Goal: Task Accomplishment & Management: Manage account settings

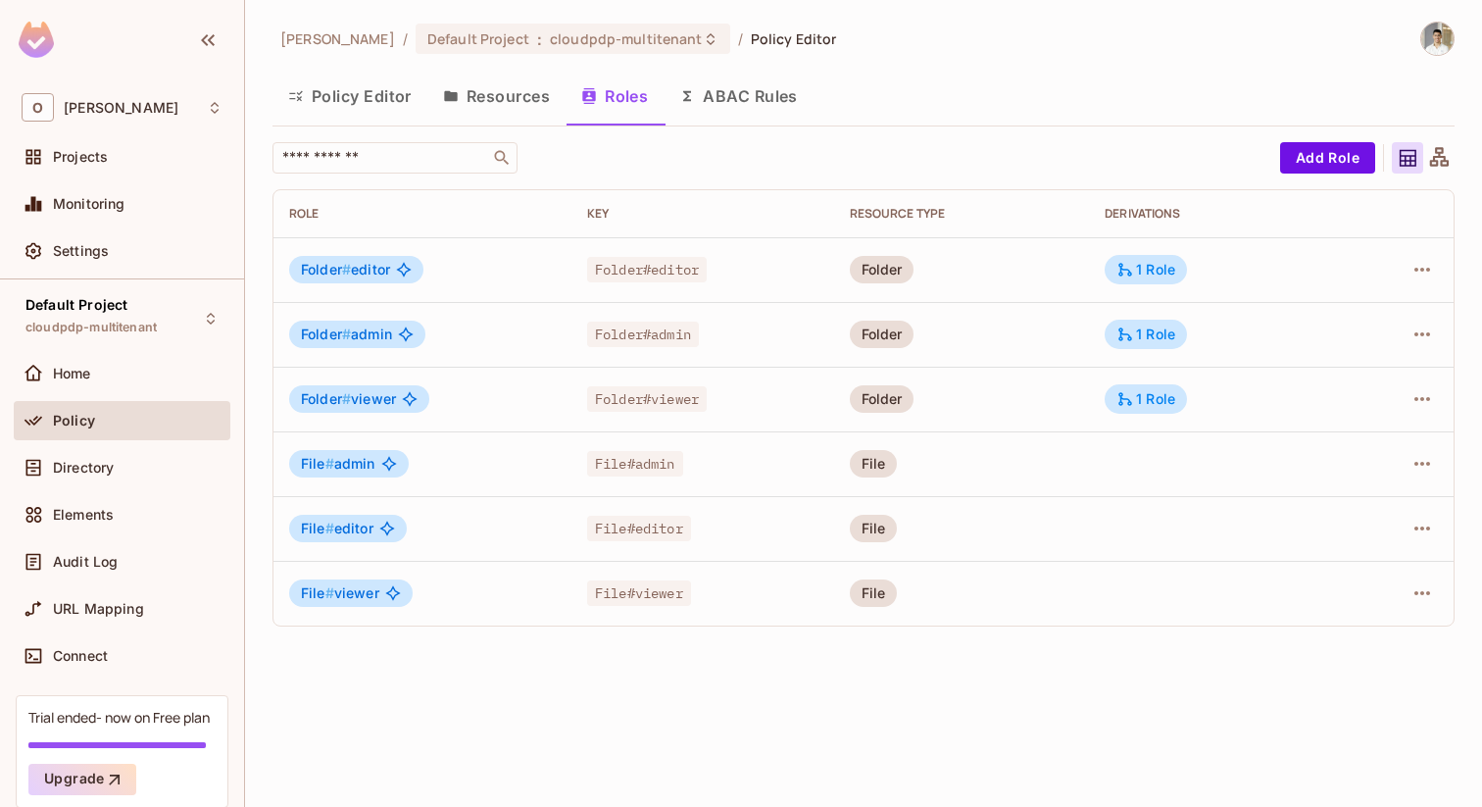
click at [339, 96] on button "Policy Editor" at bounding box center [349, 96] width 155 height 49
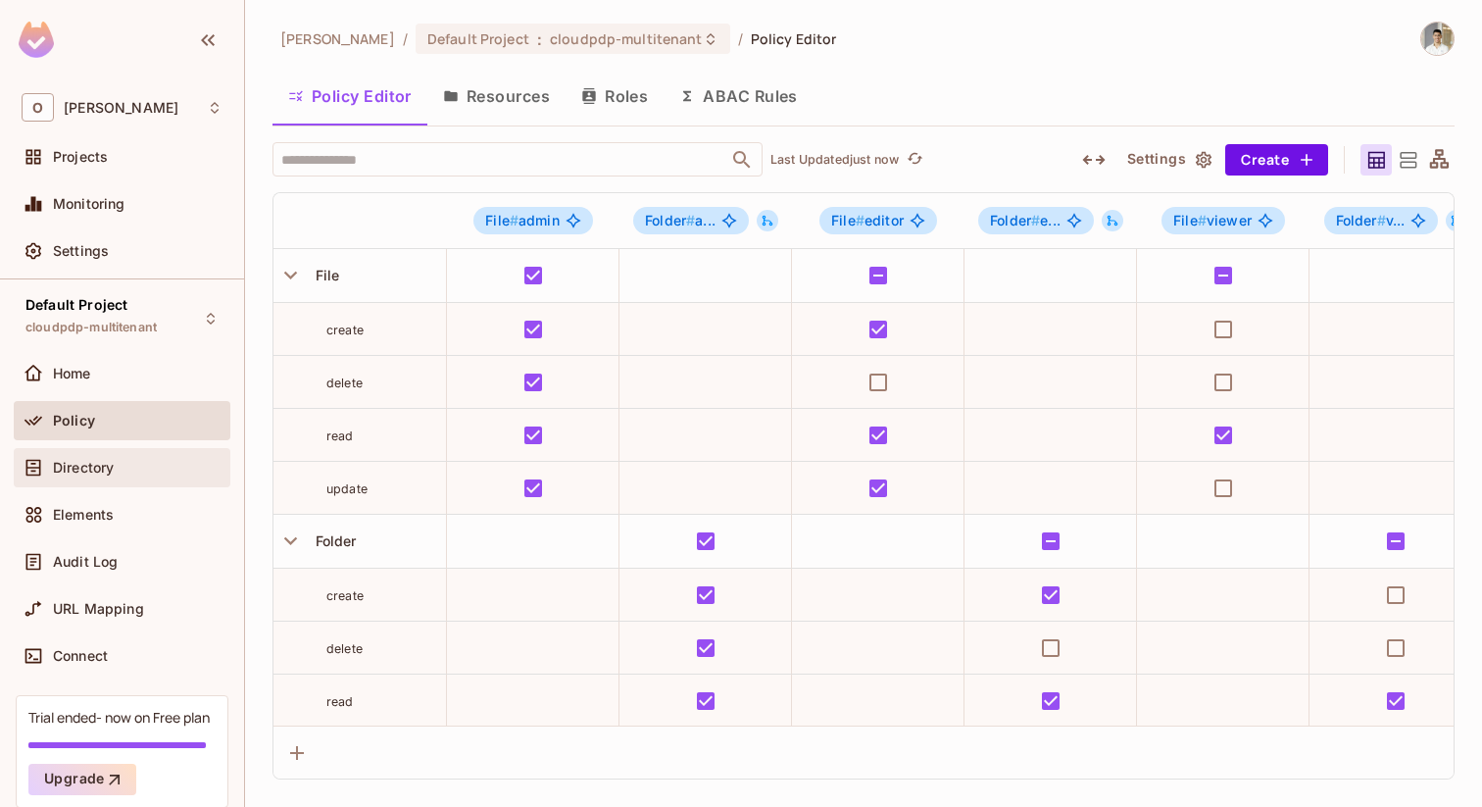
click at [81, 470] on span "Directory" at bounding box center [83, 468] width 61 height 16
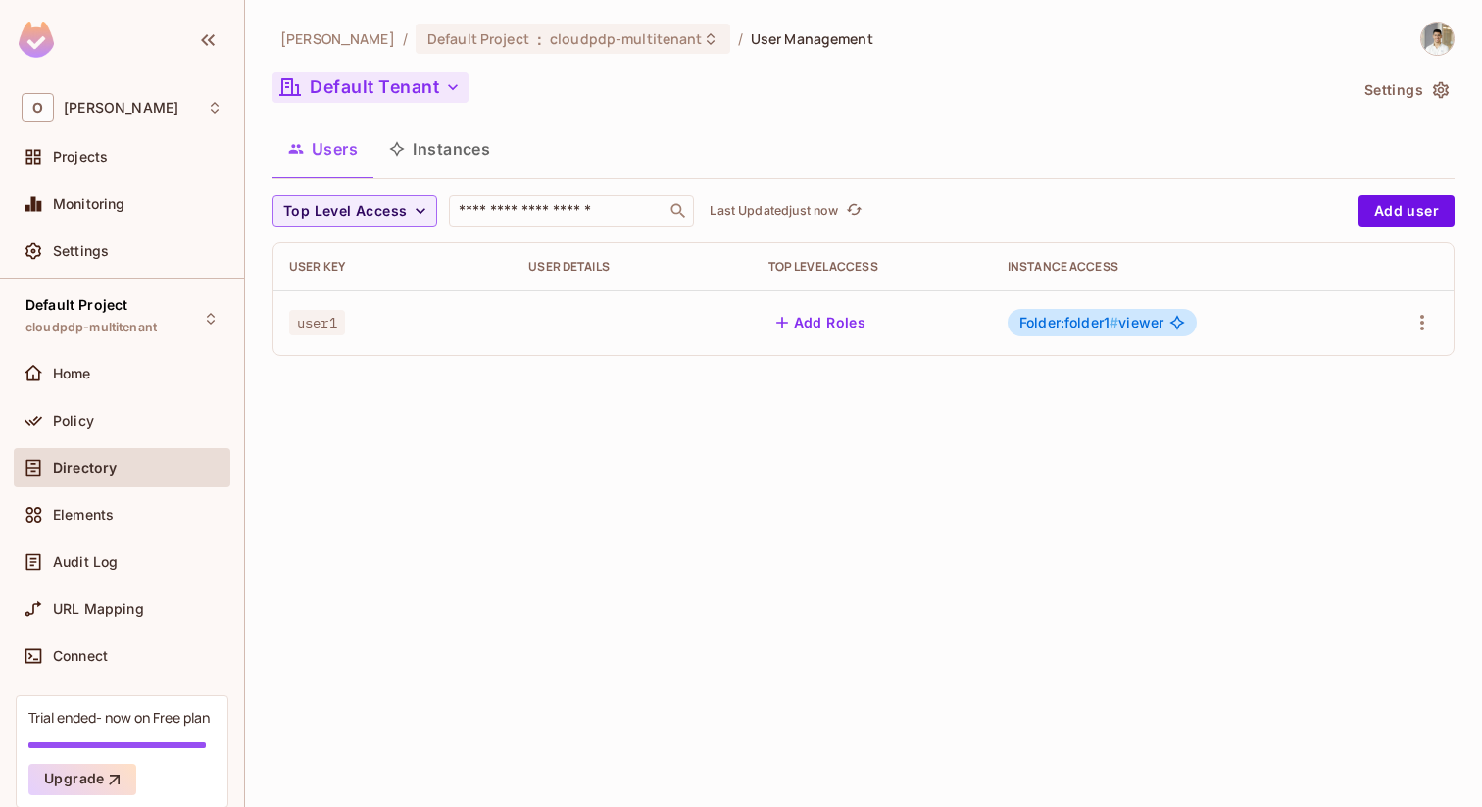
click at [389, 77] on button "Default Tenant" at bounding box center [370, 87] width 196 height 31
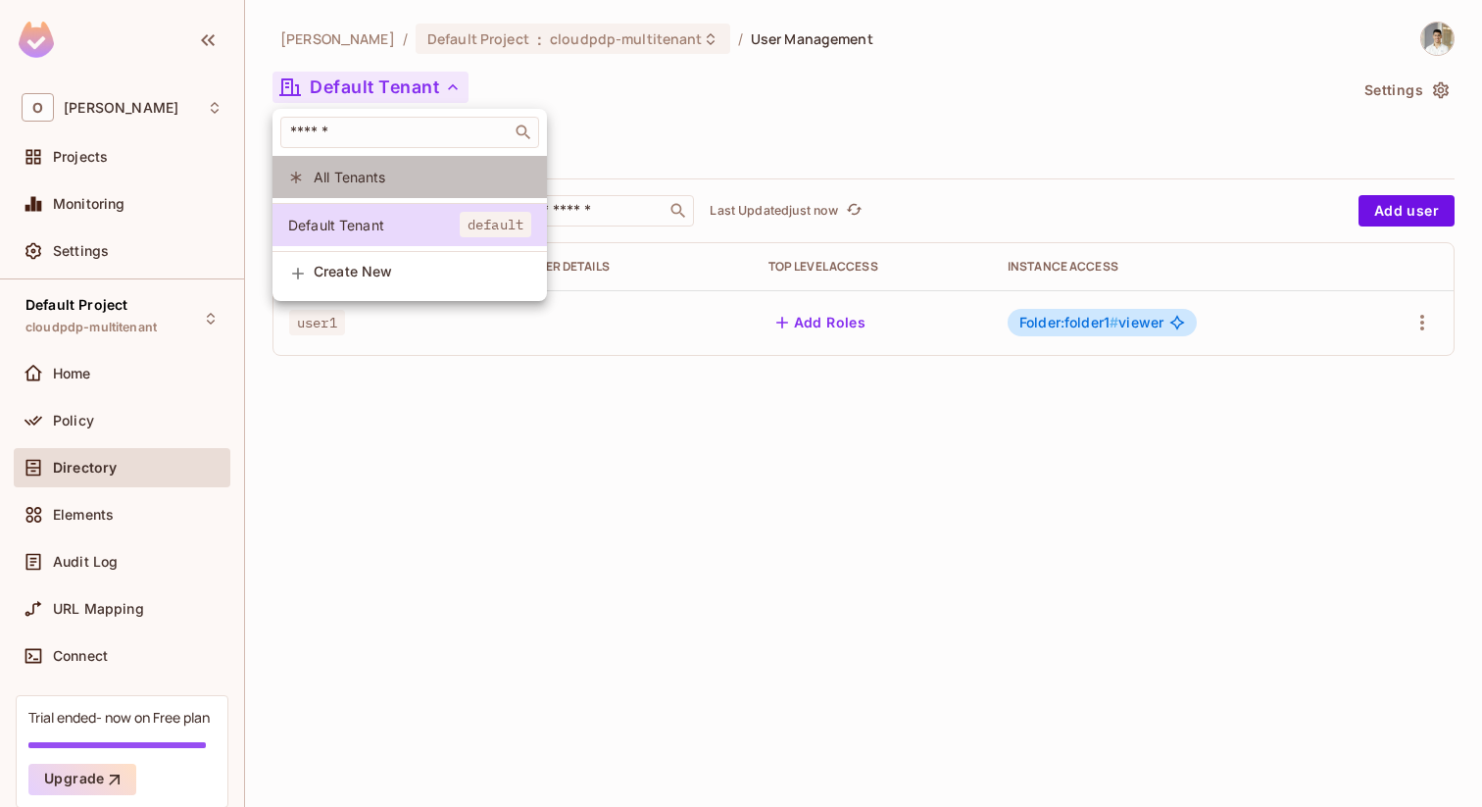
click at [402, 178] on span "All Tenants" at bounding box center [423, 177] width 218 height 19
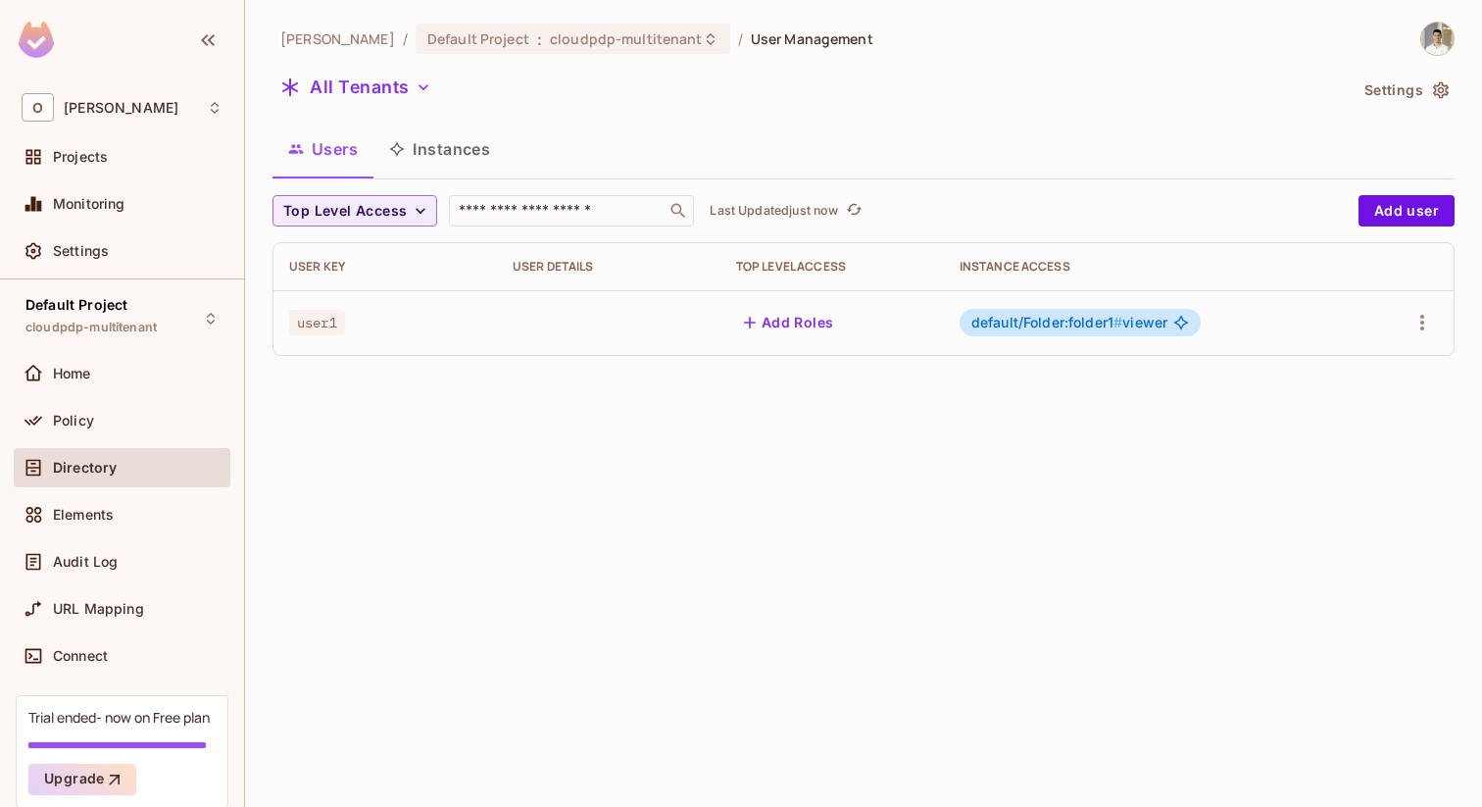
click at [1436, 28] on img at bounding box center [1437, 39] width 32 height 32
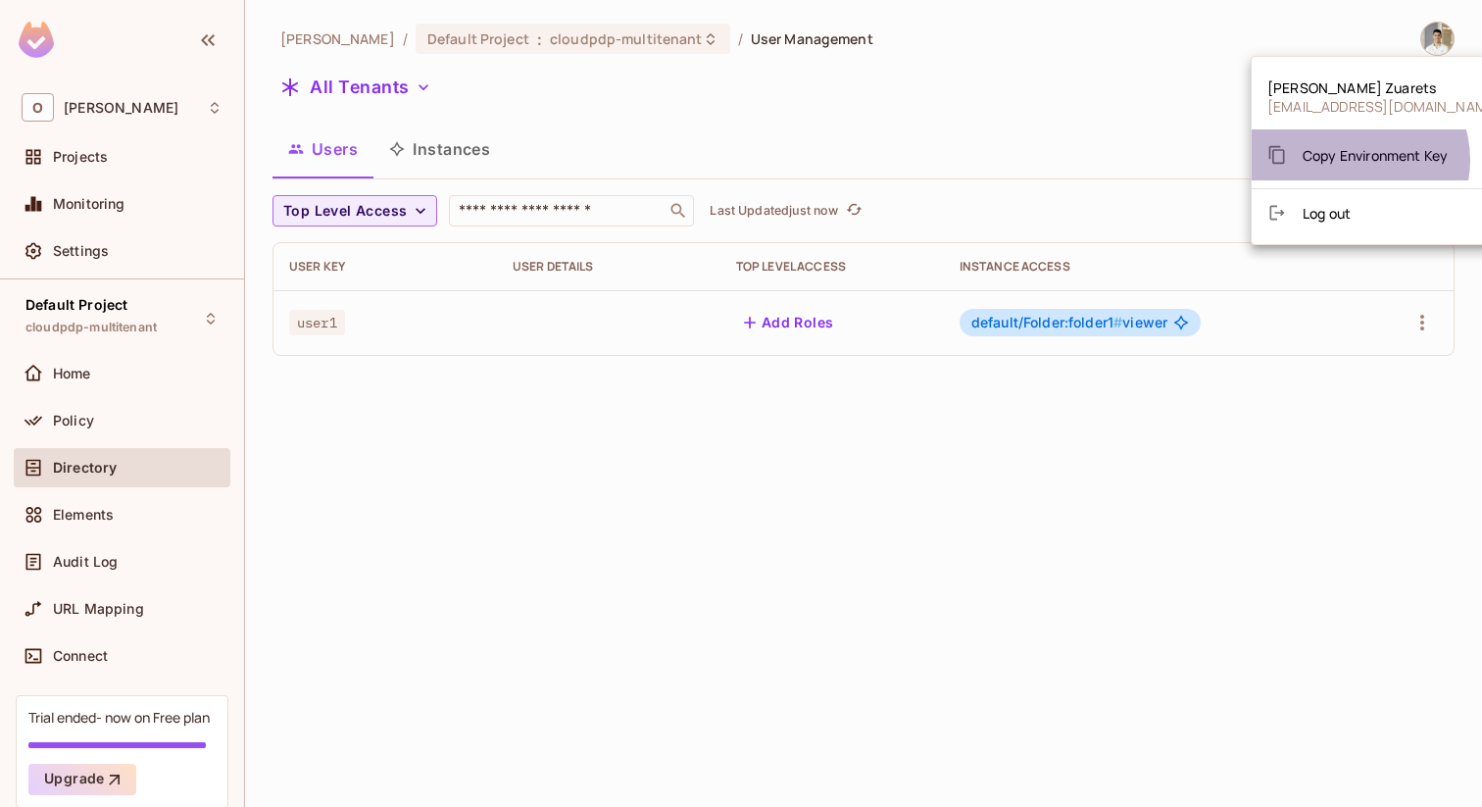
click at [1353, 160] on span "Copy Environment Key" at bounding box center [1374, 155] width 145 height 19
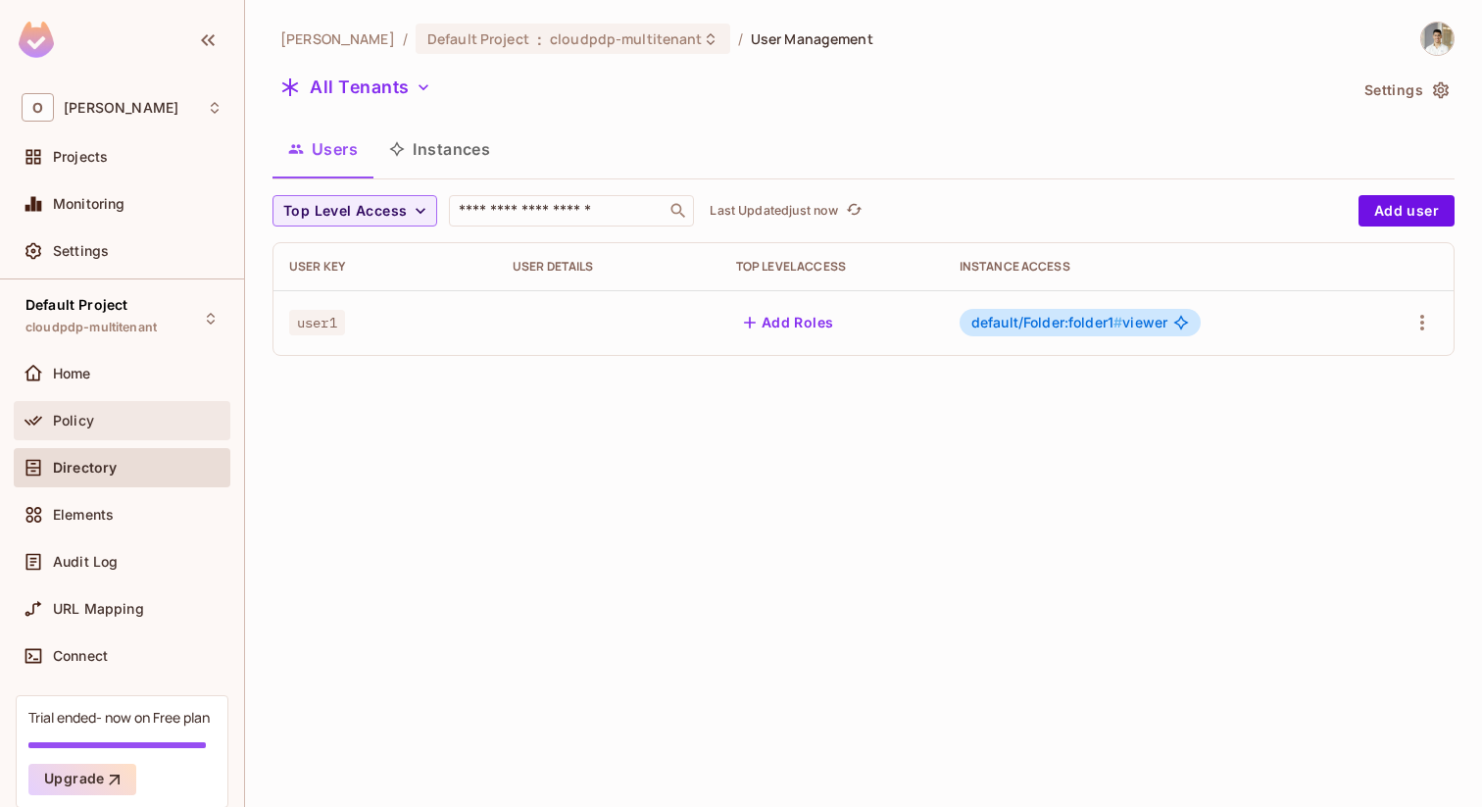
click at [56, 433] on div "Policy" at bounding box center [122, 420] width 217 height 39
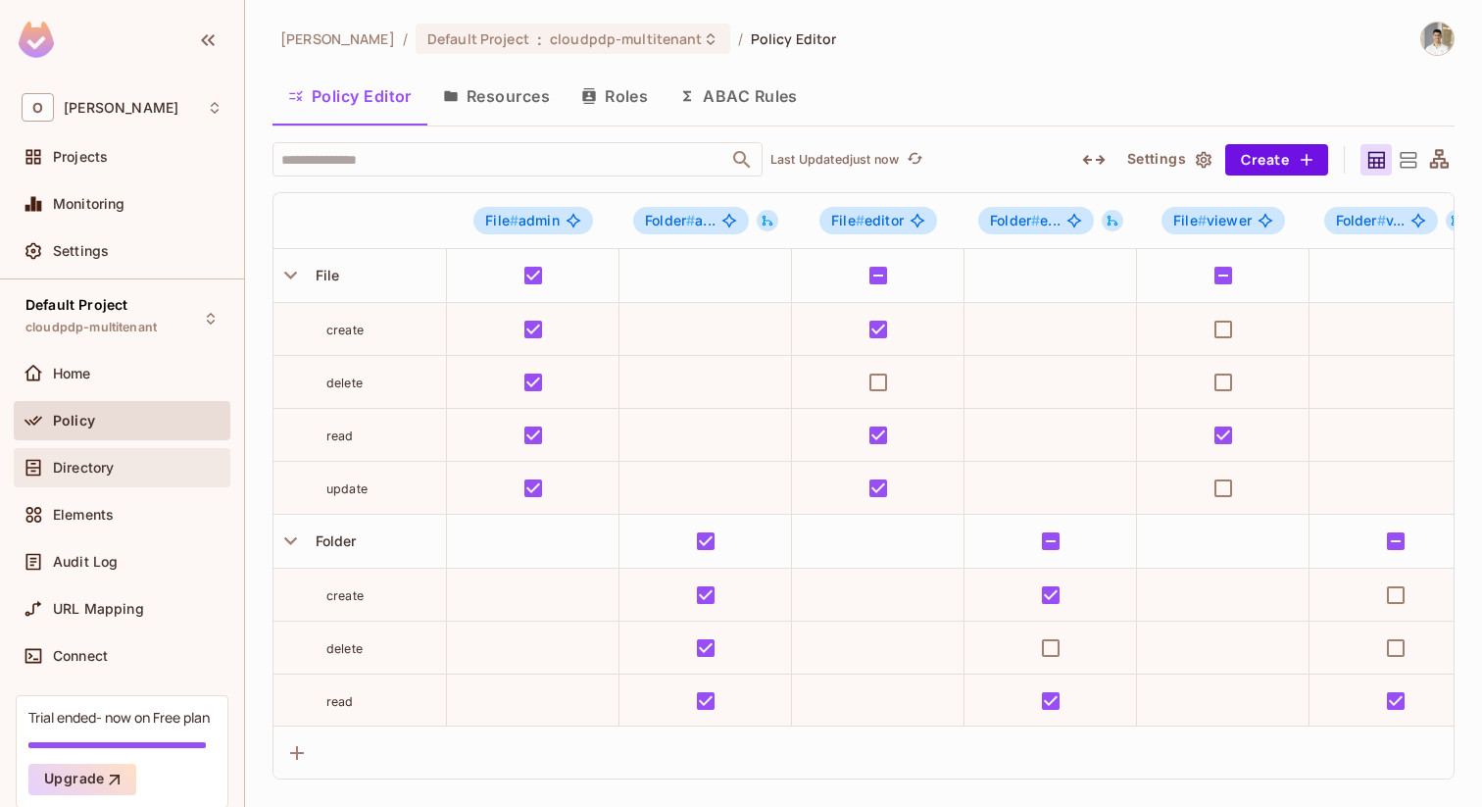
click at [123, 470] on div "Directory" at bounding box center [138, 468] width 170 height 16
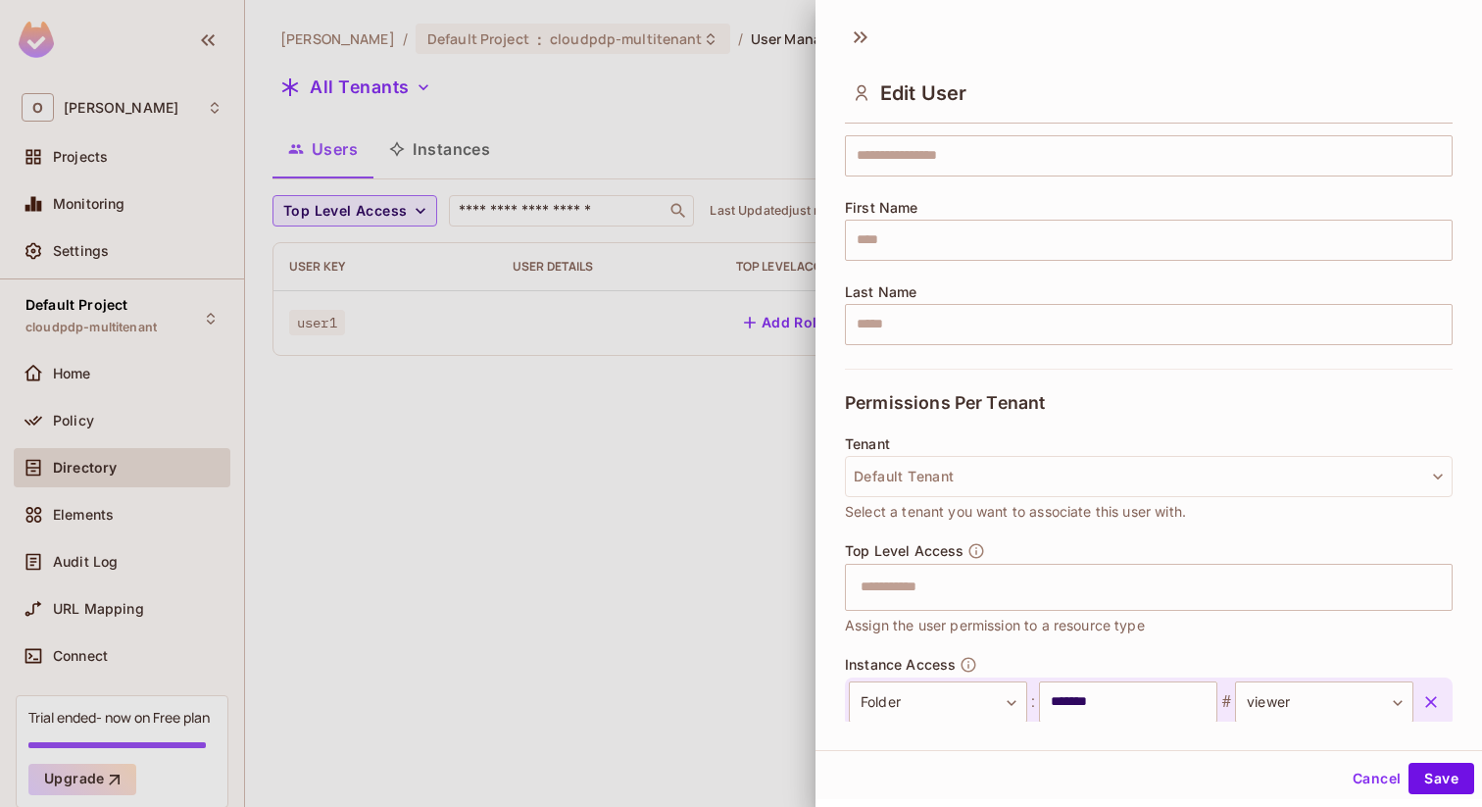
scroll to position [293, 0]
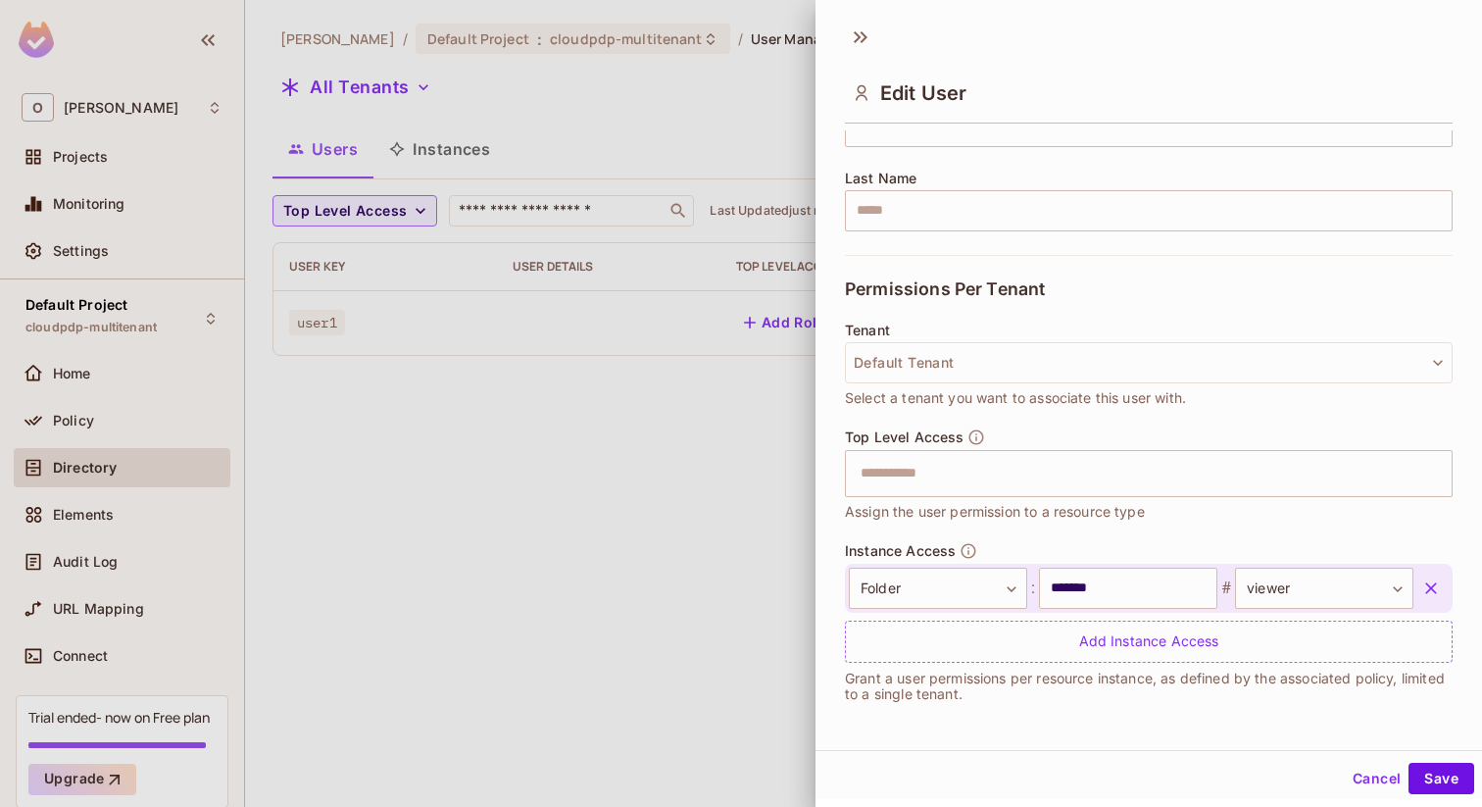
click at [615, 506] on div at bounding box center [741, 403] width 1482 height 807
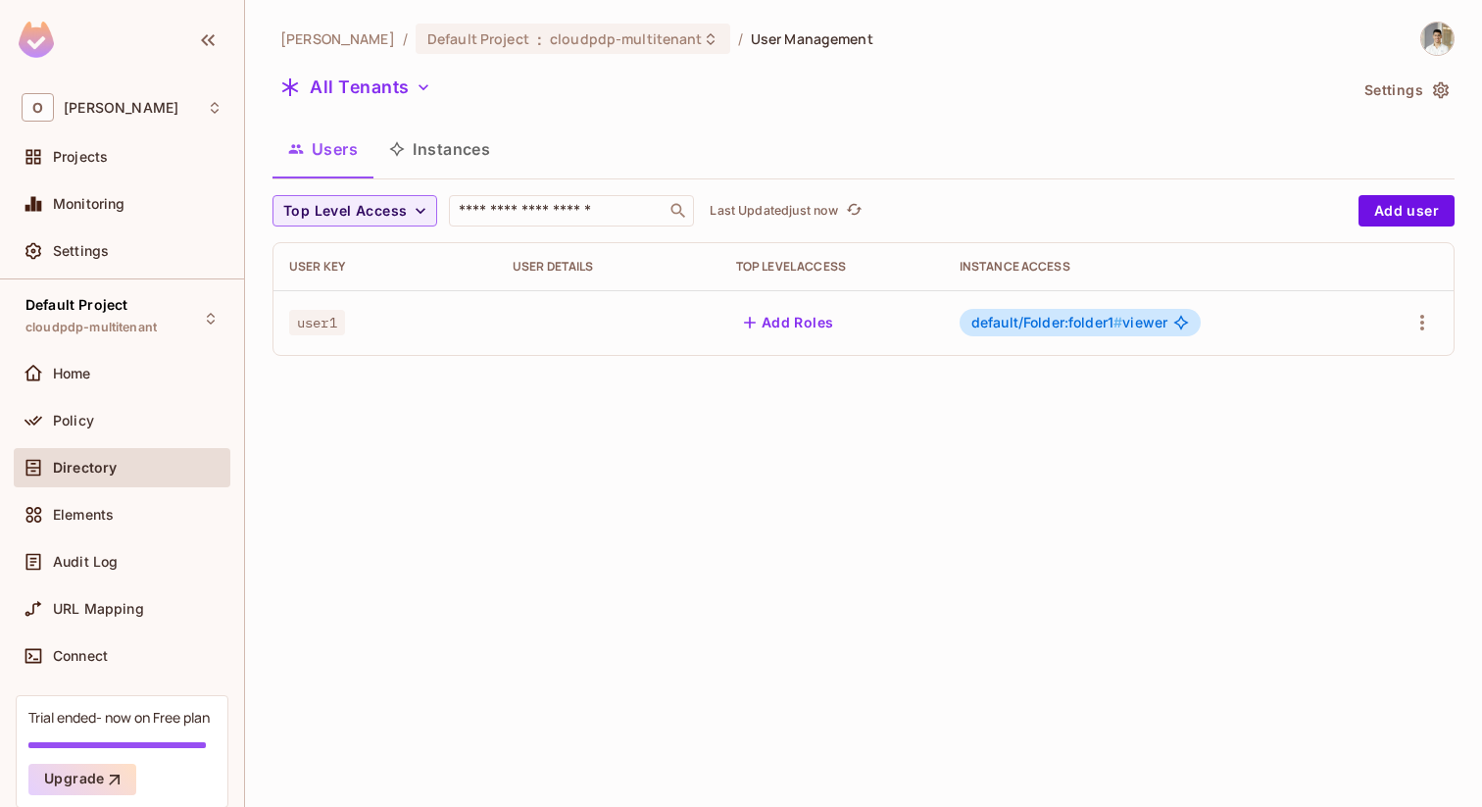
click at [408, 133] on button "Instances" at bounding box center [439, 148] width 132 height 49
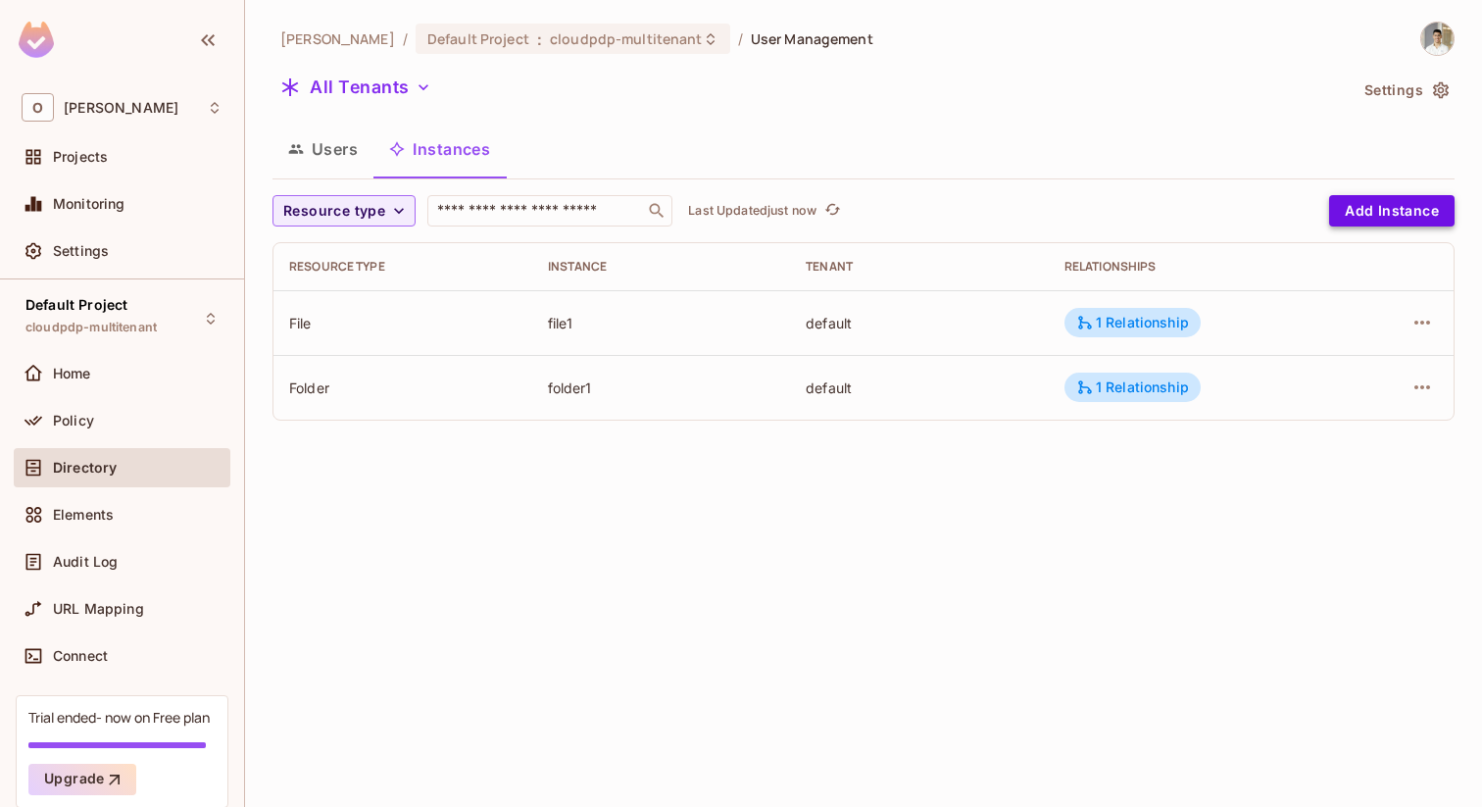
click at [1354, 200] on button "Add Instance" at bounding box center [1391, 210] width 125 height 31
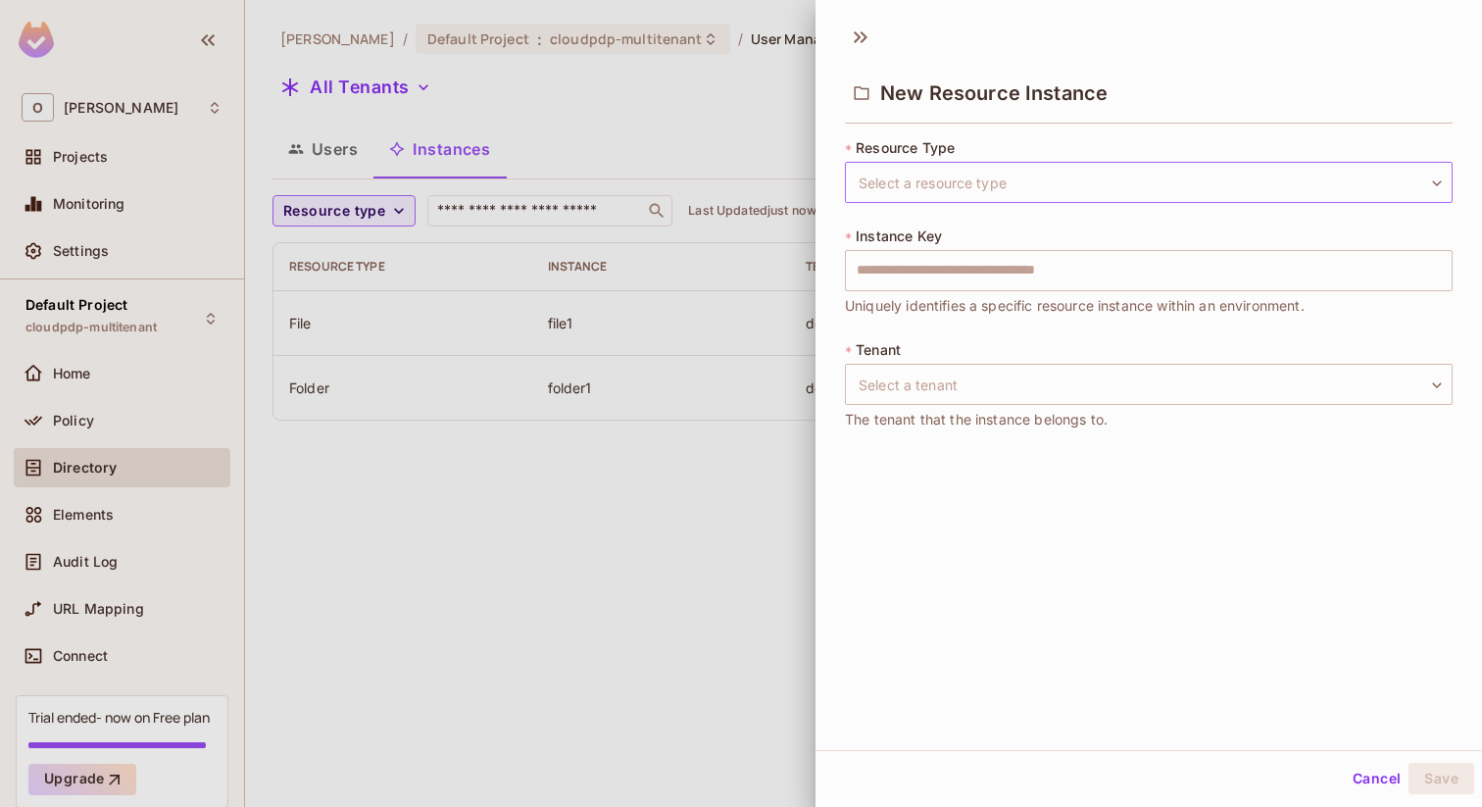
click at [1056, 177] on body "O Omer Test Projects Monitoring Settings Default Project cloudpdp-multitenant H…" at bounding box center [741, 403] width 1482 height 807
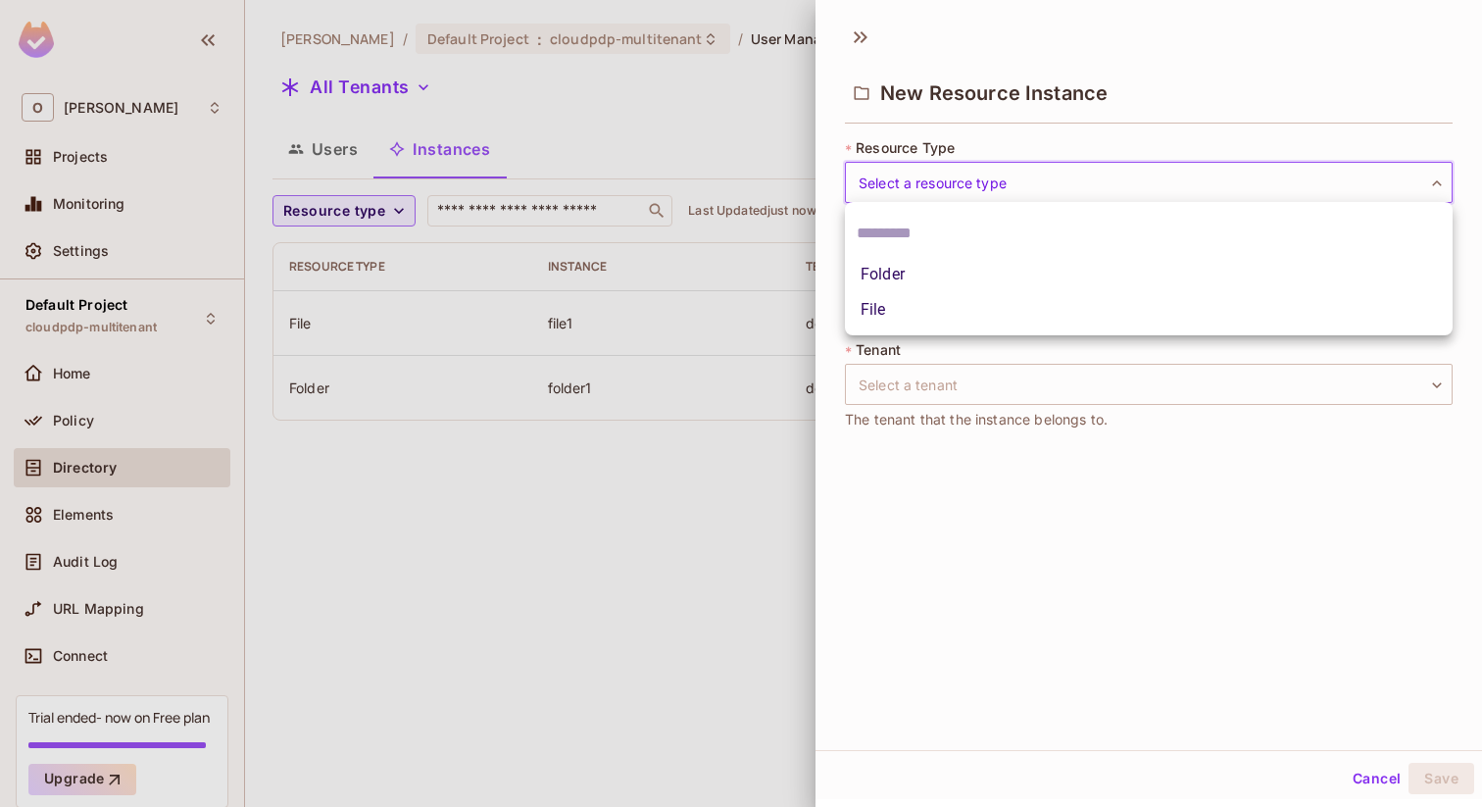
click at [997, 269] on li "Folder" at bounding box center [1149, 274] width 608 height 35
type input "******"
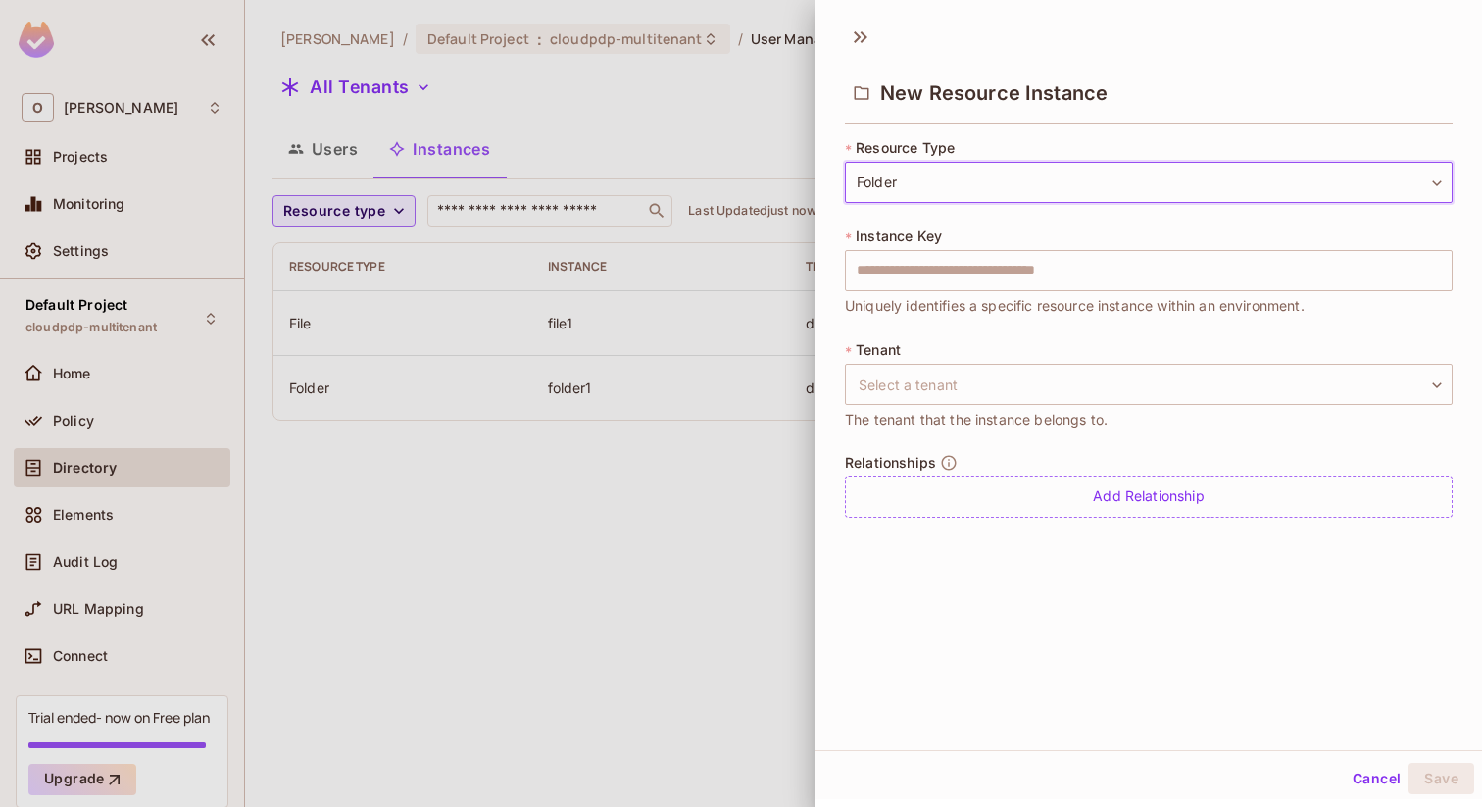
click at [992, 303] on span "Uniquely identifies a specific resource instance within an environment." at bounding box center [1075, 306] width 460 height 22
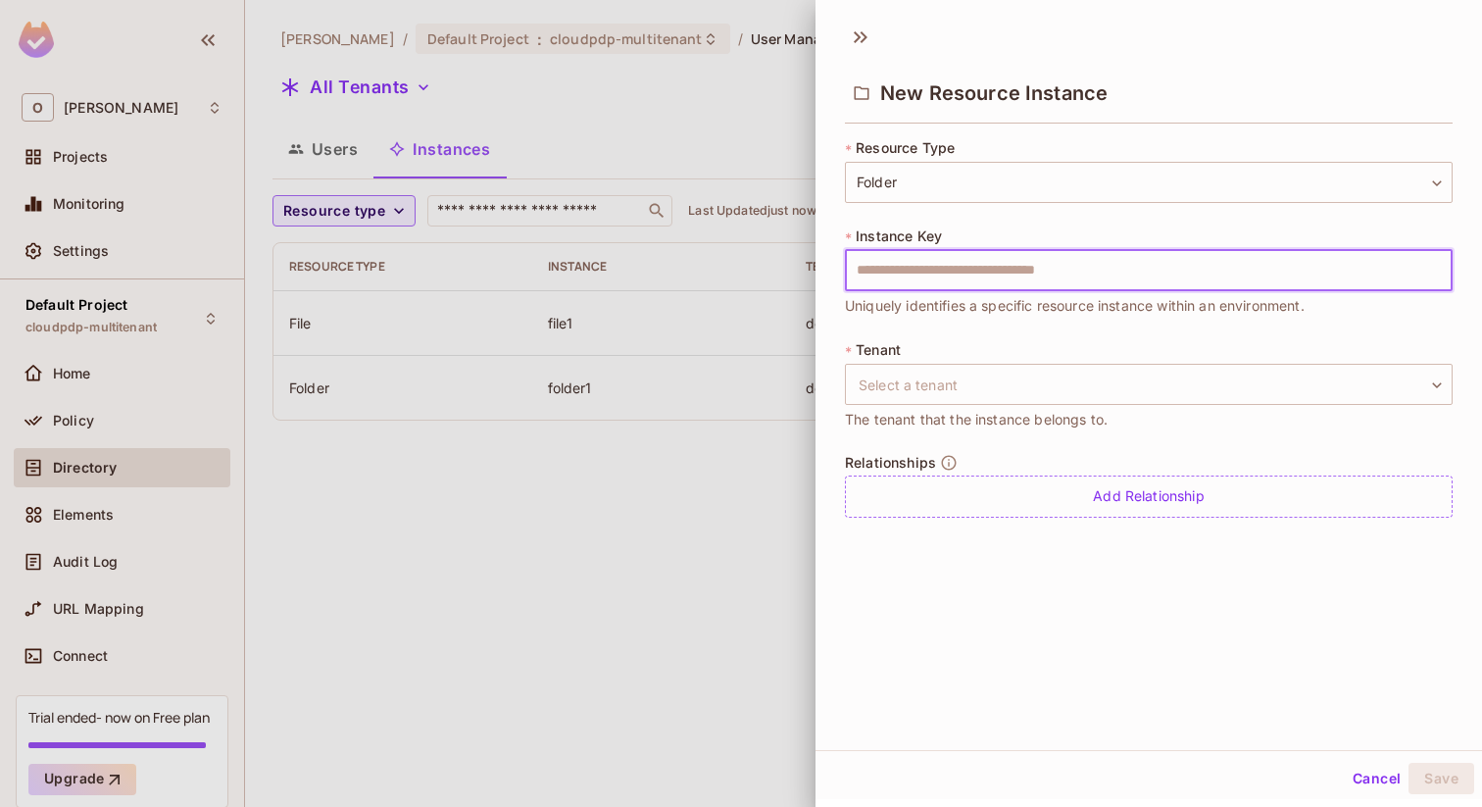
click at [998, 282] on input "text" at bounding box center [1149, 270] width 608 height 41
type input "*"
type input "********"
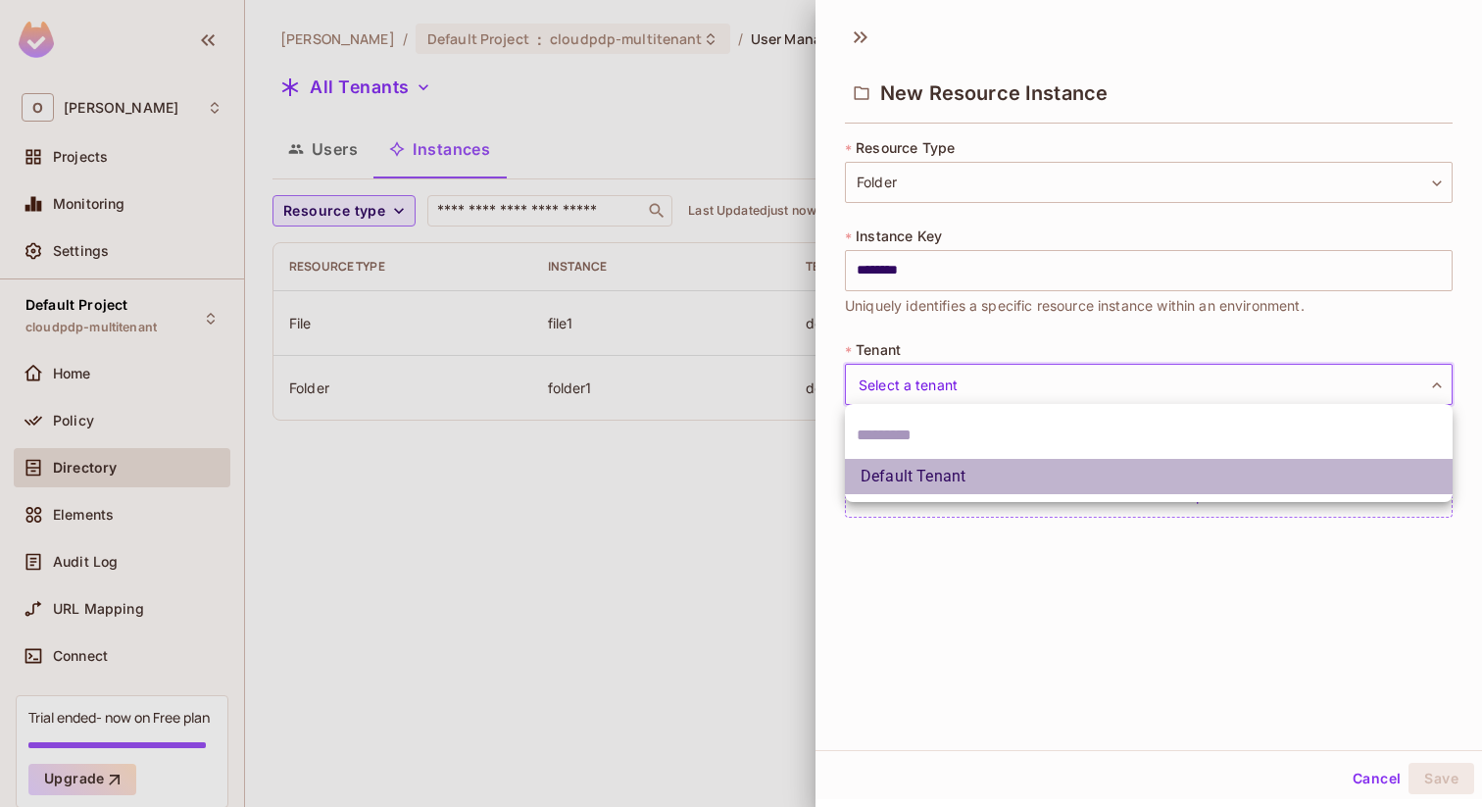
click at [968, 470] on li "Default Tenant" at bounding box center [1149, 476] width 608 height 35
type input "*******"
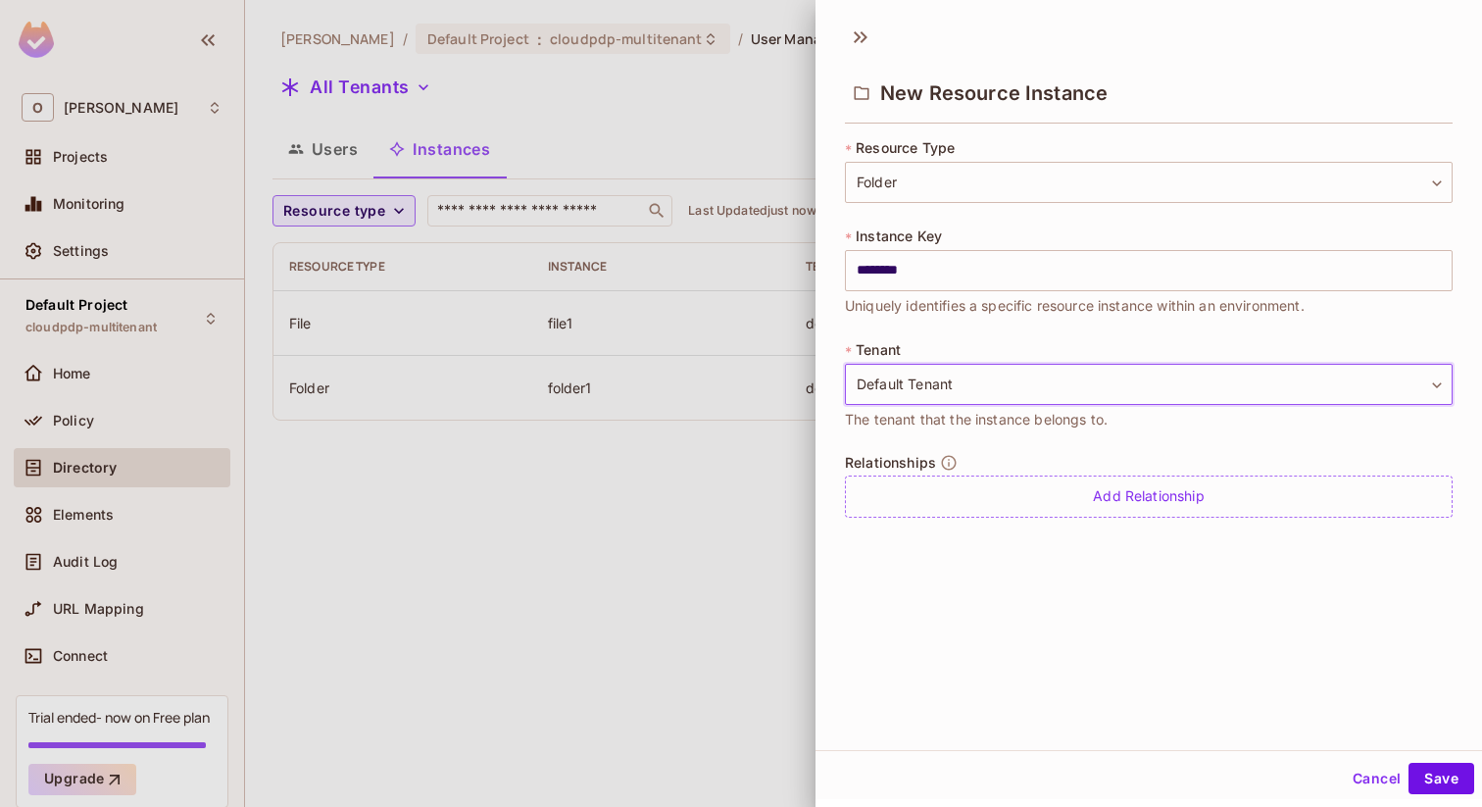
click at [968, 482] on div "Add Relationship" at bounding box center [1149, 496] width 608 height 42
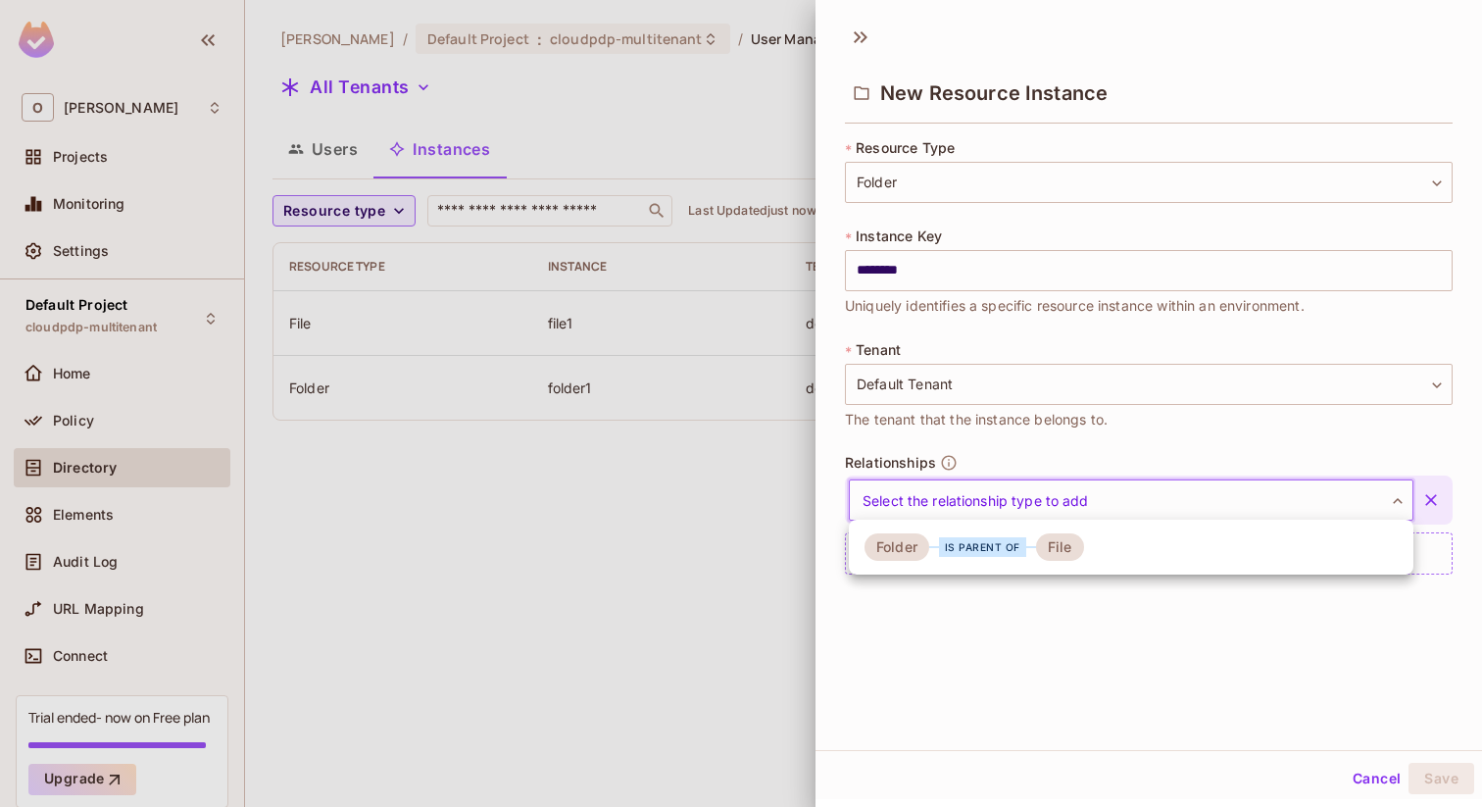
click at [995, 502] on body "O Omer Test Projects Monitoring Settings Default Project cloudpdp-multitenant H…" at bounding box center [741, 403] width 1482 height 807
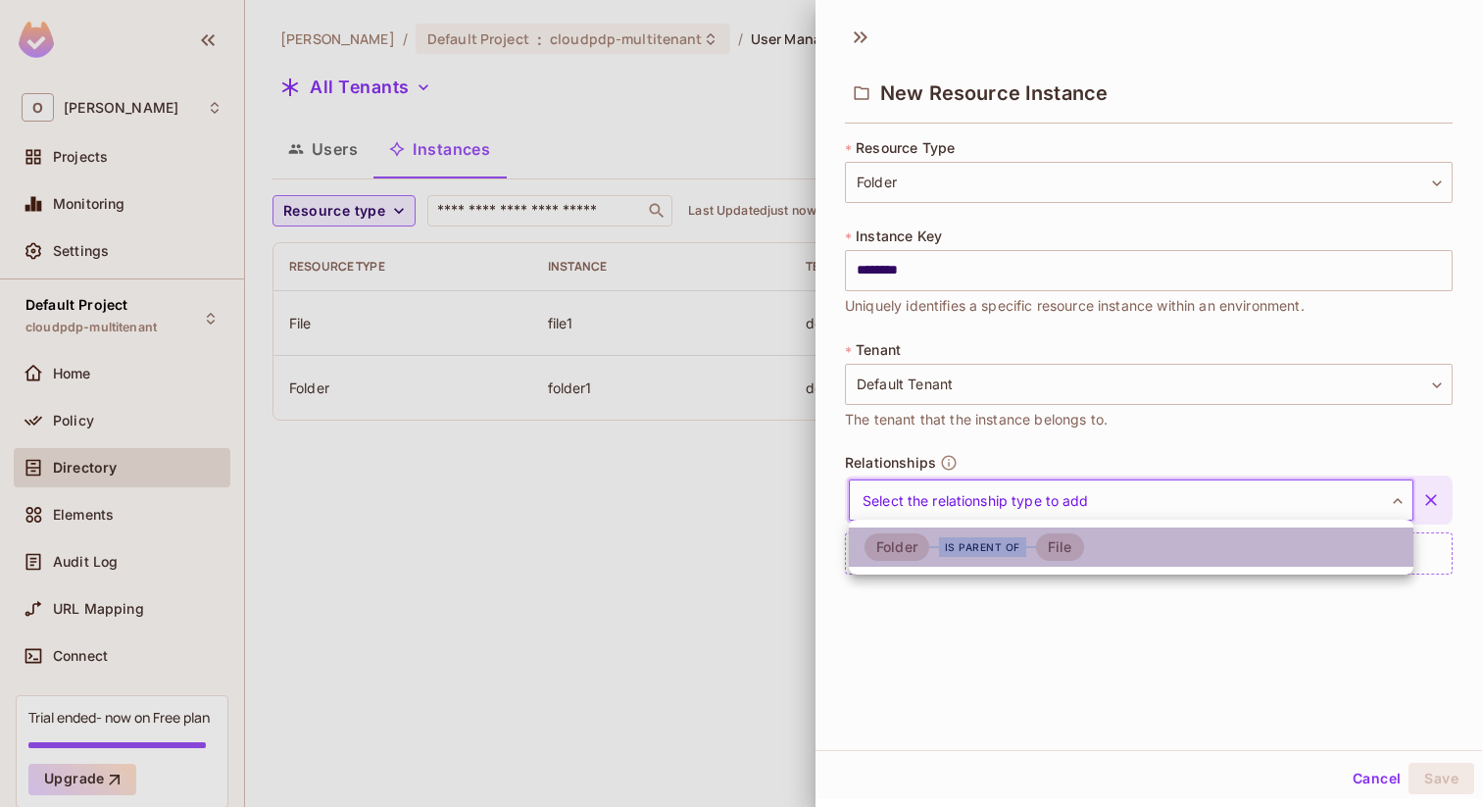
click at [992, 549] on div "is parent of" at bounding box center [982, 547] width 87 height 20
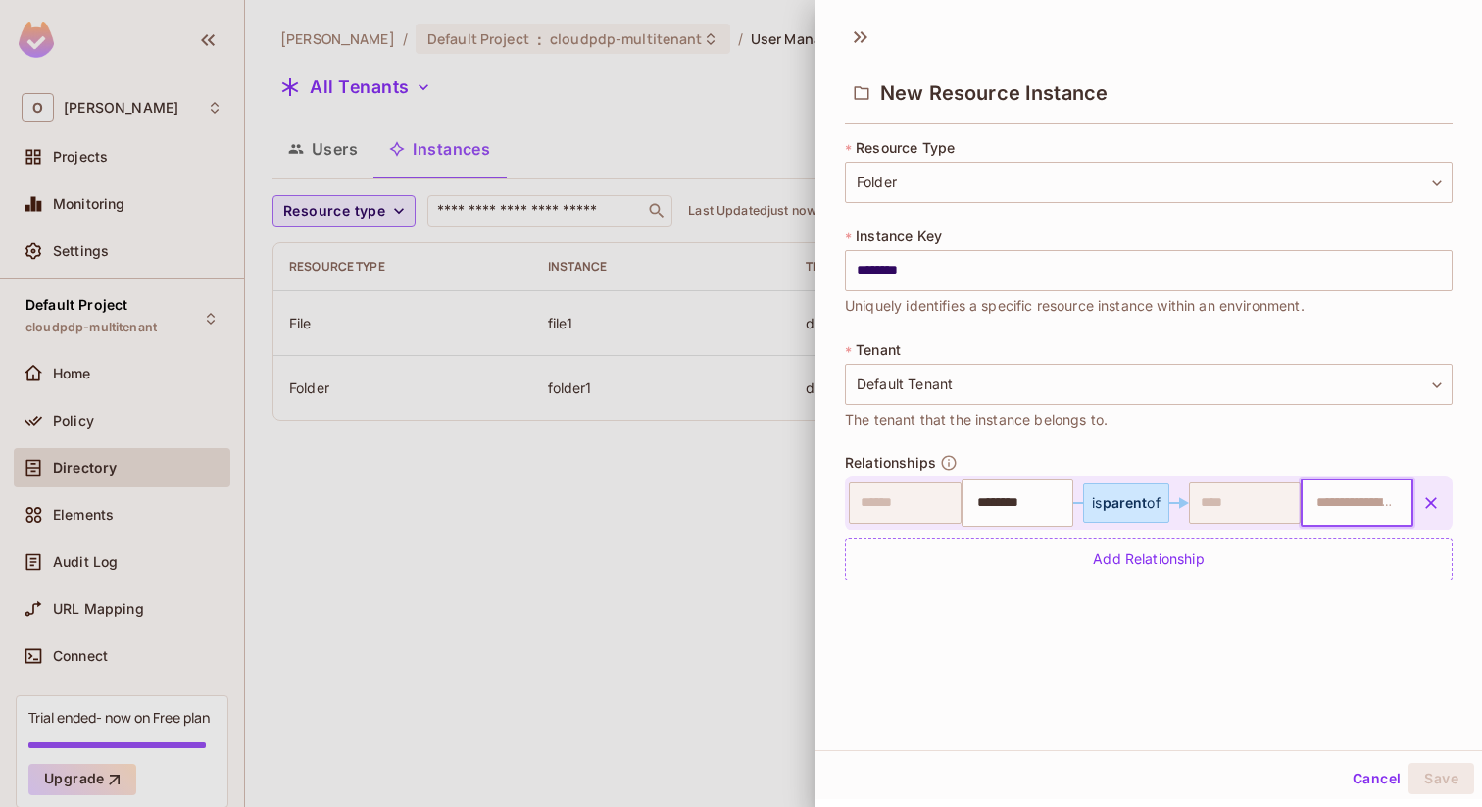
click at [1356, 515] on input "text" at bounding box center [1354, 502] width 100 height 39
type input "*******"
click at [1317, 648] on div "New Resource Instance * Resource Type Folder ****** ​ * Instance Key ******** ​…" at bounding box center [1148, 382] width 666 height 736
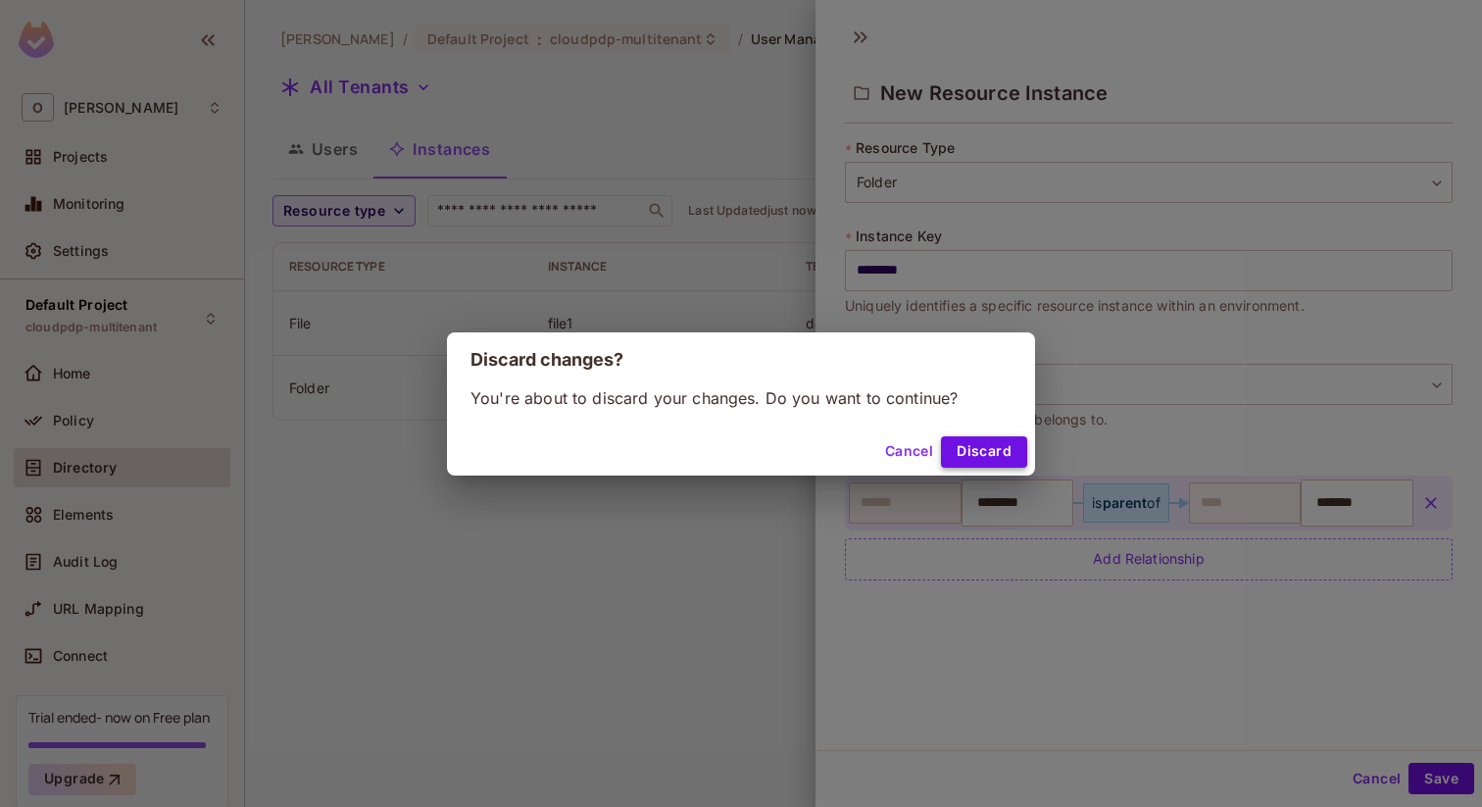
click at [1013, 452] on button "Discard" at bounding box center [984, 451] width 86 height 31
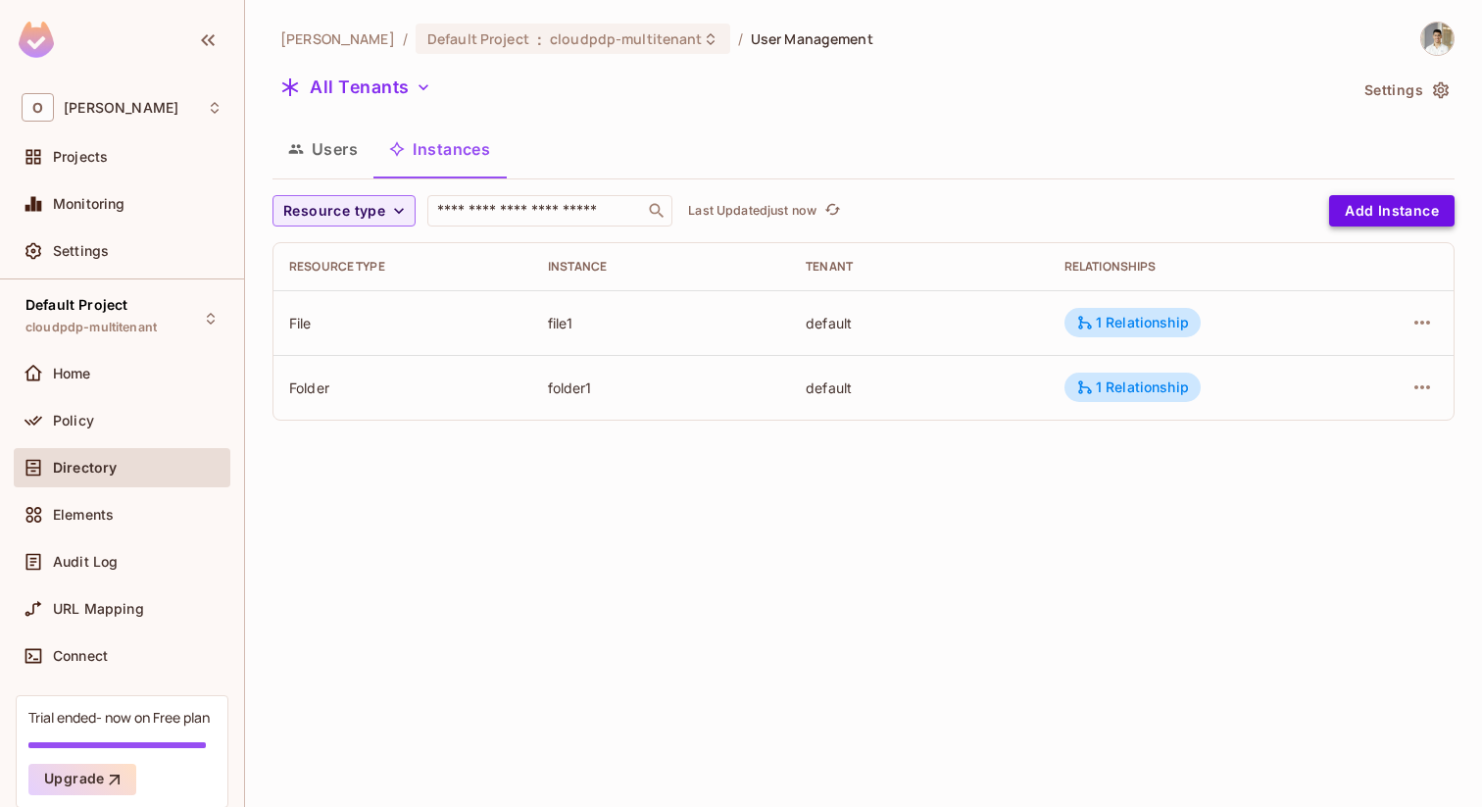
click at [1363, 207] on button "Add Instance" at bounding box center [1391, 210] width 125 height 31
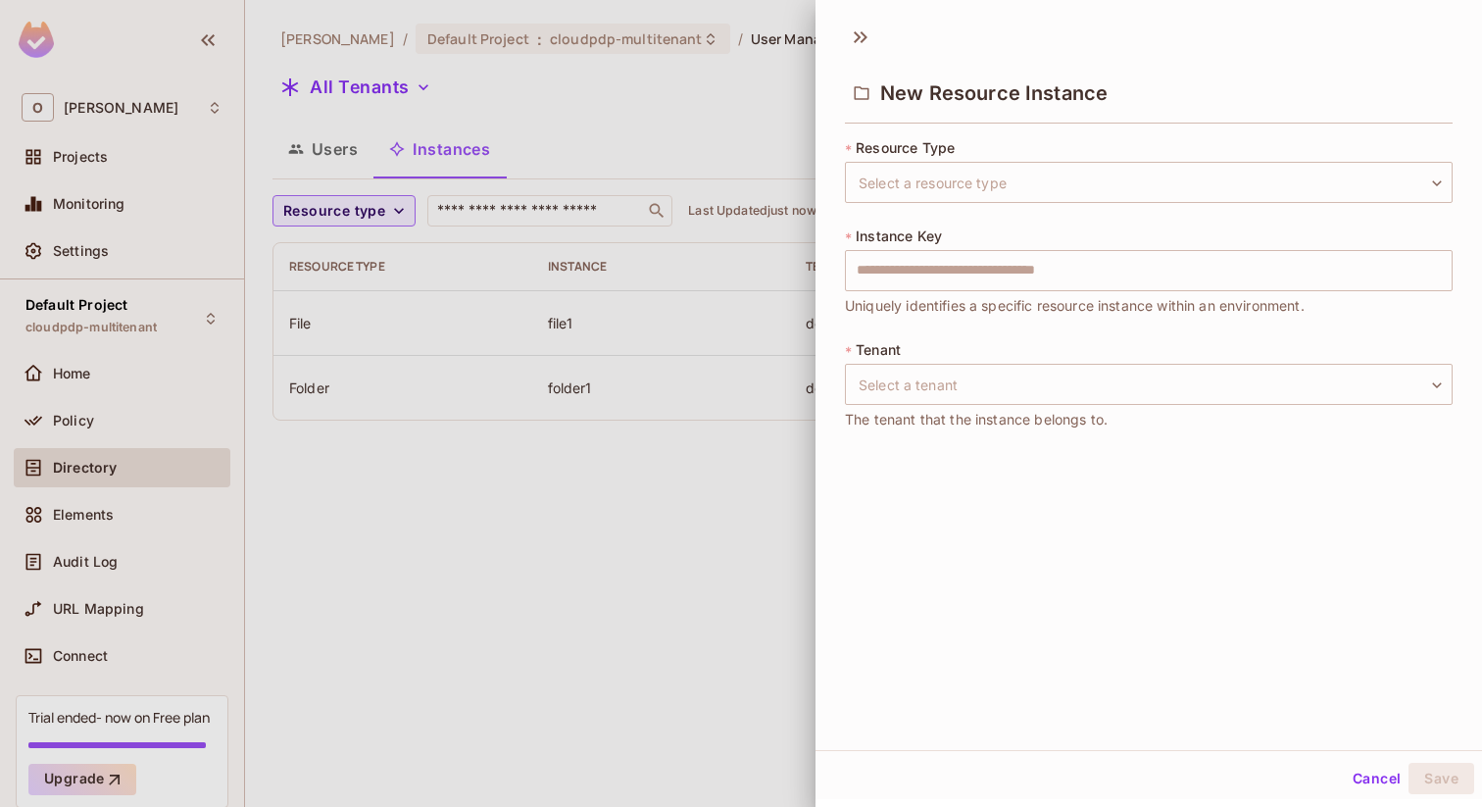
click at [670, 530] on div at bounding box center [741, 403] width 1482 height 807
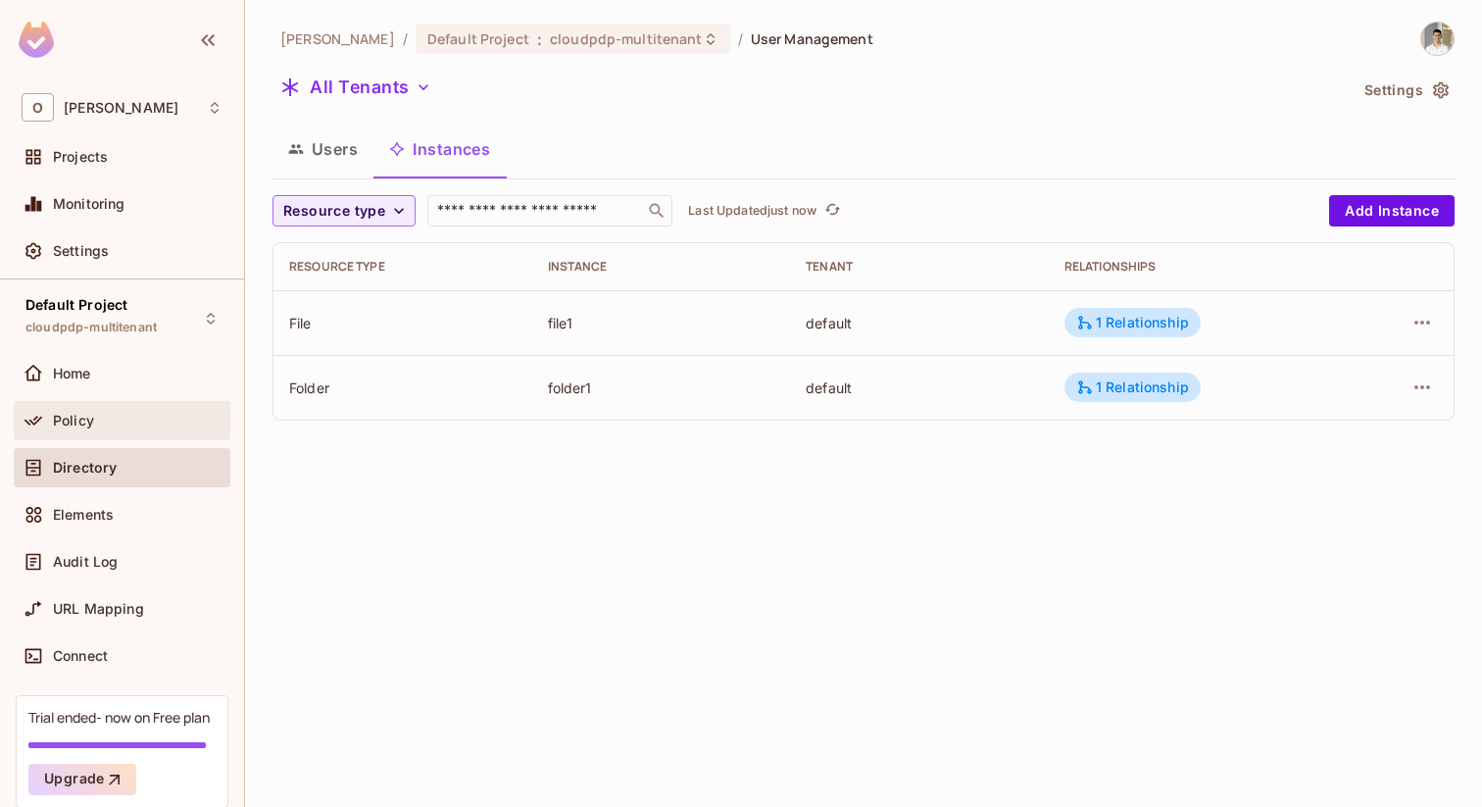
click at [123, 426] on div "Policy" at bounding box center [138, 421] width 170 height 16
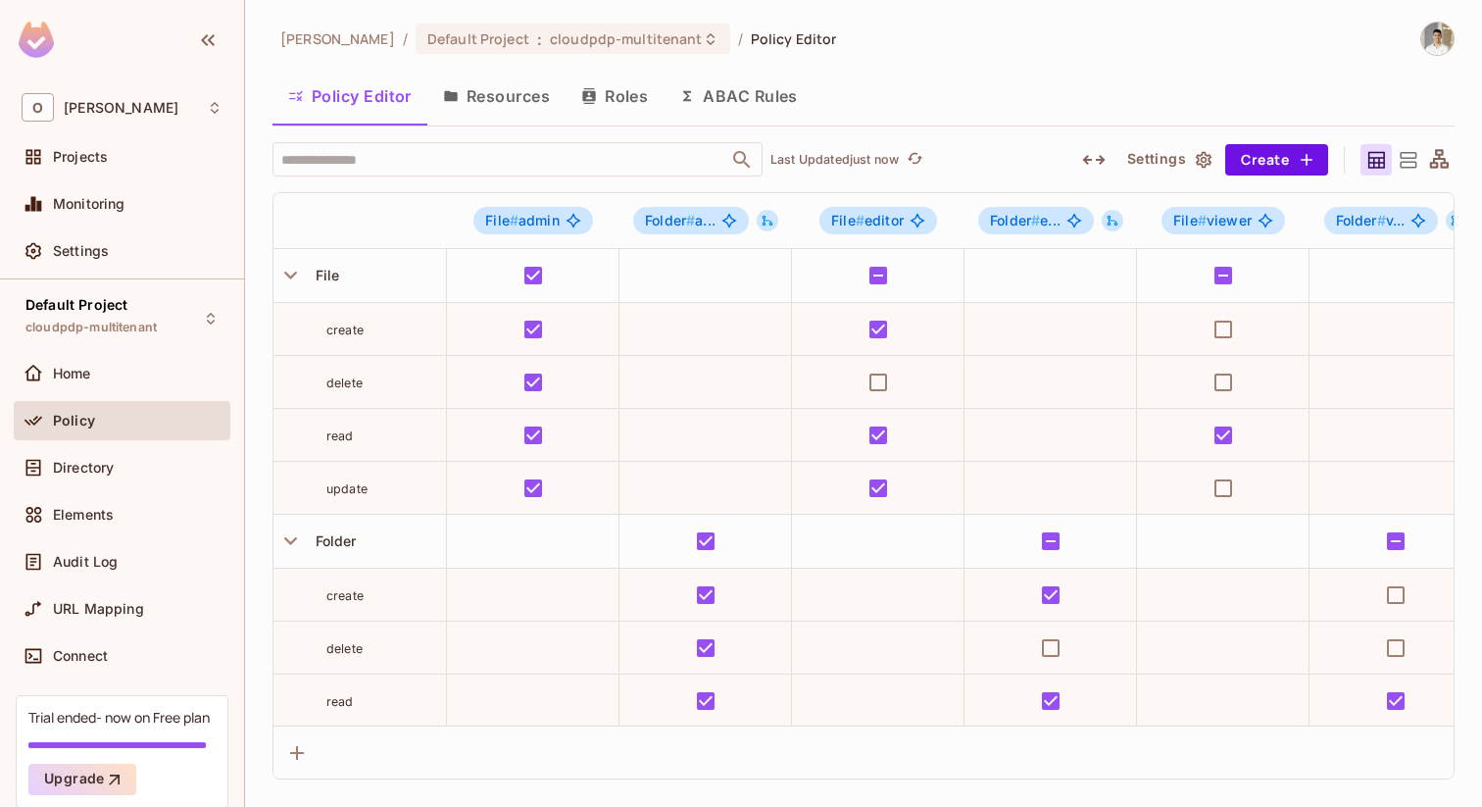
click at [581, 102] on icon "button" at bounding box center [589, 96] width 16 height 16
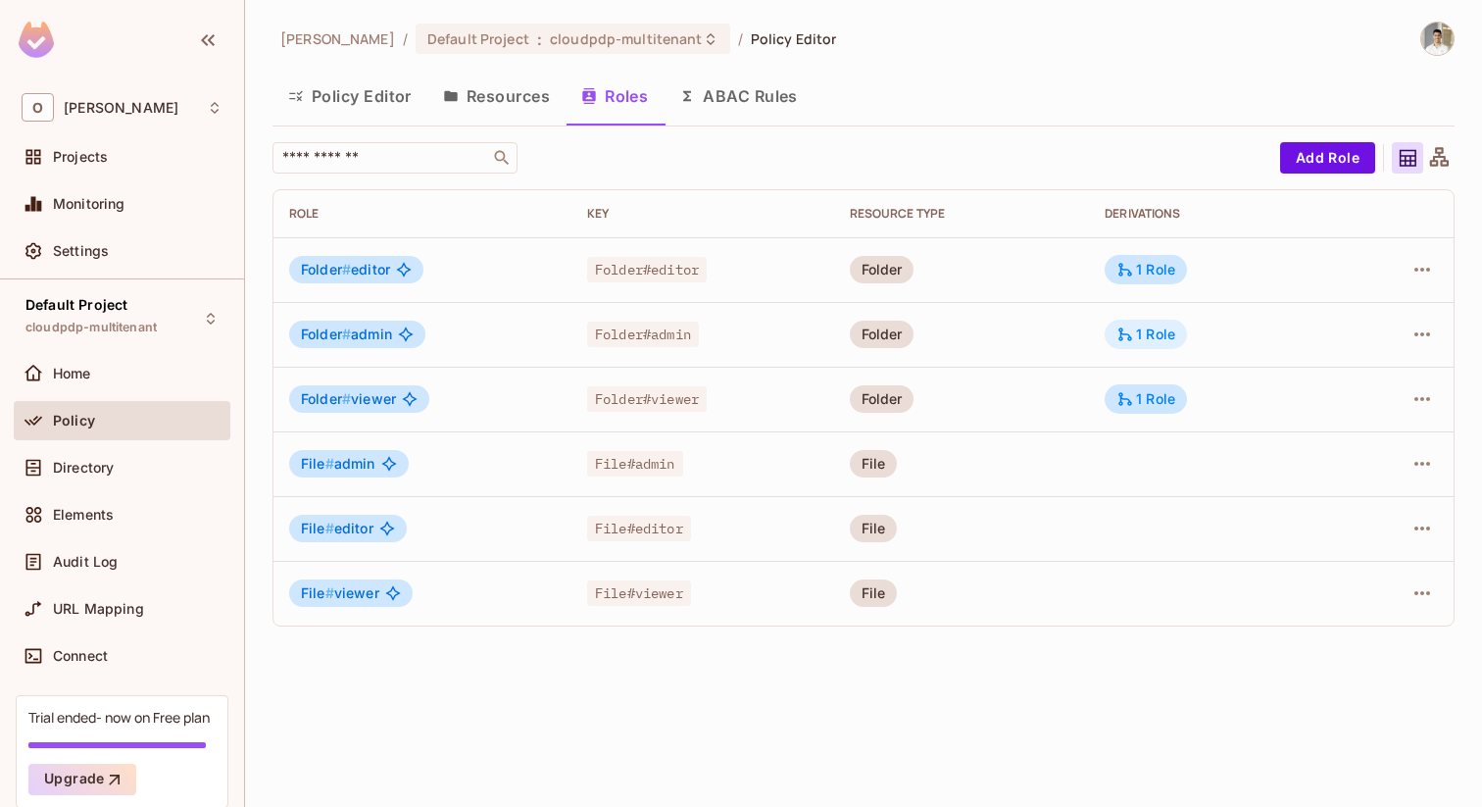
click at [1157, 332] on div "1 Role" at bounding box center [1145, 334] width 59 height 18
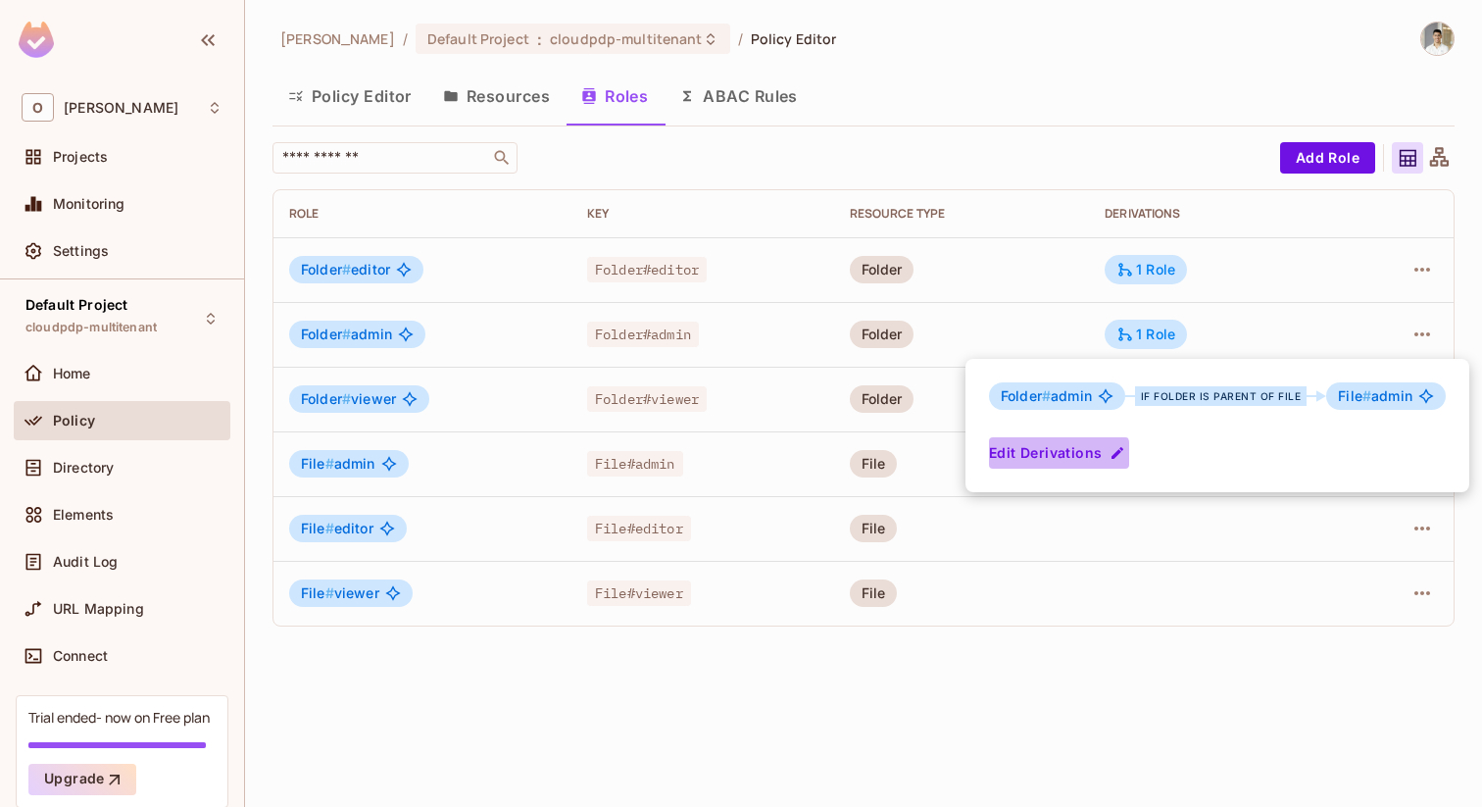
click at [1055, 454] on button "Edit Derivations" at bounding box center [1059, 452] width 140 height 31
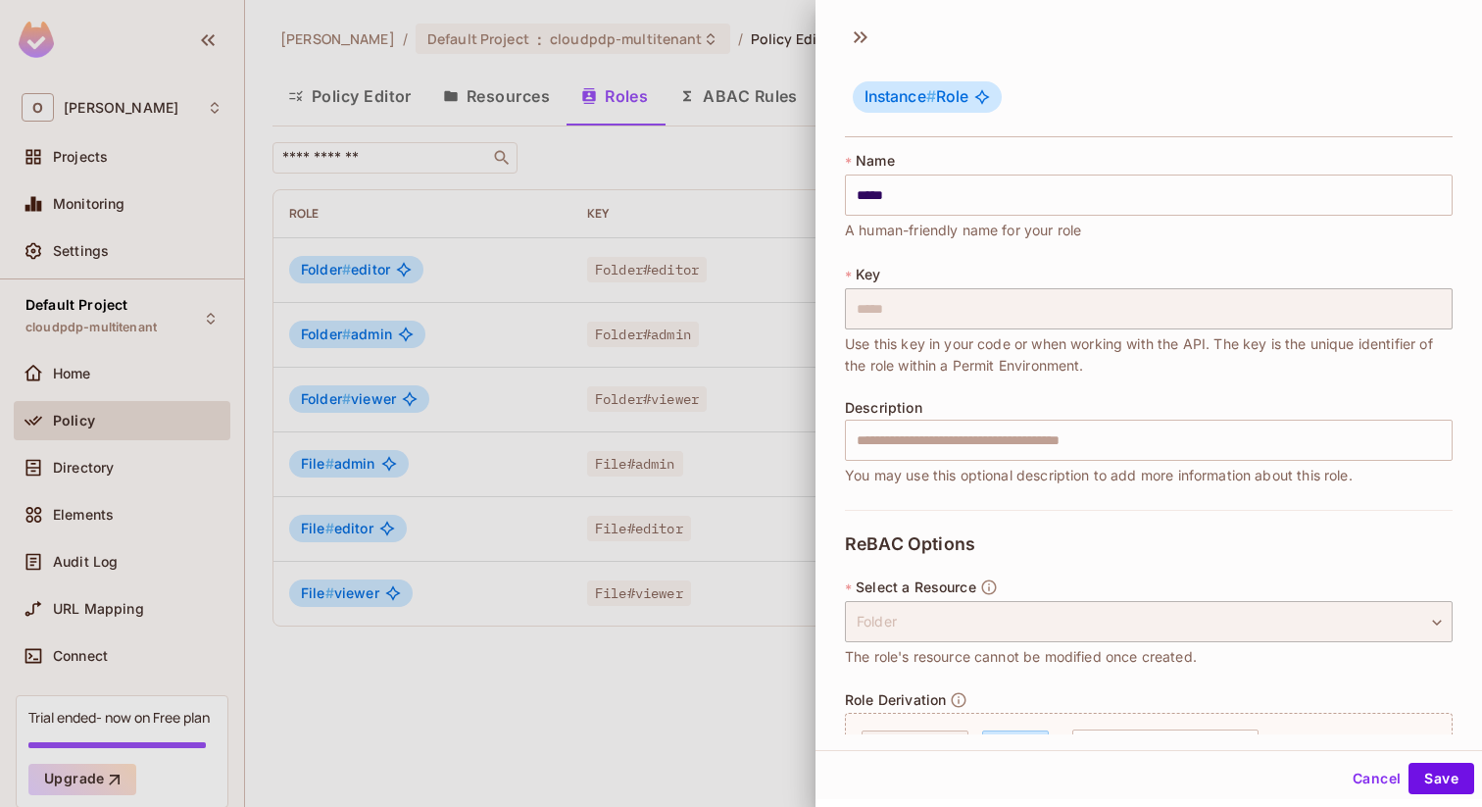
scroll to position [290, 0]
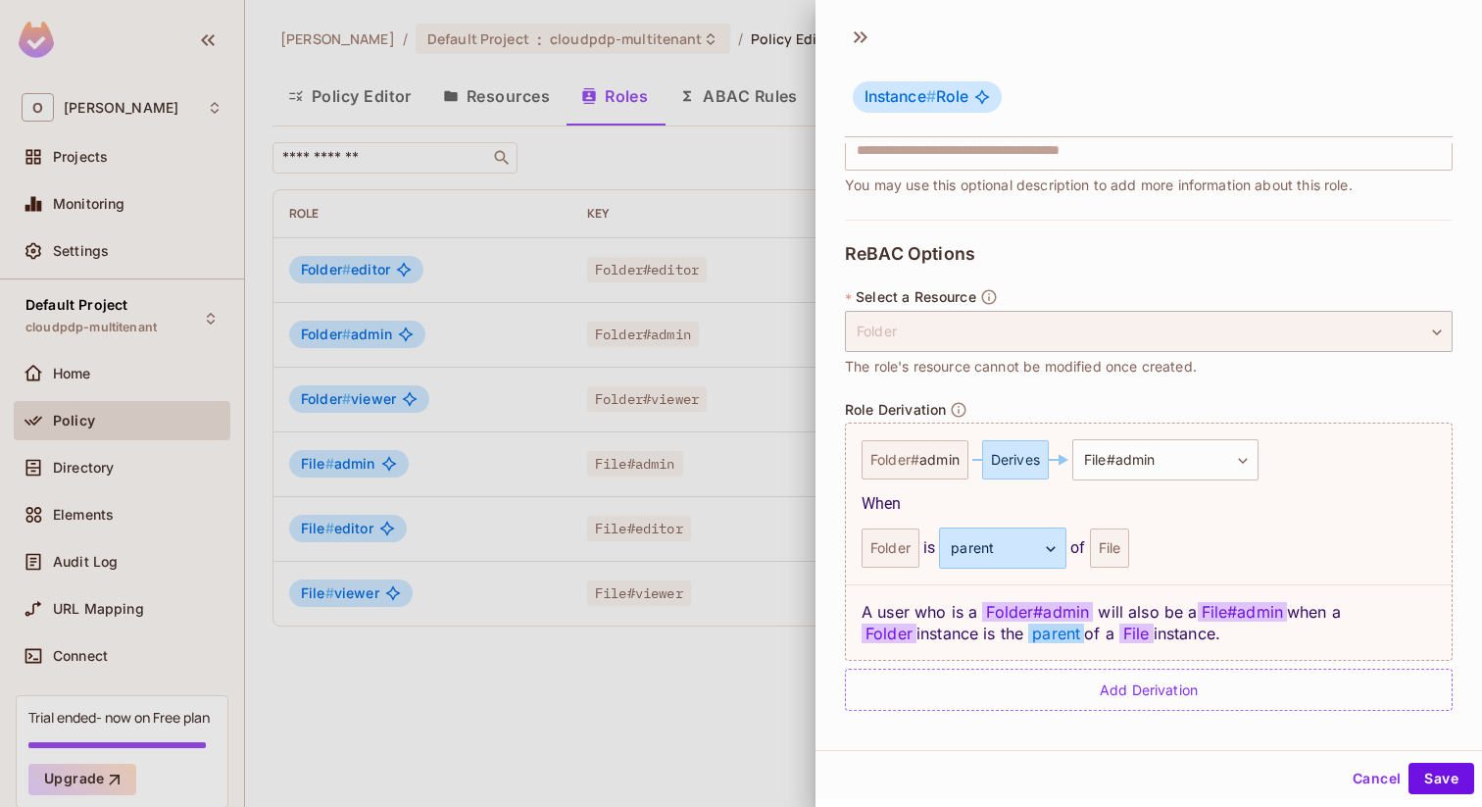
click at [615, 725] on div at bounding box center [741, 403] width 1482 height 807
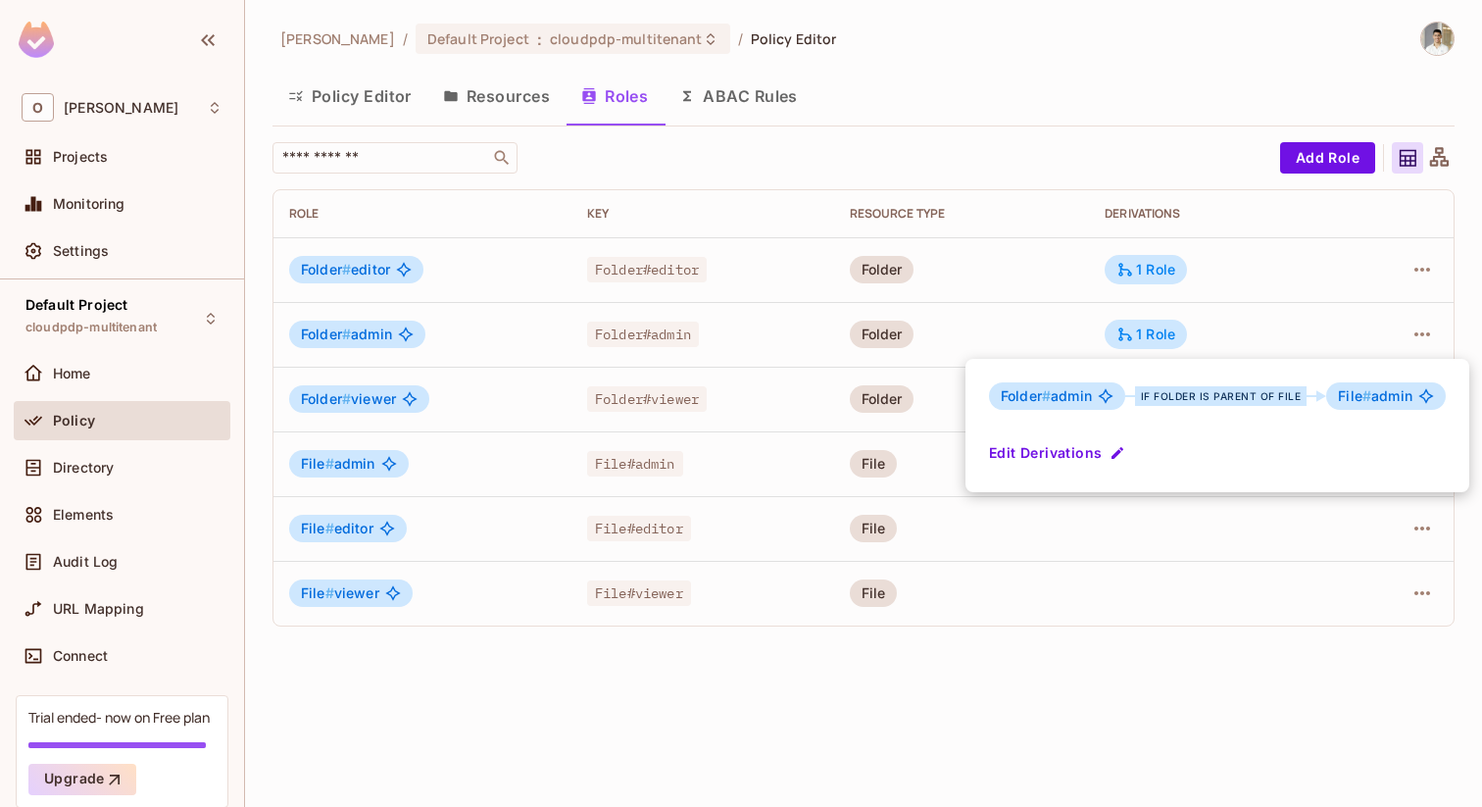
click at [501, 89] on div at bounding box center [741, 403] width 1482 height 807
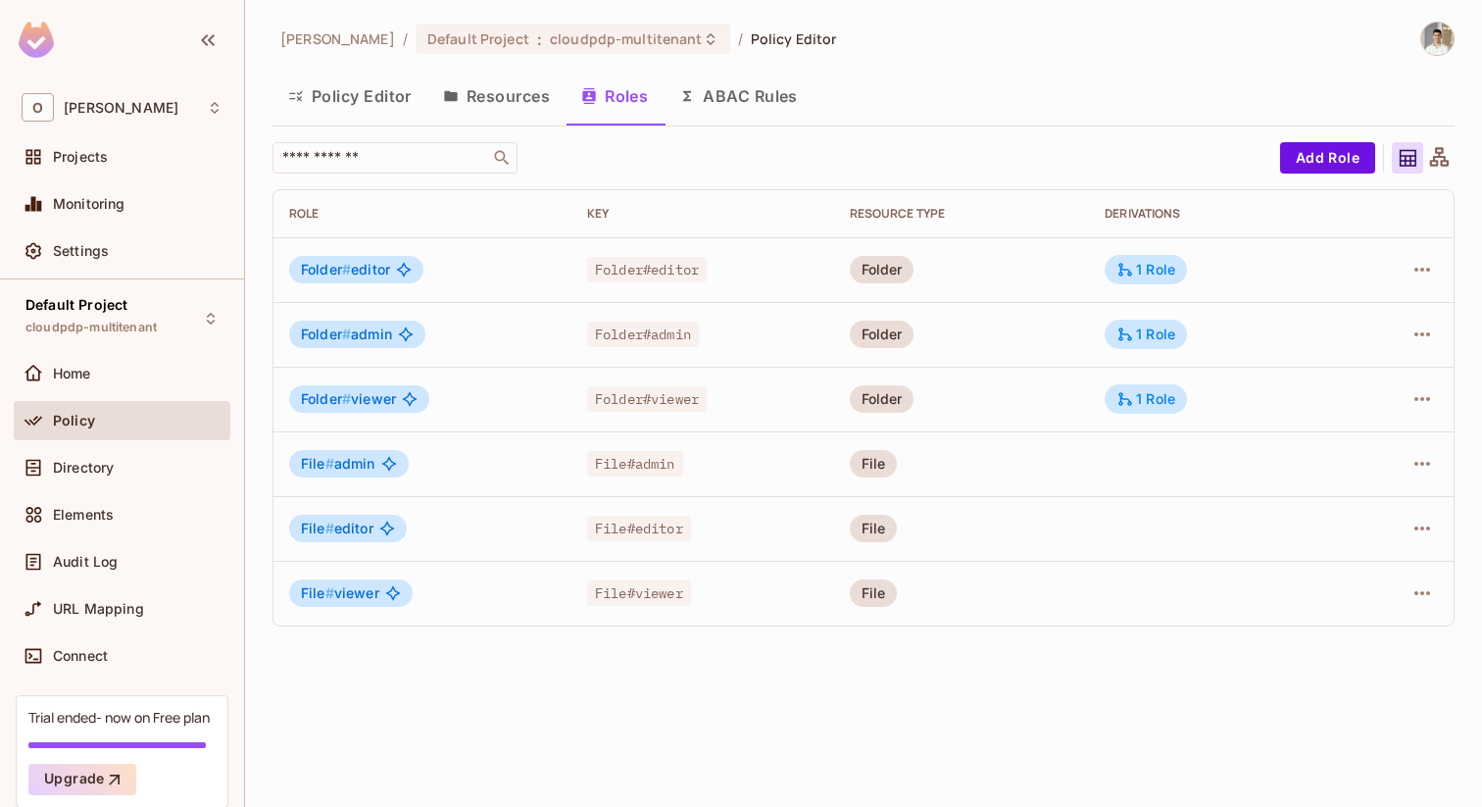
click at [492, 97] on button "Resources" at bounding box center [496, 96] width 138 height 49
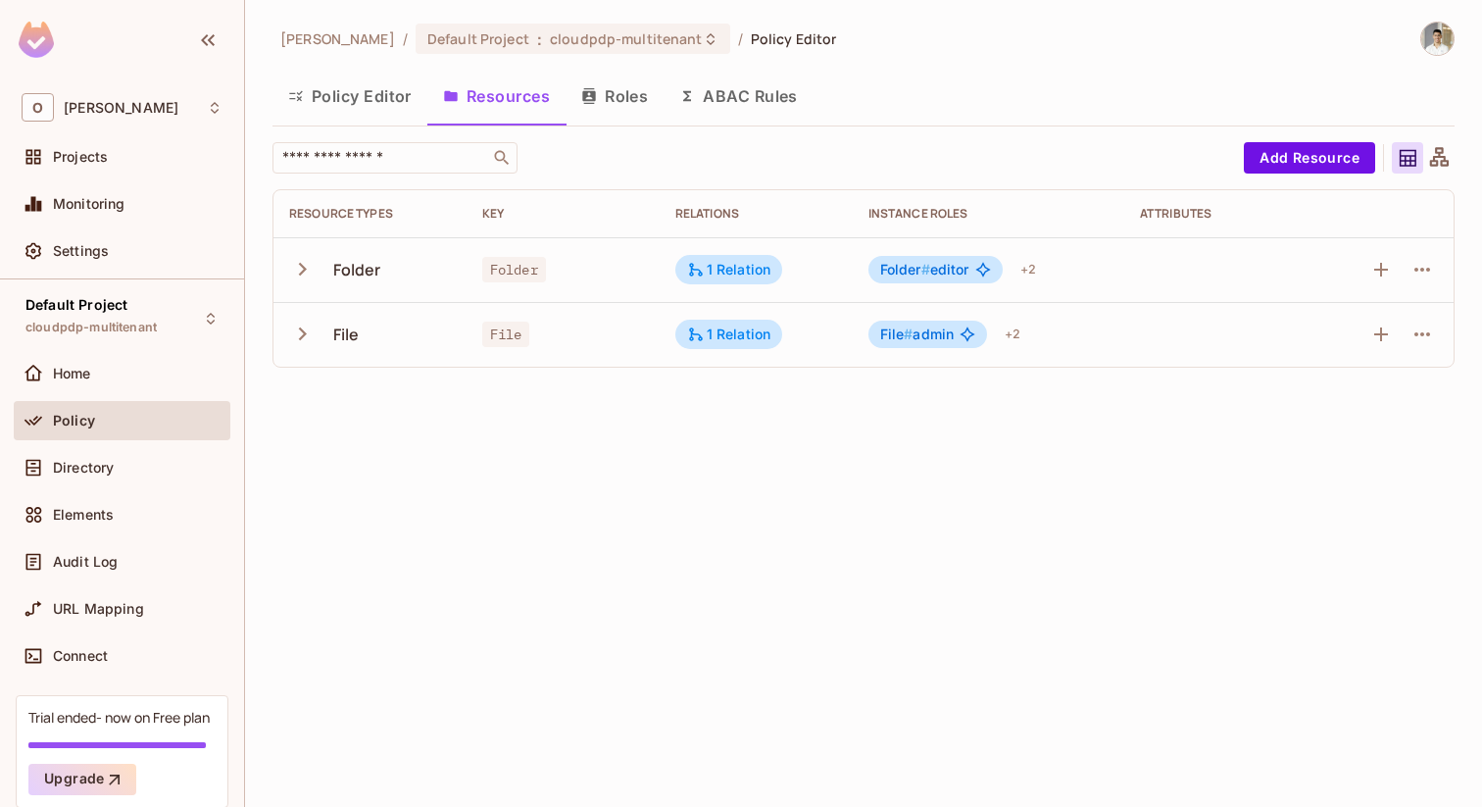
click at [993, 252] on td "Folder # editor + 2" at bounding box center [988, 269] width 271 height 65
click at [956, 276] on span "Folder # editor" at bounding box center [924, 270] width 89 height 16
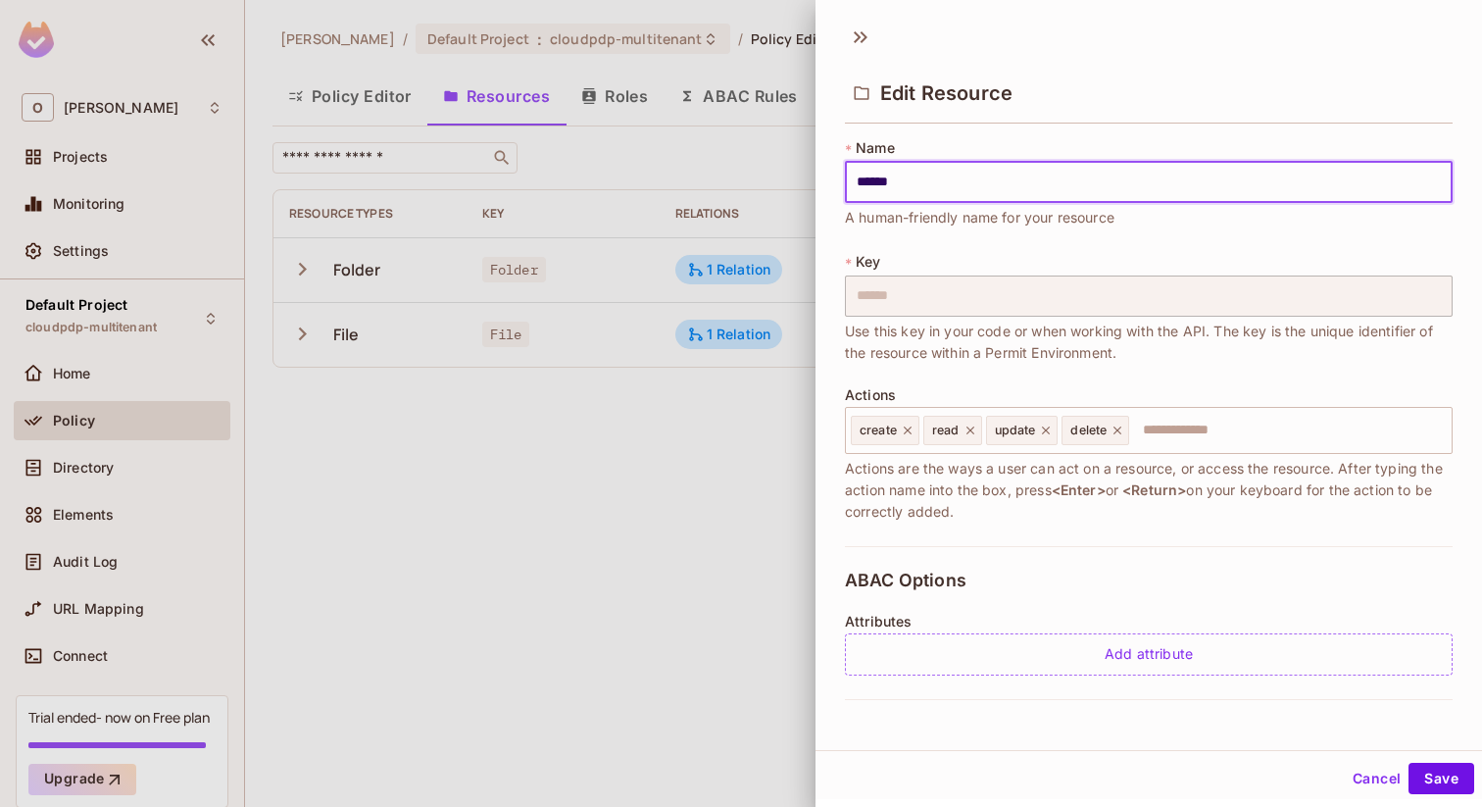
scroll to position [328, 0]
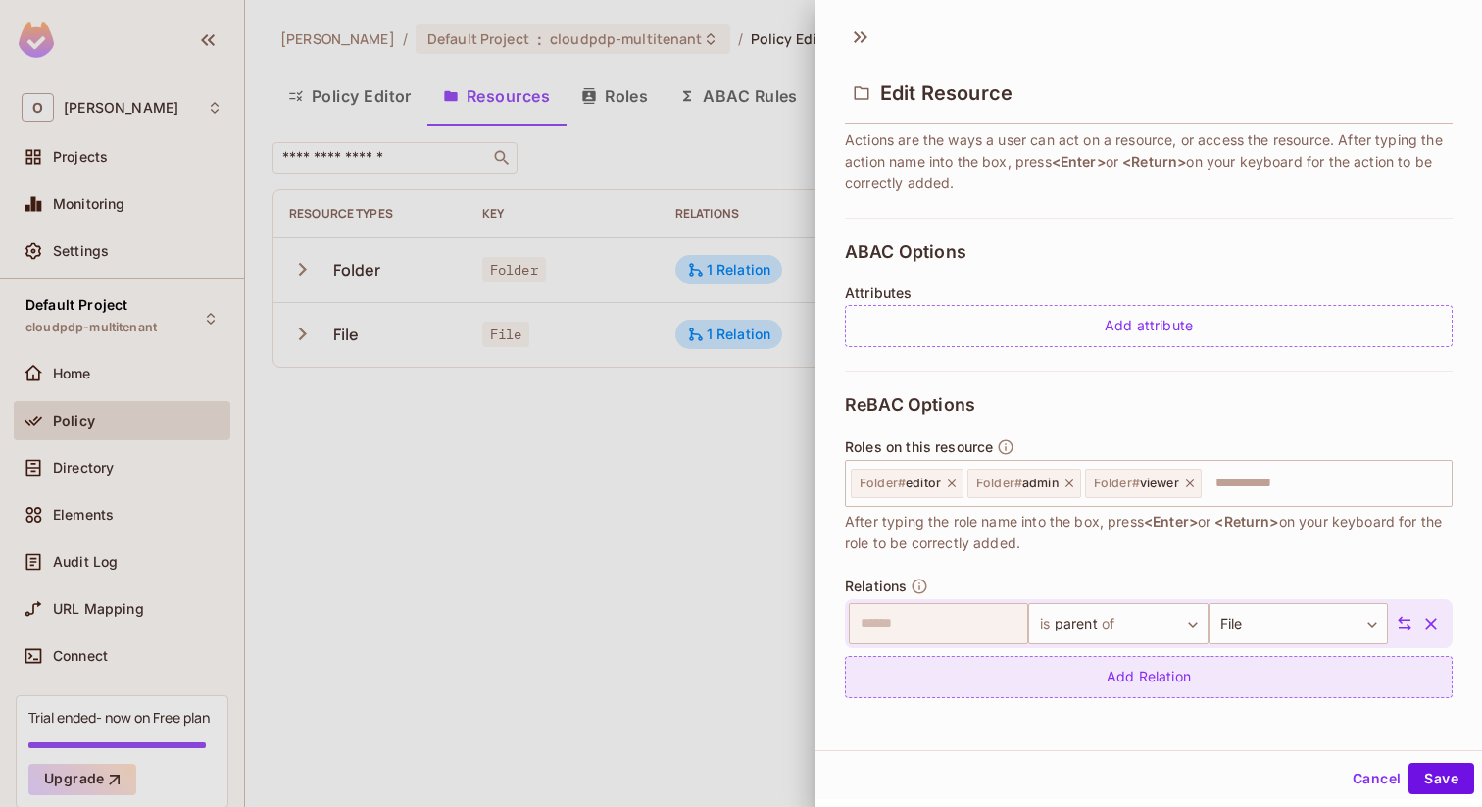
click at [994, 674] on div "Add Relation" at bounding box center [1149, 677] width 608 height 42
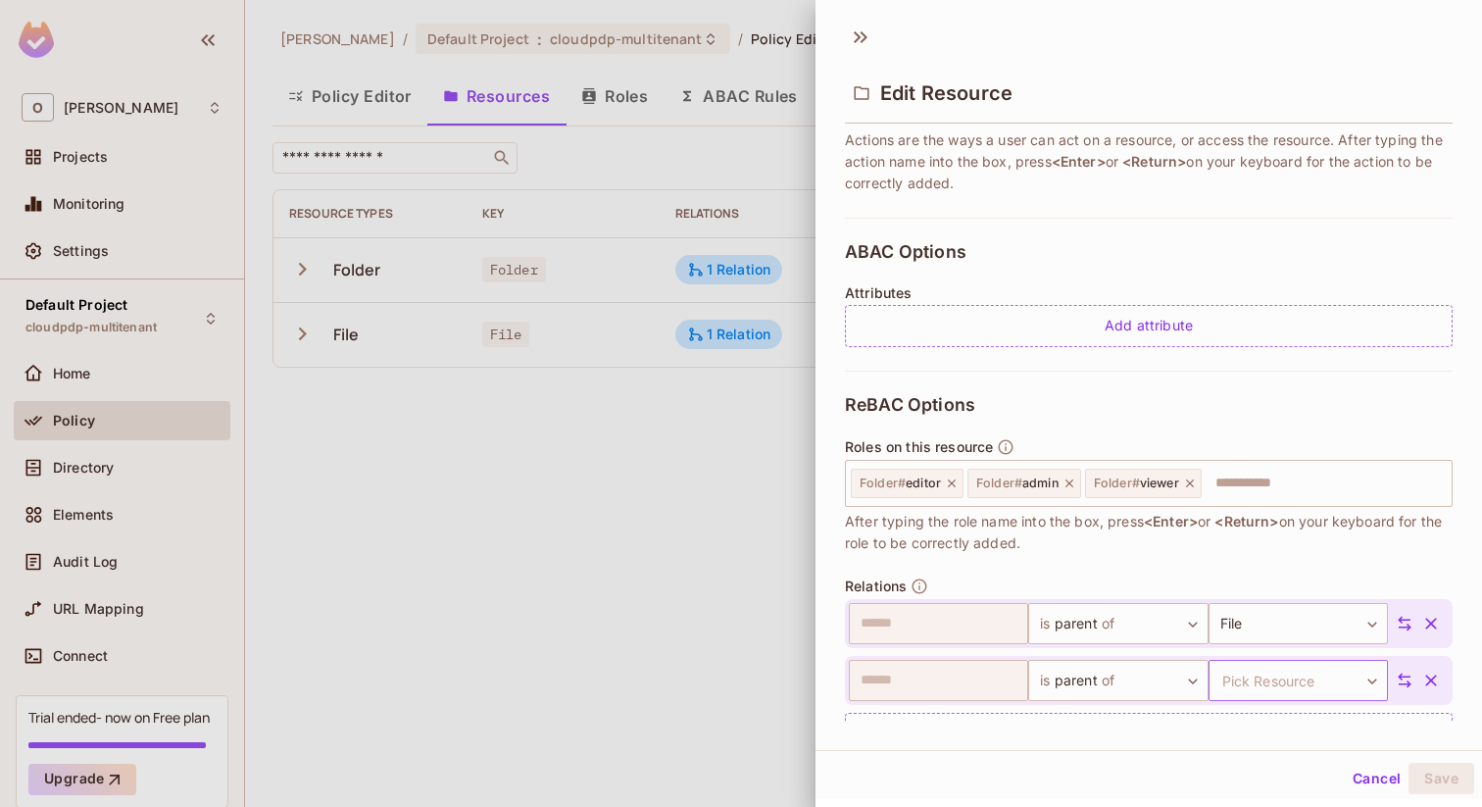
click at [1240, 674] on body "O Omer Test Projects Monitoring Settings Default Project cloudpdp-multitenant H…" at bounding box center [741, 403] width 1482 height 807
click at [1181, 570] on div at bounding box center [741, 403] width 1482 height 807
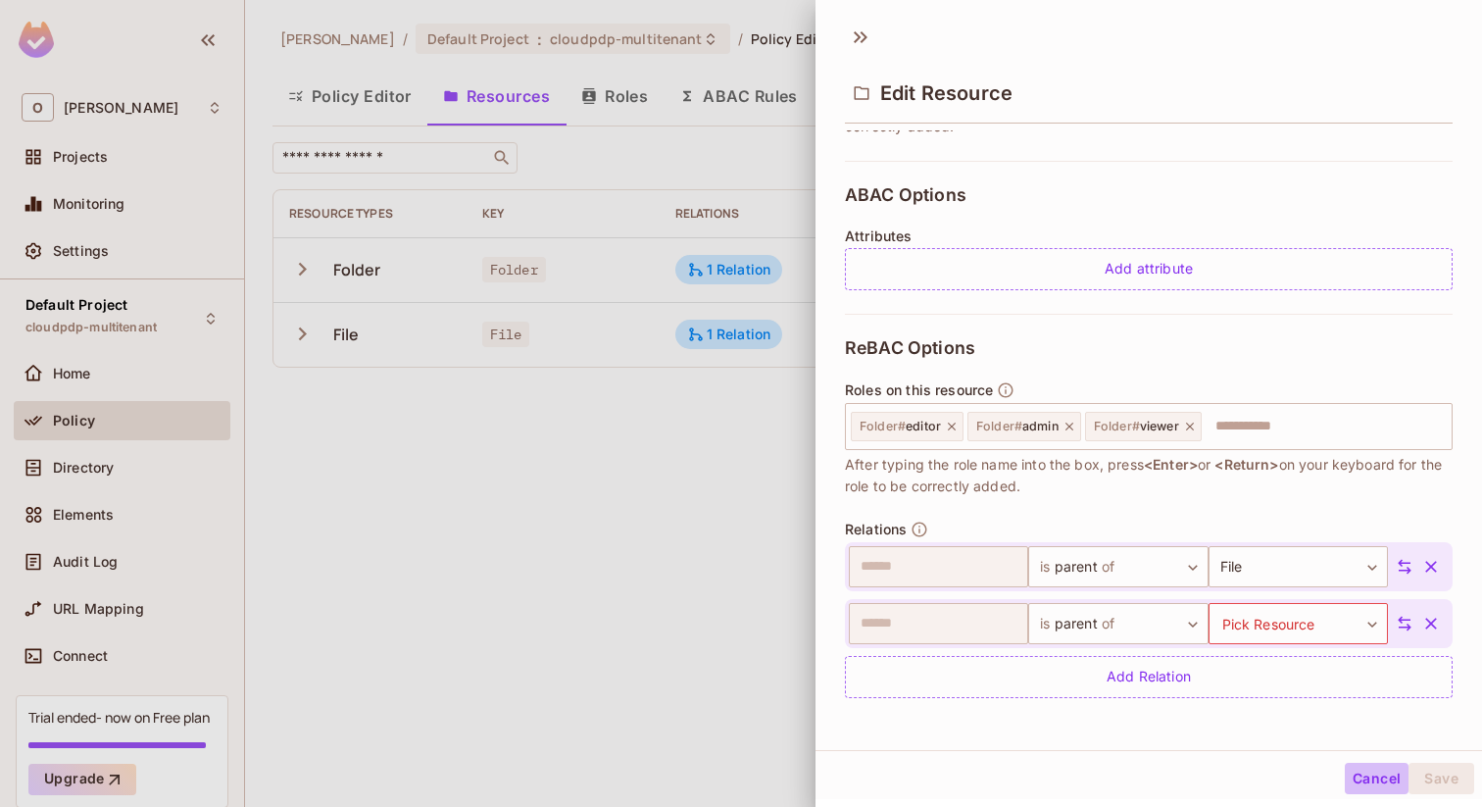
click at [1355, 771] on button "Cancel" at bounding box center [1377, 777] width 64 height 31
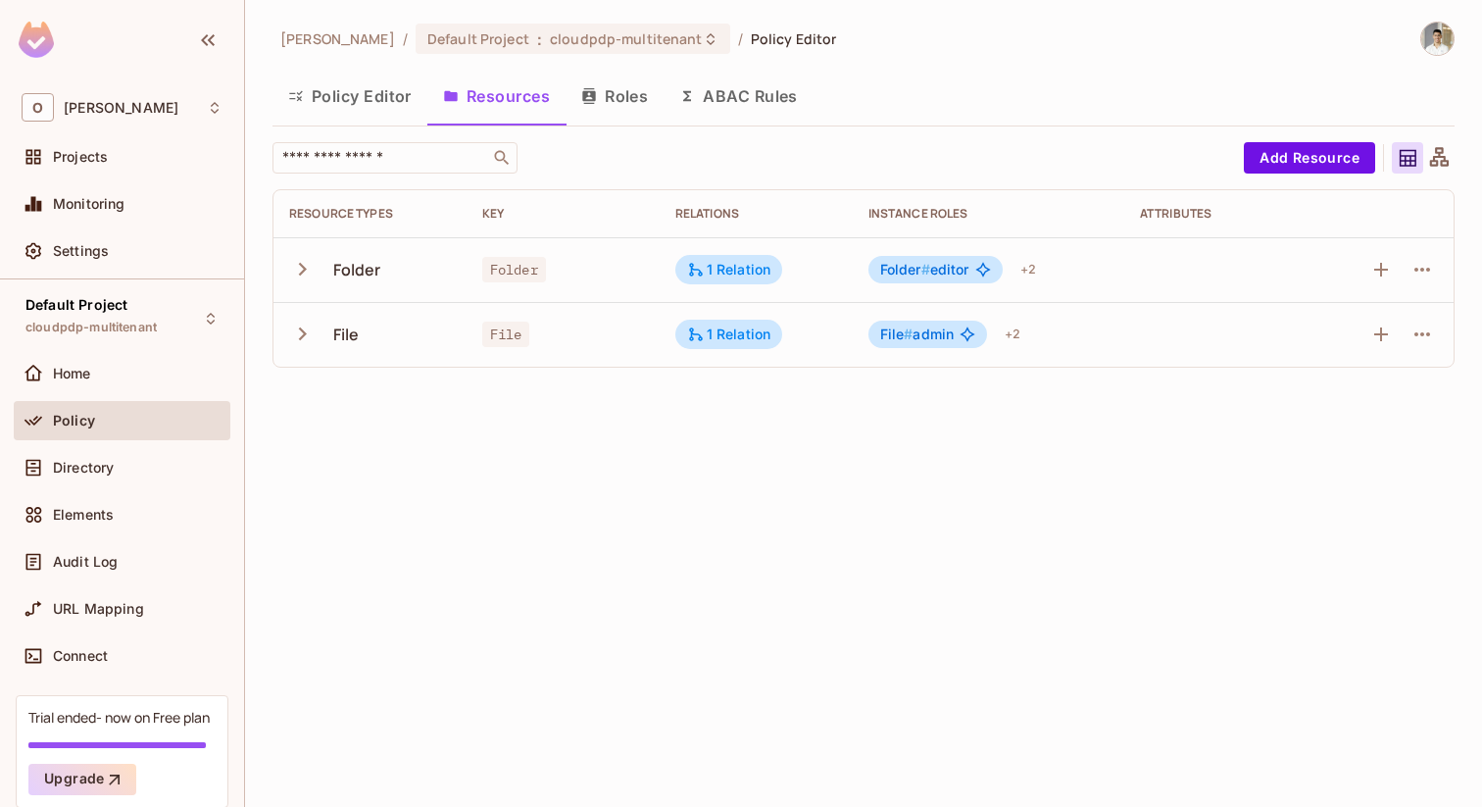
click at [677, 585] on div "Omer Test / Default Project : cloudpdp-multitenant / Policy Editor Policy Edito…" at bounding box center [863, 403] width 1237 height 807
click at [671, 203] on th "Relations" at bounding box center [756, 213] width 193 height 47
click at [628, 105] on button "Roles" at bounding box center [614, 96] width 98 height 49
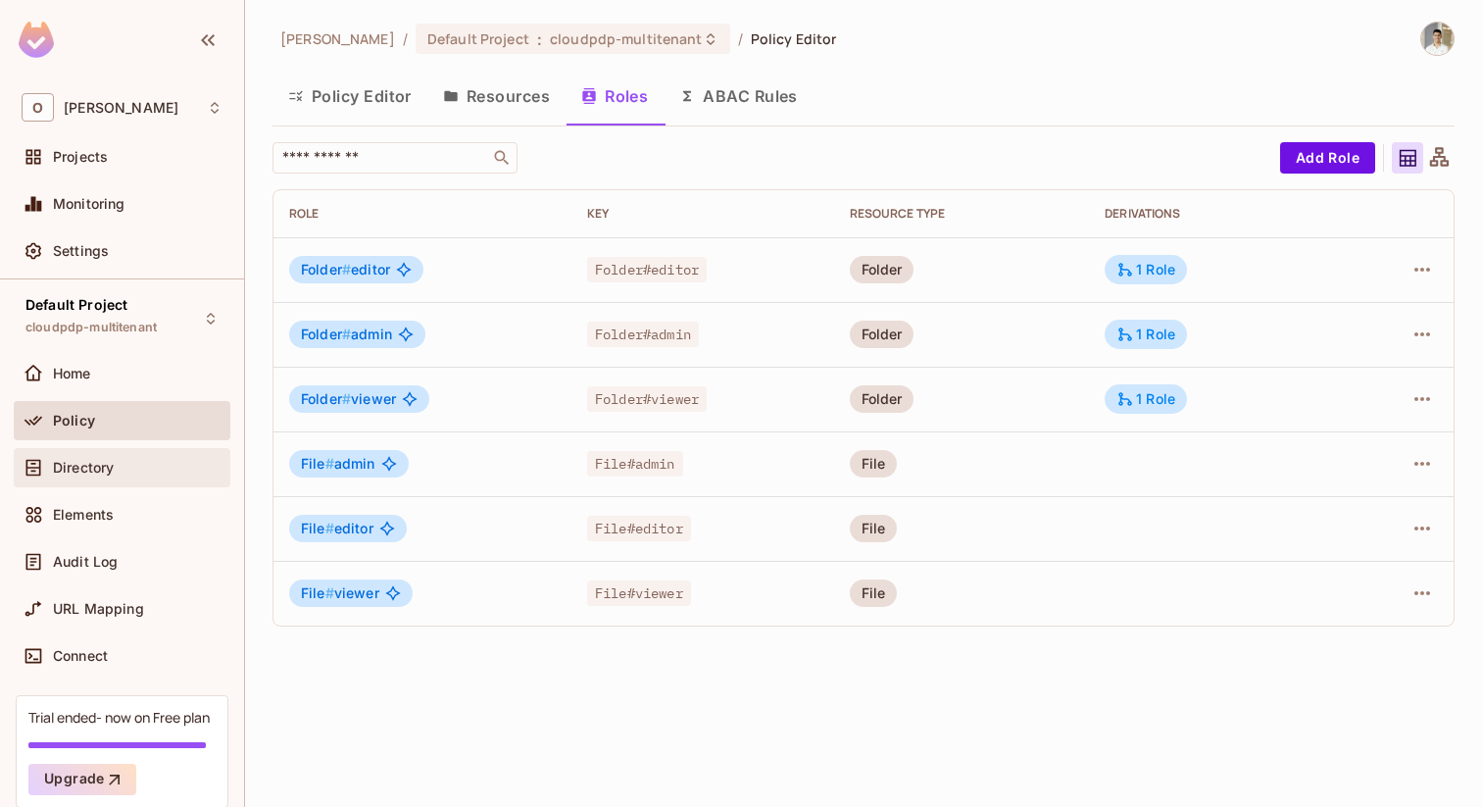
click at [135, 460] on div "Directory" at bounding box center [138, 468] width 170 height 16
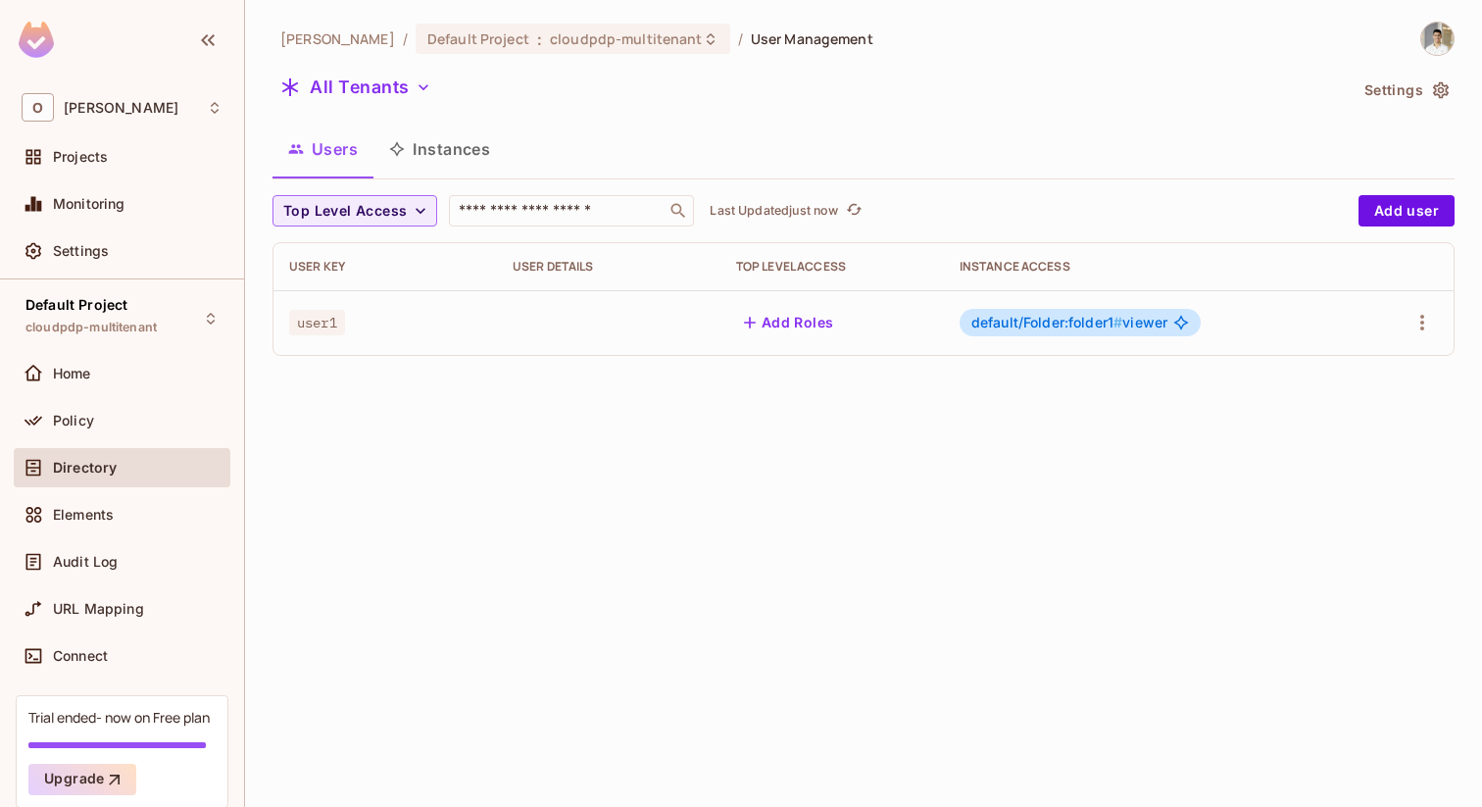
click at [1009, 325] on span "default/Folder:folder1 #" at bounding box center [1046, 322] width 151 height 17
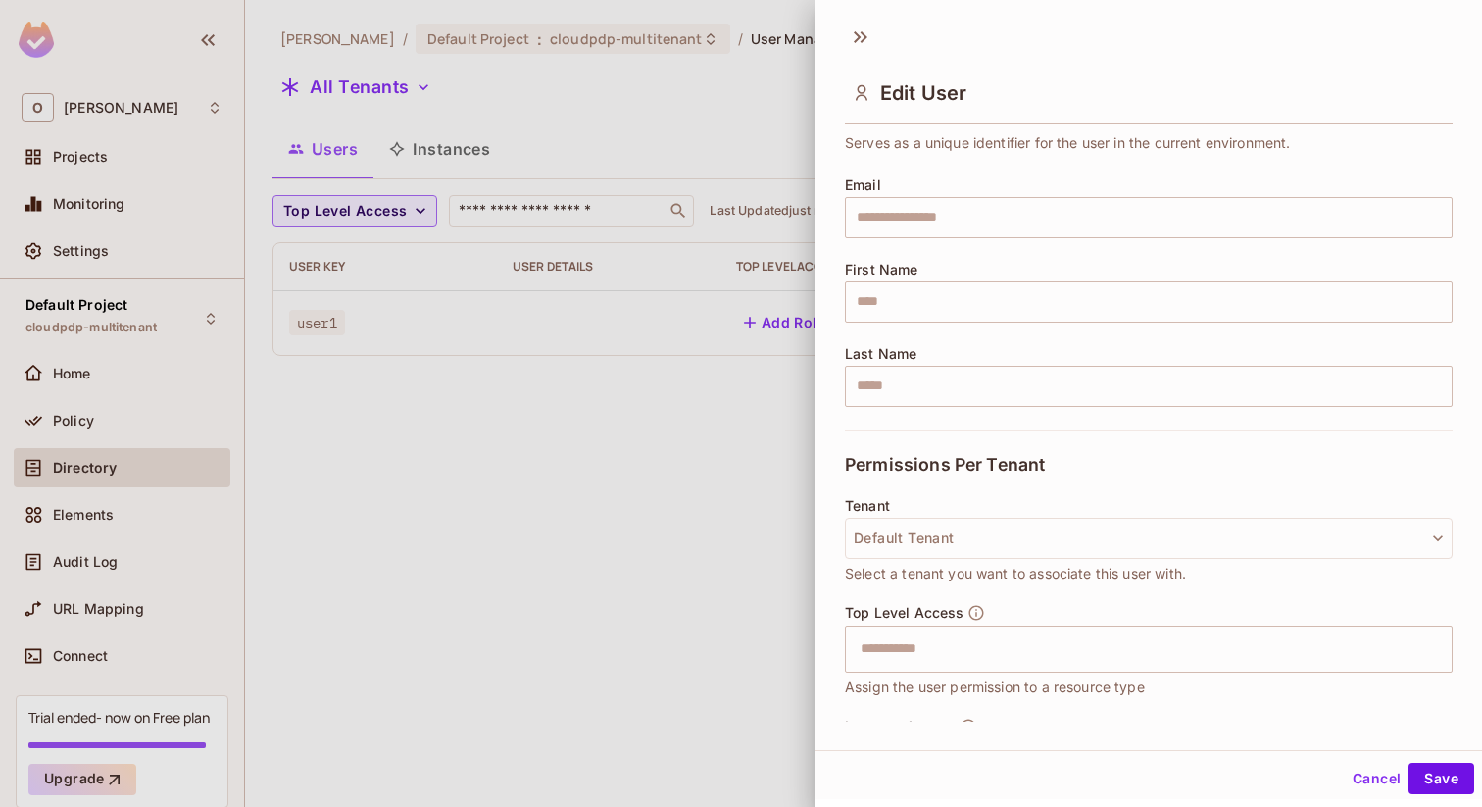
scroll to position [164, 0]
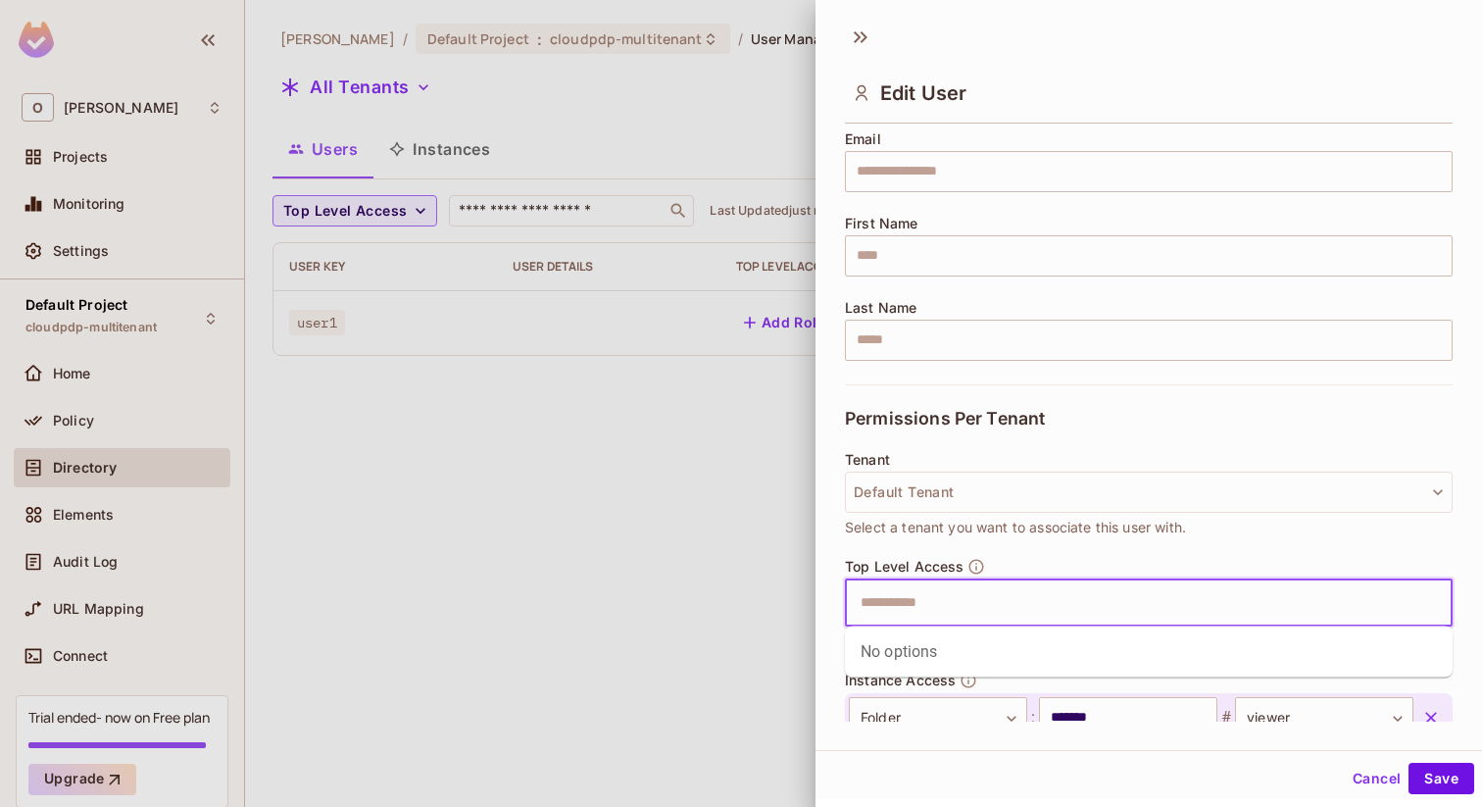
click at [930, 610] on input "text" at bounding box center [1131, 602] width 565 height 39
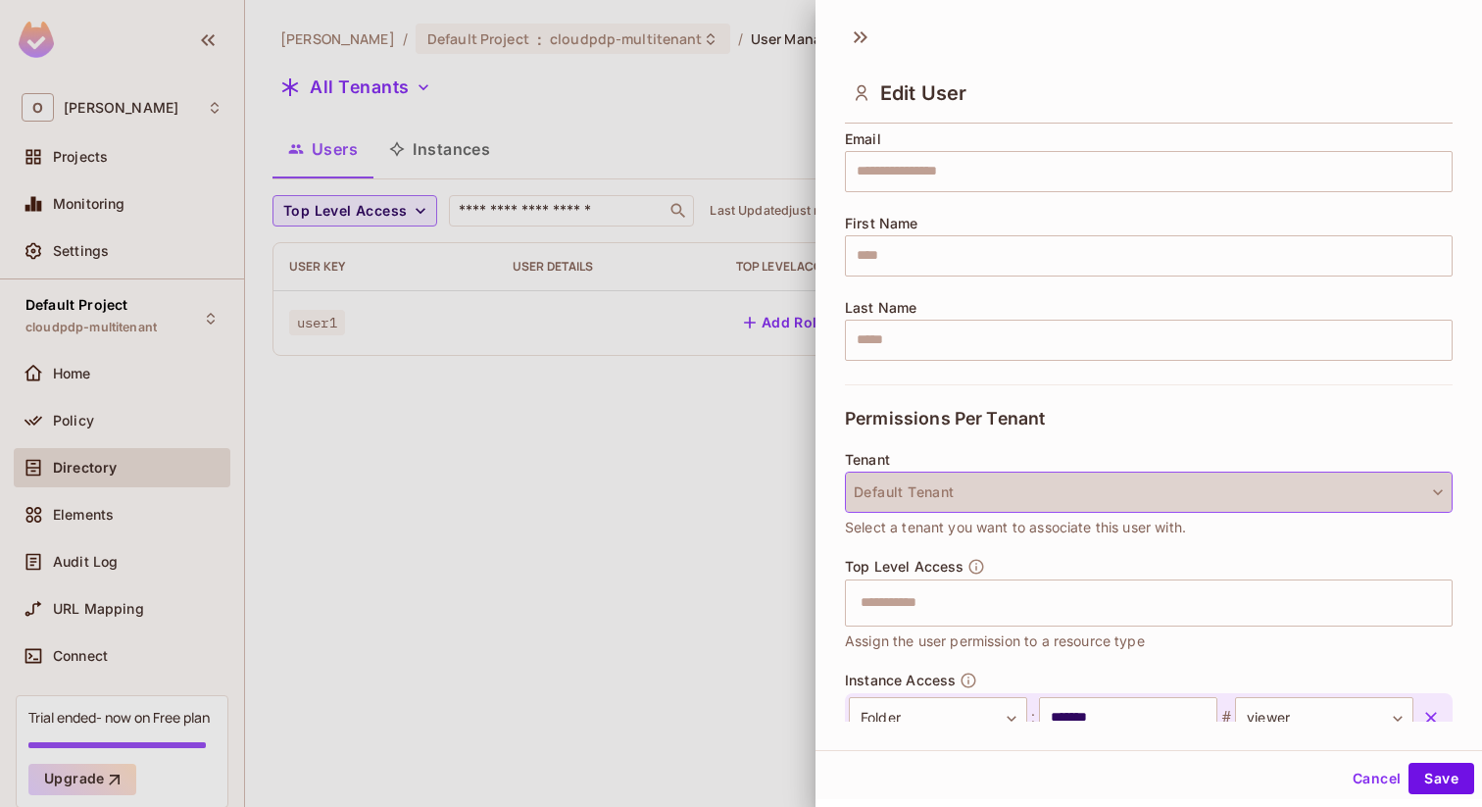
click at [1043, 508] on button "Default Tenant" at bounding box center [1149, 491] width 608 height 41
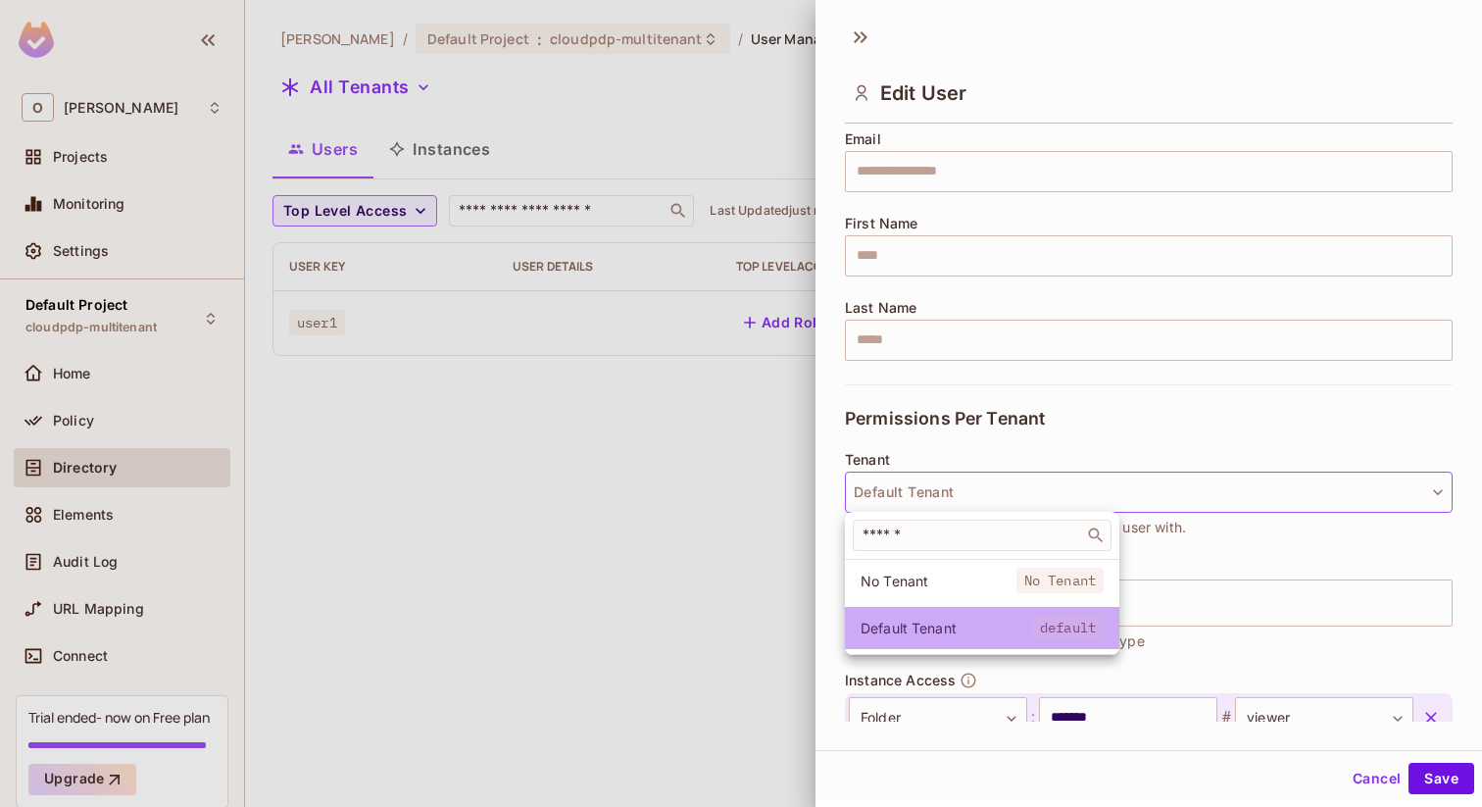
click at [929, 628] on span "Default Tenant" at bounding box center [946, 627] width 172 height 19
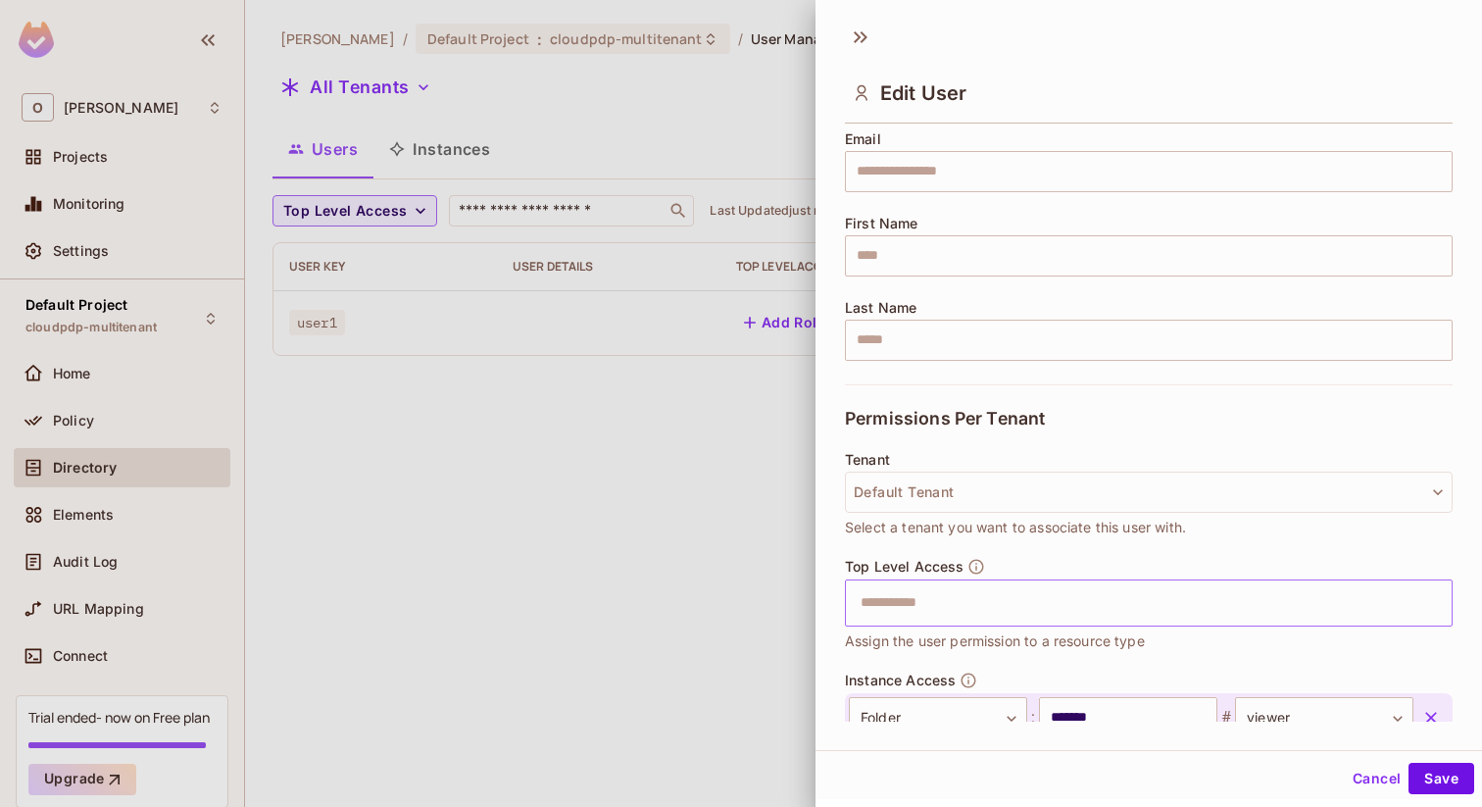
click at [968, 604] on input "text" at bounding box center [1131, 602] width 565 height 39
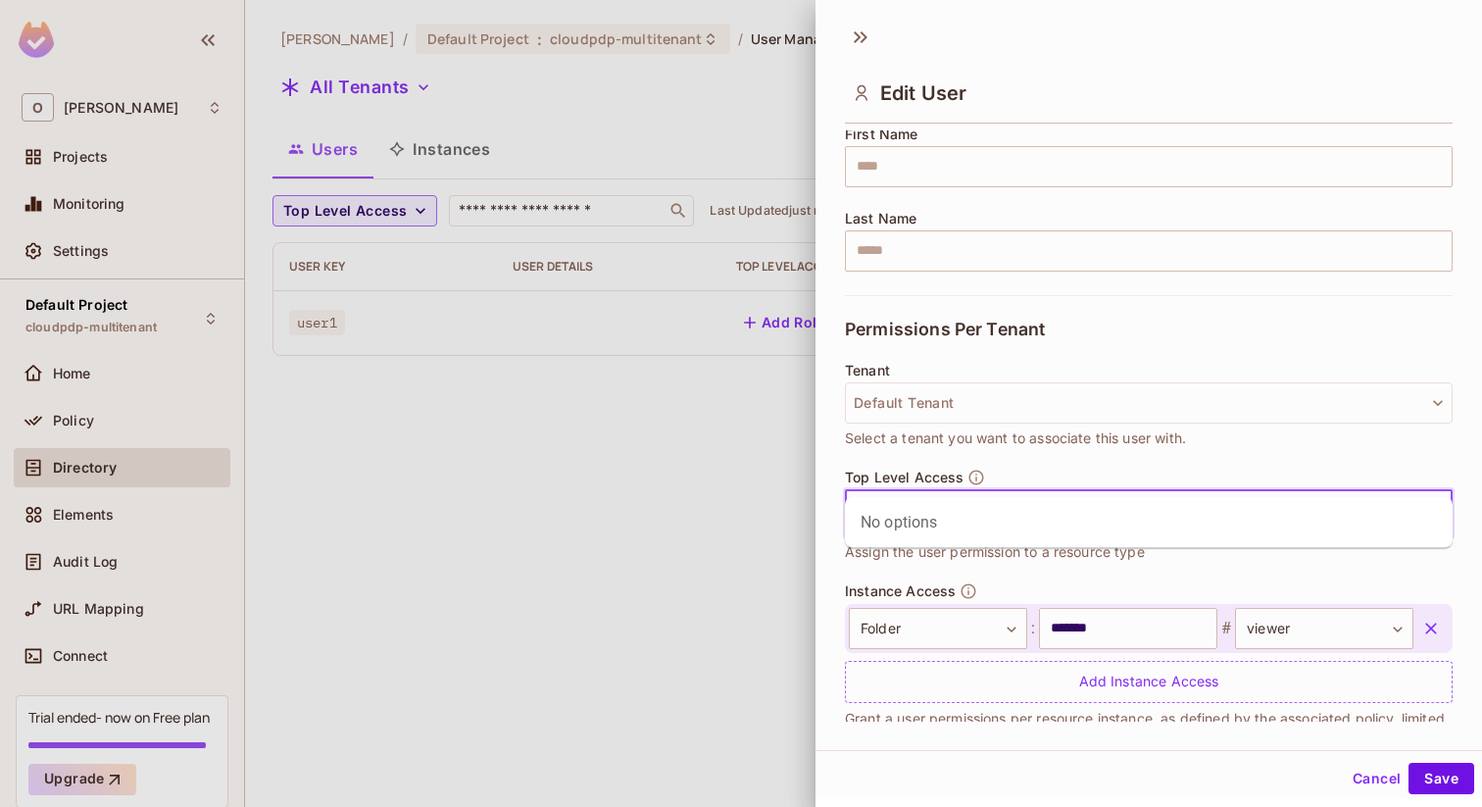
scroll to position [293, 0]
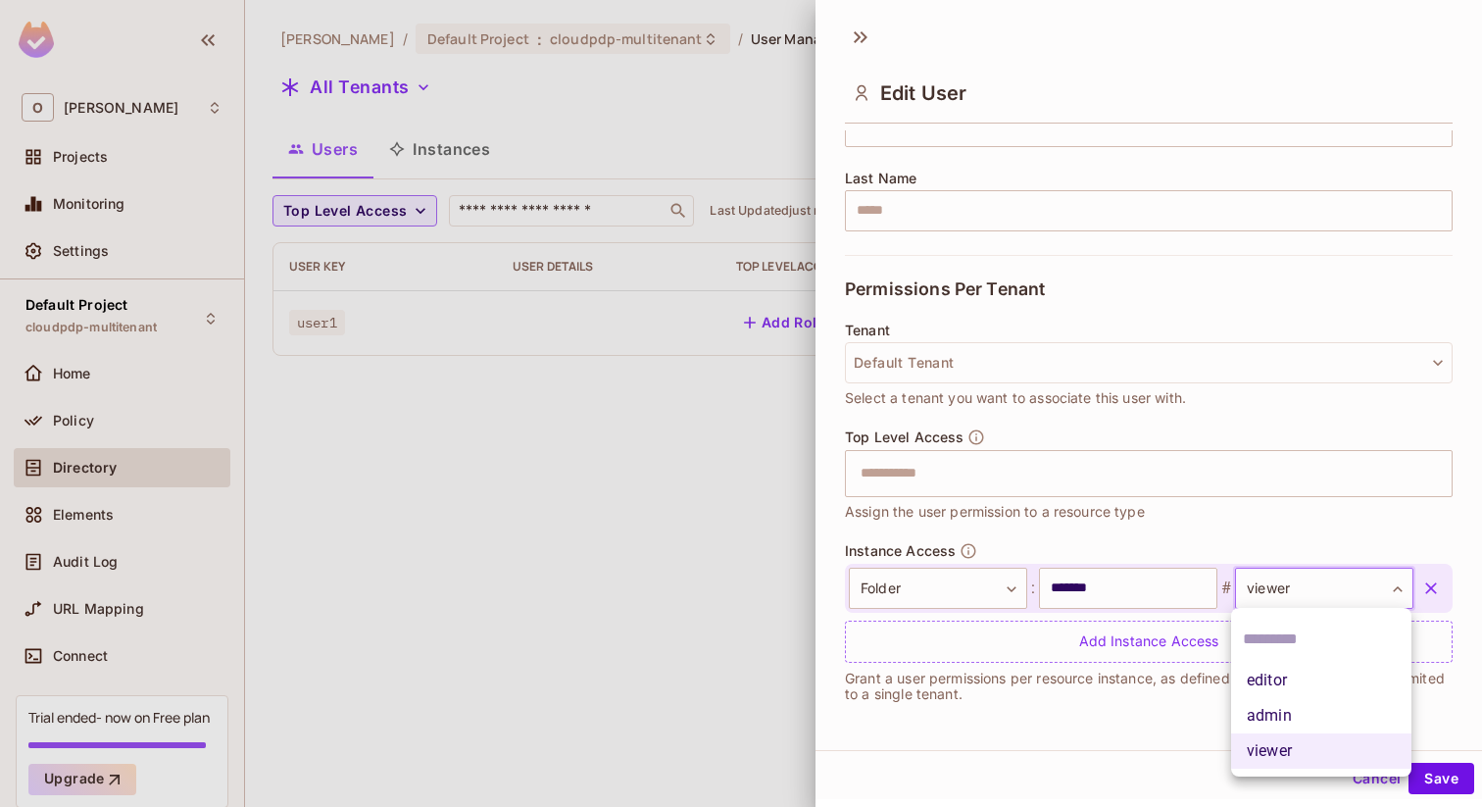
click at [1268, 577] on body "O Omer Test Projects Monitoring Settings Default Project cloudpdp-multitenant H…" at bounding box center [741, 403] width 1482 height 807
click at [1272, 696] on li "editor" at bounding box center [1321, 680] width 180 height 35
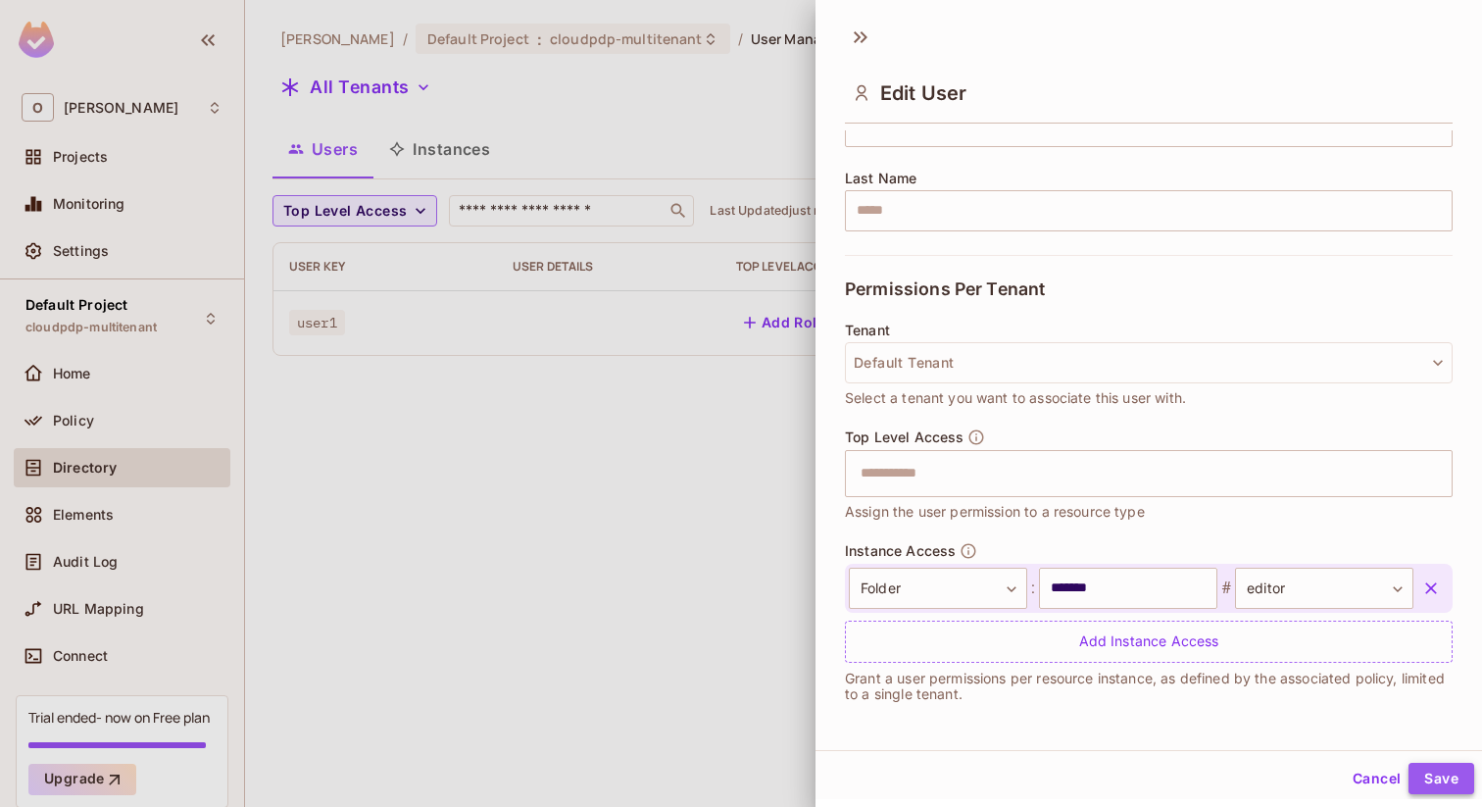
click at [1443, 785] on button "Save" at bounding box center [1441, 777] width 66 height 31
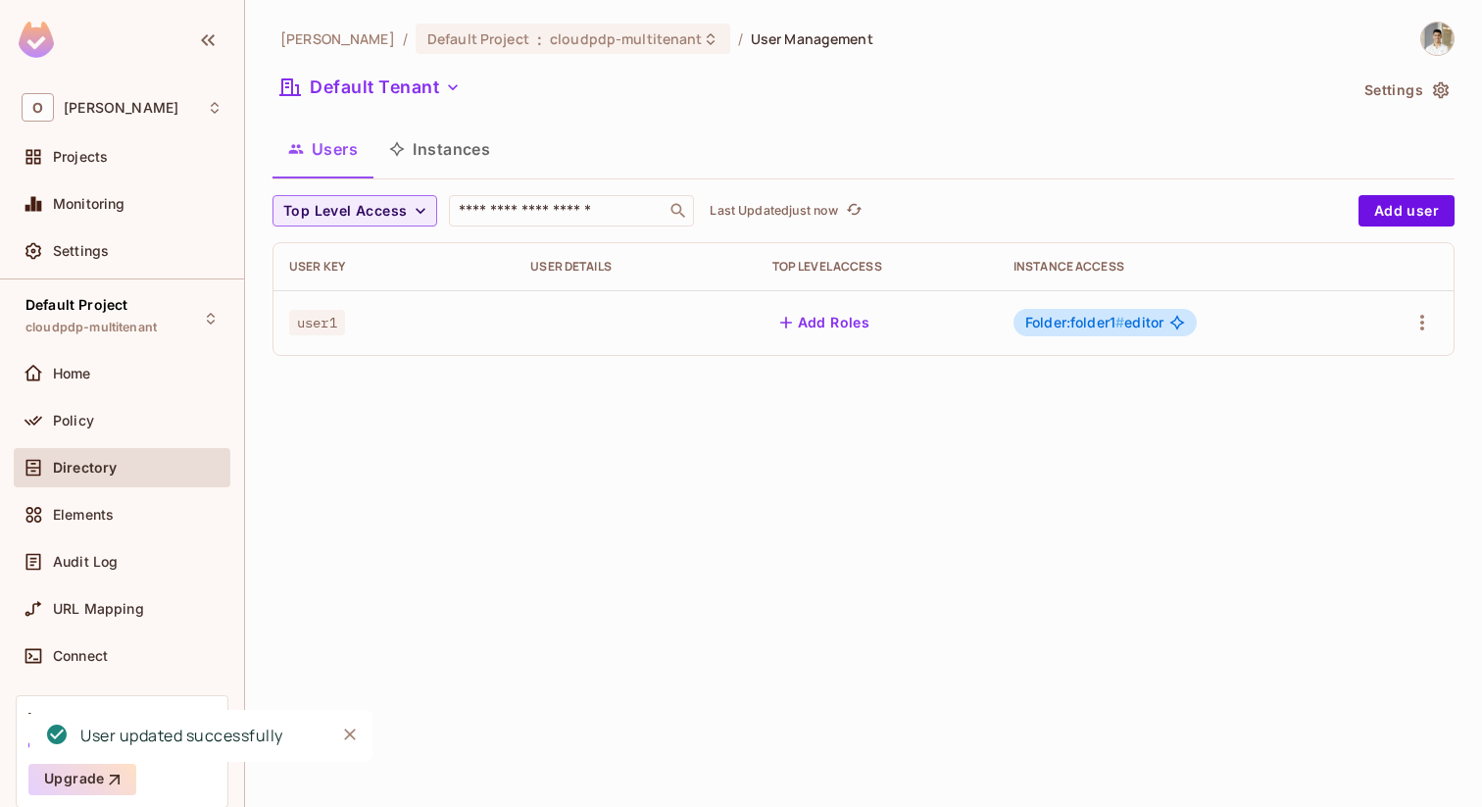
click at [1079, 337] on td "Folder:folder1 # editor" at bounding box center [1174, 322] width 353 height 65
click at [1090, 327] on span "Folder:folder1 #" at bounding box center [1074, 322] width 99 height 17
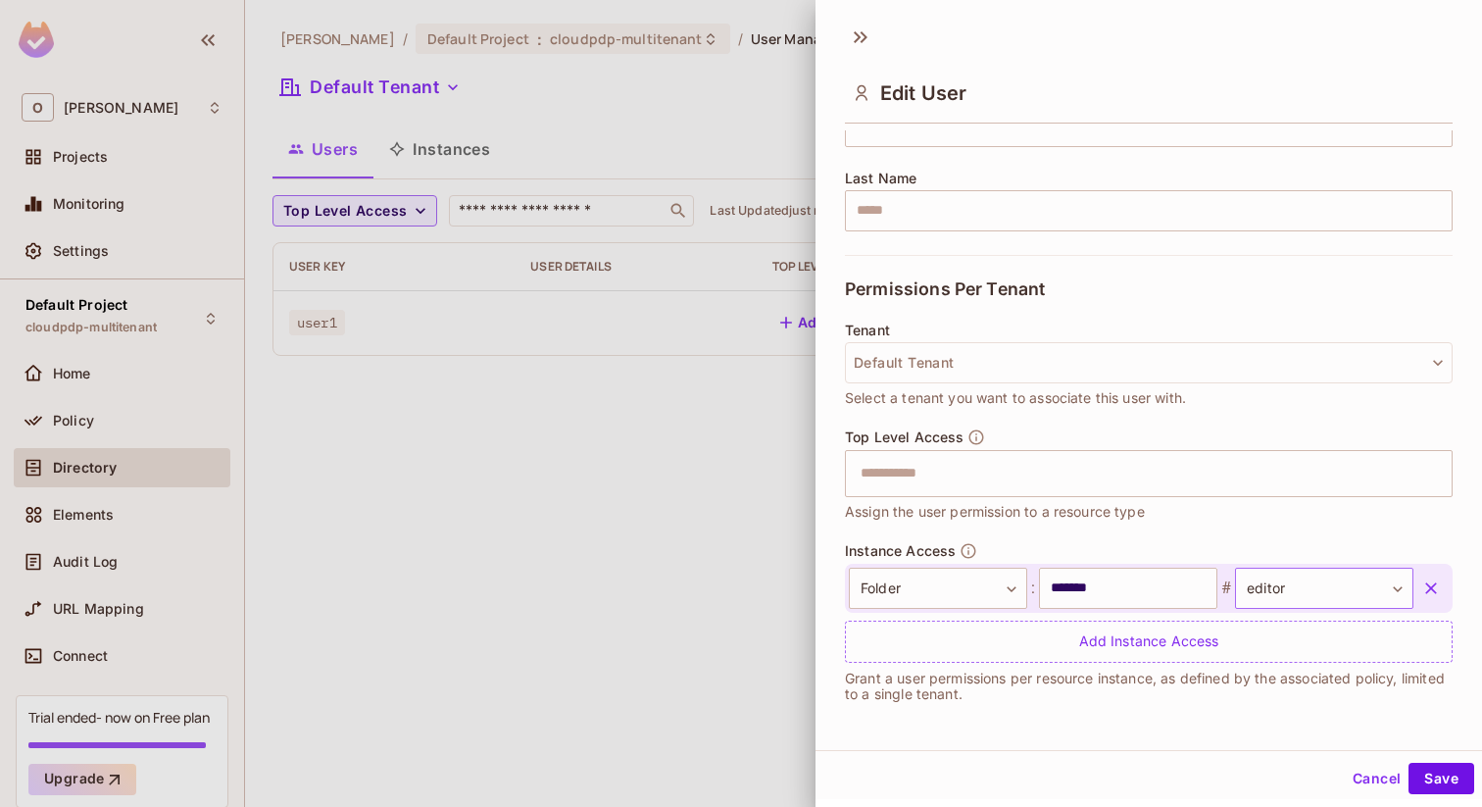
click at [1258, 585] on body "O Omer Test Projects Monitoring Settings Default Project cloudpdp-multitenant H…" at bounding box center [741, 403] width 1482 height 807
click at [1280, 705] on li "admin" at bounding box center [1321, 715] width 180 height 35
type input "*****"
click at [1423, 767] on button "Save" at bounding box center [1441, 777] width 66 height 31
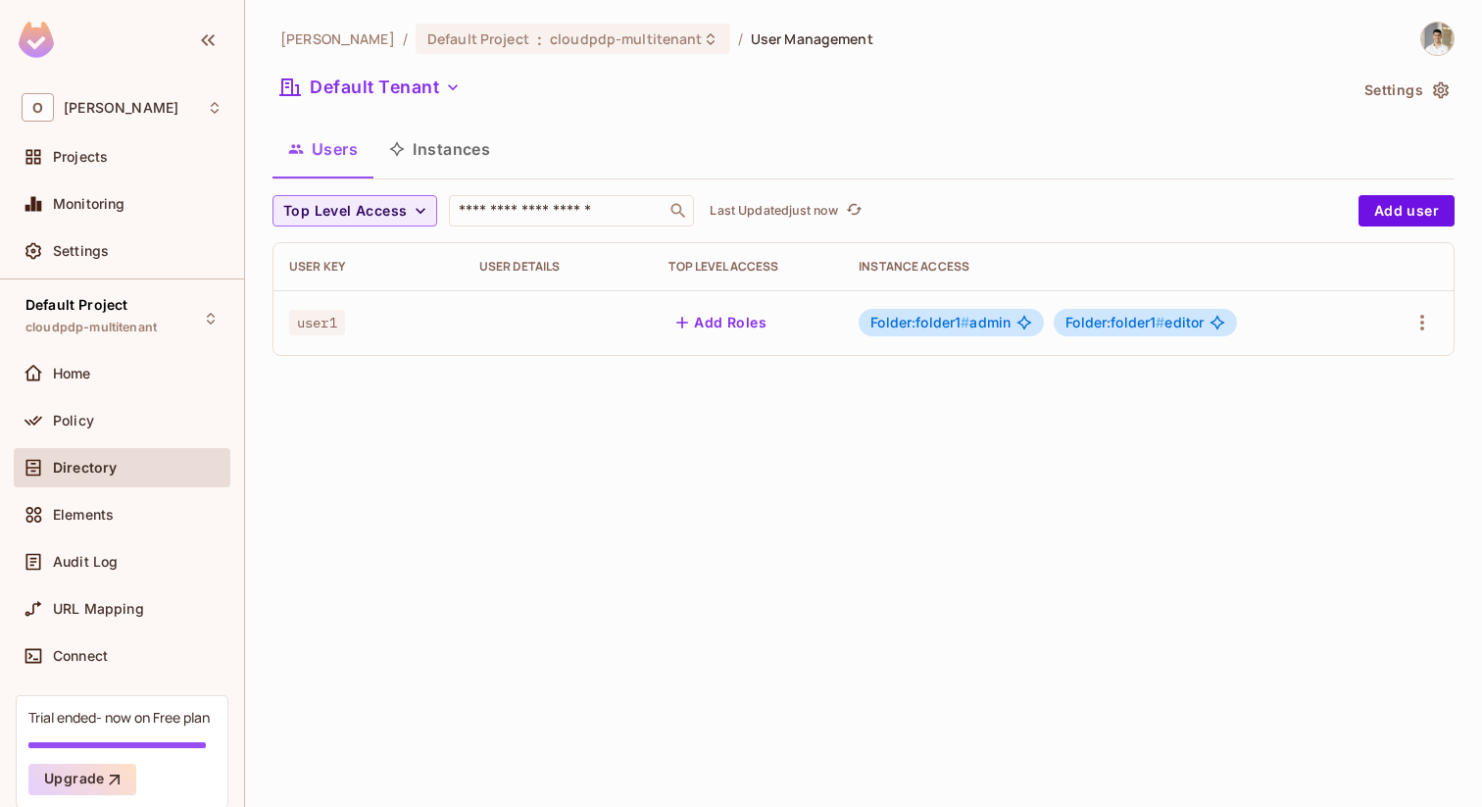
click at [853, 70] on div "Omer Test / Default Project : cloudpdp-multitenant / User Management Default Te…" at bounding box center [863, 197] width 1182 height 350
click at [1083, 322] on span "Folder:folder1 #" at bounding box center [1114, 322] width 99 height 17
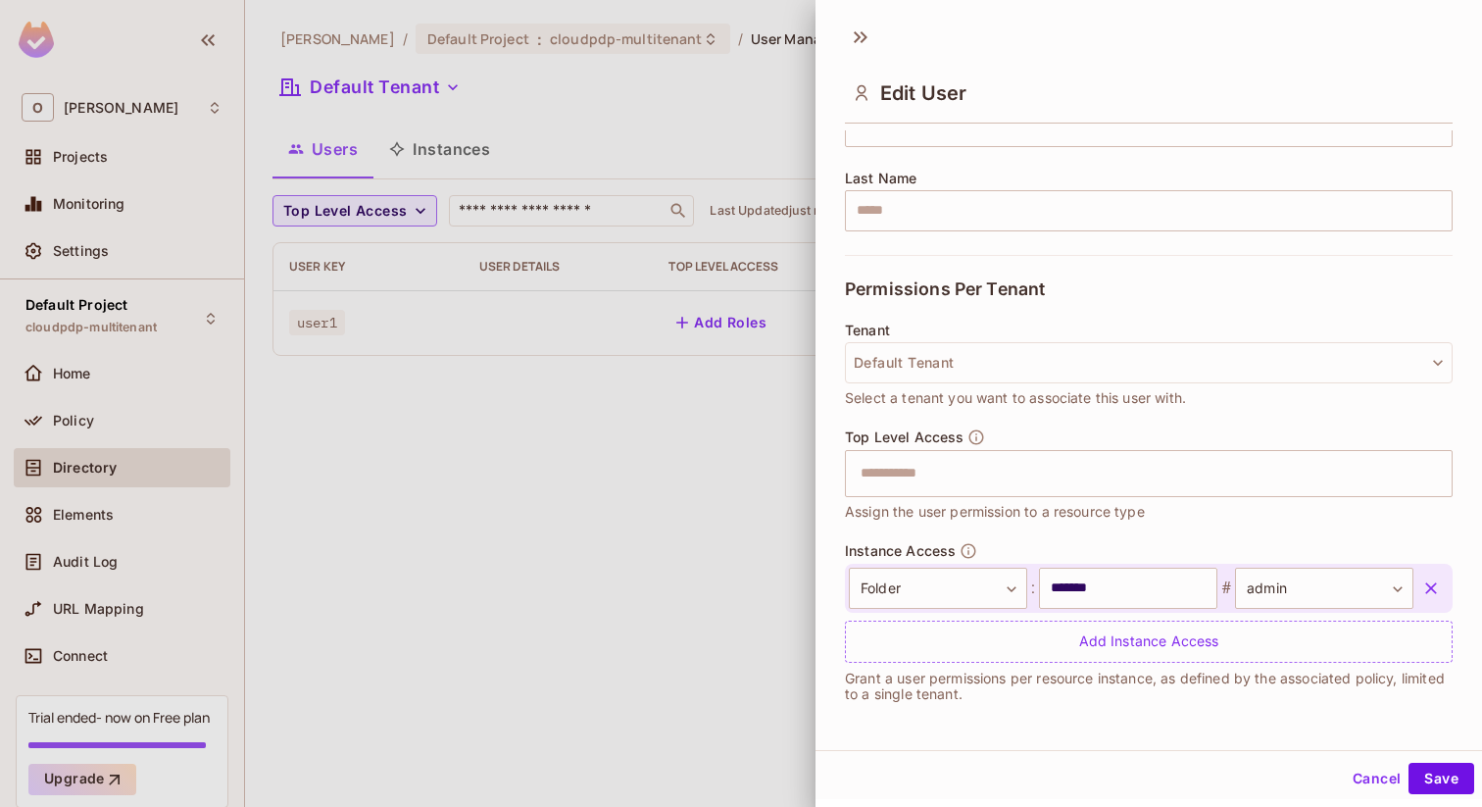
click at [519, 639] on div at bounding box center [741, 403] width 1482 height 807
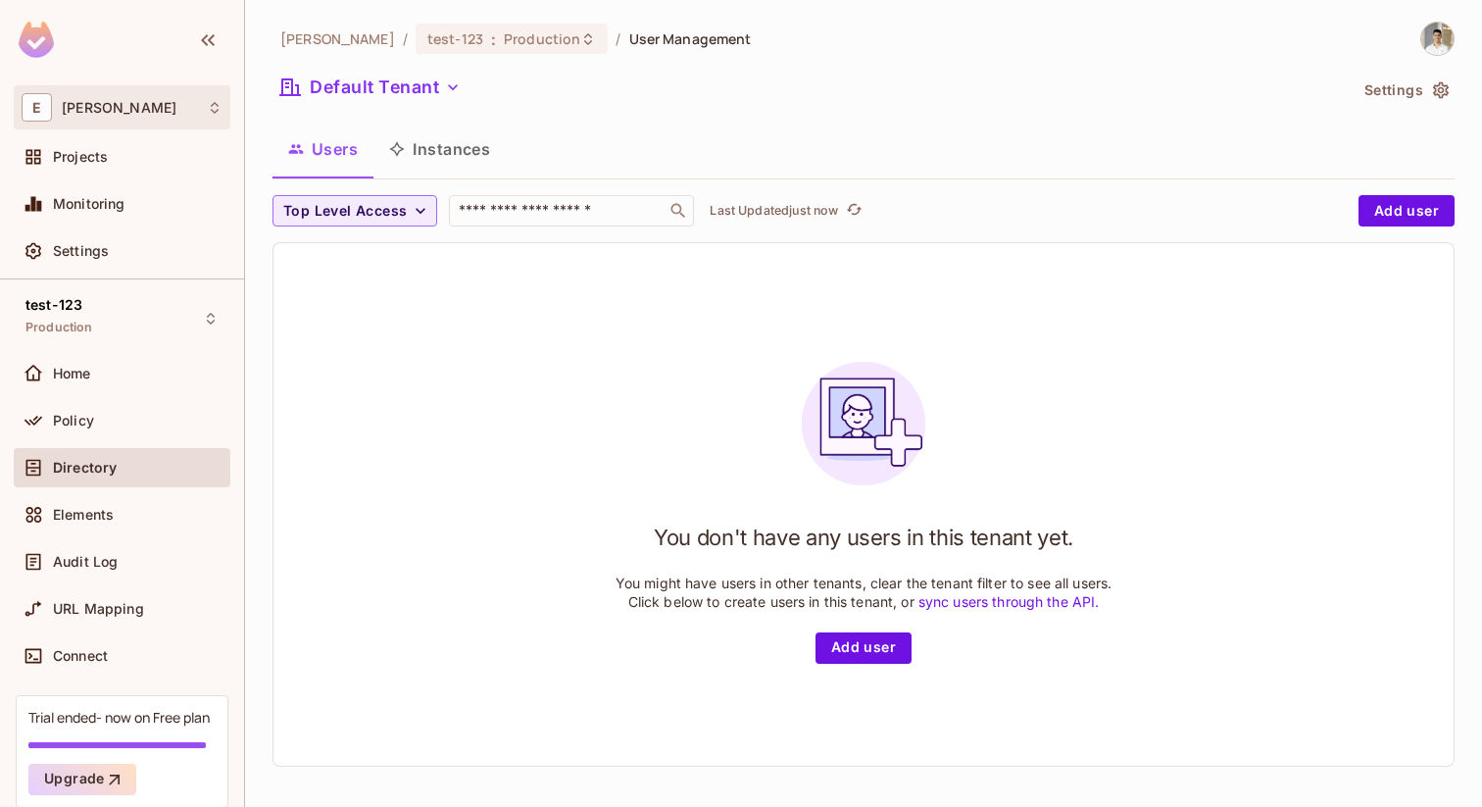
click at [157, 117] on div "E [PERSON_NAME]" at bounding box center [122, 107] width 201 height 28
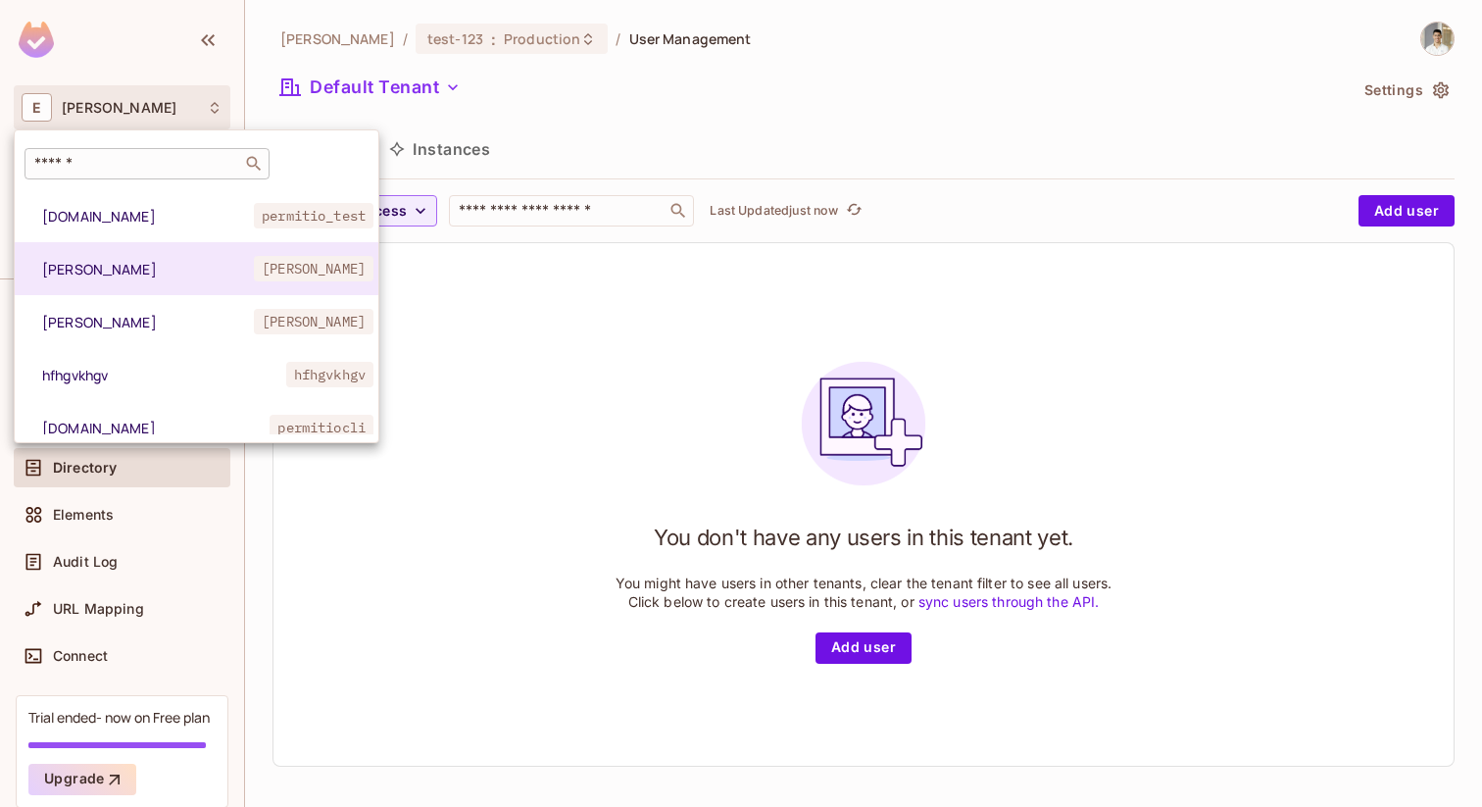
click at [147, 174] on div "​" at bounding box center [147, 163] width 245 height 31
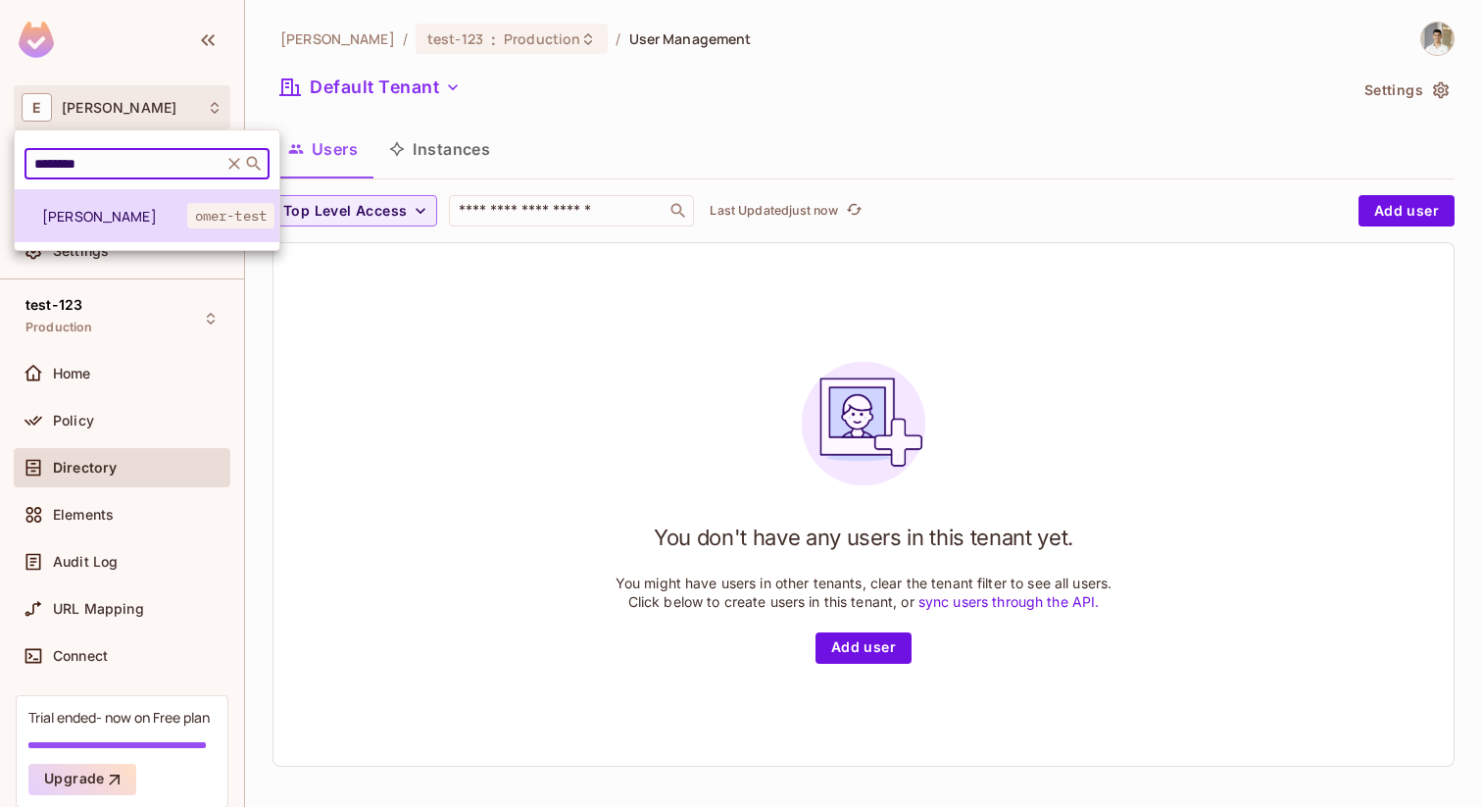
type input "********"
click at [127, 214] on span "[PERSON_NAME]" at bounding box center [114, 216] width 145 height 19
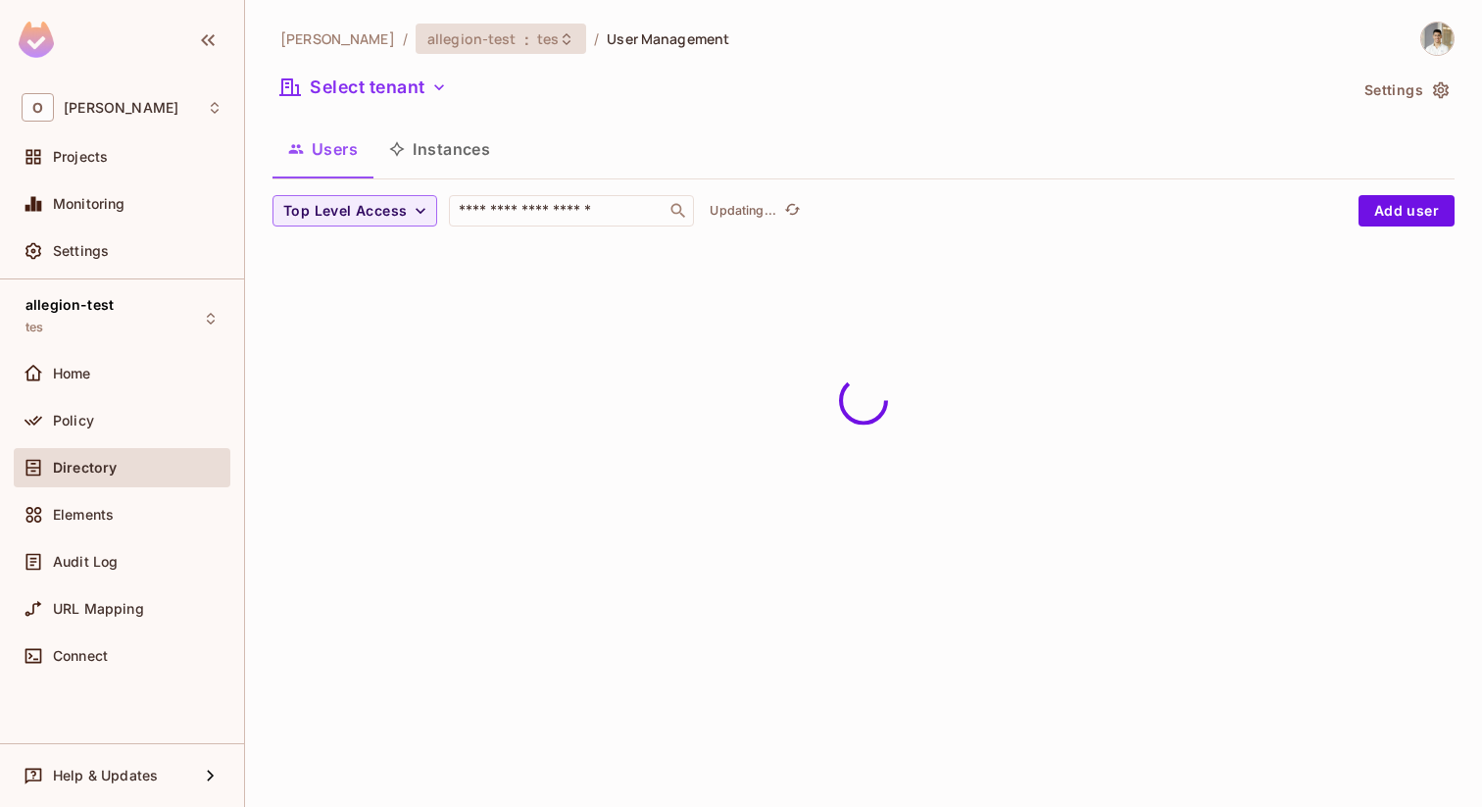
click at [427, 37] on span "allegion-test" at bounding box center [471, 38] width 89 height 19
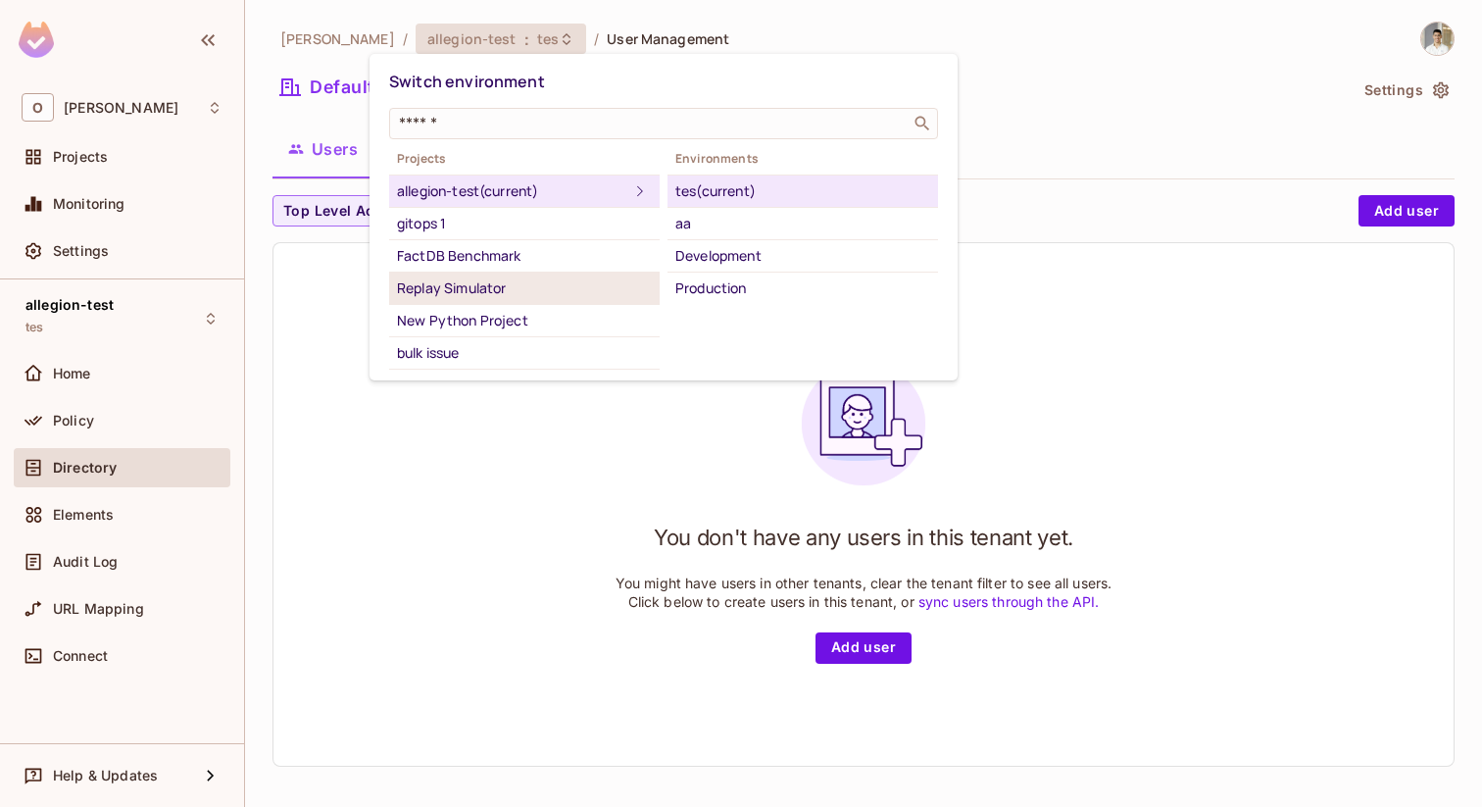
scroll to position [63, 0]
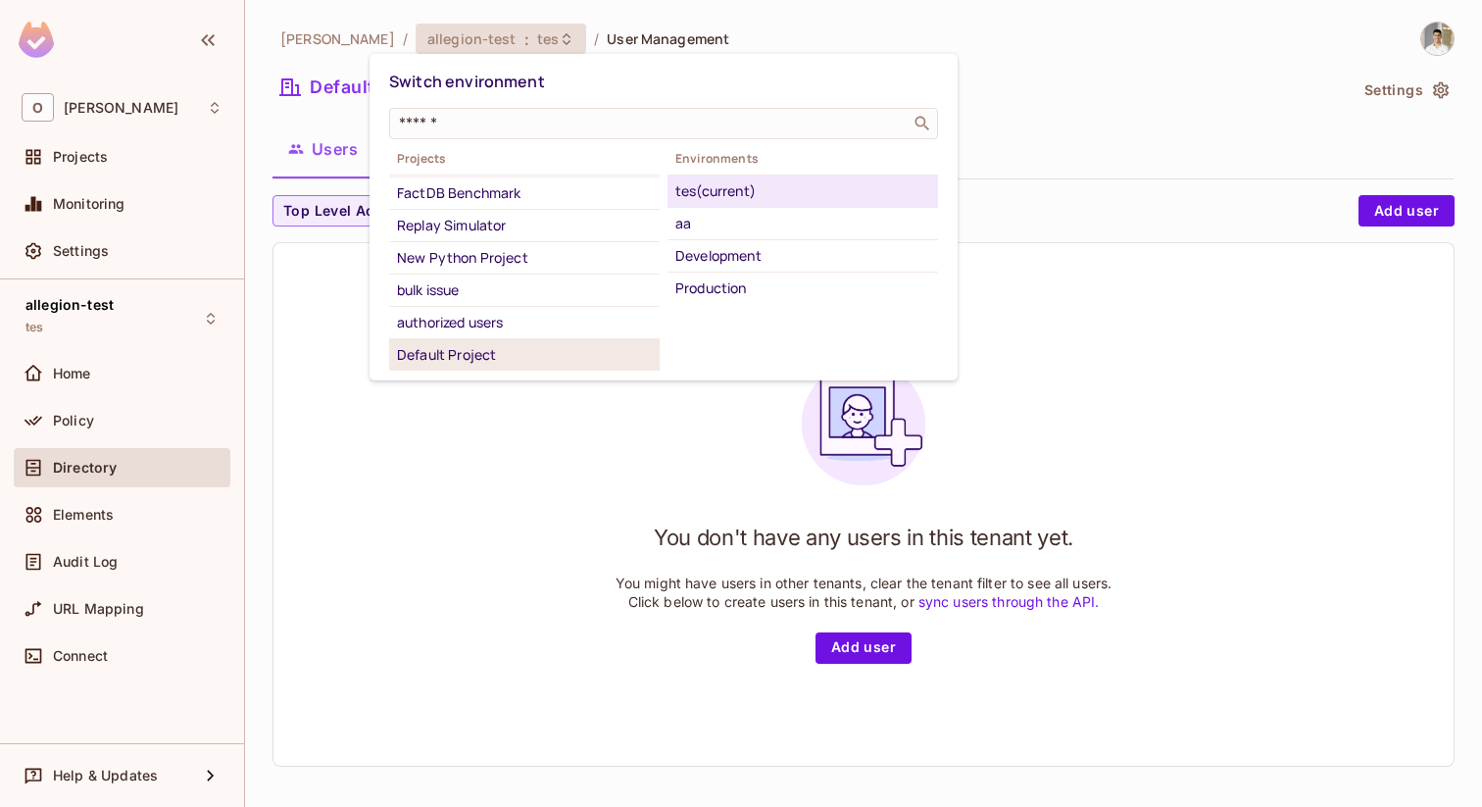
click at [453, 350] on div "Default Project" at bounding box center [524, 355] width 255 height 24
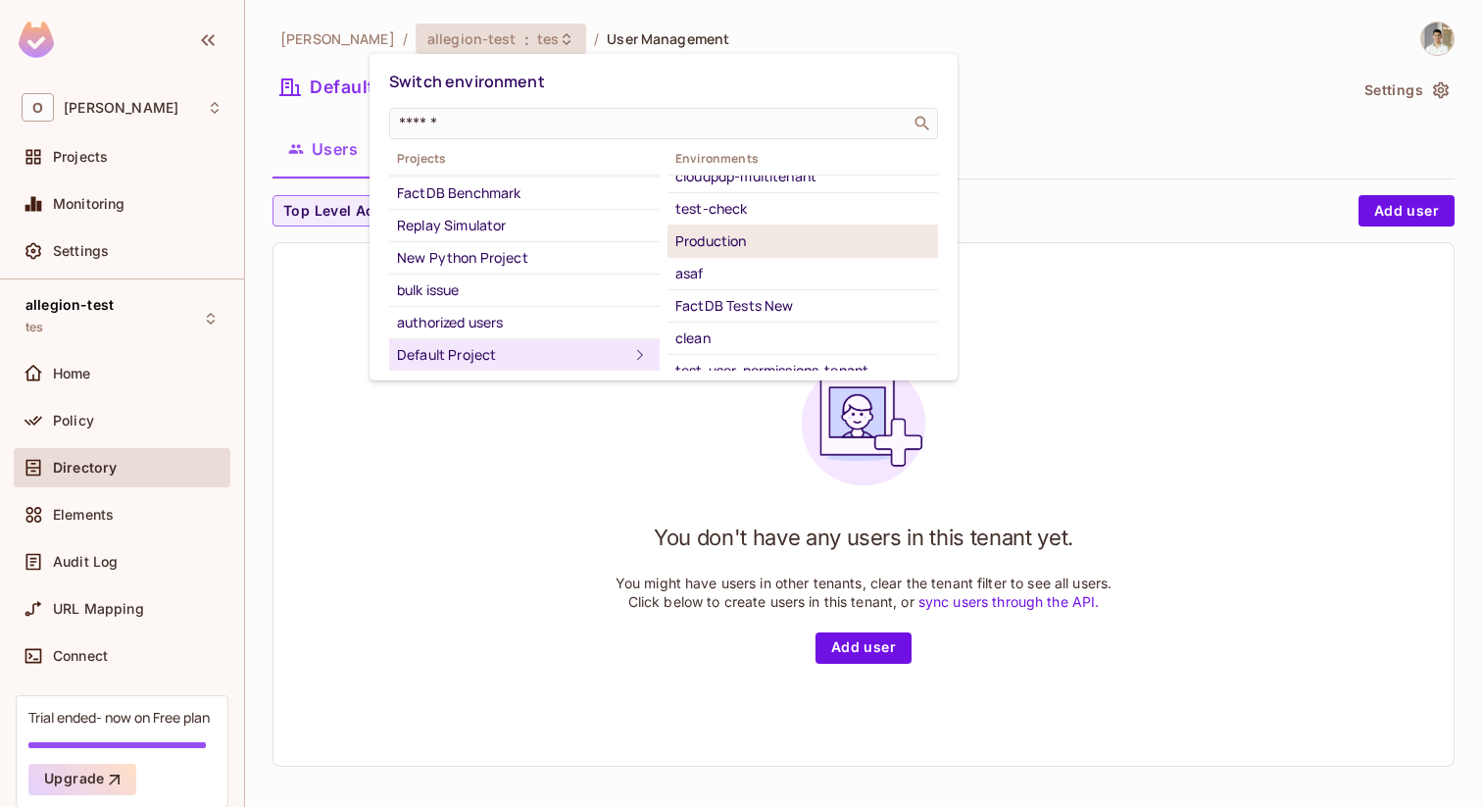
scroll to position [57, 0]
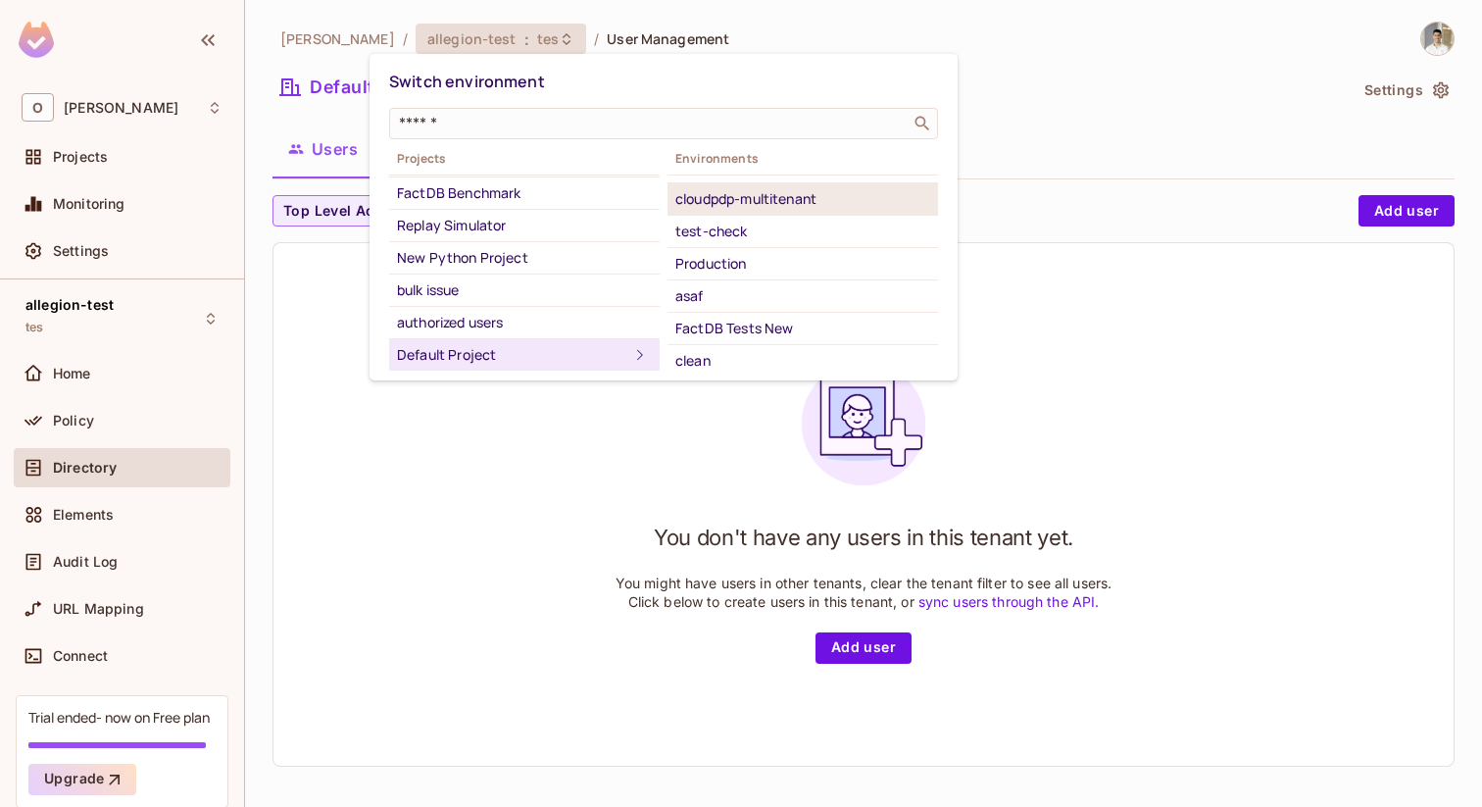
click at [807, 199] on div "cloudpdp-multitenant" at bounding box center [802, 199] width 255 height 24
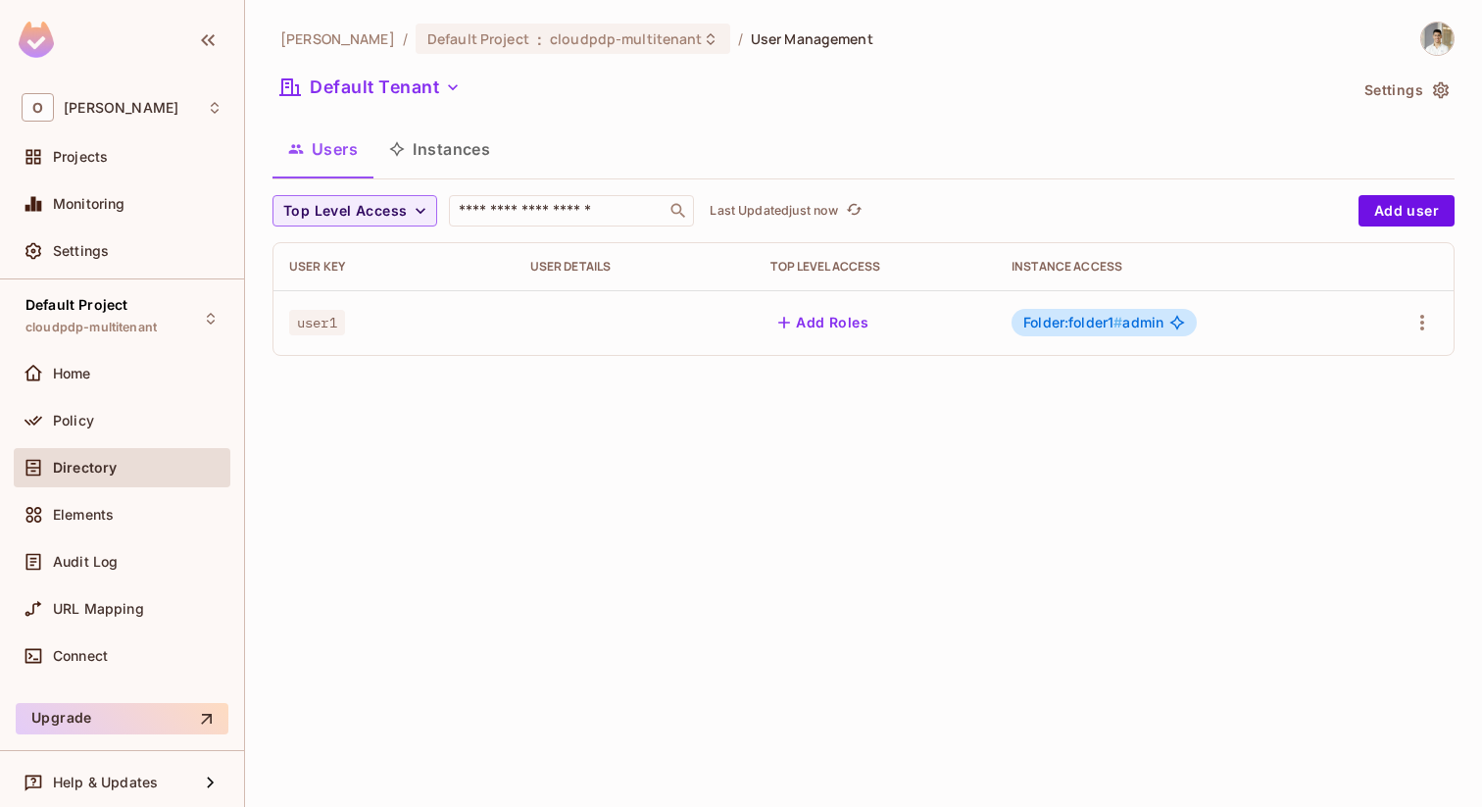
click at [804, 315] on button "Add Roles" at bounding box center [823, 322] width 106 height 31
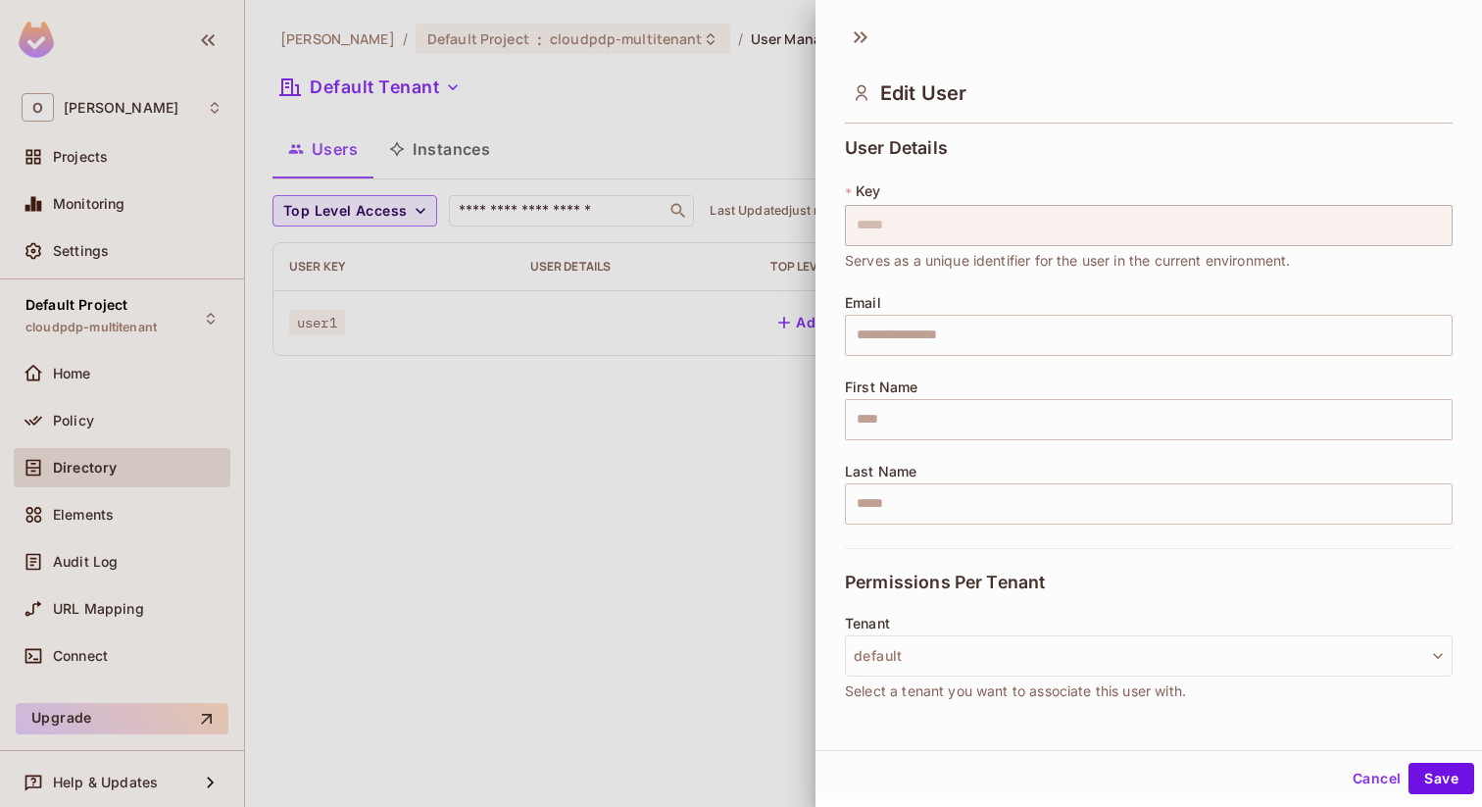
click at [810, 477] on div at bounding box center [741, 403] width 1482 height 807
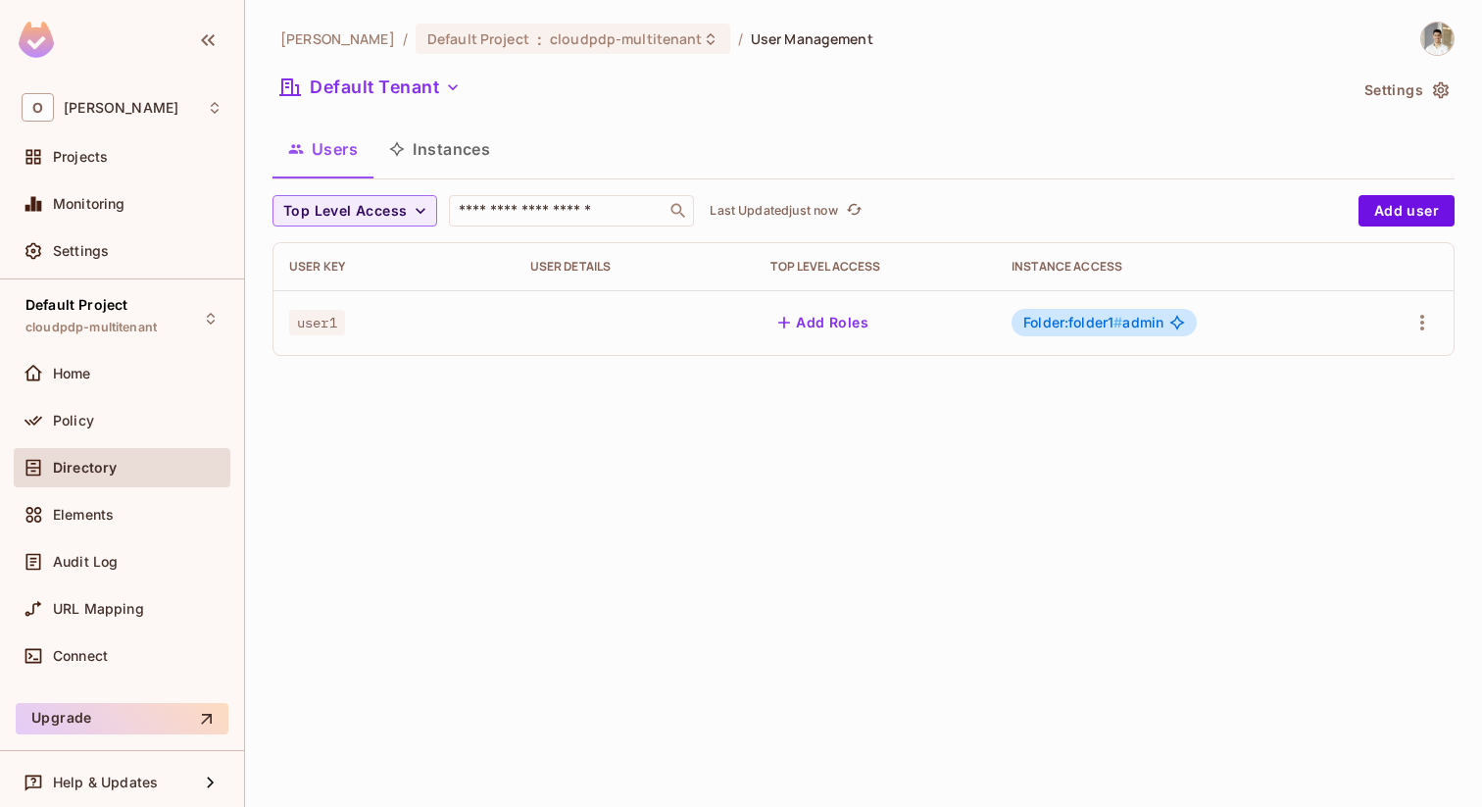
click at [1089, 328] on span "Folder:folder1 #" at bounding box center [1072, 322] width 99 height 17
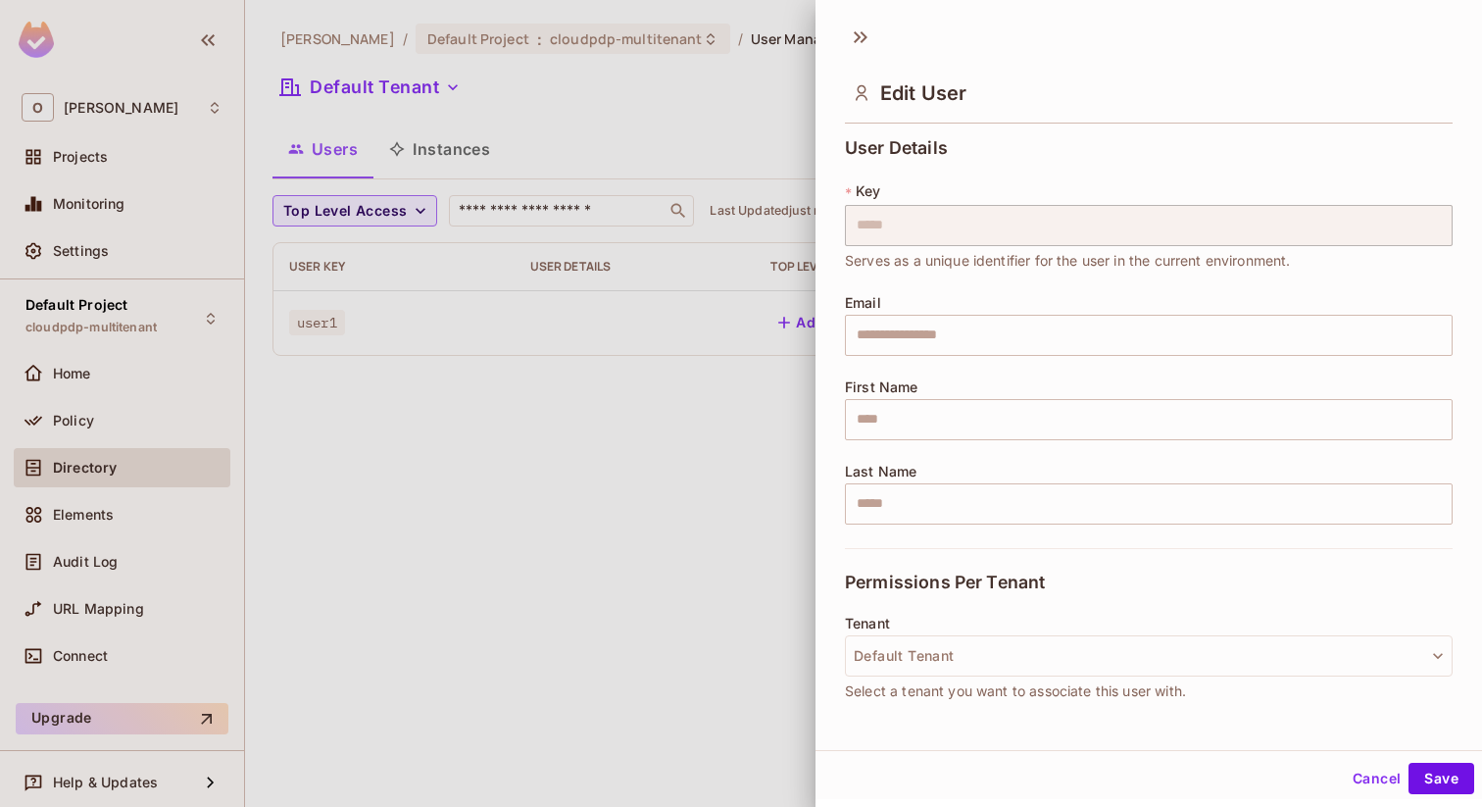
scroll to position [293, 0]
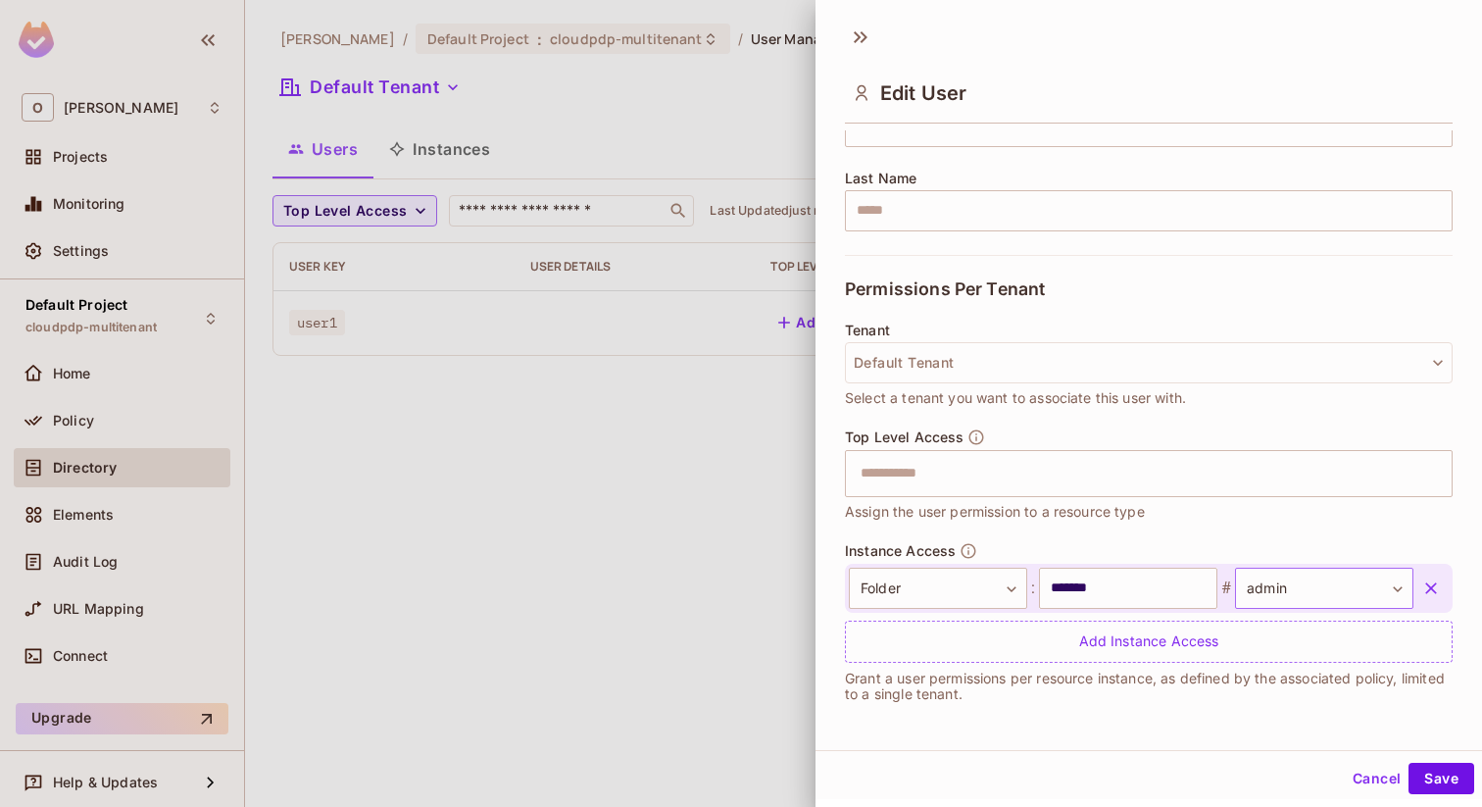
click at [1296, 571] on body "O Omer Test Projects Monitoring Settings Default Project cloudpdp-multitenant H…" at bounding box center [741, 403] width 1482 height 807
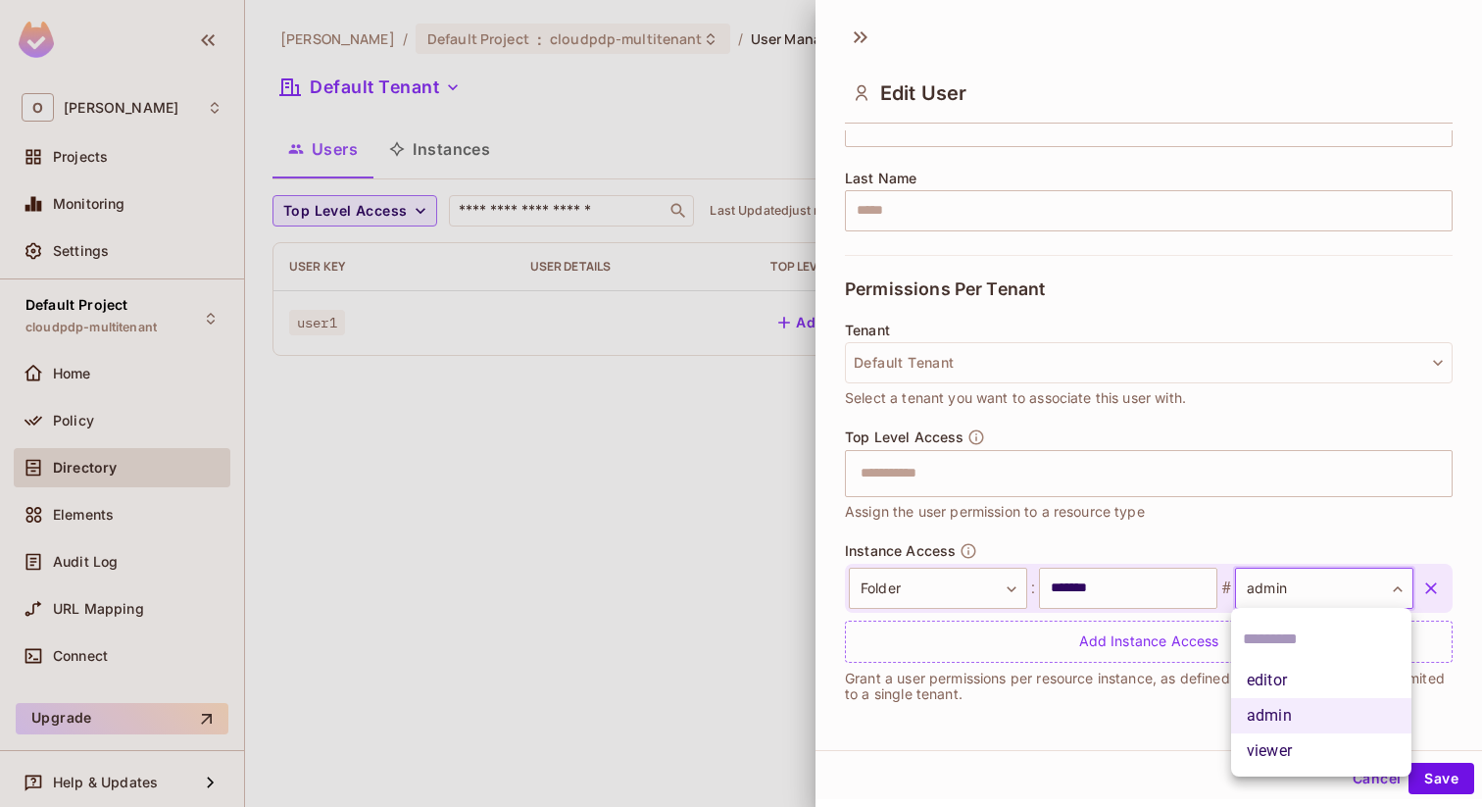
click at [1263, 743] on li "viewer" at bounding box center [1321, 750] width 180 height 35
type input "******"
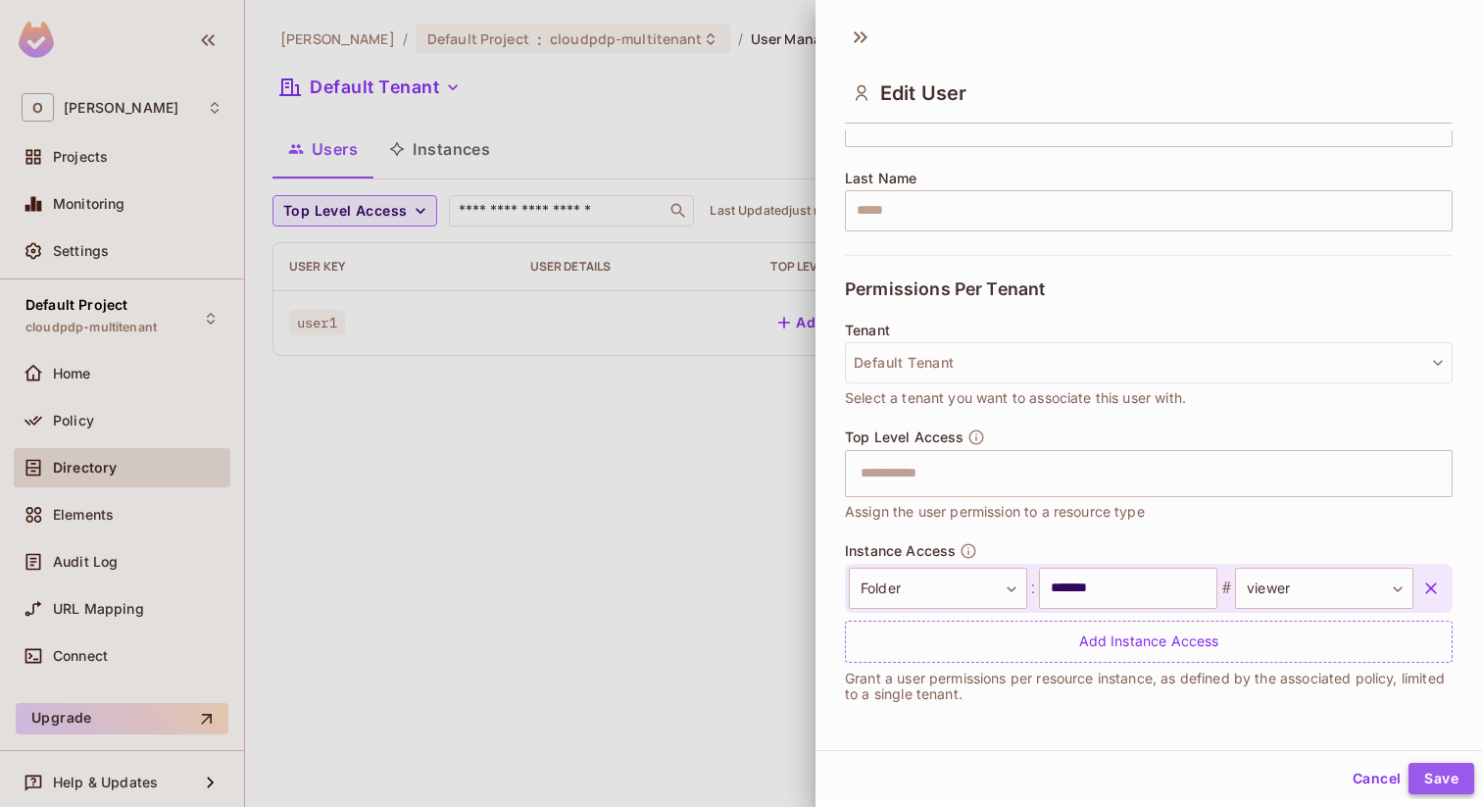
click at [1422, 771] on button "Save" at bounding box center [1441, 777] width 66 height 31
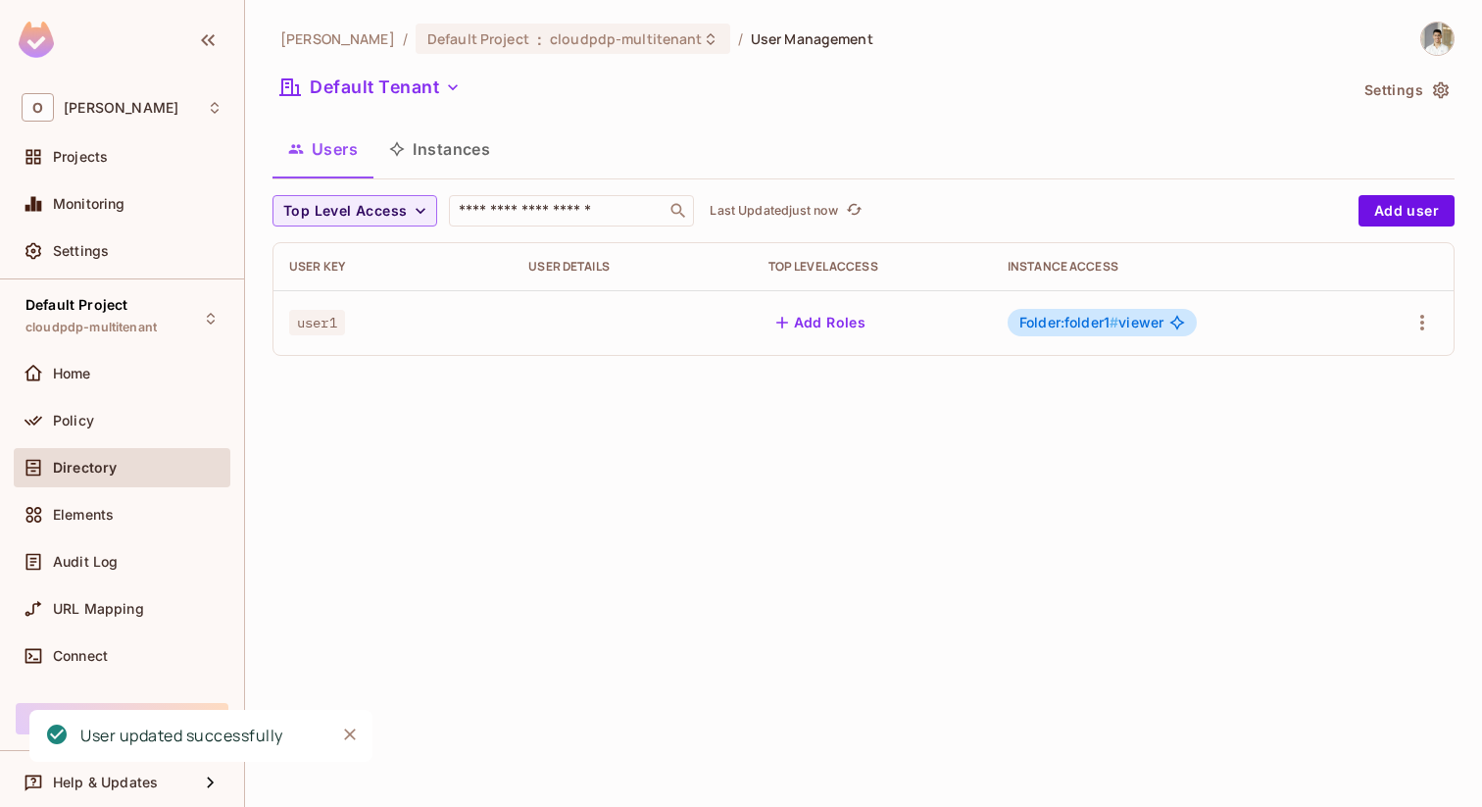
click at [845, 337] on button "Add Roles" at bounding box center [821, 322] width 106 height 31
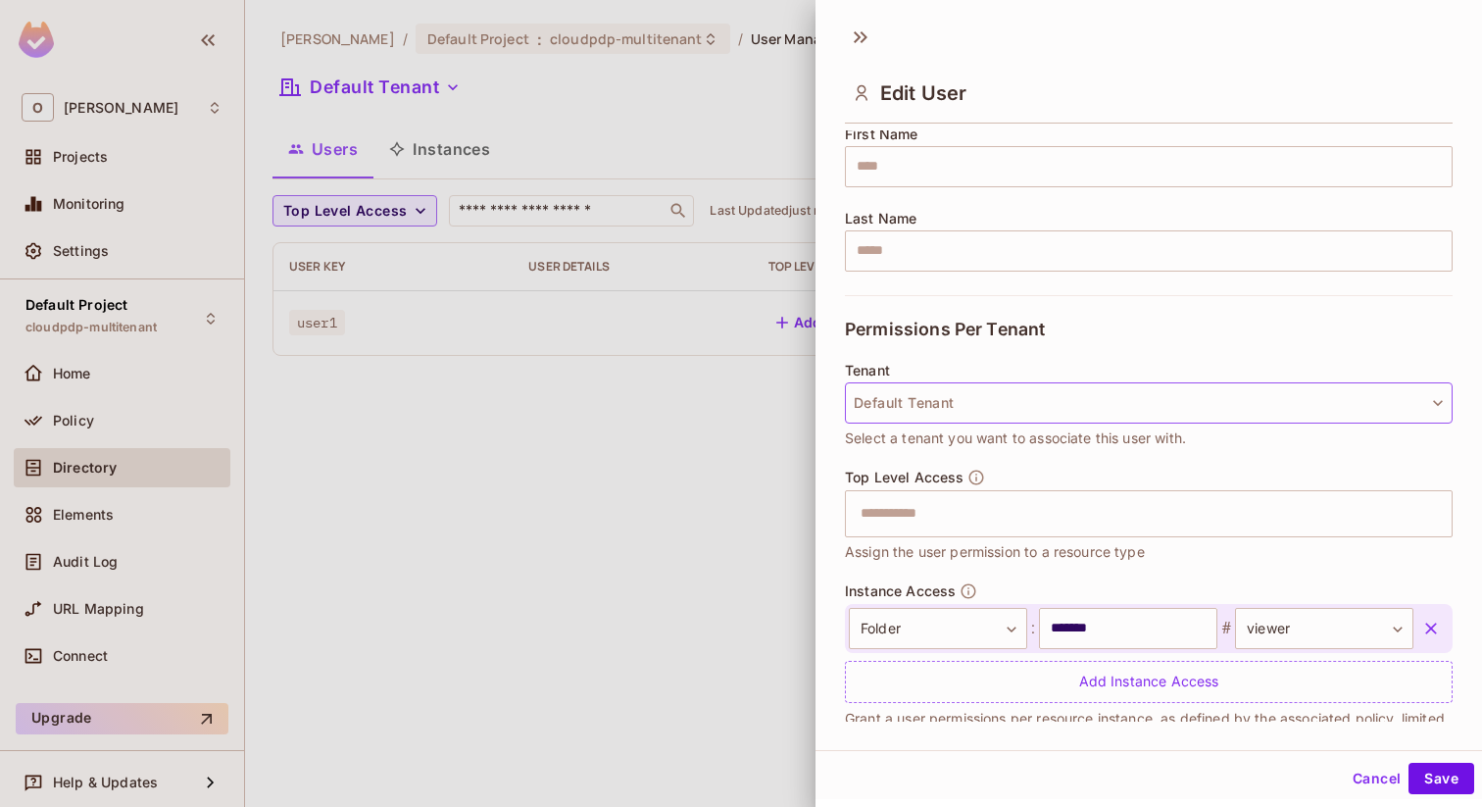
scroll to position [270, 0]
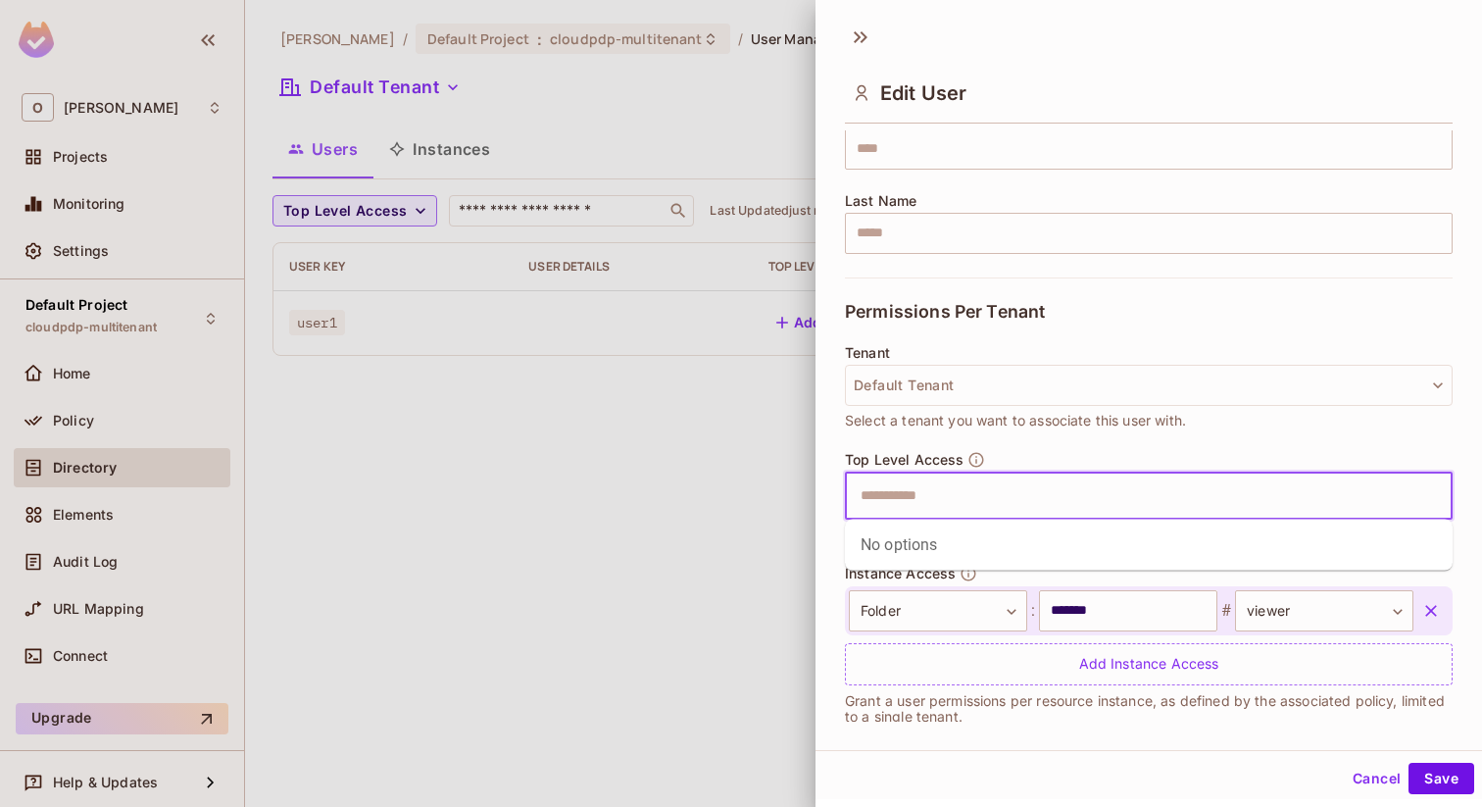
click at [1059, 478] on input "text" at bounding box center [1131, 495] width 565 height 39
click at [1057, 381] on button "Default Tenant" at bounding box center [1149, 385] width 608 height 41
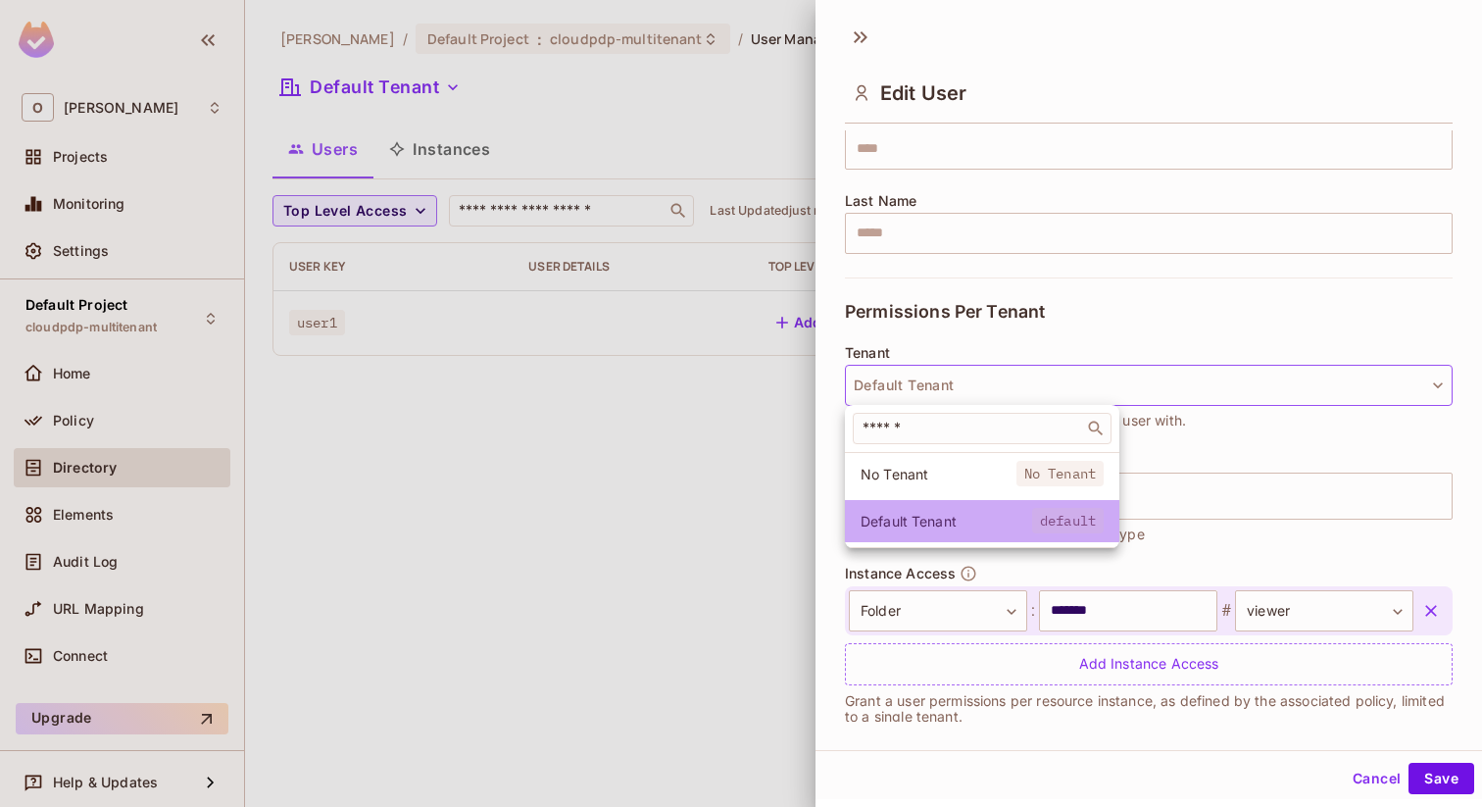
click at [946, 519] on span "Default Tenant" at bounding box center [946, 521] width 172 height 19
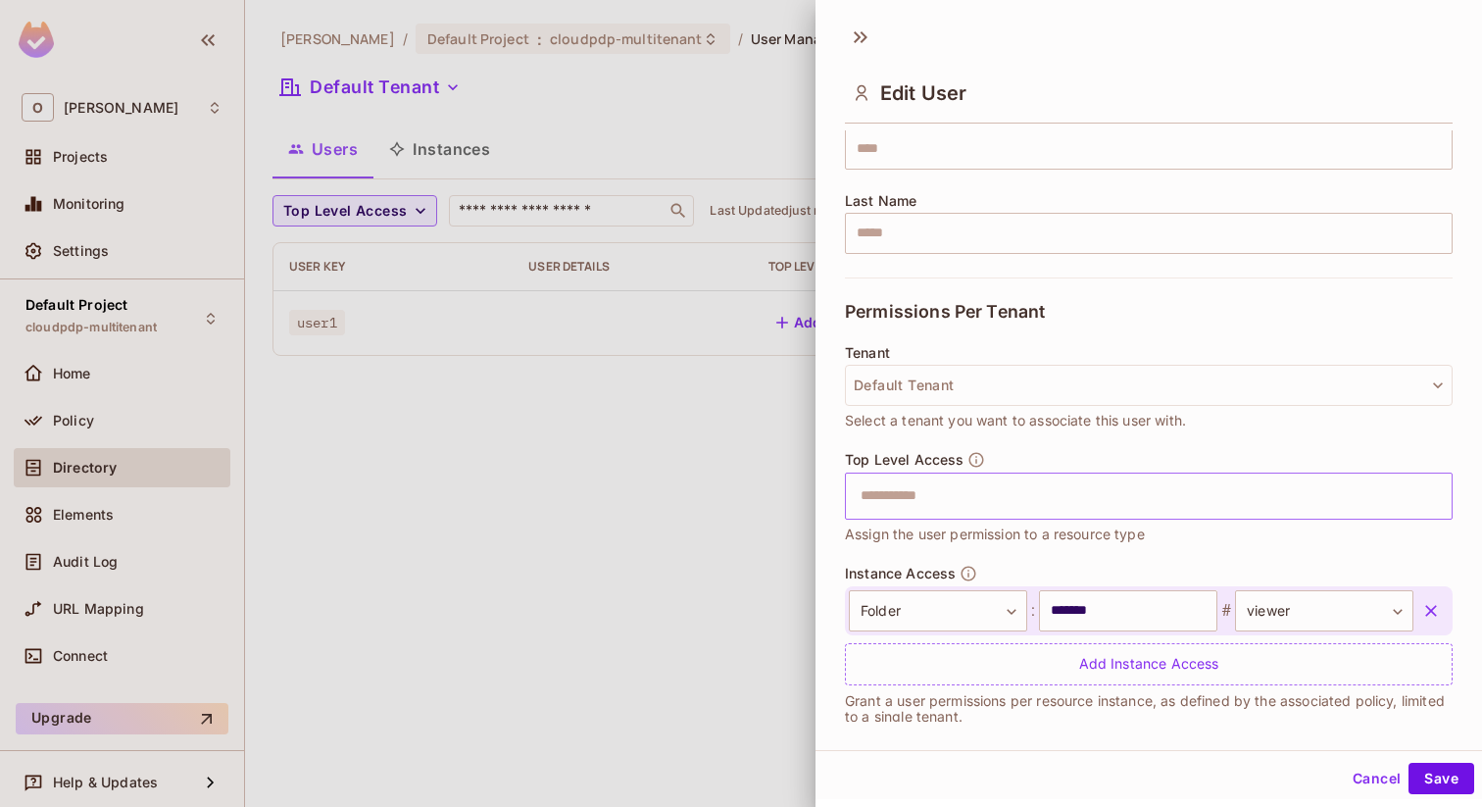
click at [973, 498] on input "text" at bounding box center [1131, 495] width 565 height 39
click at [754, 474] on div at bounding box center [741, 403] width 1482 height 807
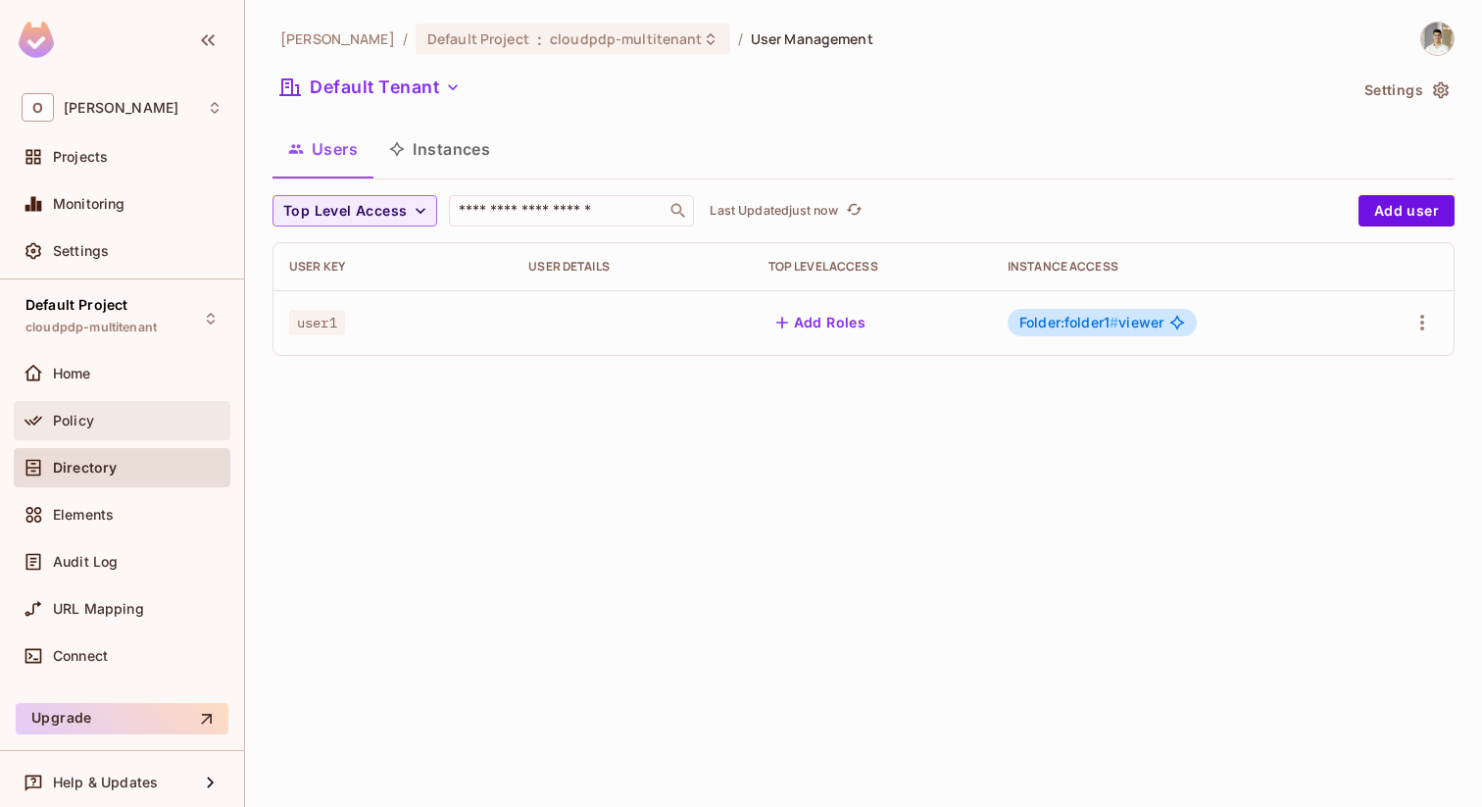
click at [93, 426] on div "Policy" at bounding box center [138, 421] width 170 height 16
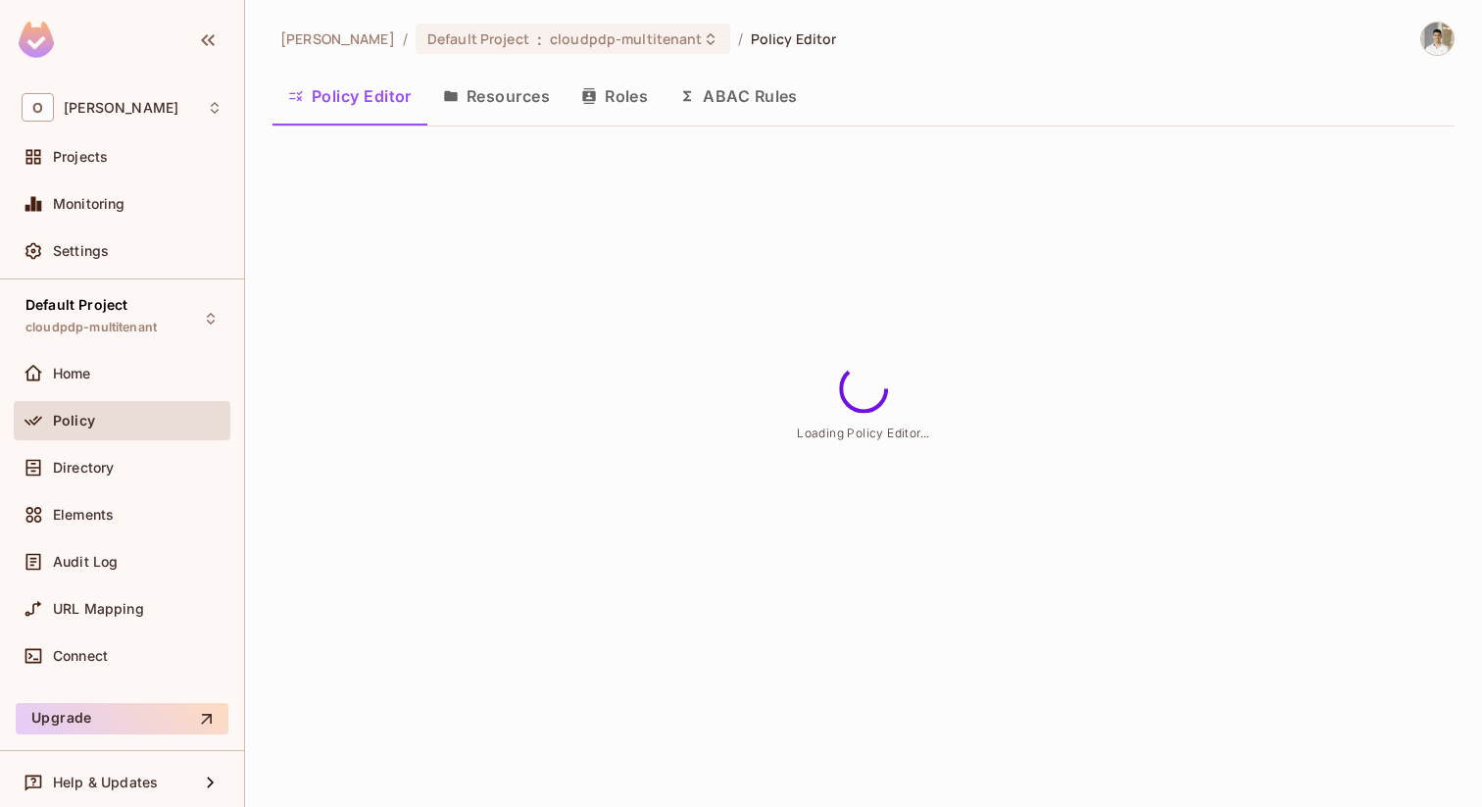
click at [603, 106] on button "Roles" at bounding box center [614, 96] width 98 height 49
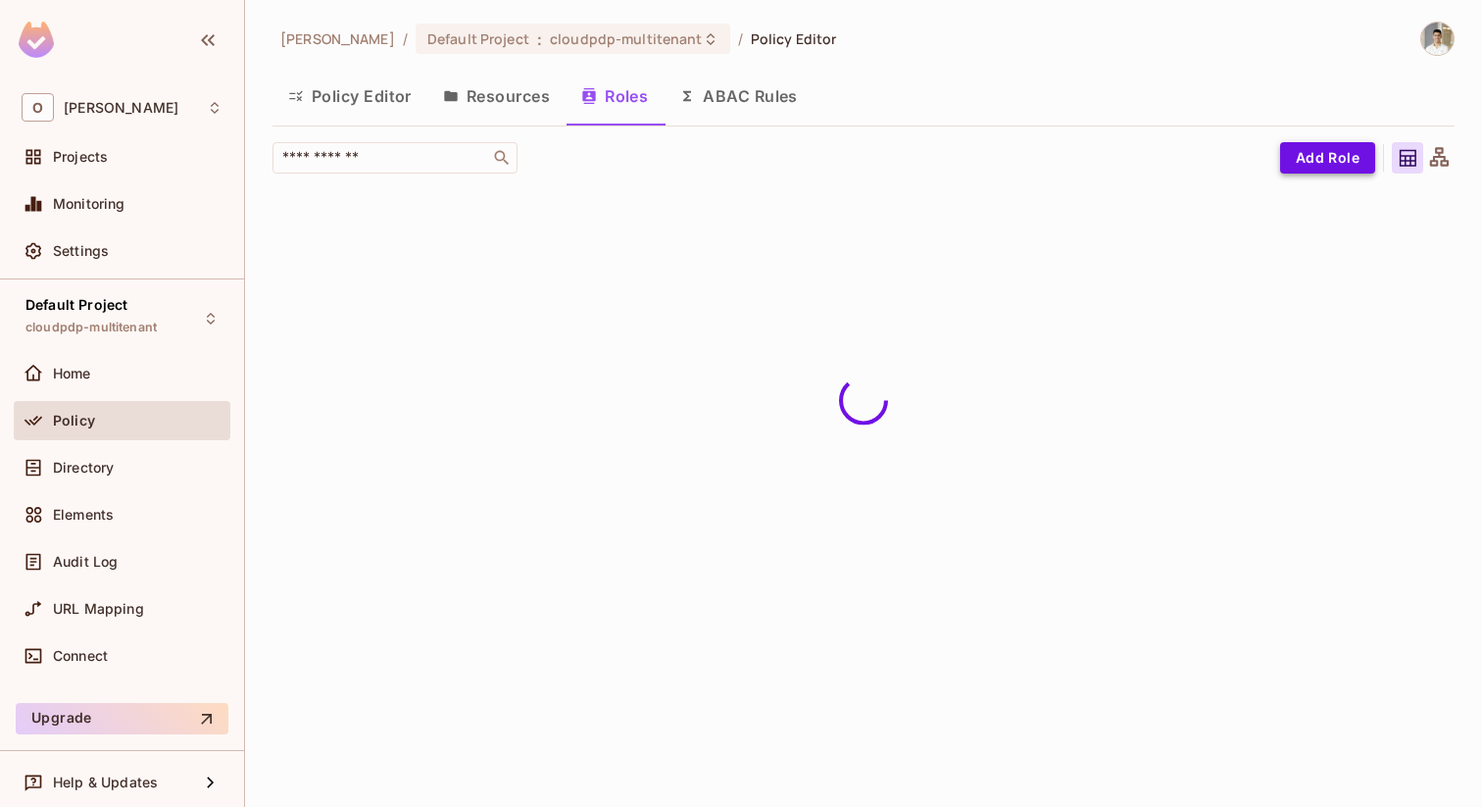
click at [1353, 155] on button "Add Role" at bounding box center [1327, 157] width 95 height 31
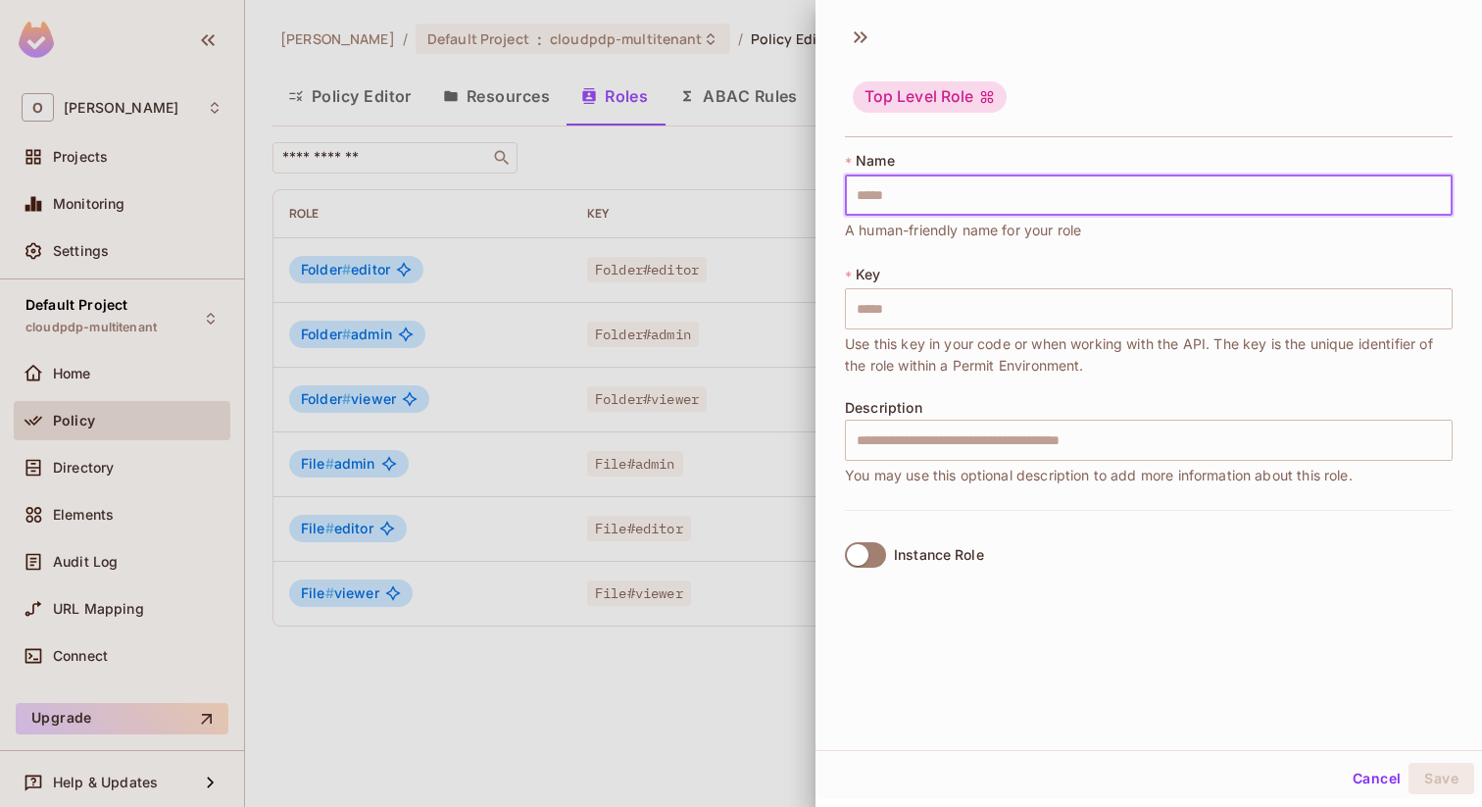
click at [1136, 198] on input "text" at bounding box center [1149, 194] width 608 height 41
type input "*"
type input "**"
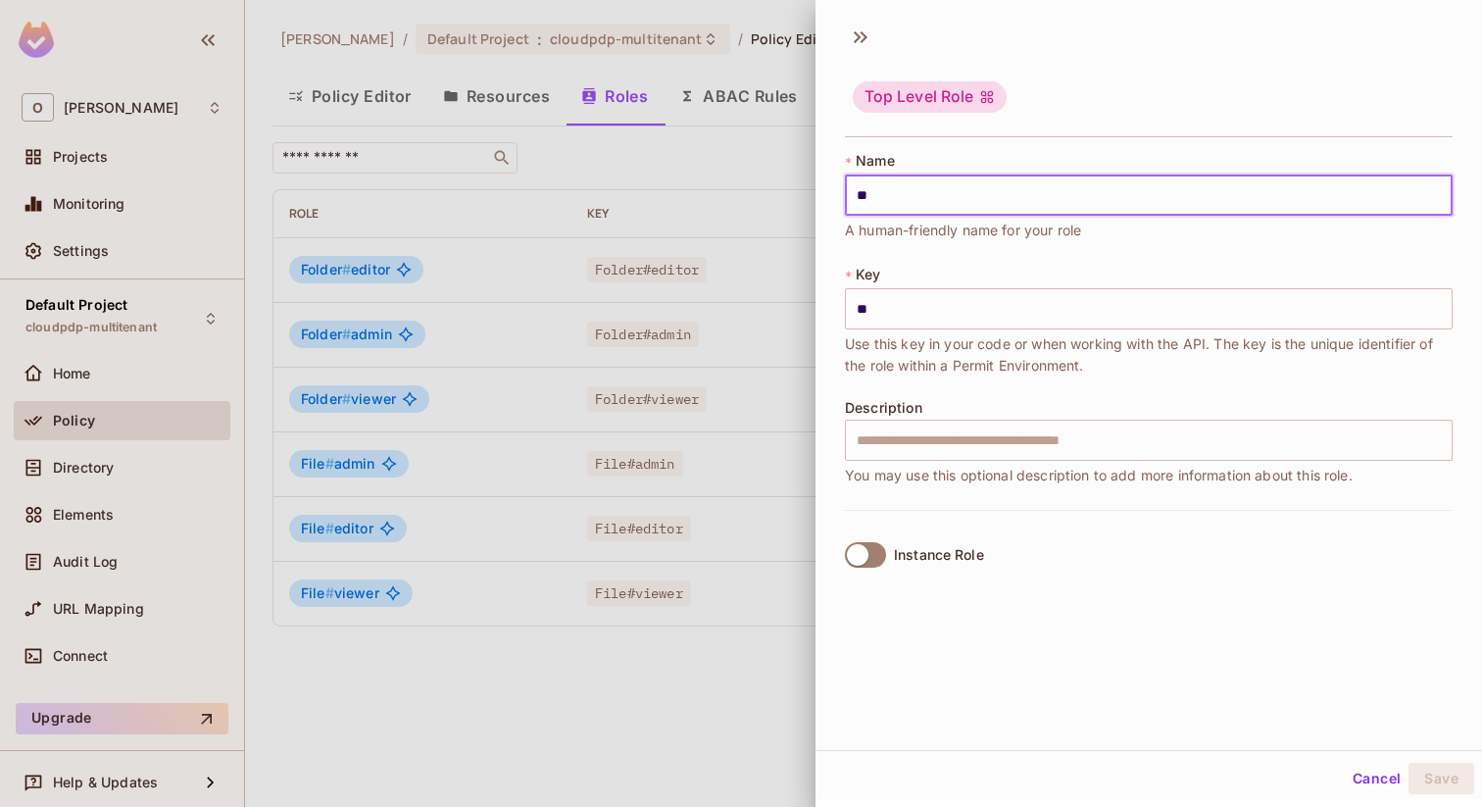
type input "***"
type input "****"
type input "*****"
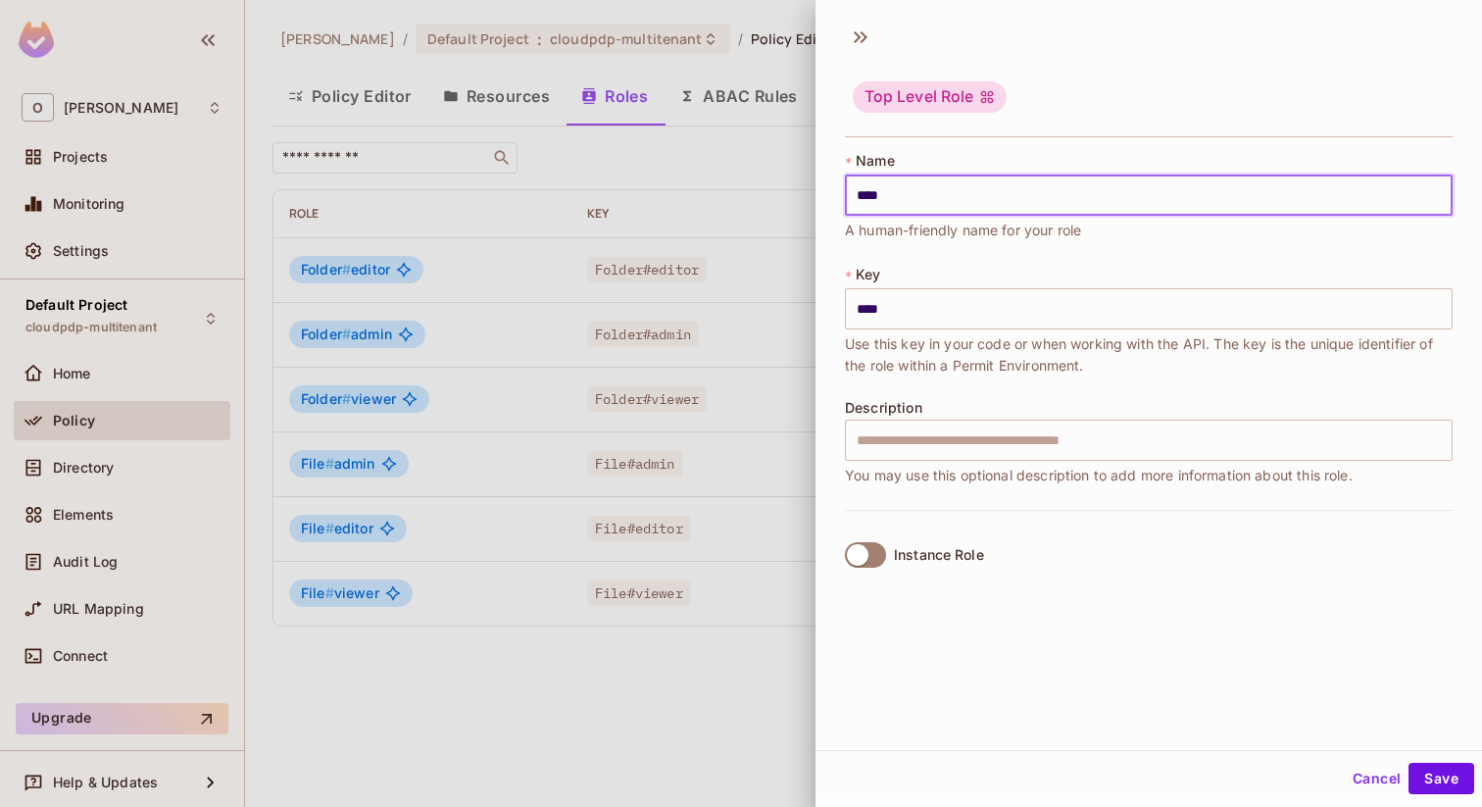
type input "*****"
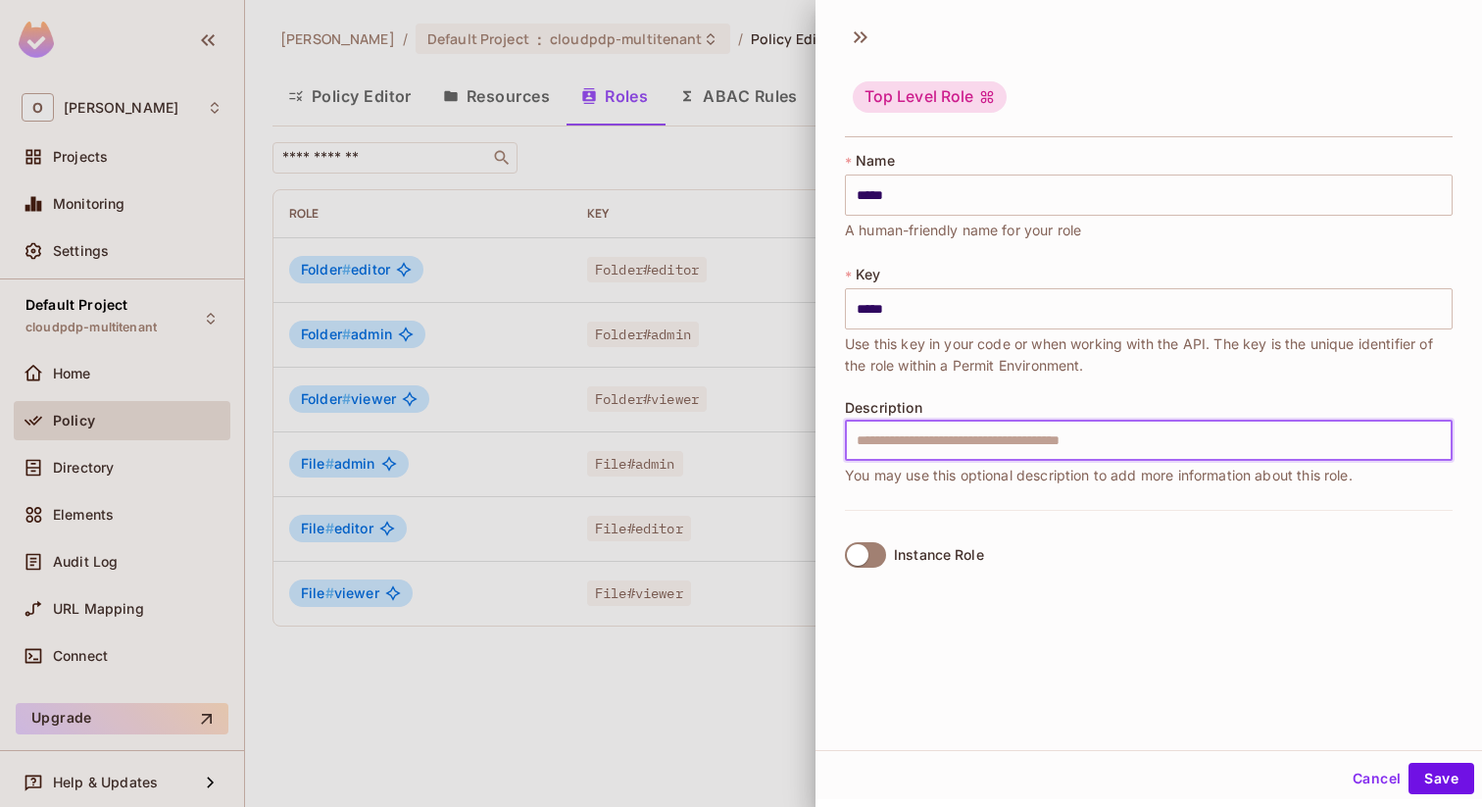
click at [1045, 451] on input "text" at bounding box center [1149, 439] width 608 height 41
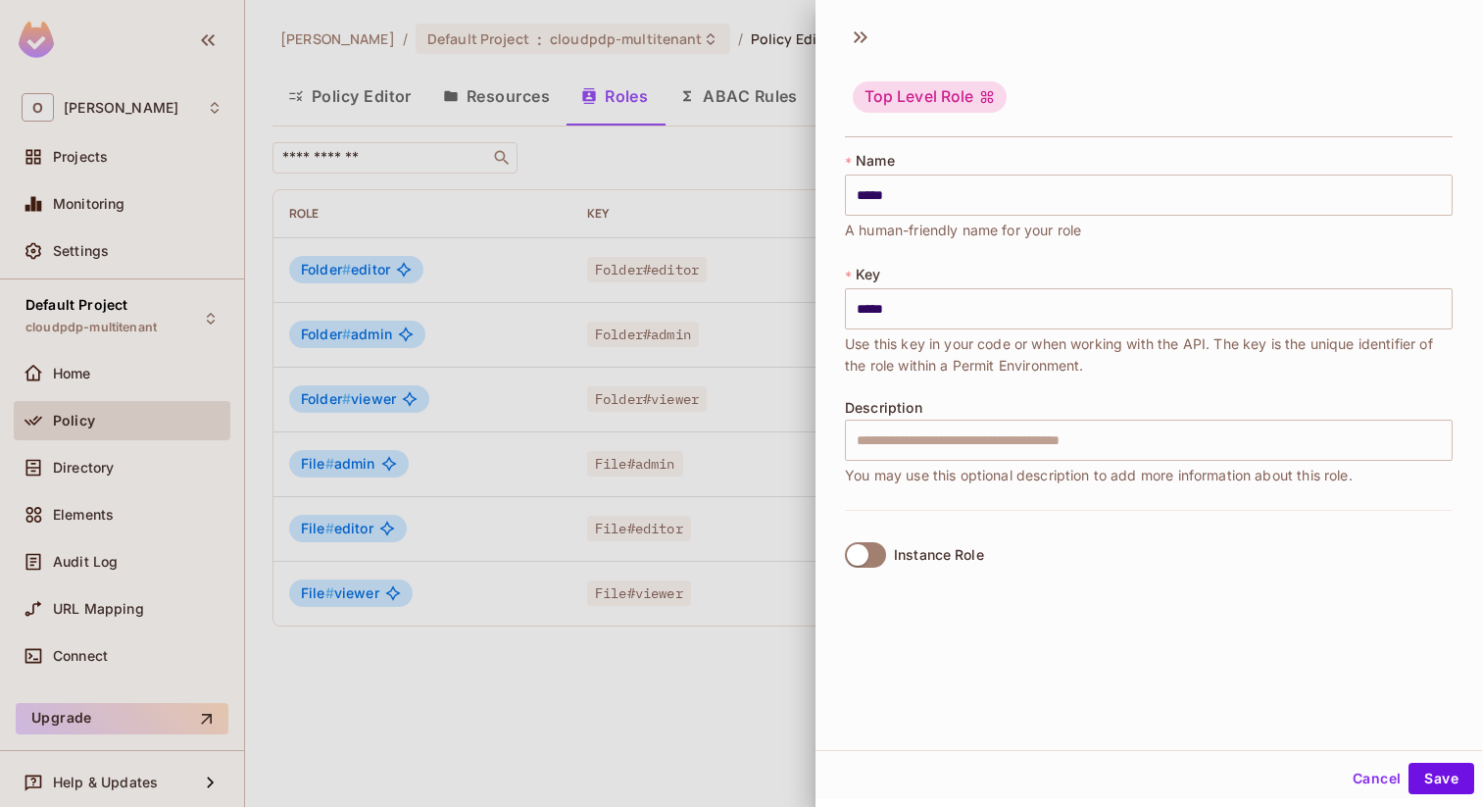
click at [1260, 515] on div "Instance Role" at bounding box center [1149, 554] width 608 height 89
click at [1442, 783] on button "Save" at bounding box center [1441, 777] width 66 height 31
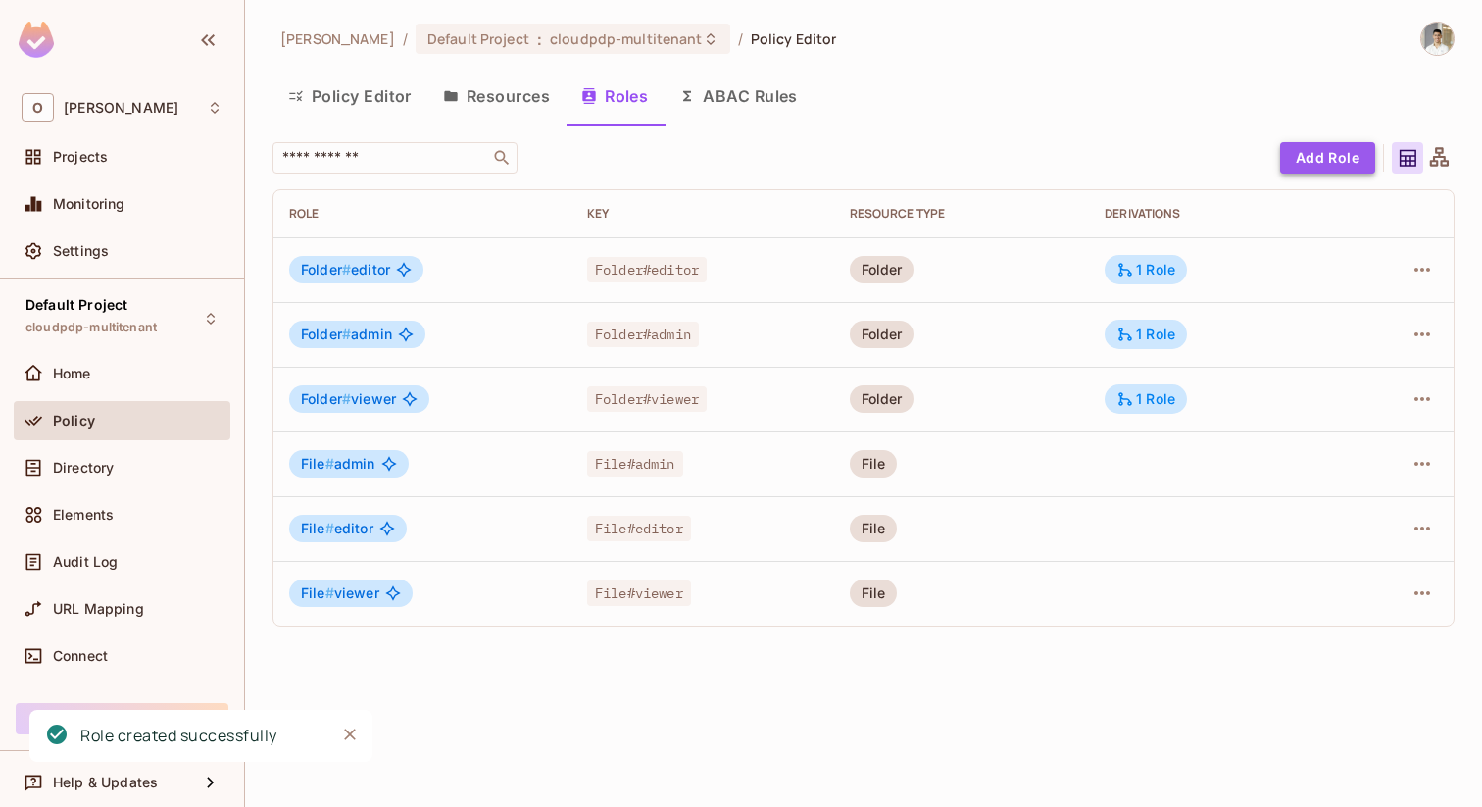
click at [1316, 163] on button "Add Role" at bounding box center [1327, 157] width 95 height 31
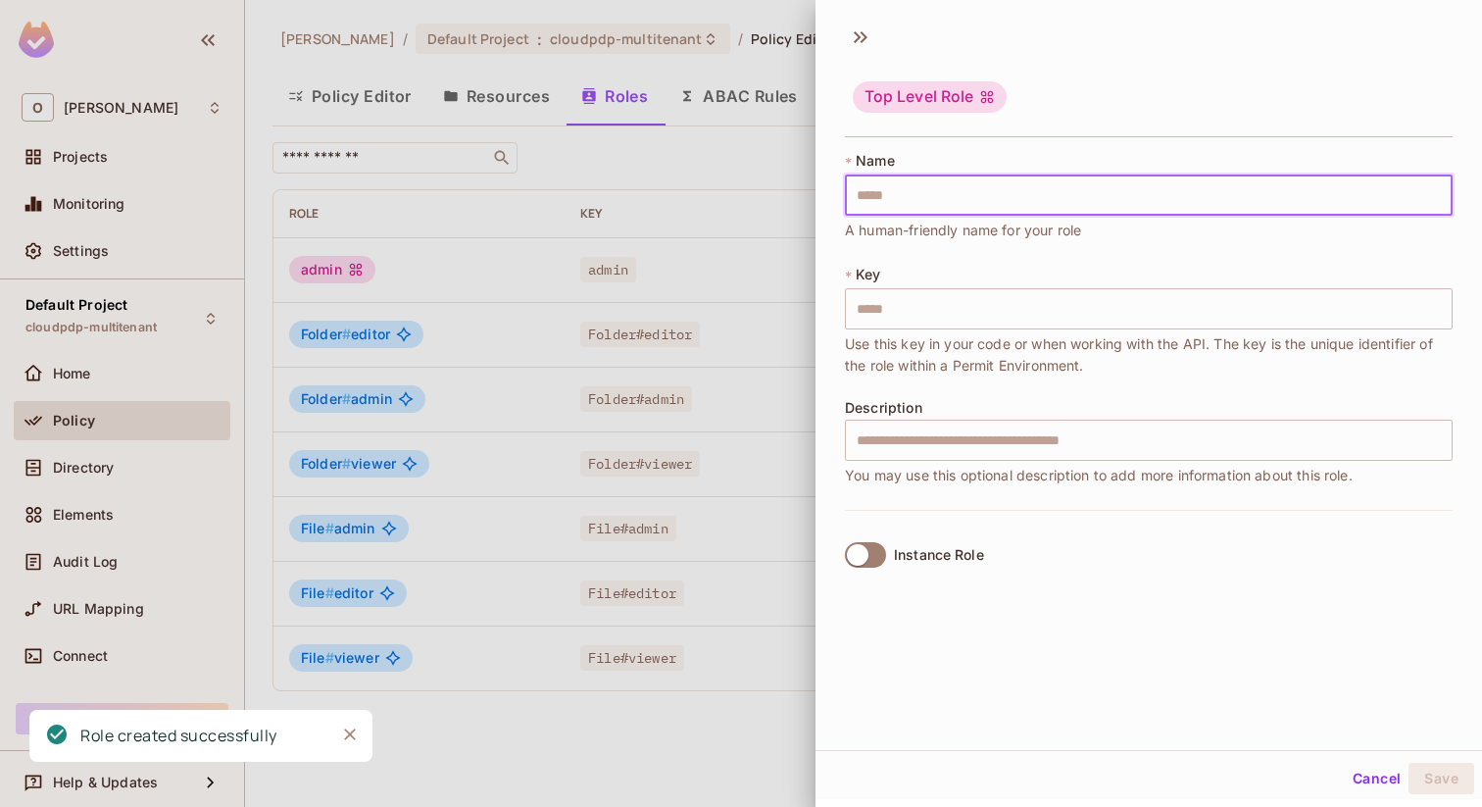
click at [1194, 187] on input "text" at bounding box center [1149, 194] width 608 height 41
type input "*"
type input "**"
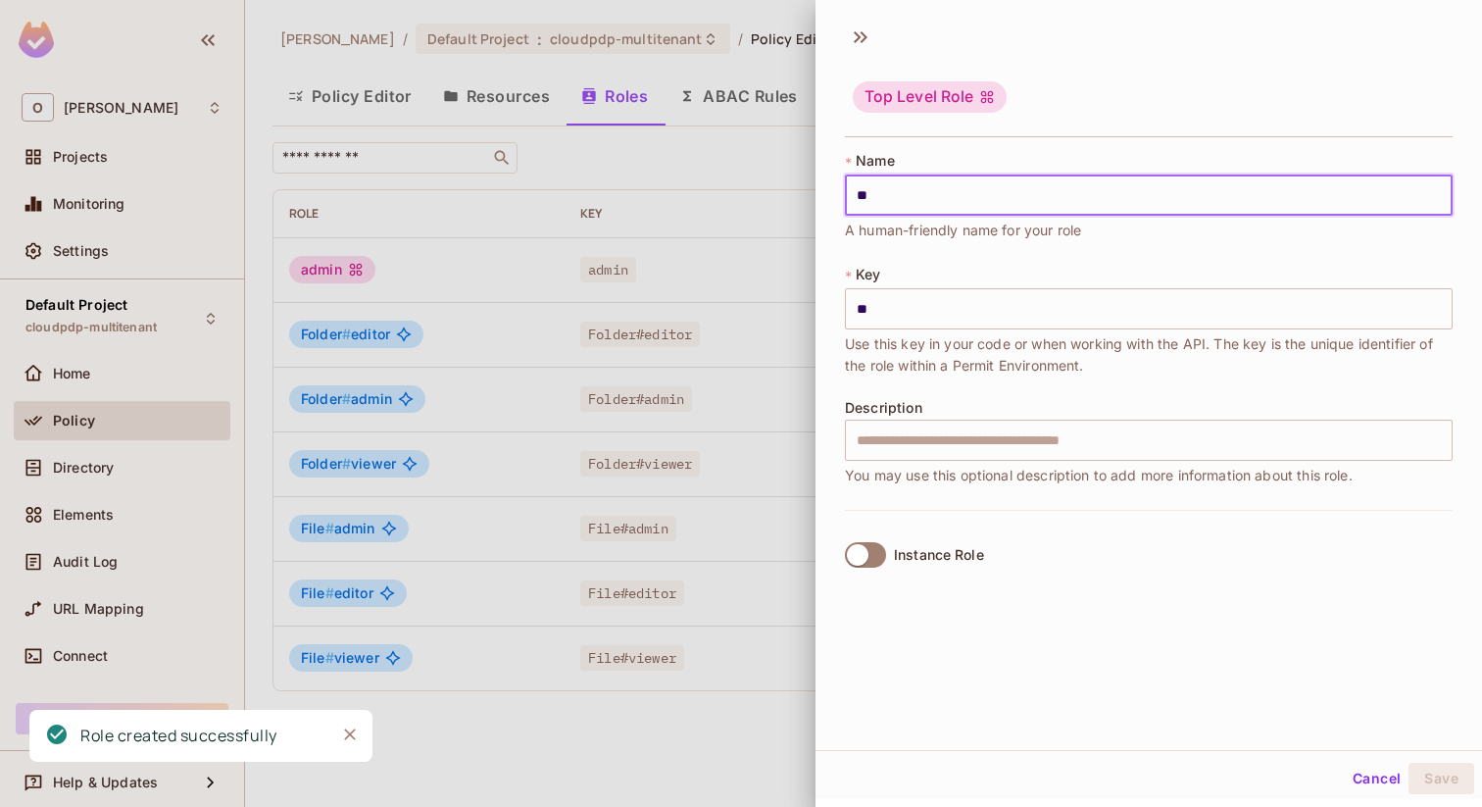
type input "***"
type input "****"
type input "*****"
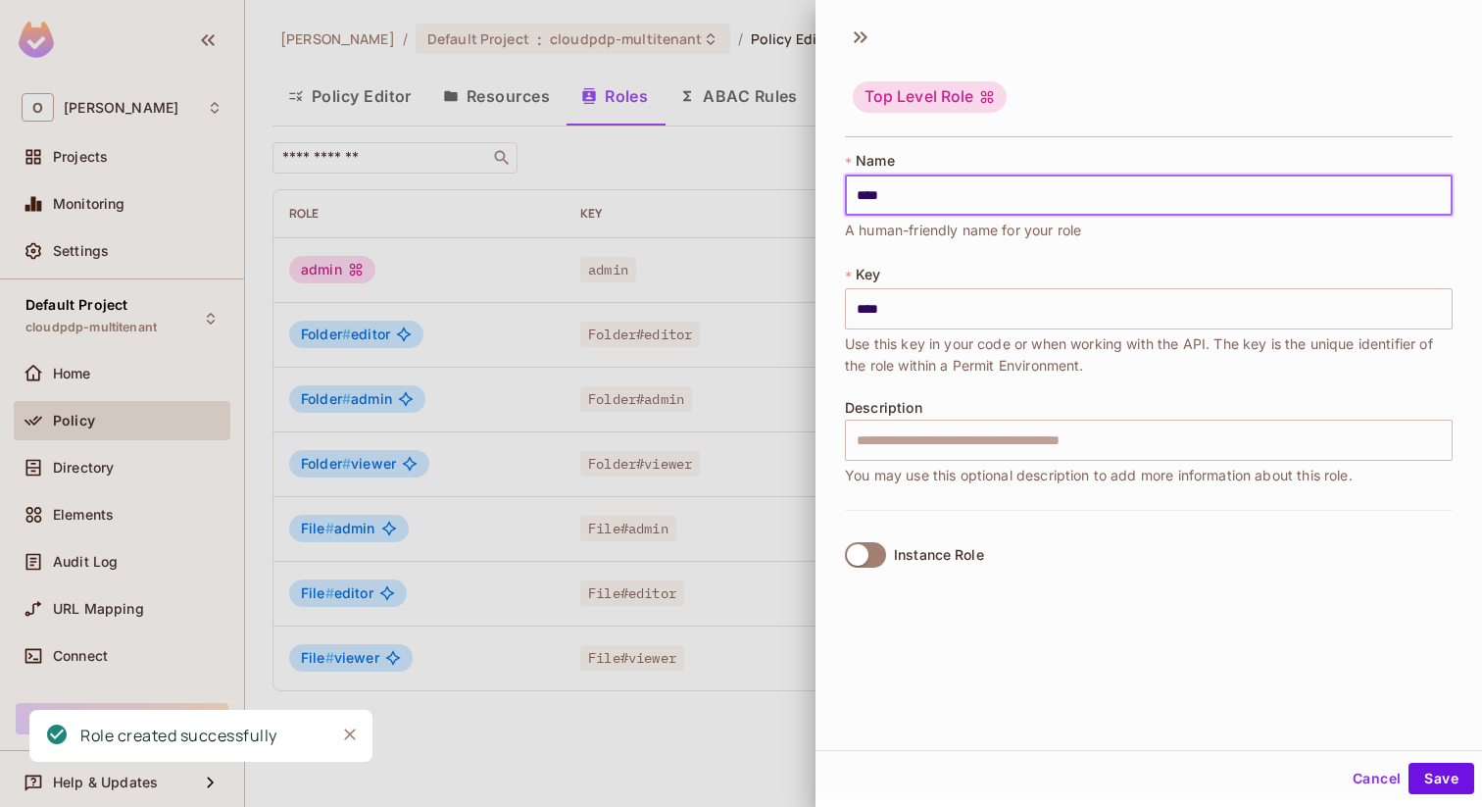
type input "*****"
type input "******"
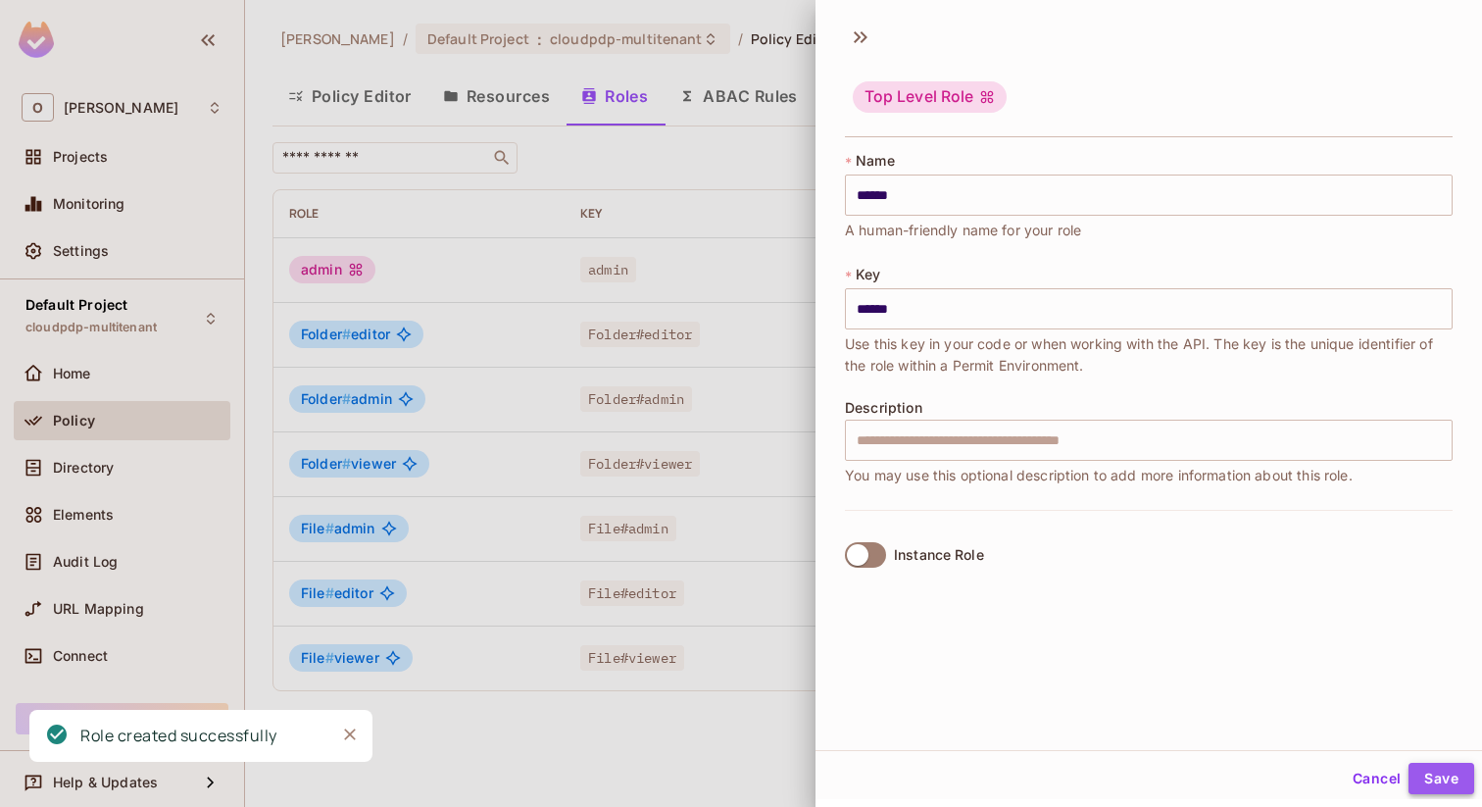
click at [1434, 777] on button "Save" at bounding box center [1441, 777] width 66 height 31
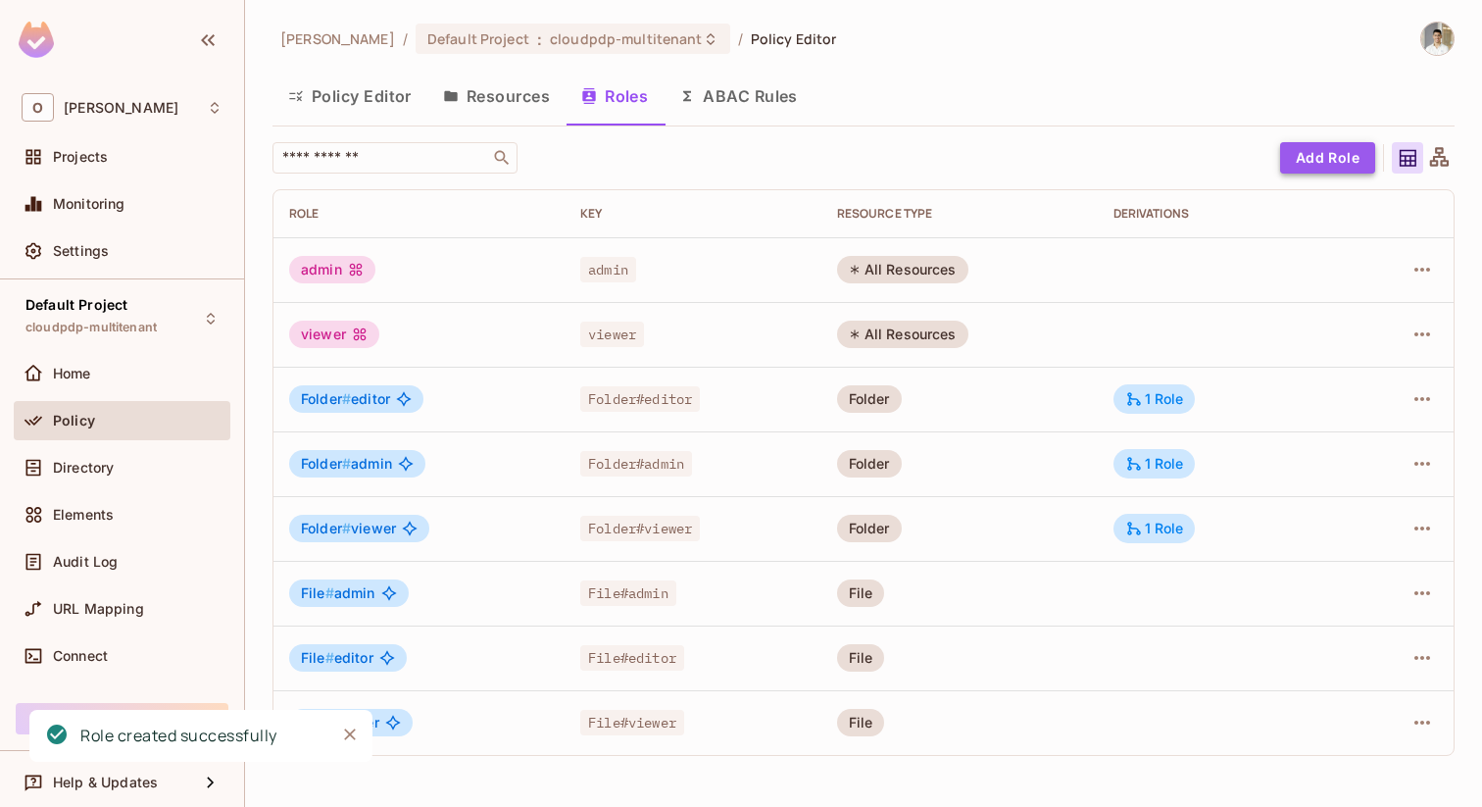
click at [1311, 156] on button "Add Role" at bounding box center [1327, 157] width 95 height 31
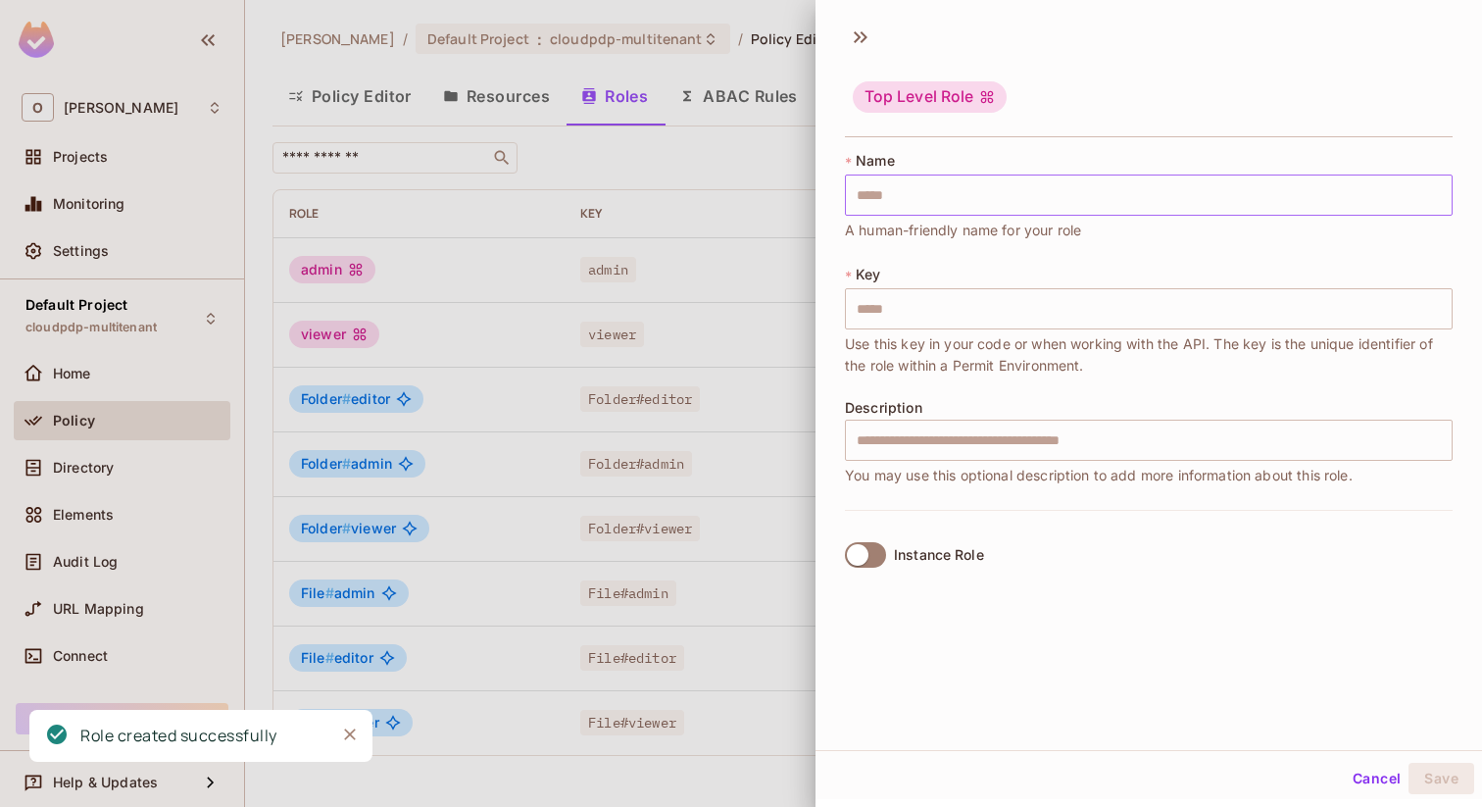
click at [1192, 203] on input "text" at bounding box center [1149, 194] width 608 height 41
type input "*"
type input "**"
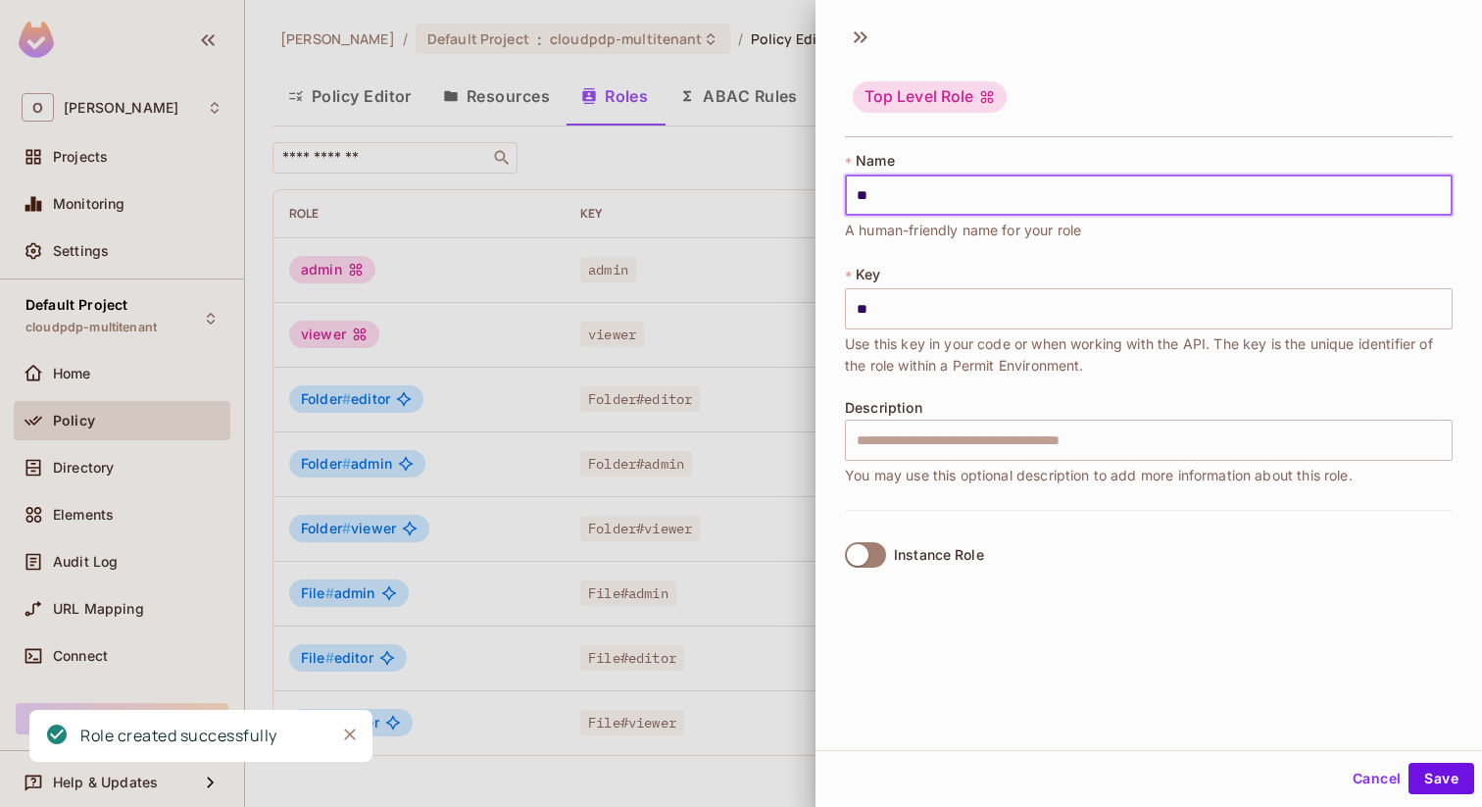
type input "***"
type input "****"
type input "*****"
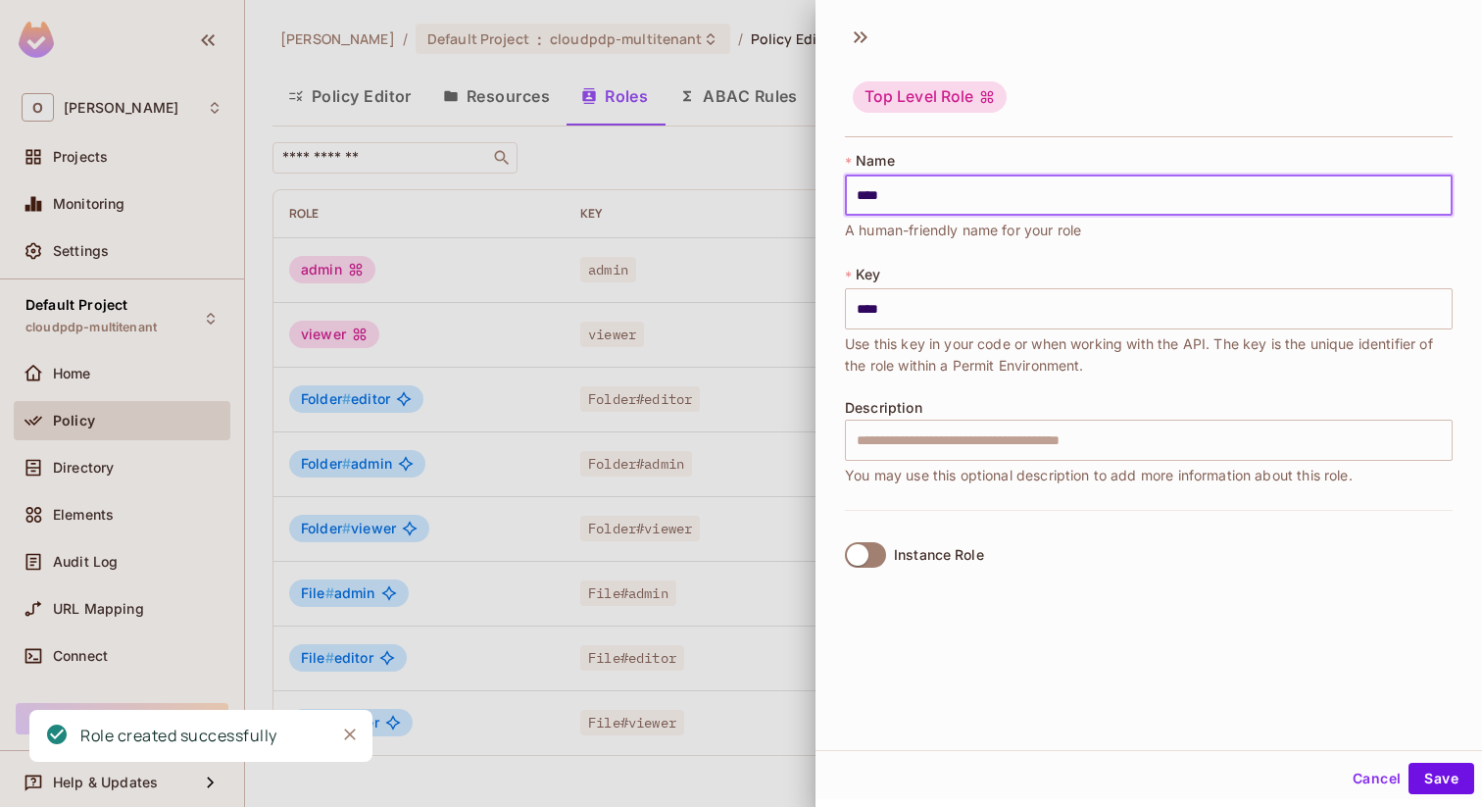
type input "*****"
type input "******"
click at [1422, 777] on button "Save" at bounding box center [1441, 777] width 66 height 31
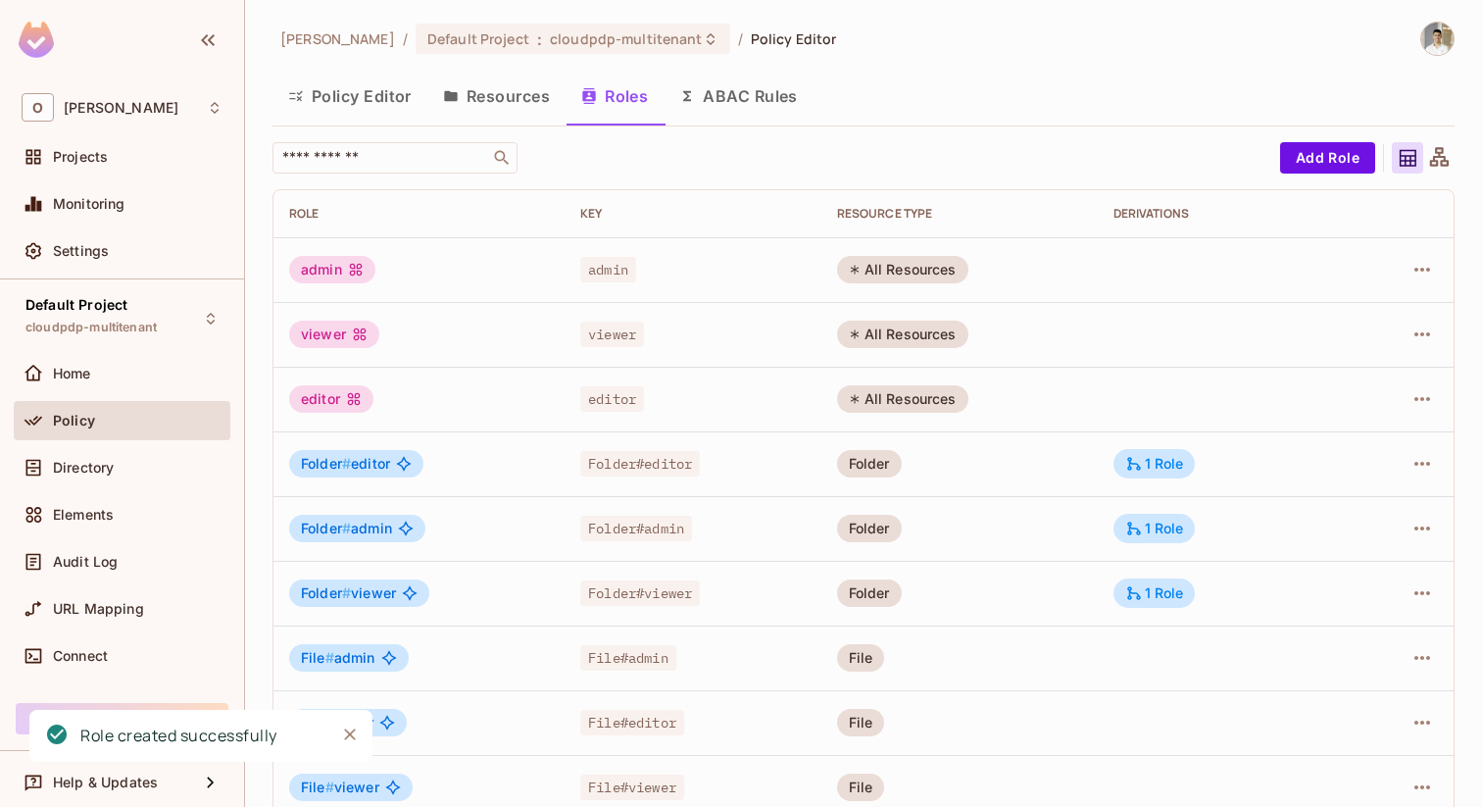
click at [368, 106] on button "Policy Editor" at bounding box center [349, 96] width 155 height 49
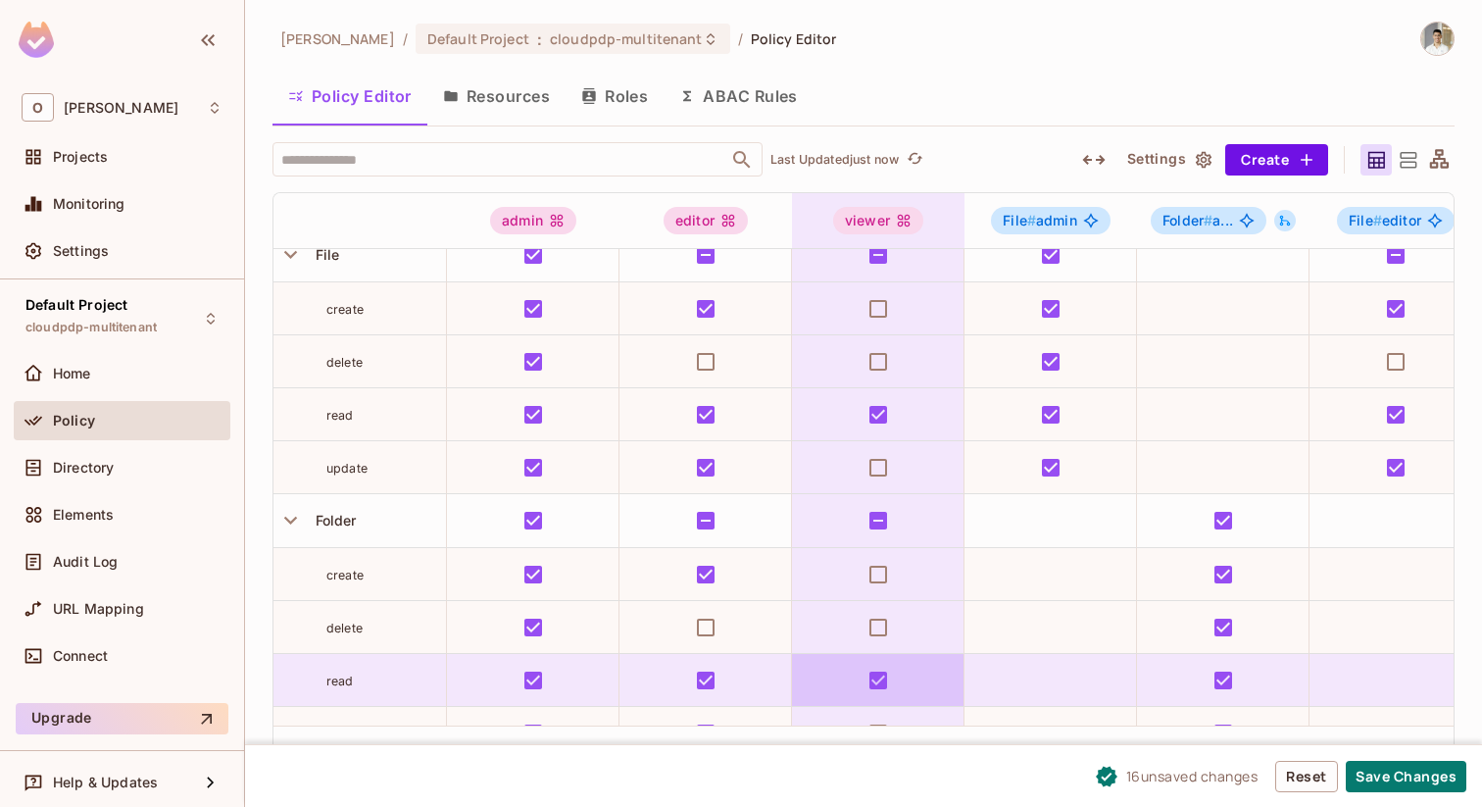
scroll to position [55, 0]
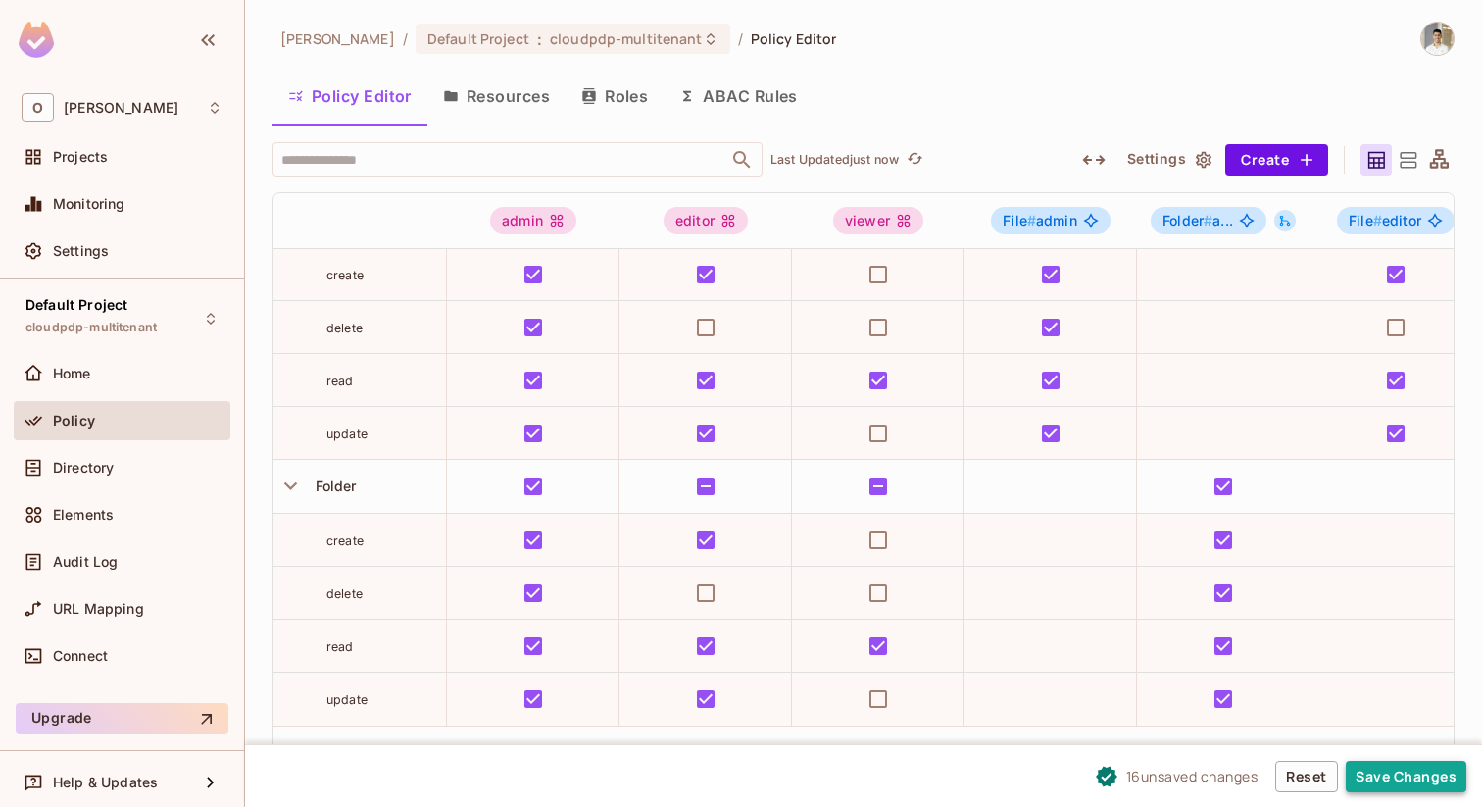
click at [1378, 770] on button "Save Changes" at bounding box center [1406, 776] width 121 height 31
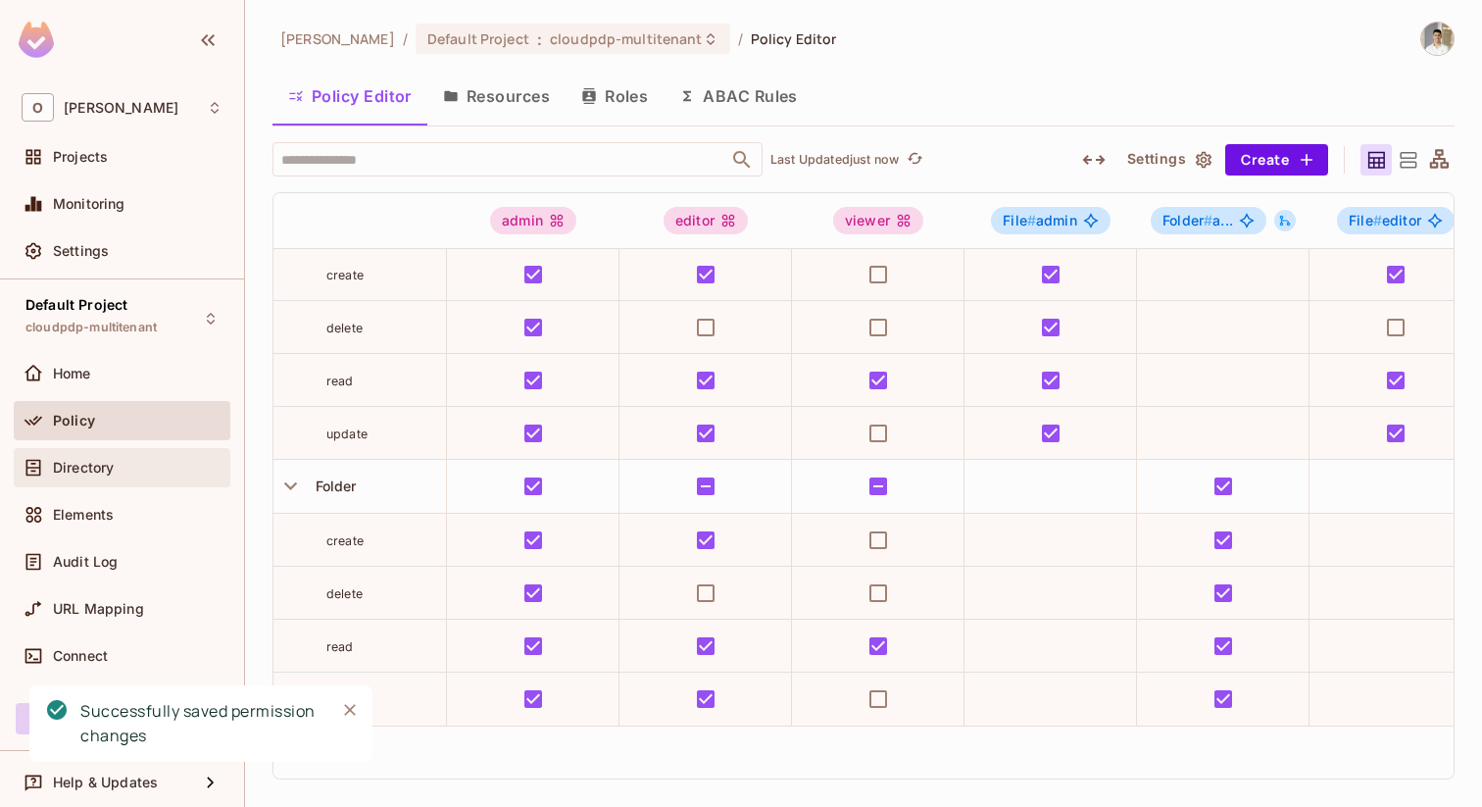
click at [130, 470] on div "Directory" at bounding box center [138, 468] width 170 height 16
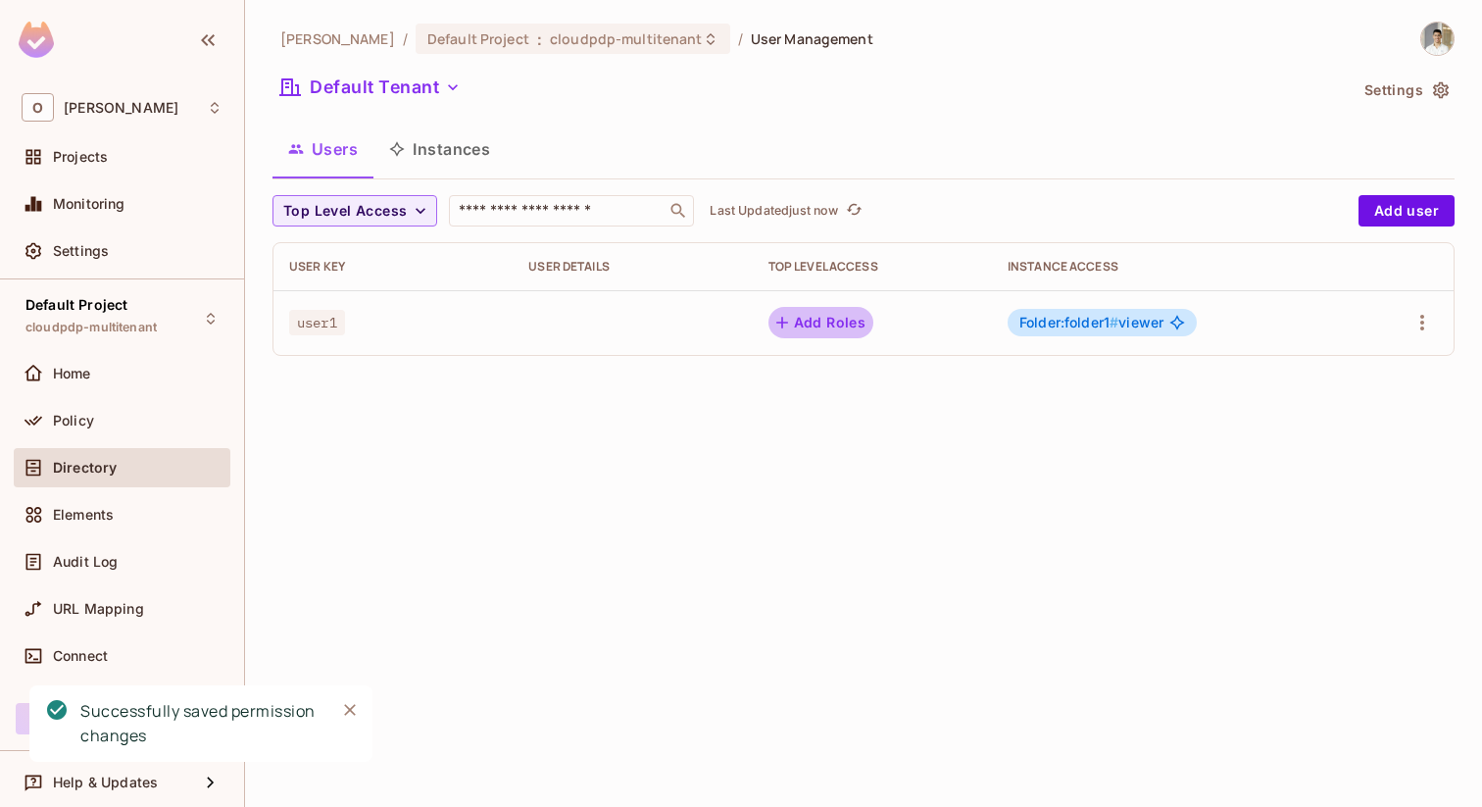
click at [800, 320] on button "Add Roles" at bounding box center [821, 322] width 106 height 31
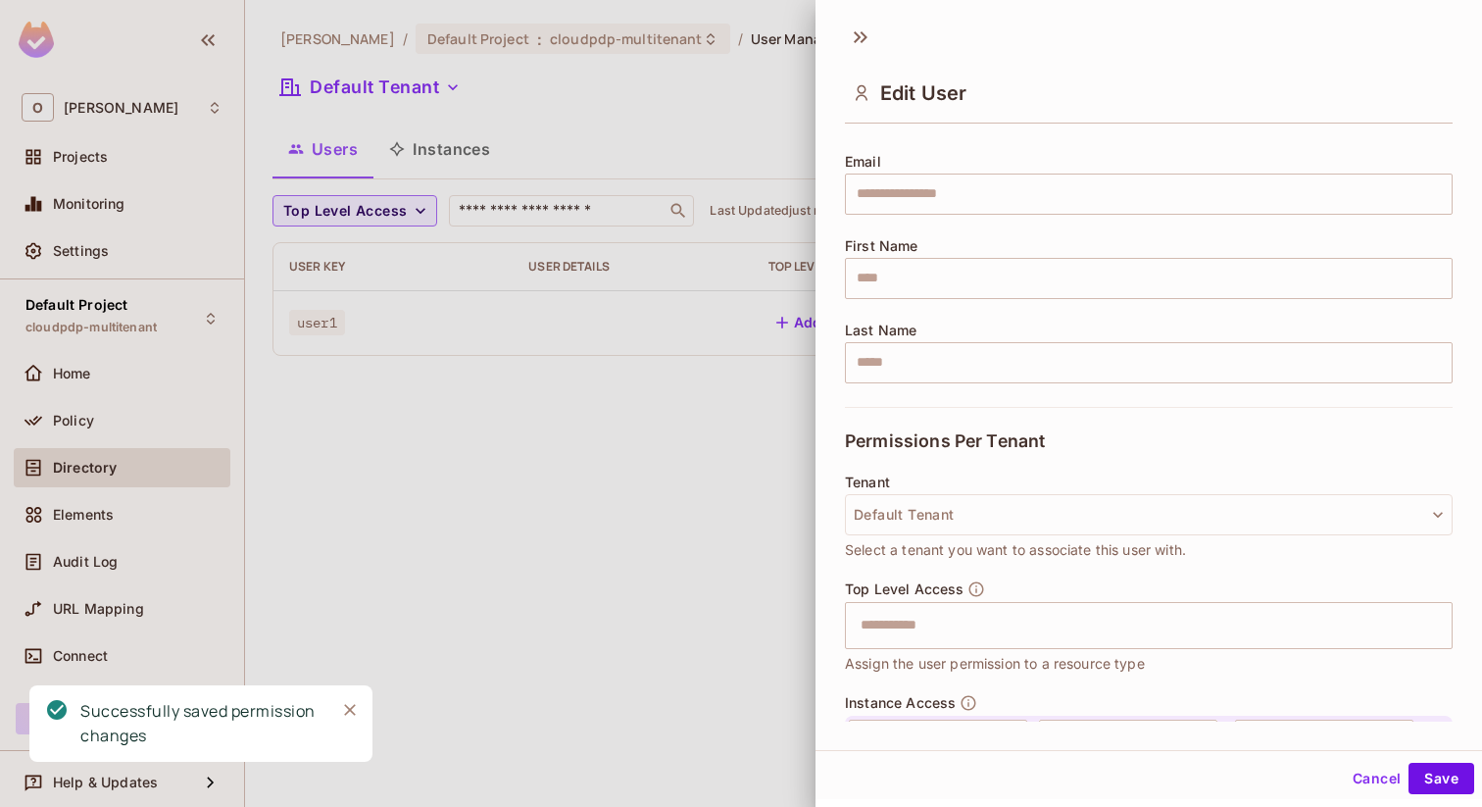
scroll to position [293, 0]
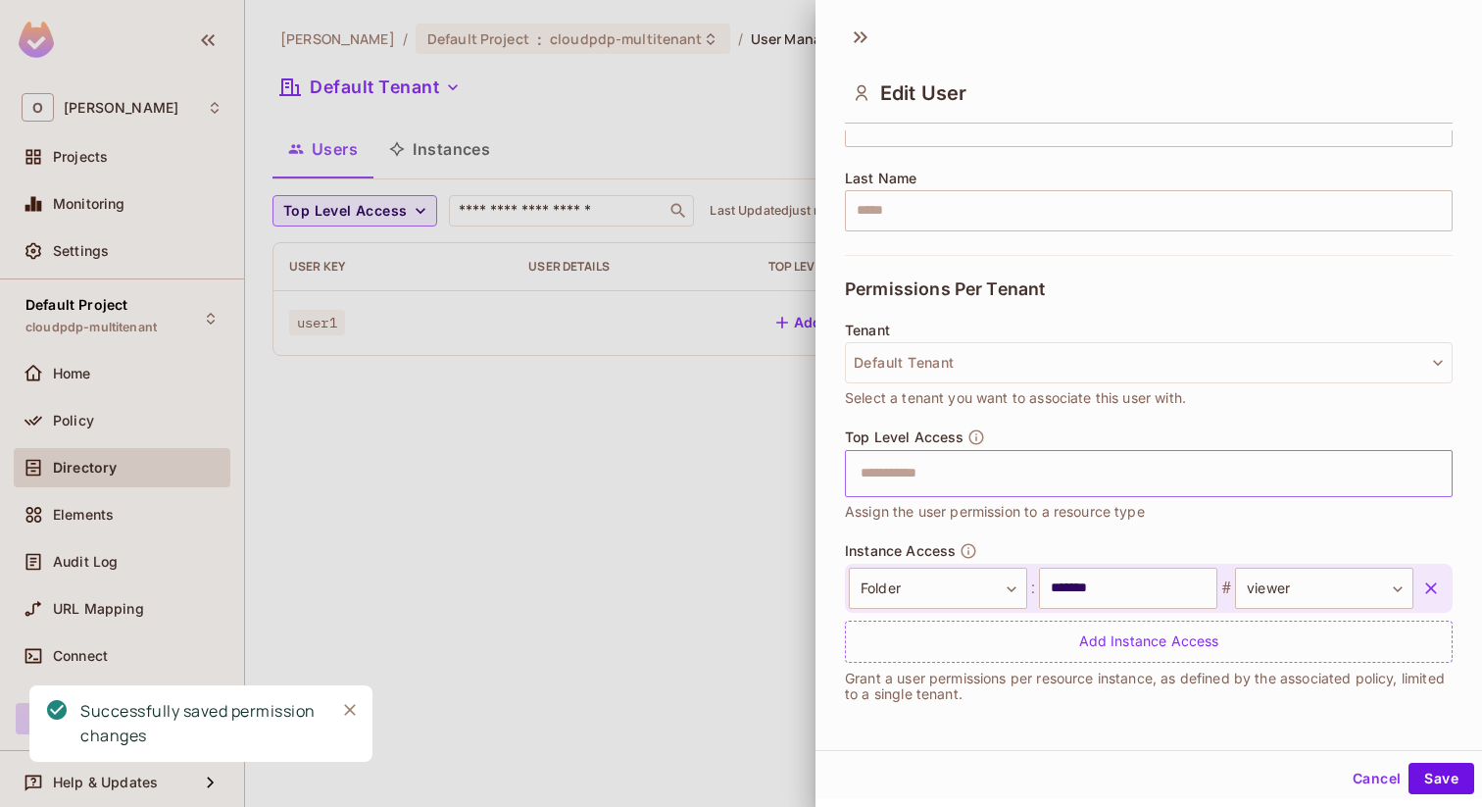
click at [1060, 465] on input "text" at bounding box center [1131, 473] width 565 height 39
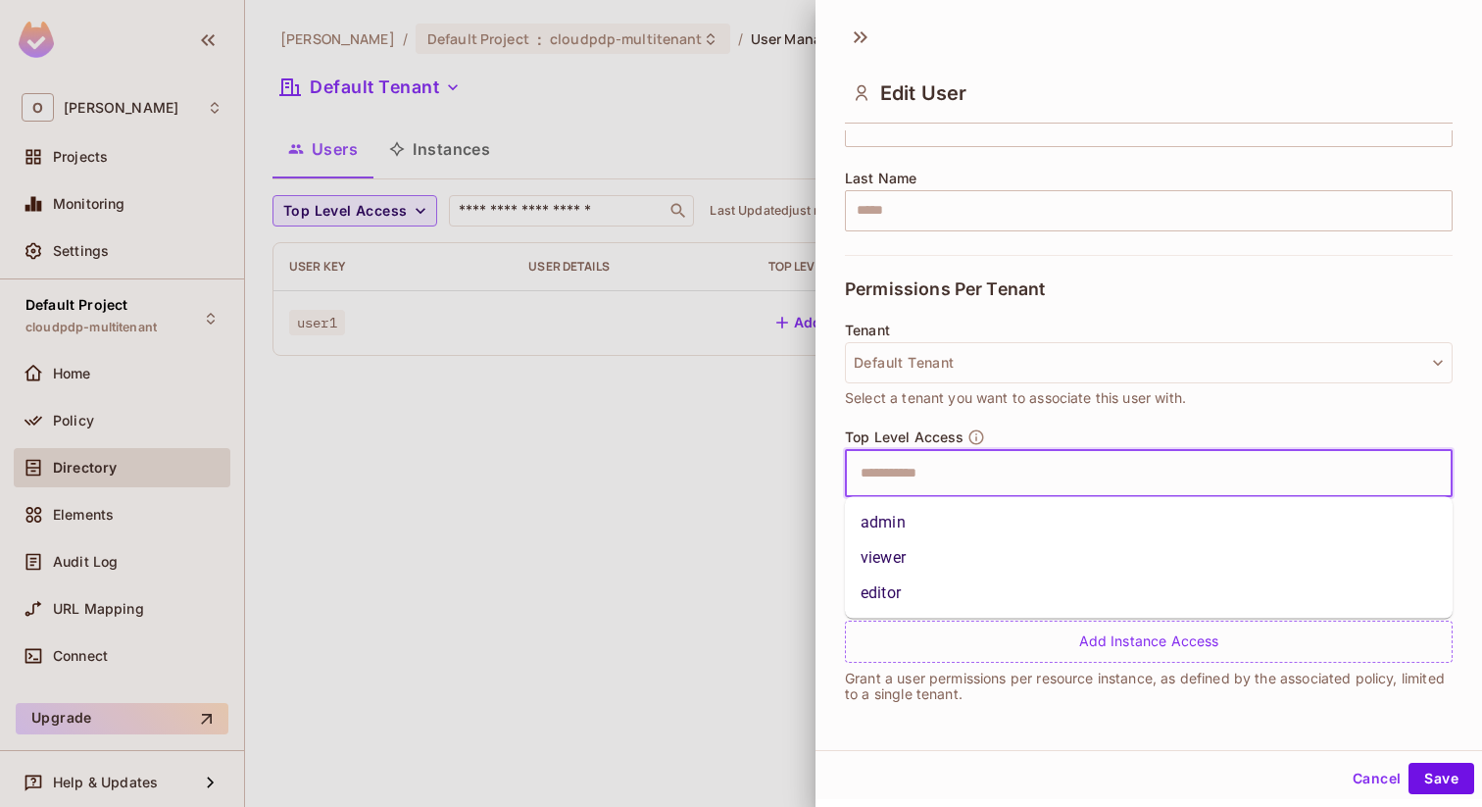
click at [938, 597] on li "editor" at bounding box center [1149, 592] width 608 height 35
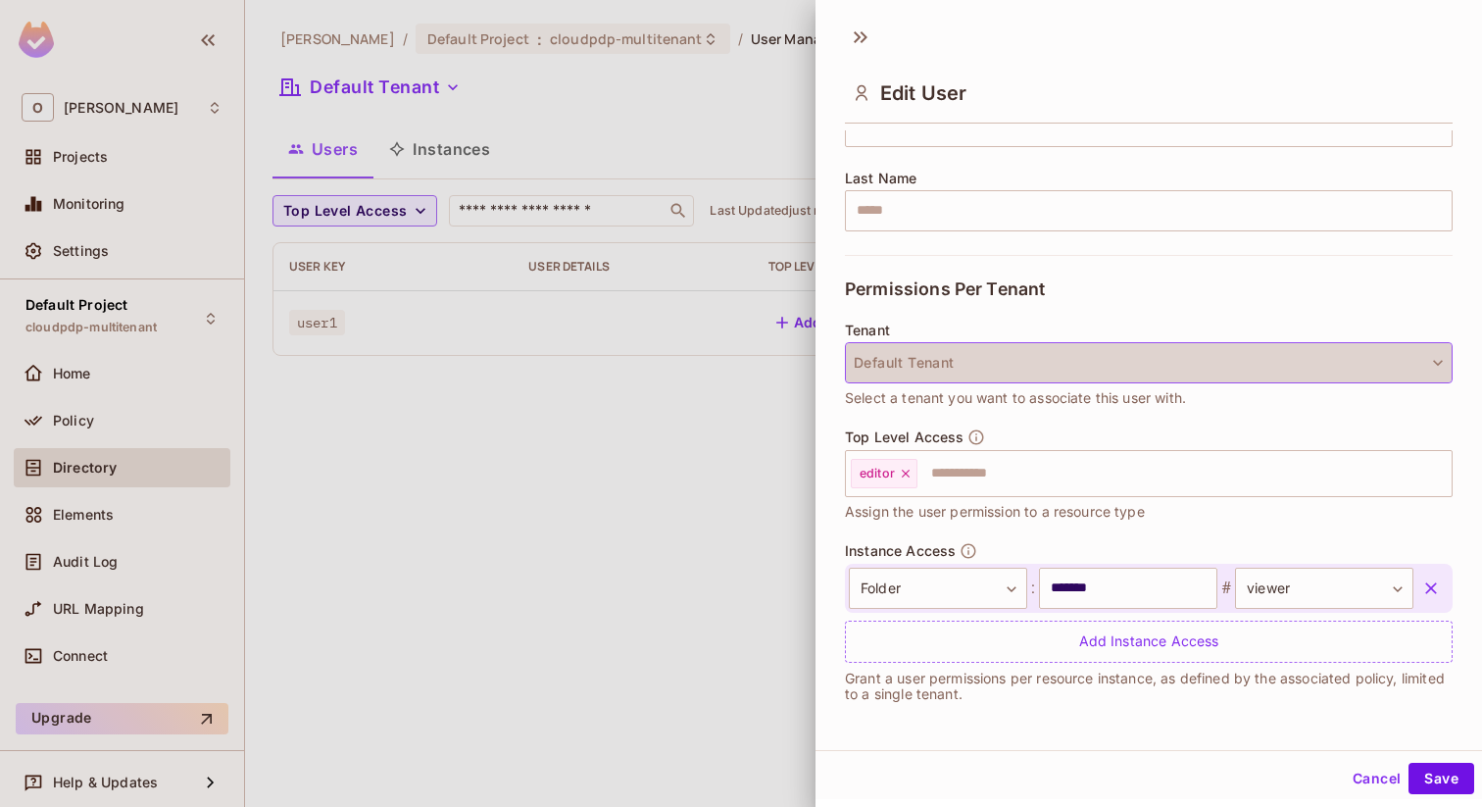
click at [1133, 363] on button "Default Tenant" at bounding box center [1149, 362] width 608 height 41
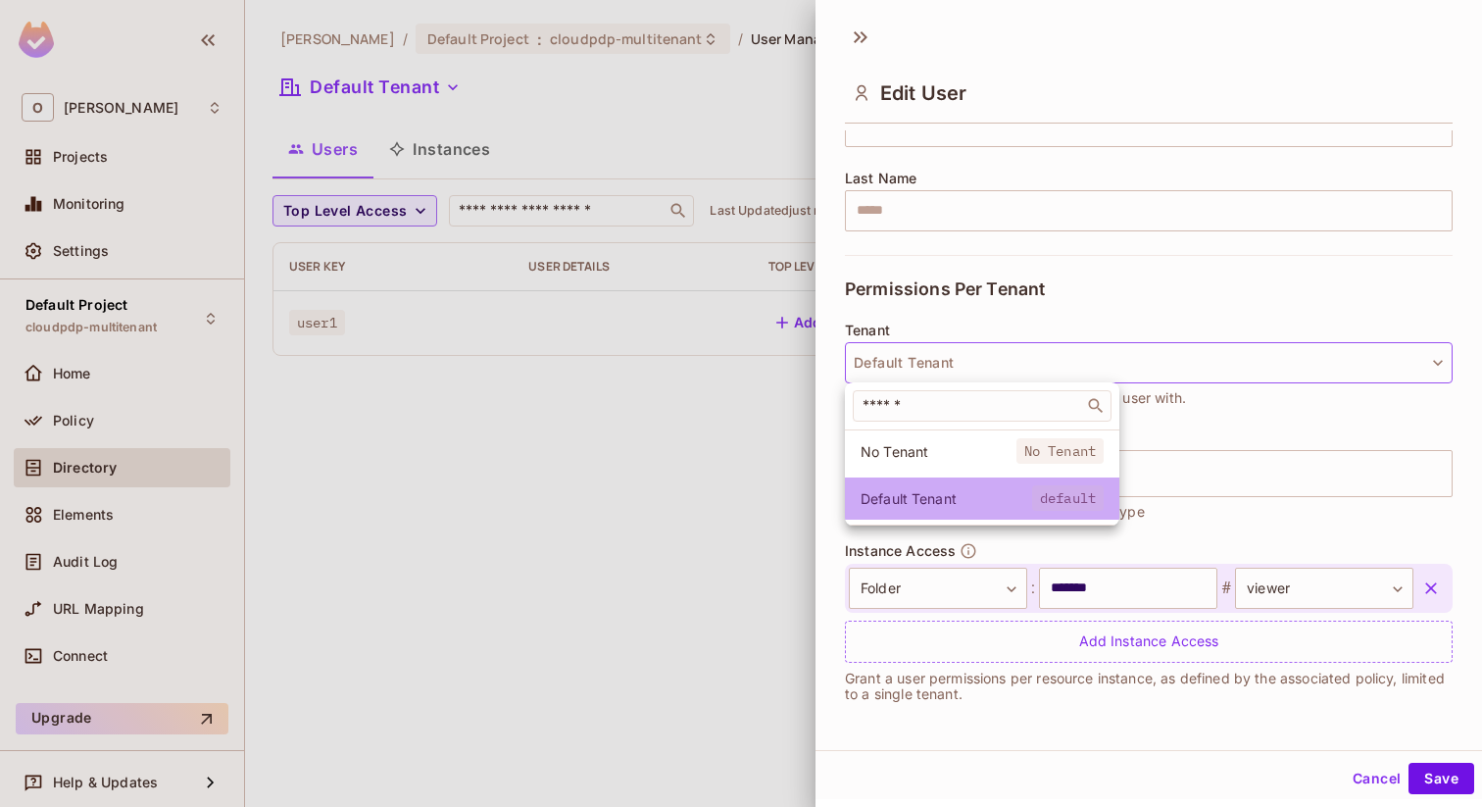
click at [1021, 493] on span "Default Tenant" at bounding box center [946, 498] width 172 height 19
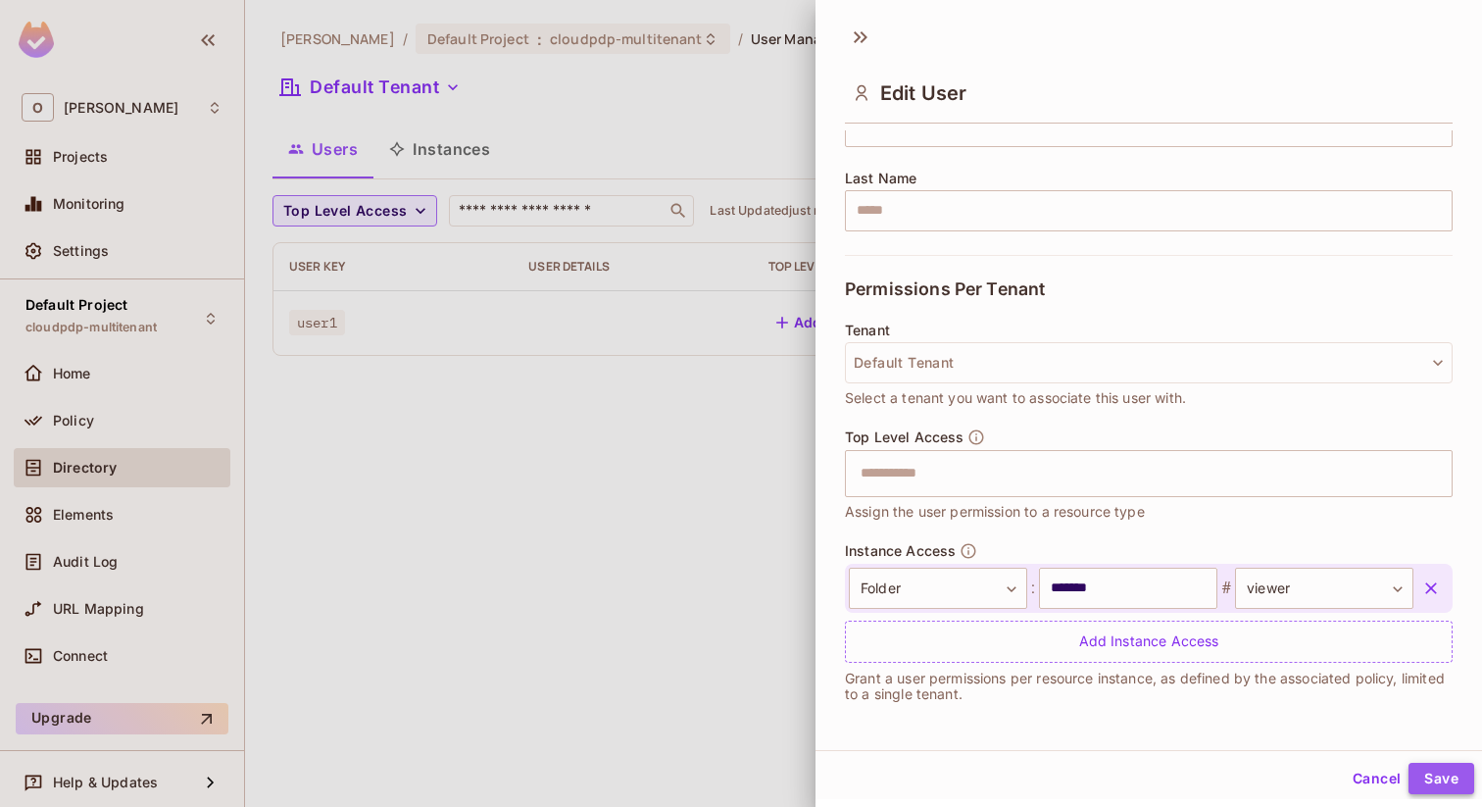
click at [1427, 781] on button "Save" at bounding box center [1441, 777] width 66 height 31
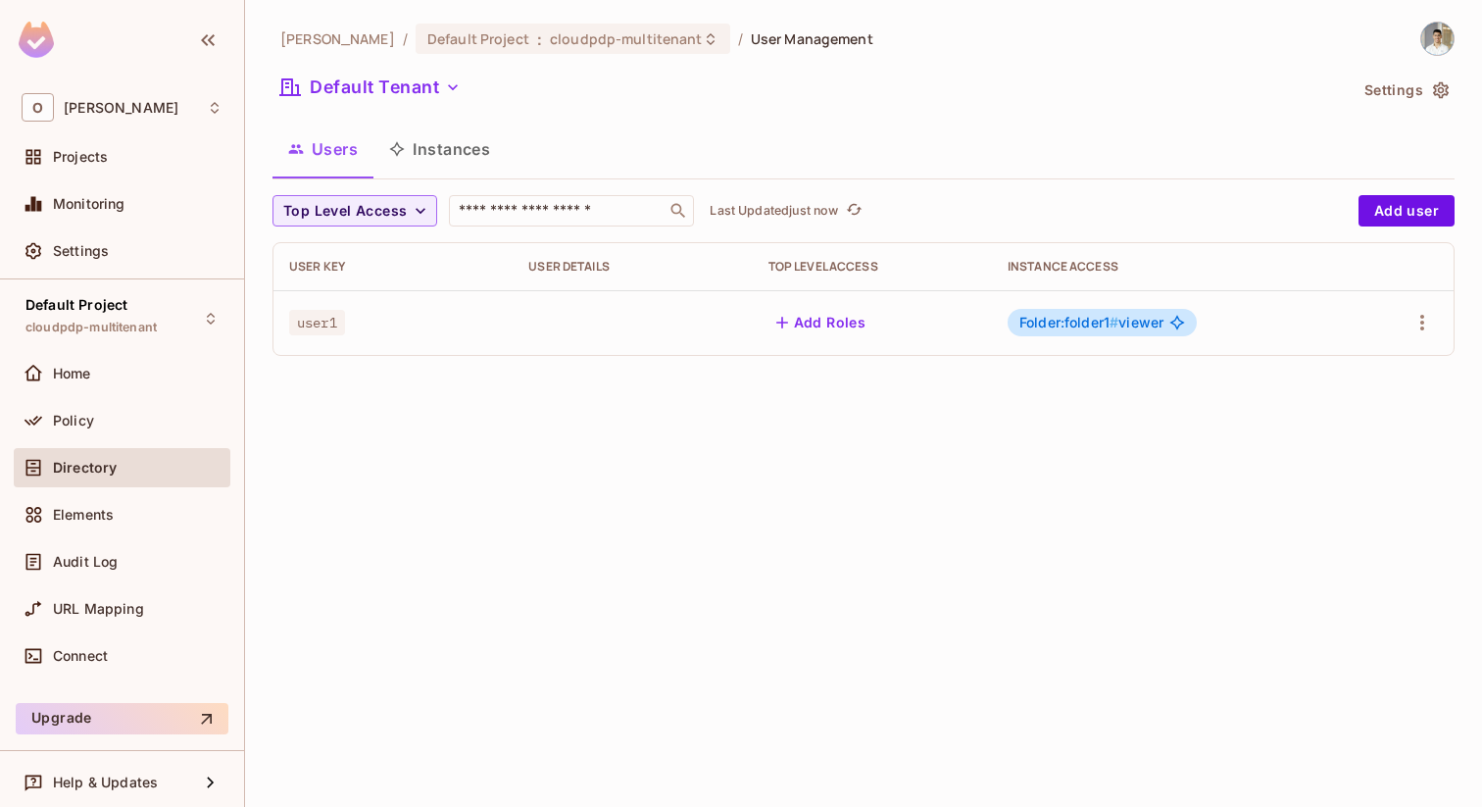
click at [838, 307] on button "Add Roles" at bounding box center [821, 322] width 106 height 31
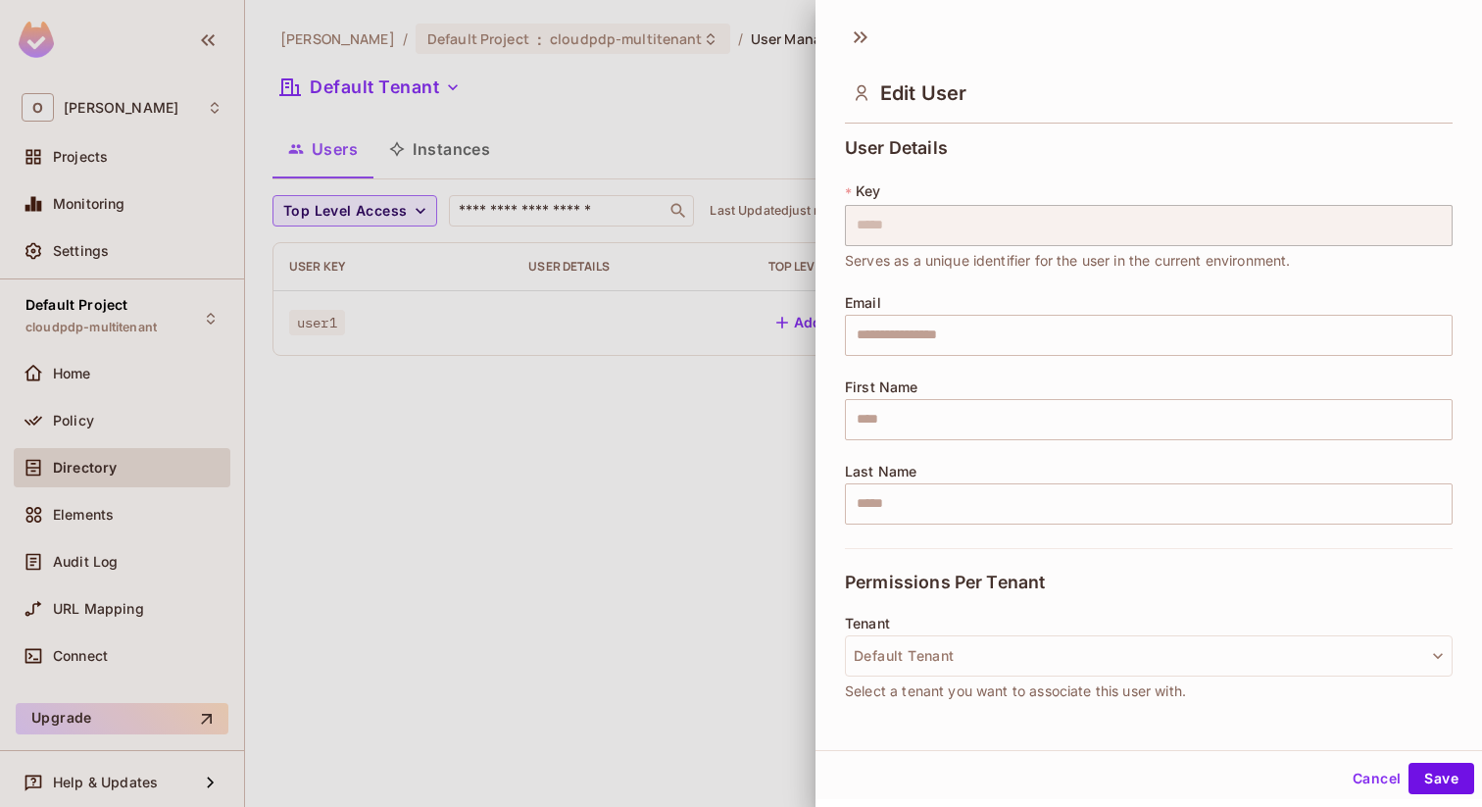
scroll to position [293, 0]
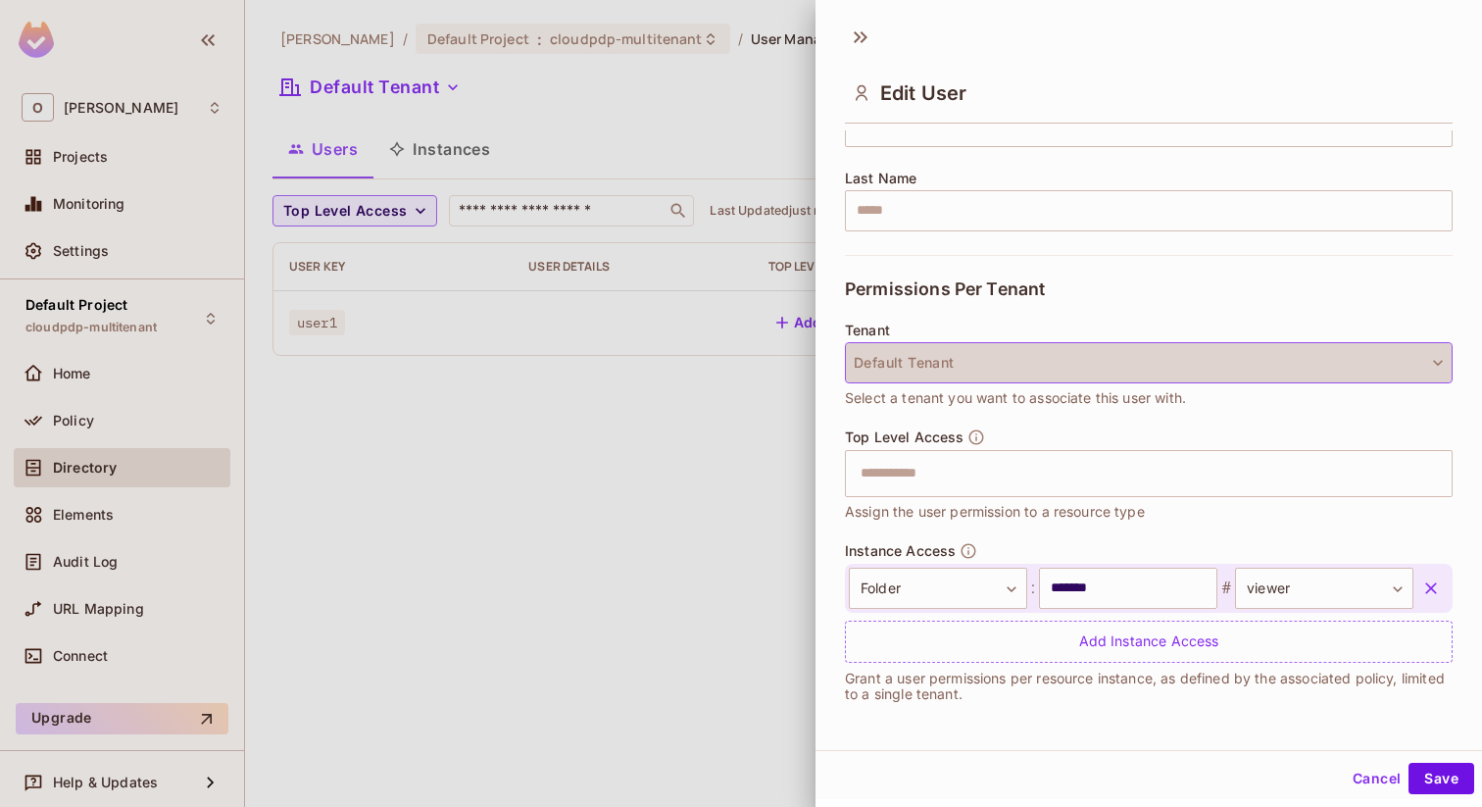
click at [1035, 378] on button "Default Tenant" at bounding box center [1149, 362] width 608 height 41
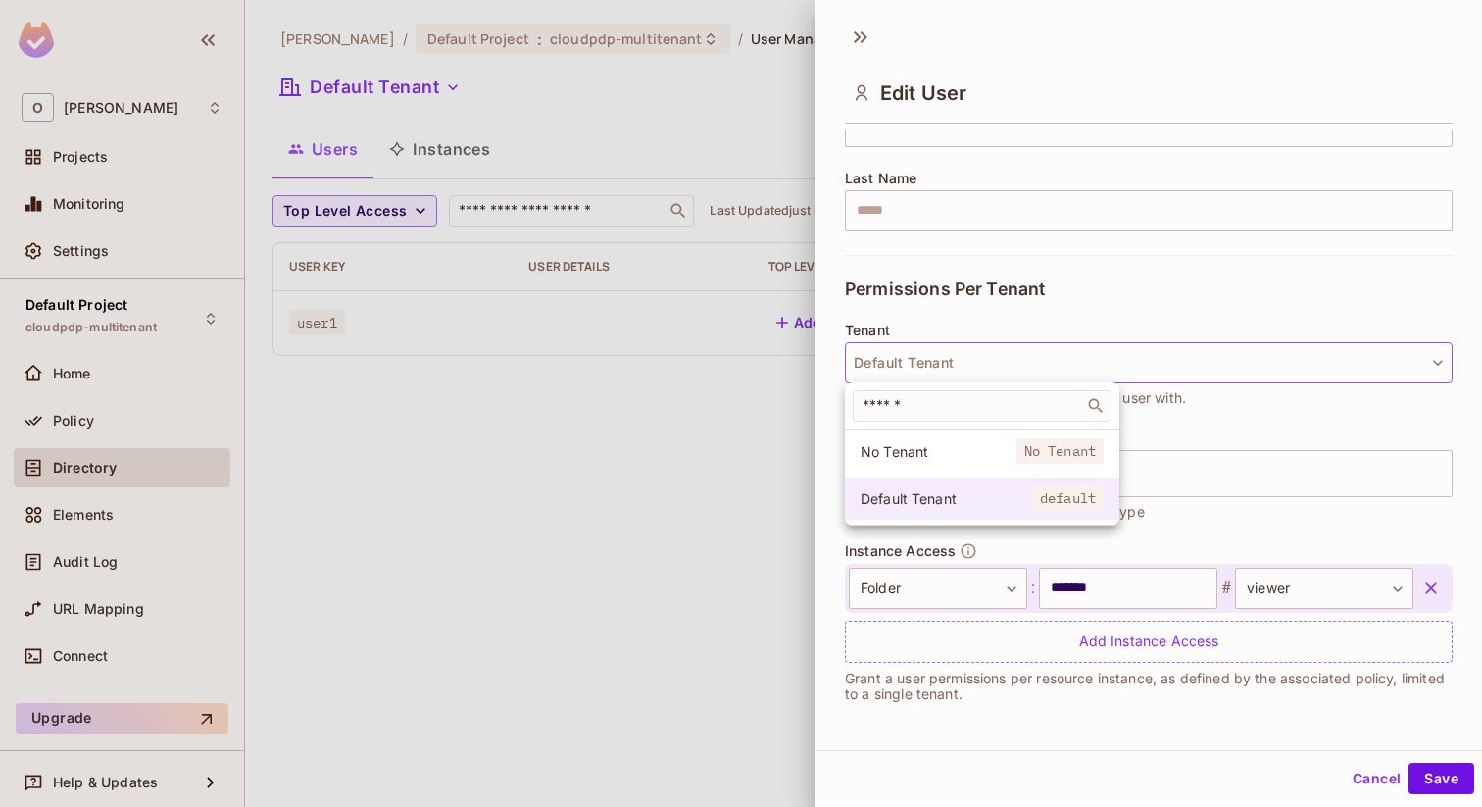
click at [969, 492] on span "Default Tenant" at bounding box center [946, 498] width 172 height 19
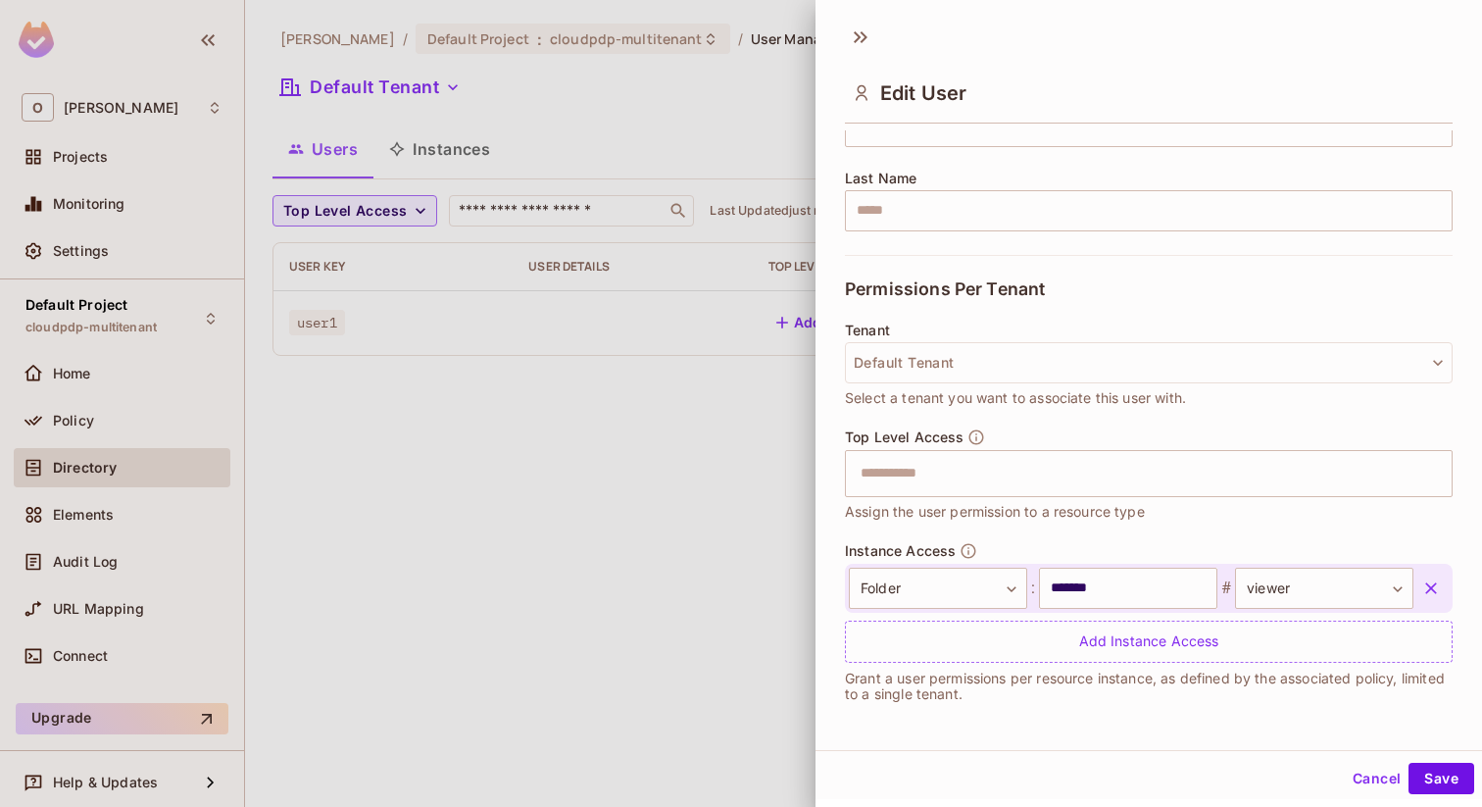
click at [1007, 437] on div "Top Level Access ​ Assign the user permission to a resource type" at bounding box center [1149, 475] width 608 height 94
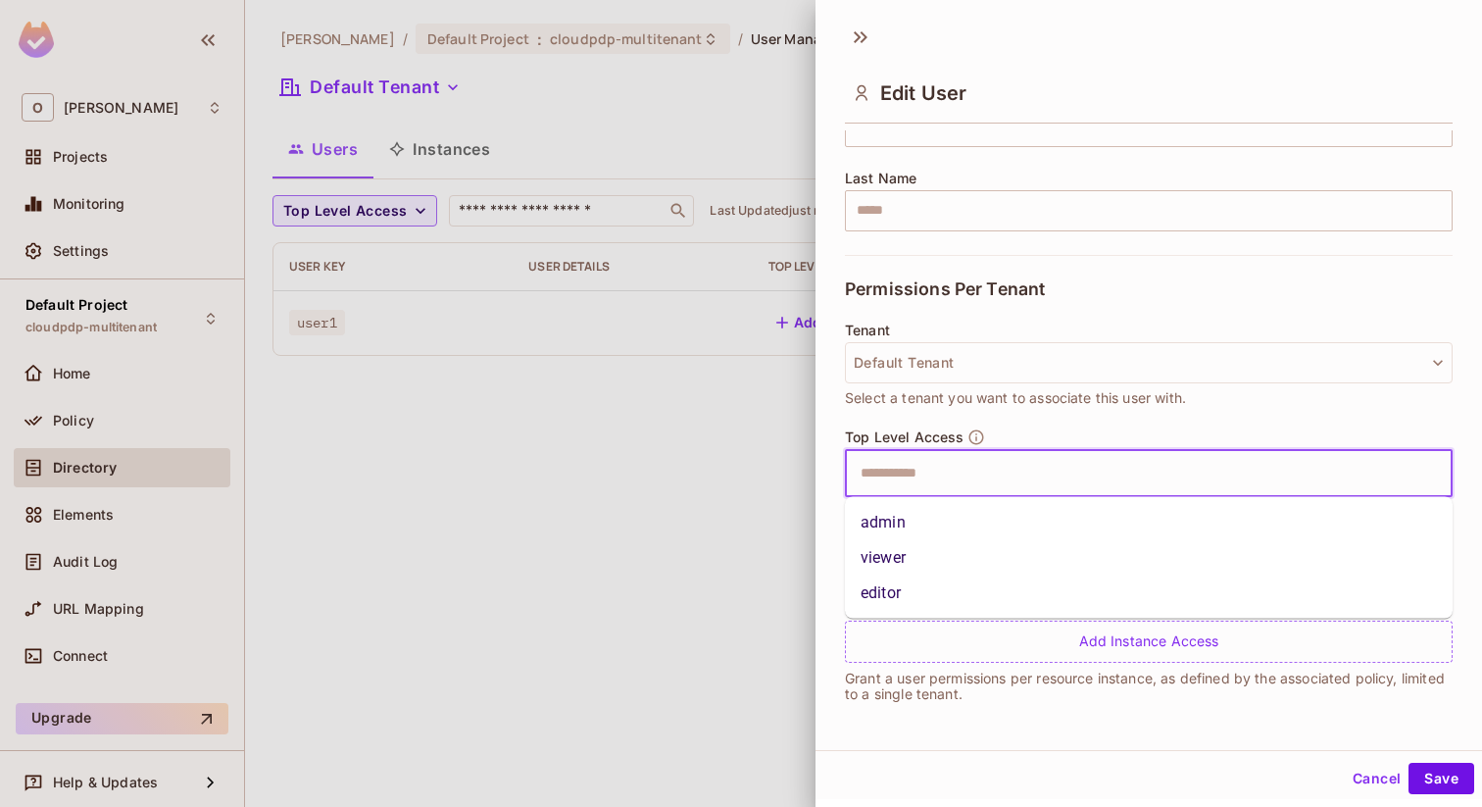
click at [989, 474] on input "text" at bounding box center [1131, 473] width 565 height 39
click at [942, 582] on li "editor" at bounding box center [1149, 592] width 608 height 35
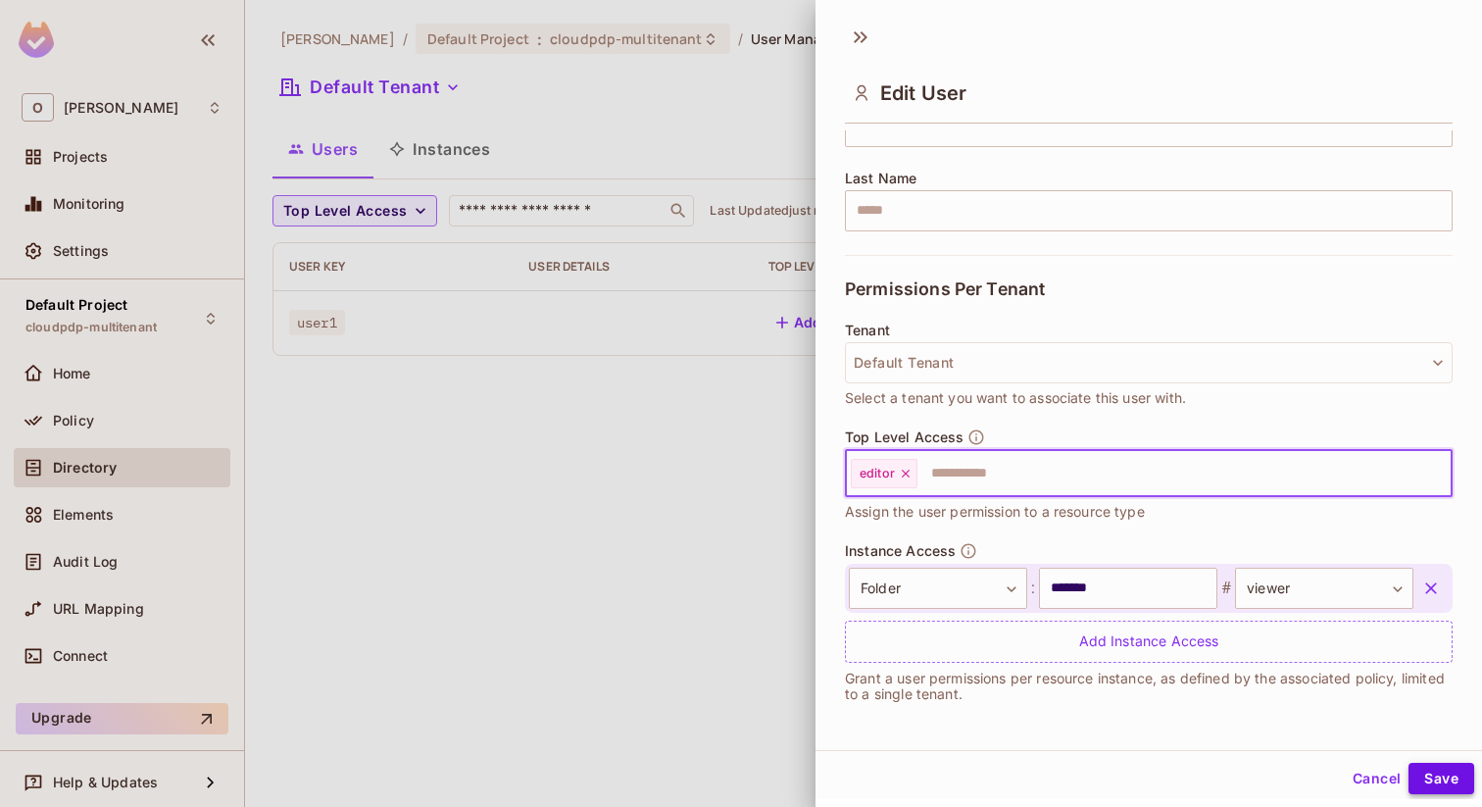
click at [1447, 775] on button "Save" at bounding box center [1441, 777] width 66 height 31
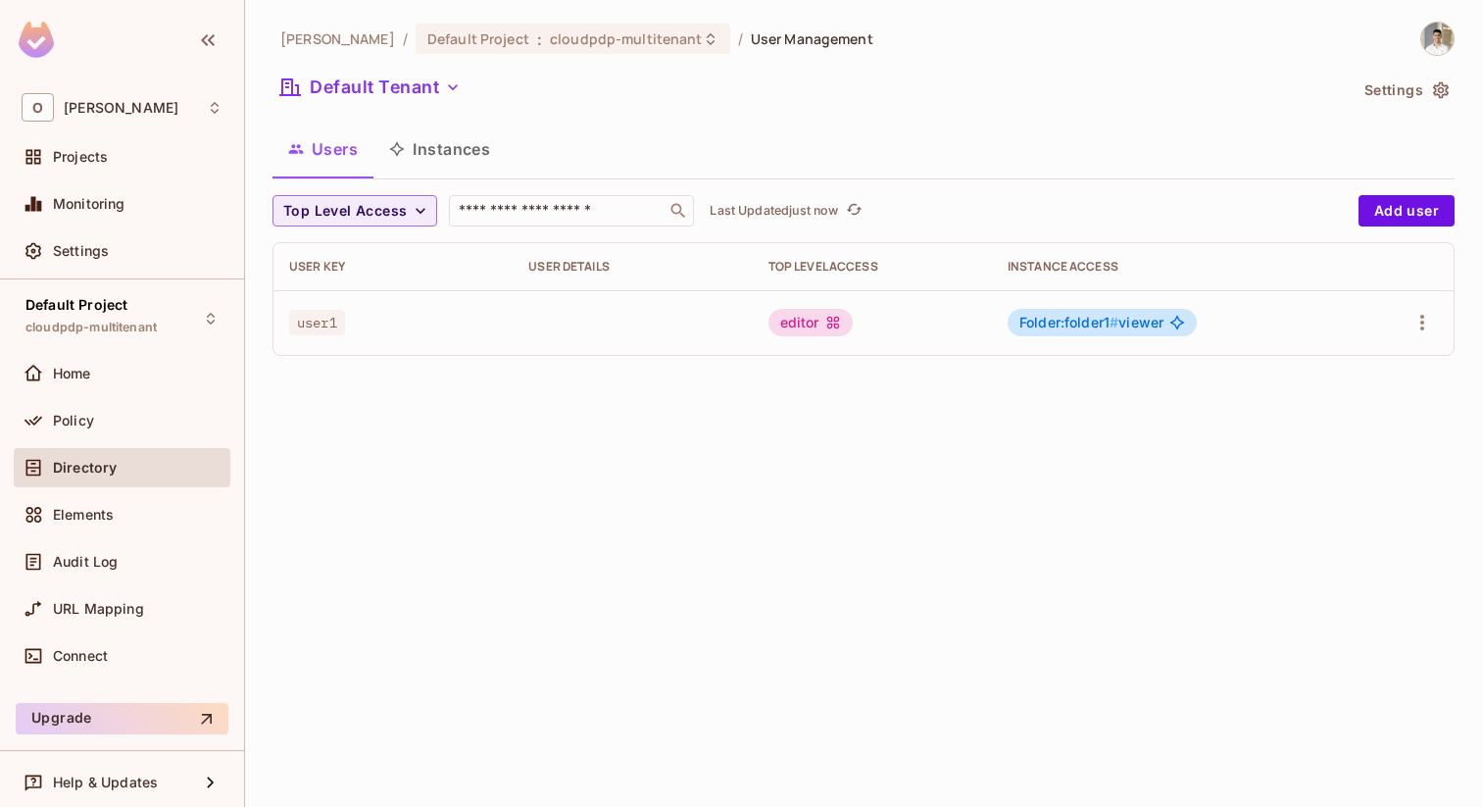
click at [804, 317] on div "editor" at bounding box center [810, 322] width 84 height 27
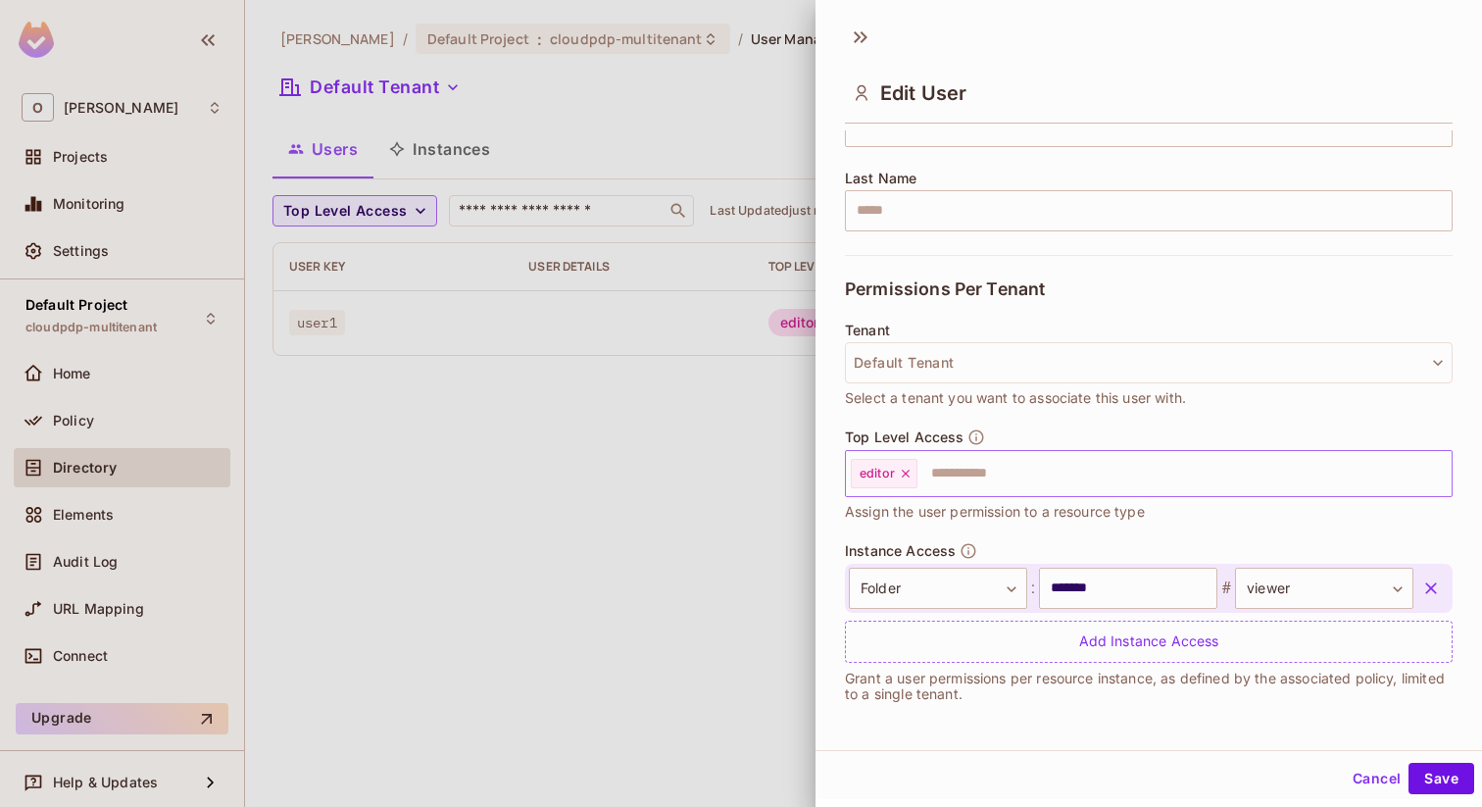
click at [978, 476] on input "text" at bounding box center [1166, 473] width 495 height 39
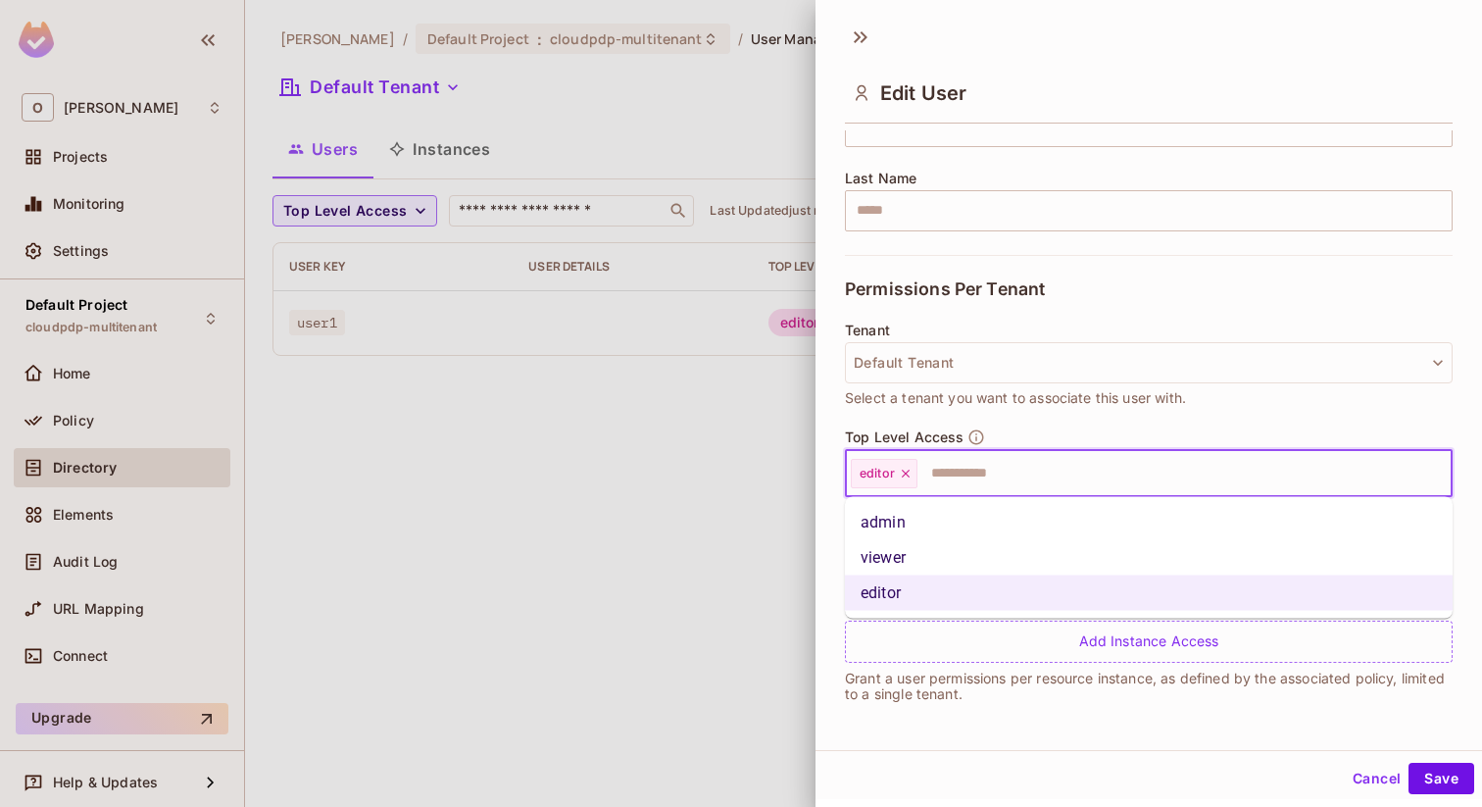
click at [977, 522] on li "admin" at bounding box center [1149, 522] width 608 height 35
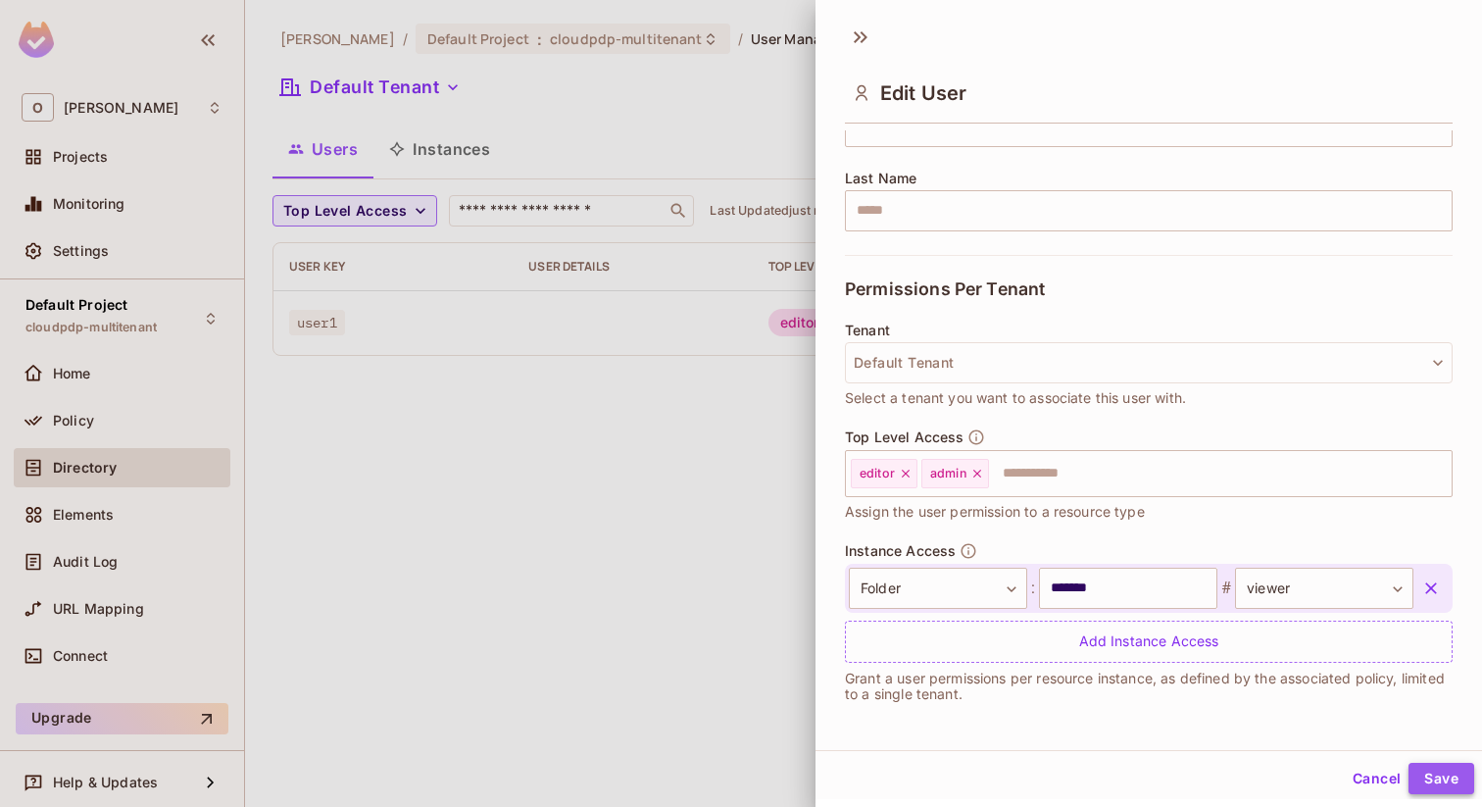
click at [1431, 771] on button "Save" at bounding box center [1441, 777] width 66 height 31
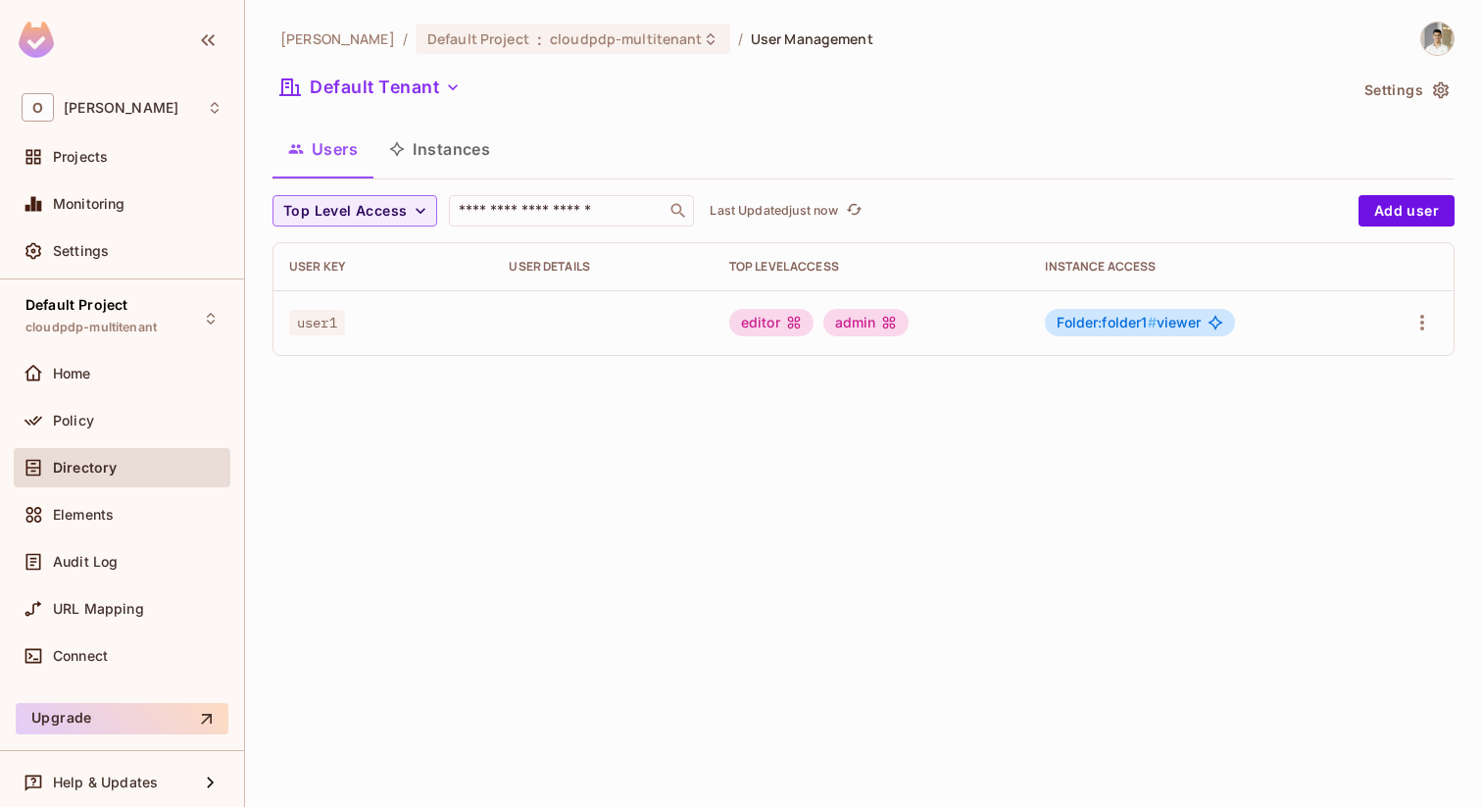
click at [1013, 478] on div "Omer Test / Default Project : cloudpdp-multitenant / User Management Default Te…" at bounding box center [863, 403] width 1237 height 807
click at [1002, 65] on div "Omer Test / Default Project : cloudpdp-multitenant / User Management Default Te…" at bounding box center [863, 197] width 1182 height 350
click at [495, 32] on div "Default Project : cloudpdp-multitenant" at bounding box center [561, 38] width 268 height 19
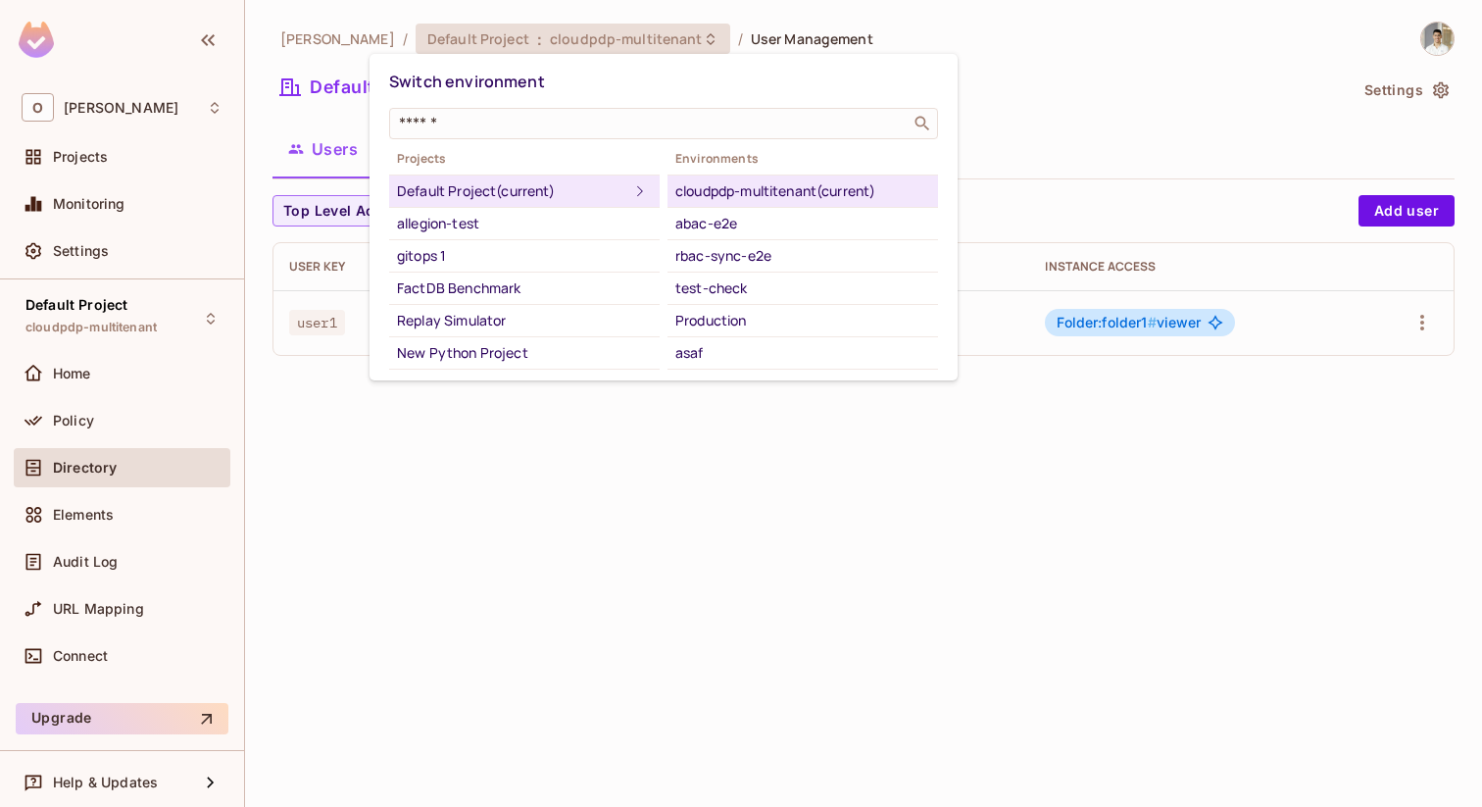
click at [129, 163] on div at bounding box center [741, 403] width 1482 height 807
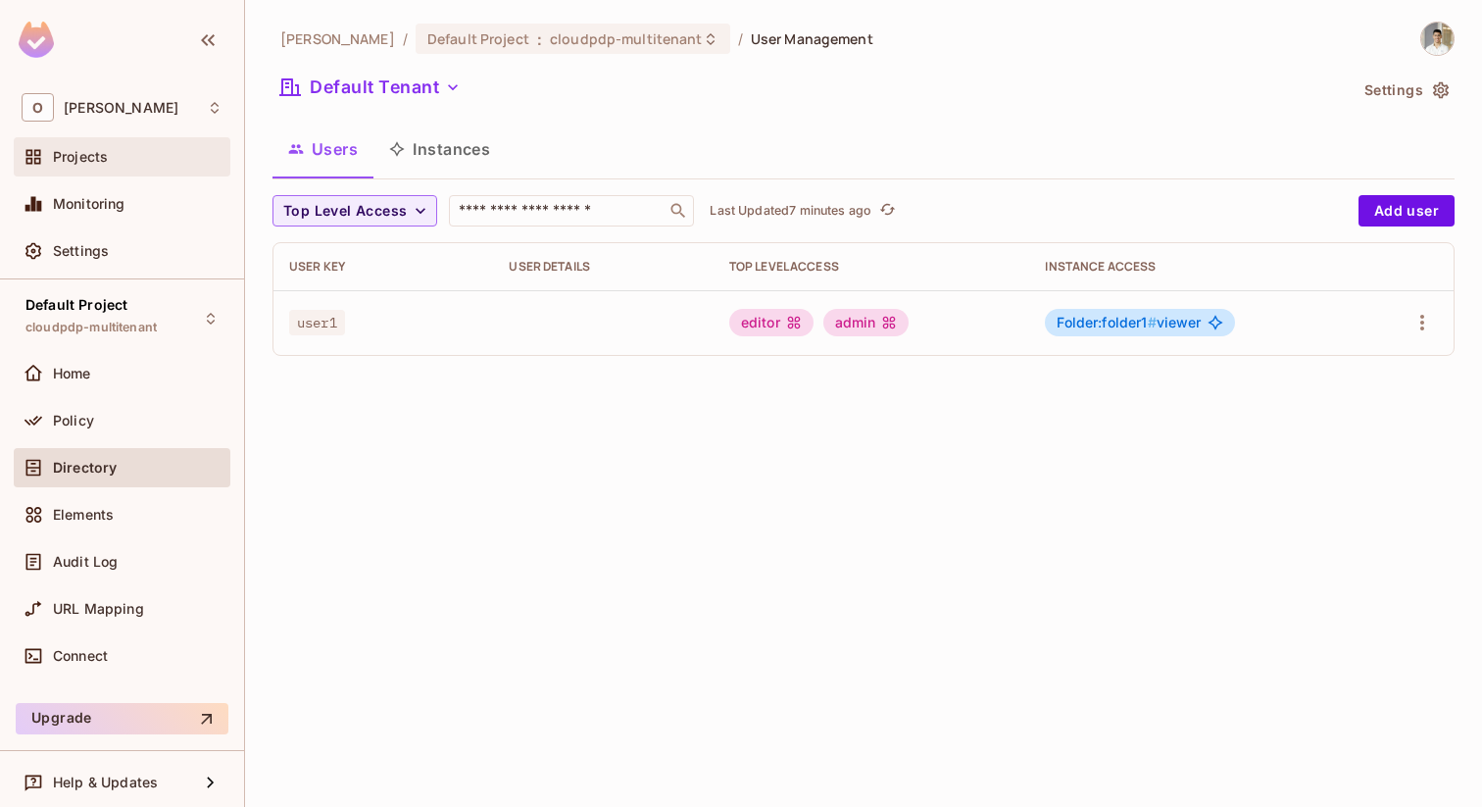
click at [115, 160] on div "Projects" at bounding box center [138, 157] width 170 height 16
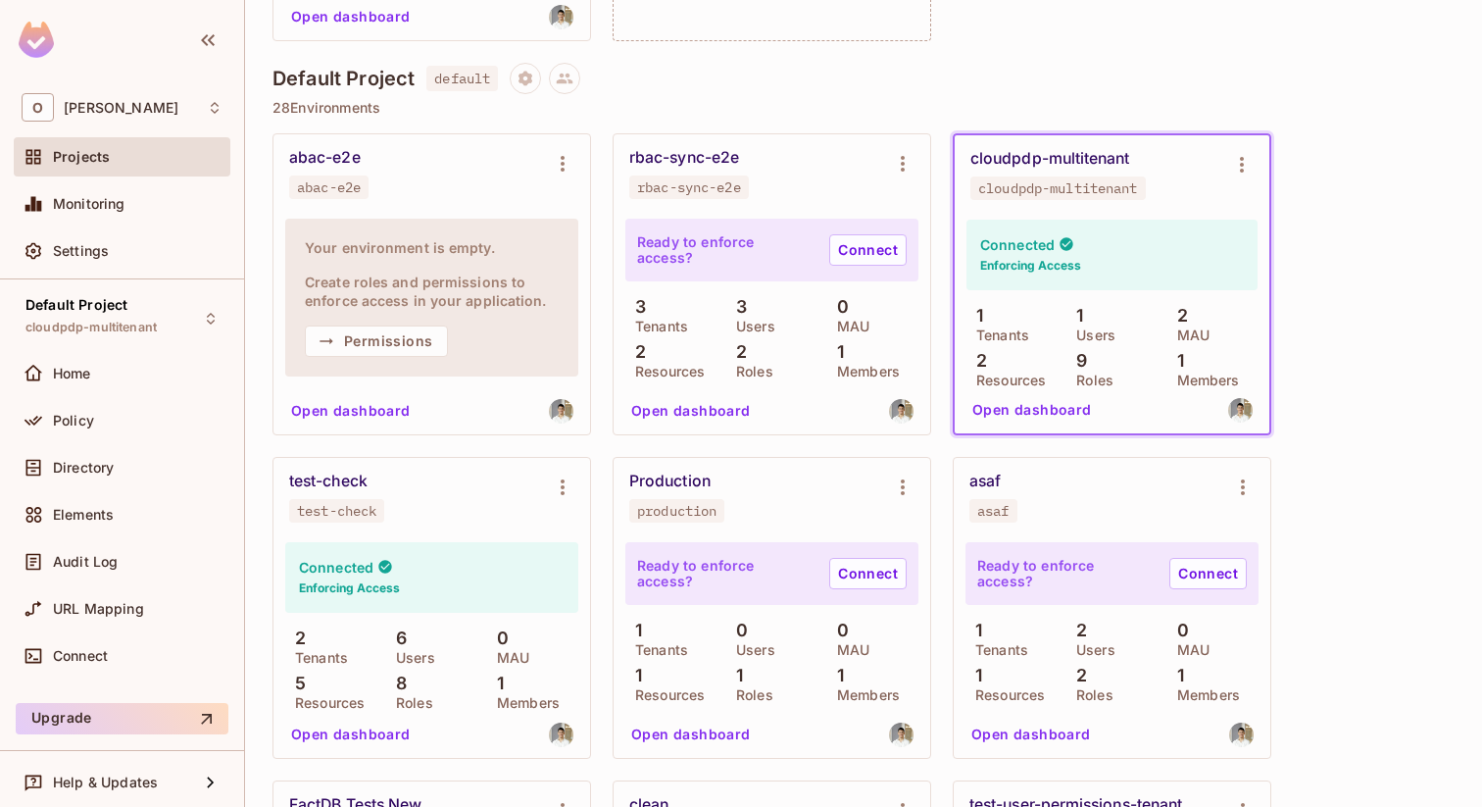
scroll to position [7701, 0]
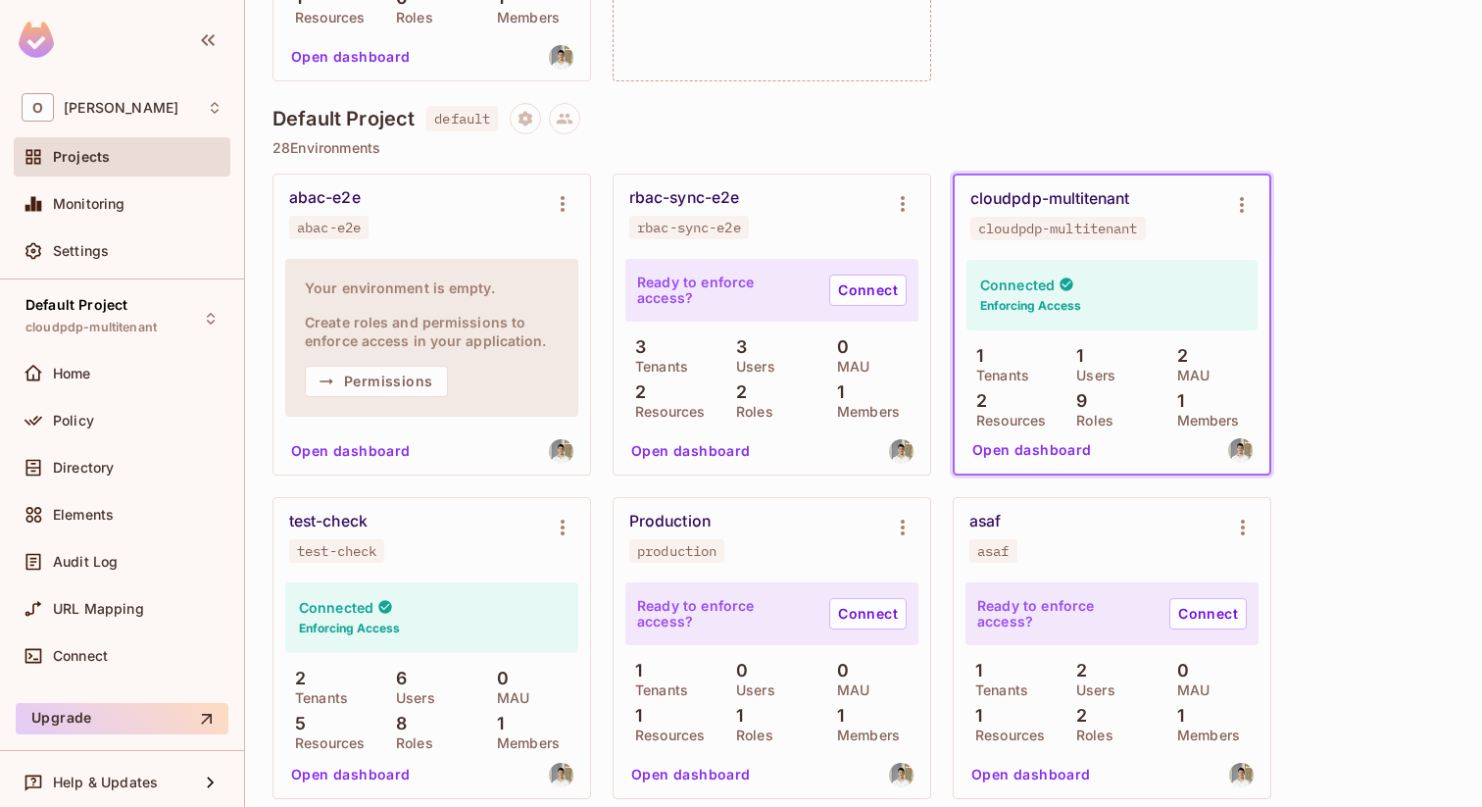
click at [1079, 197] on div "cloudpdp-multitenant" at bounding box center [1050, 199] width 160 height 20
copy div "cloudpdp-multitenant"
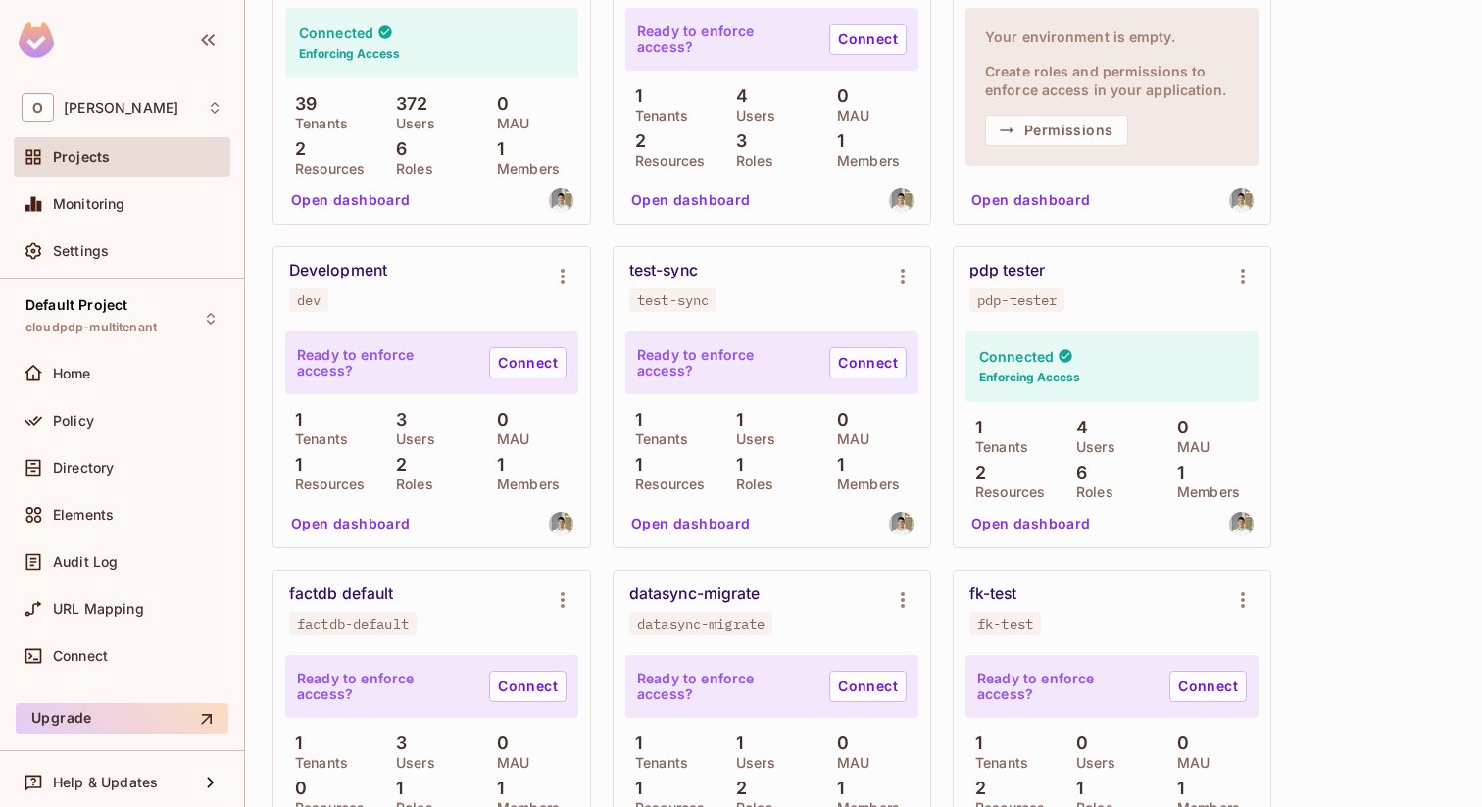
scroll to position [10302, 0]
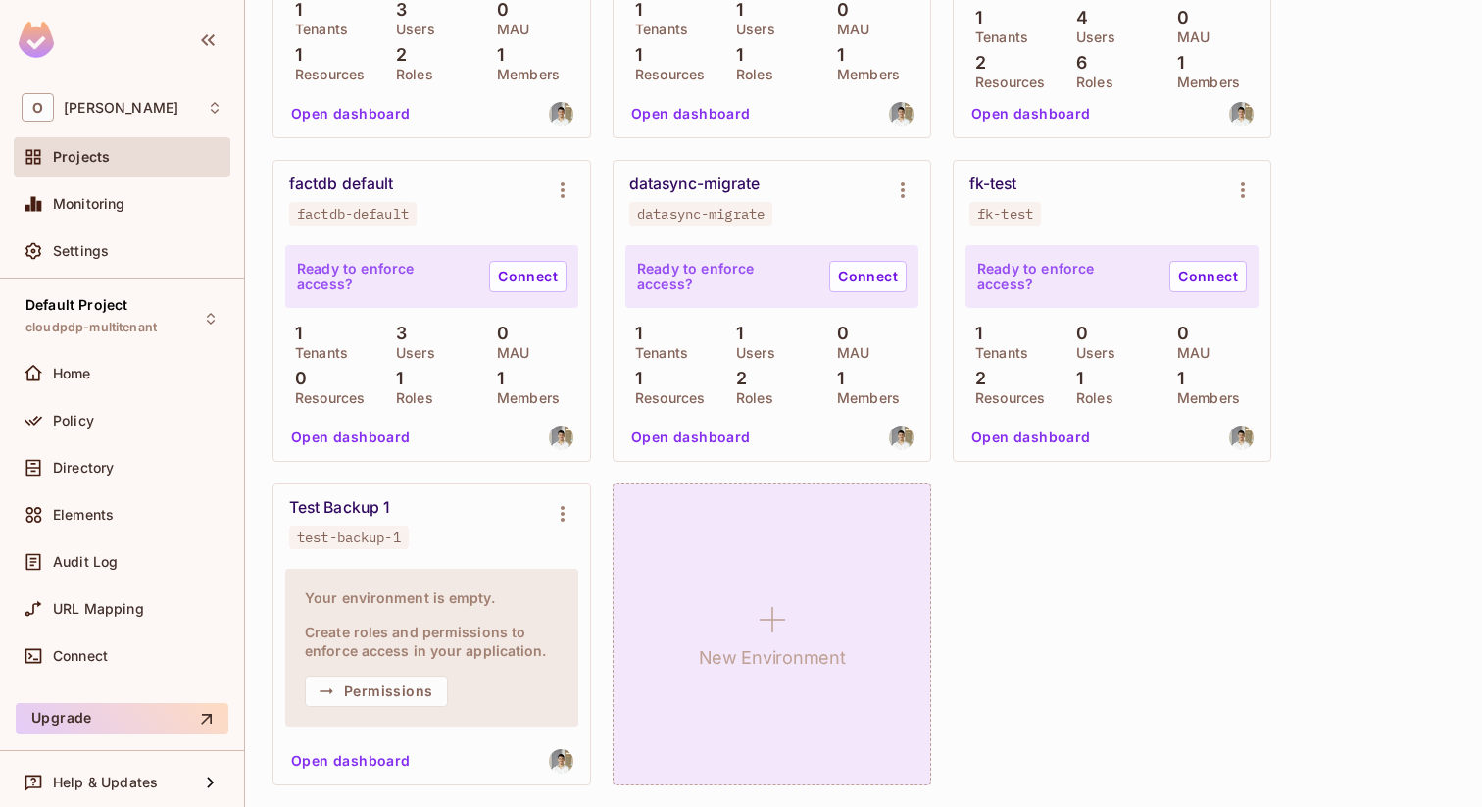
click at [712, 686] on div "New Environment" at bounding box center [772, 634] width 319 height 302
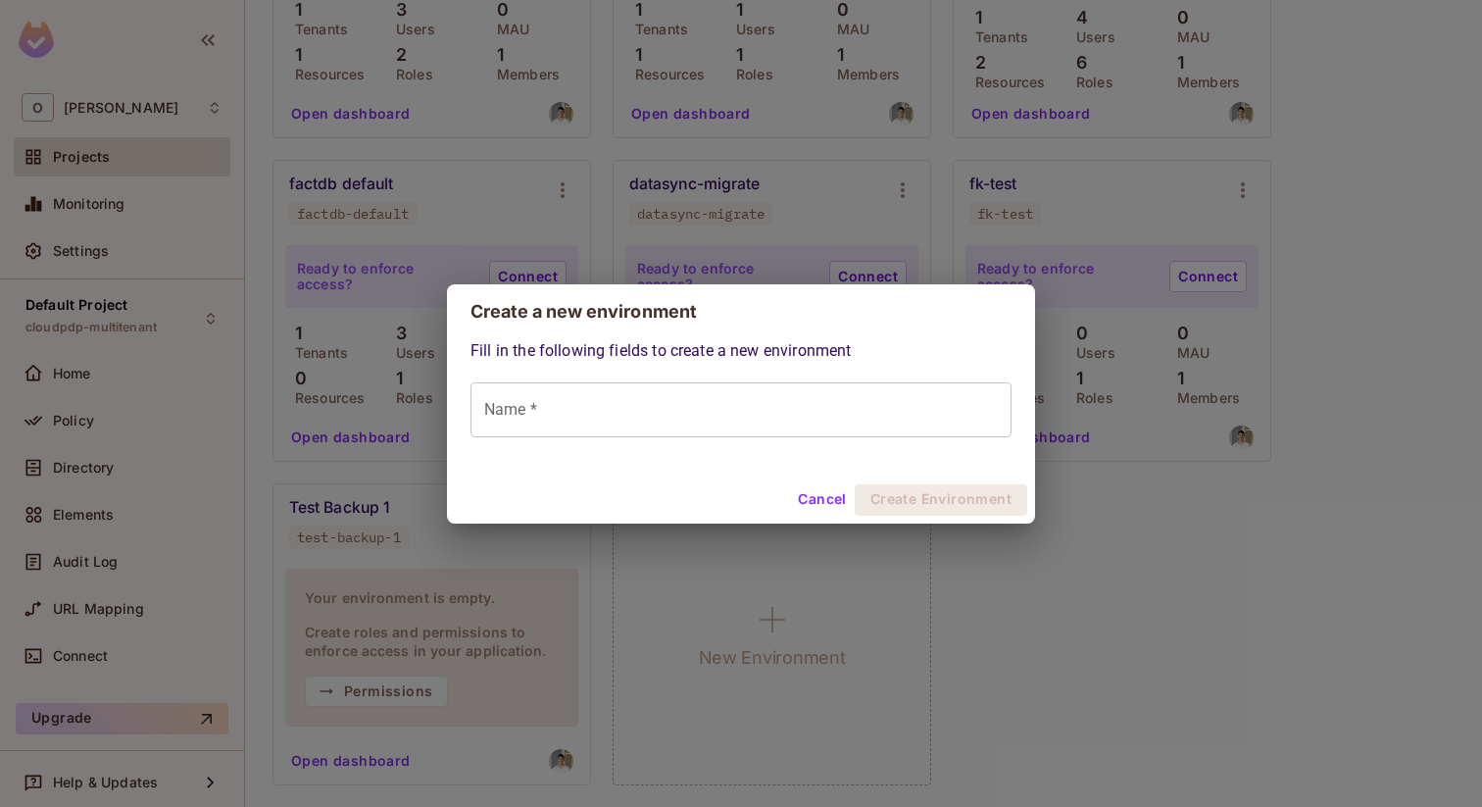
click at [712, 427] on input "Name *" at bounding box center [740, 409] width 541 height 55
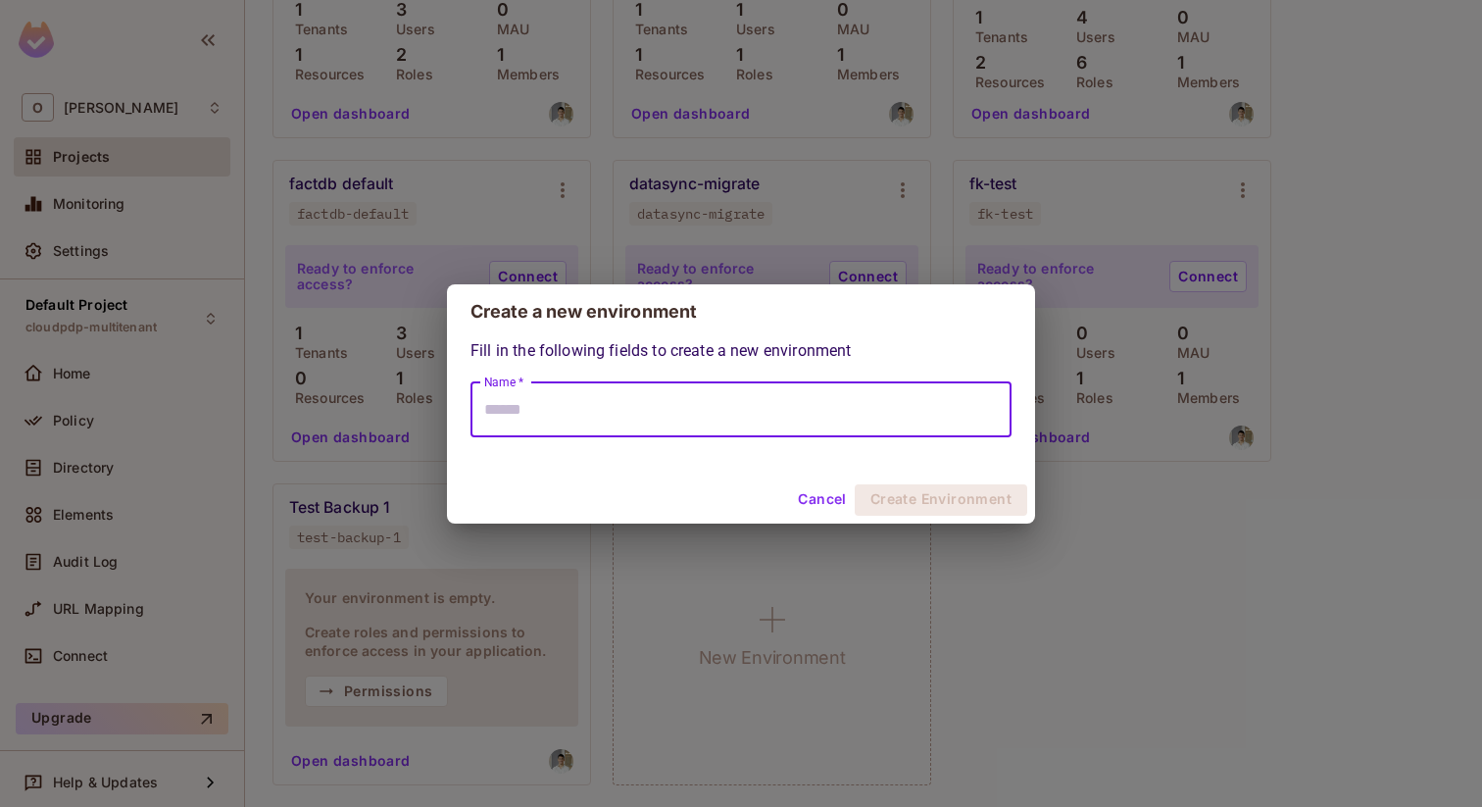
paste input "**********"
type input "**********"
click at [891, 492] on button "Create Environment" at bounding box center [941, 499] width 172 height 31
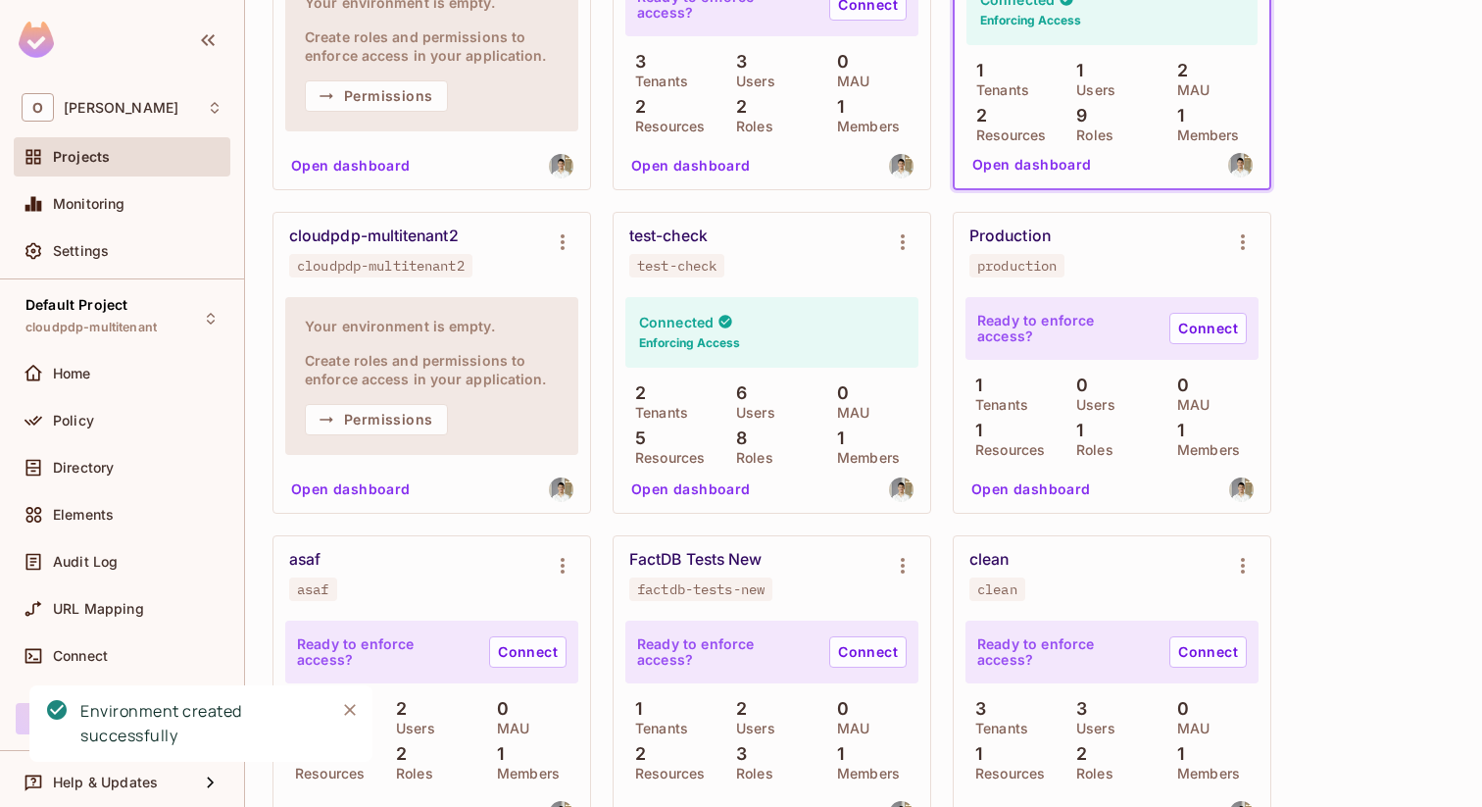
scroll to position [8046, 0]
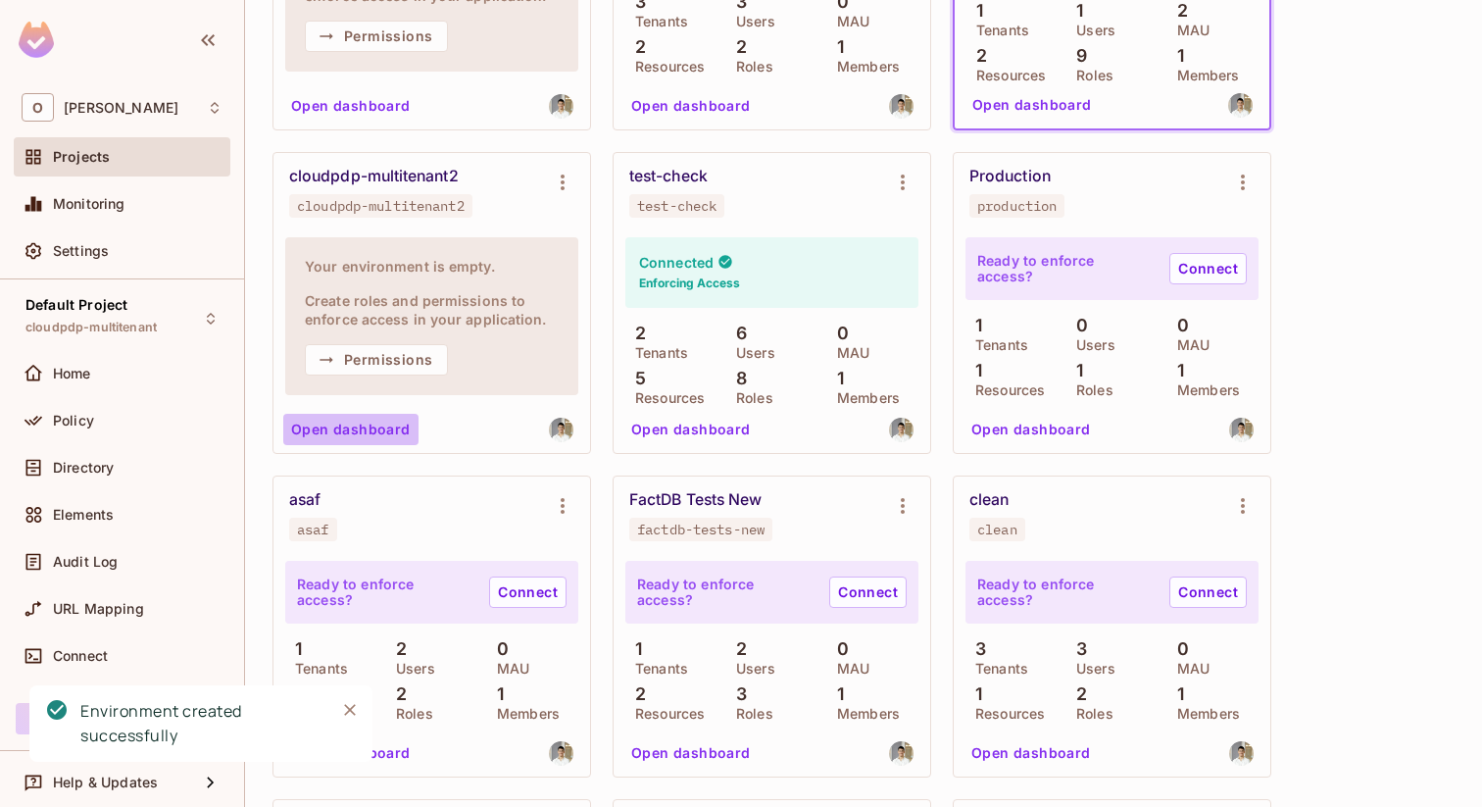
click at [381, 415] on button "Open dashboard" at bounding box center [350, 429] width 135 height 31
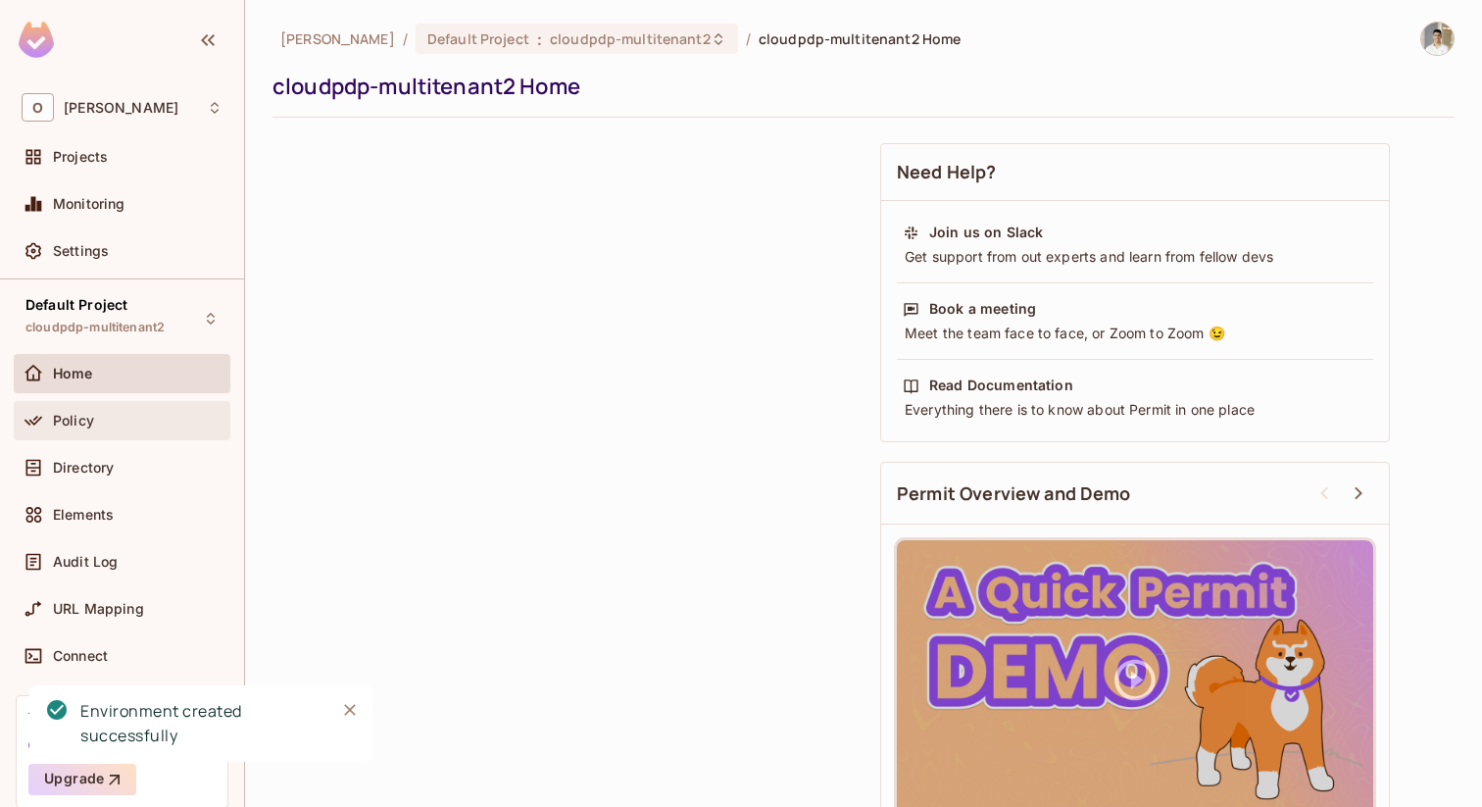
click at [88, 429] on div "Policy" at bounding box center [122, 421] width 201 height 24
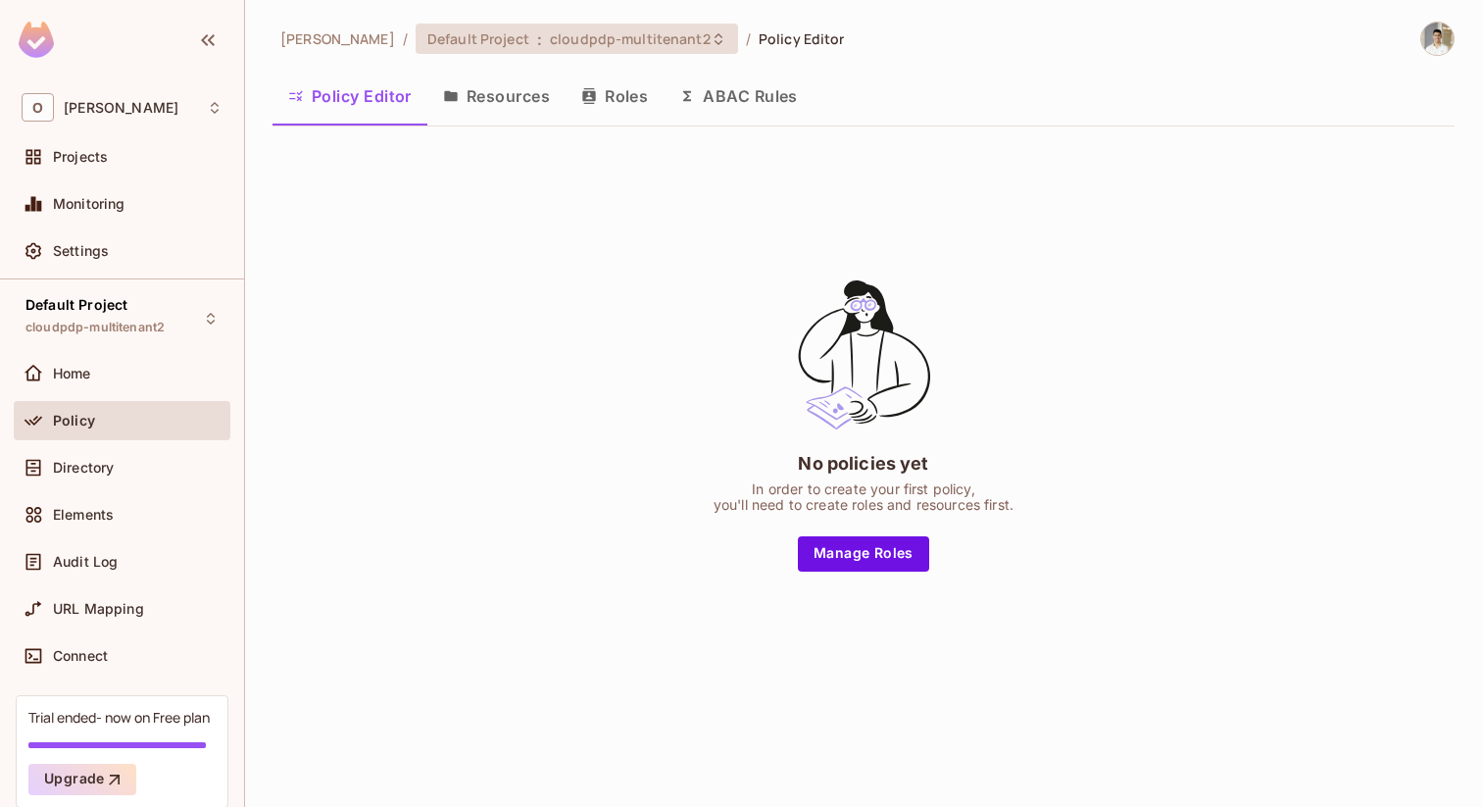
click at [550, 29] on span "cloudpdp-multitenant2" at bounding box center [630, 38] width 161 height 19
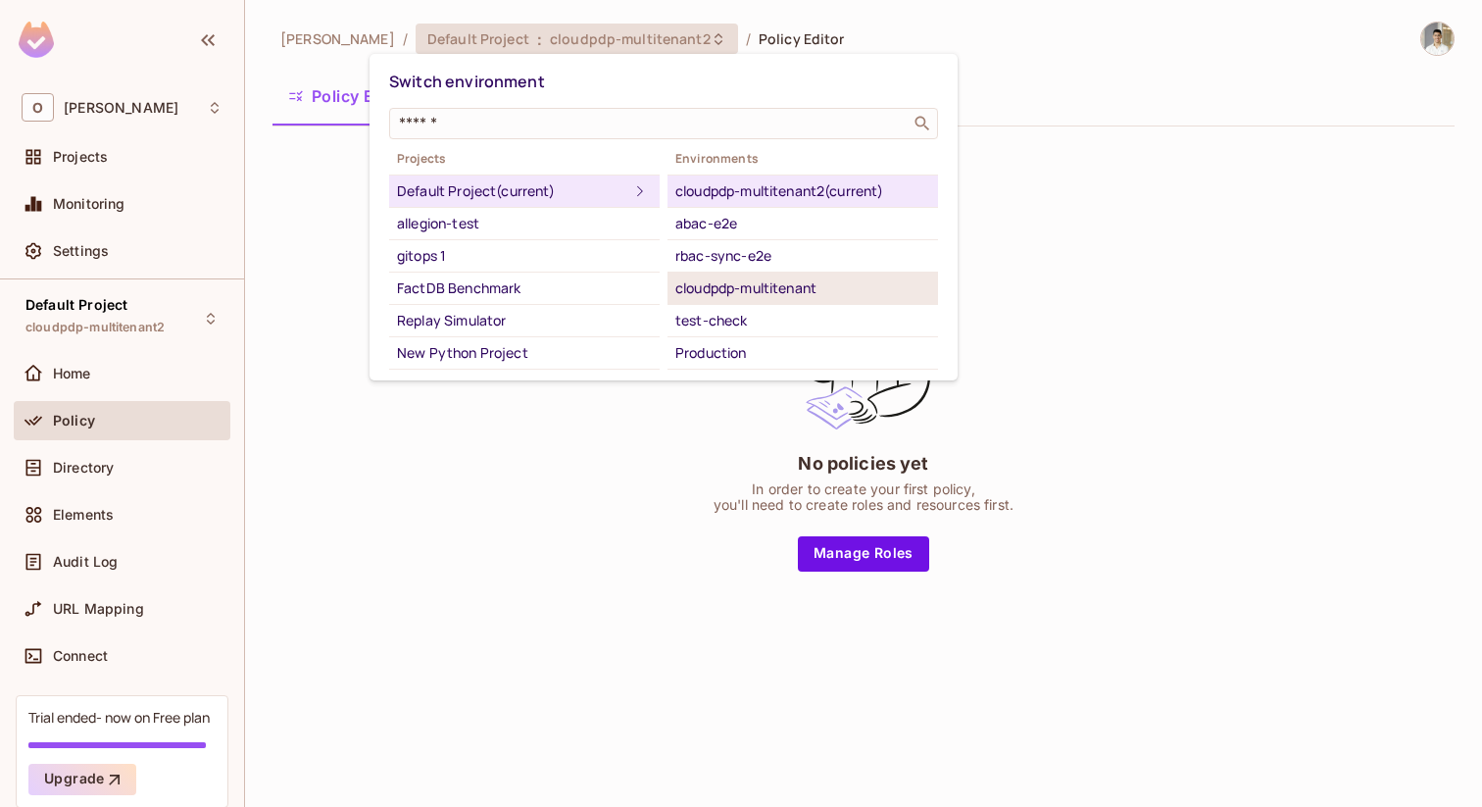
click at [748, 297] on div "cloudpdp-multitenant" at bounding box center [802, 288] width 255 height 24
